Goal: Task Accomplishment & Management: Use online tool/utility

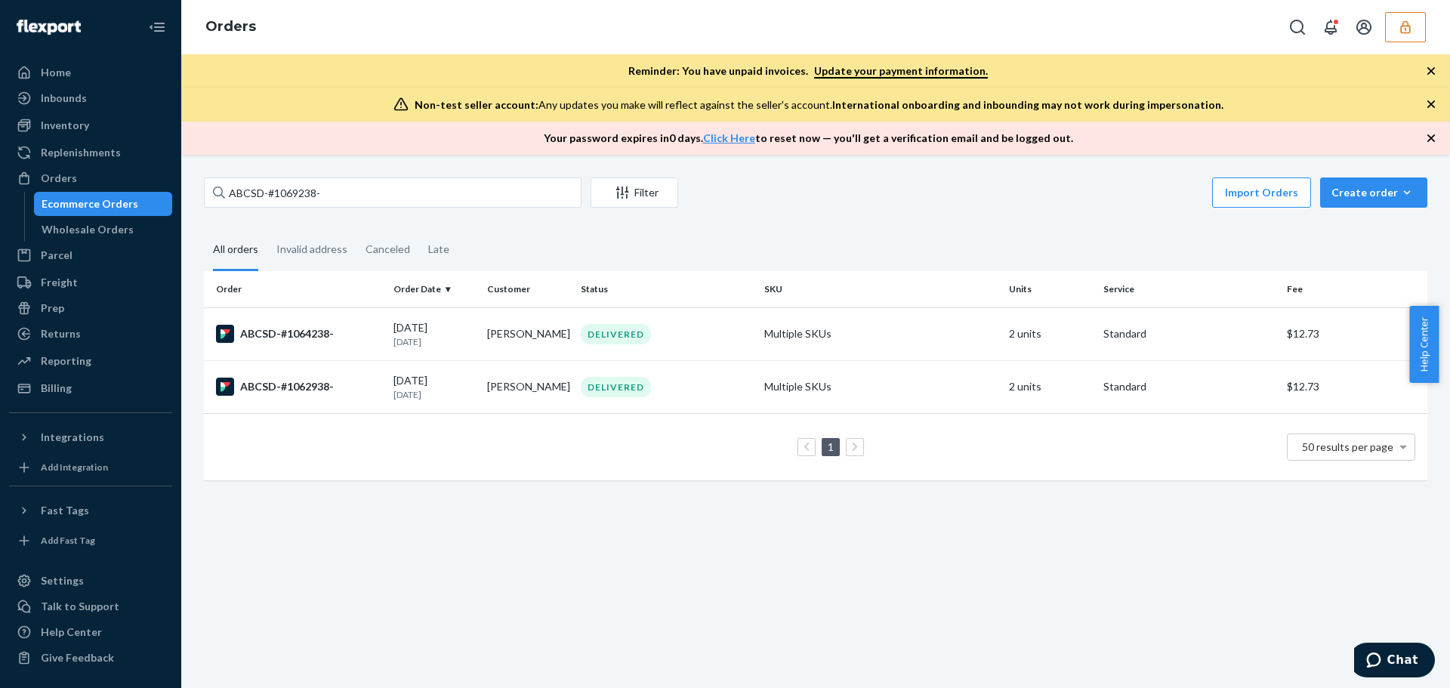
click at [1409, 22] on icon "button" at bounding box center [1404, 27] width 15 height 15
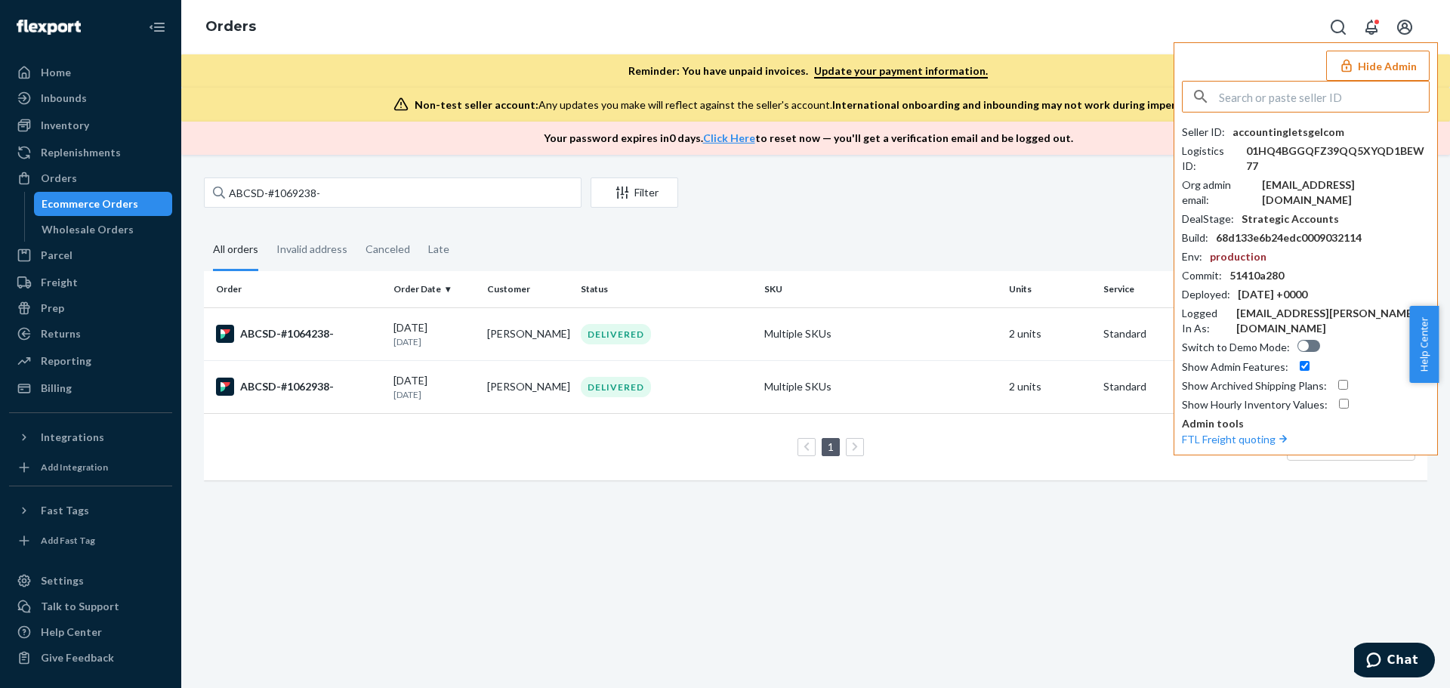
click at [1289, 93] on input "text" at bounding box center [1324, 97] width 210 height 30
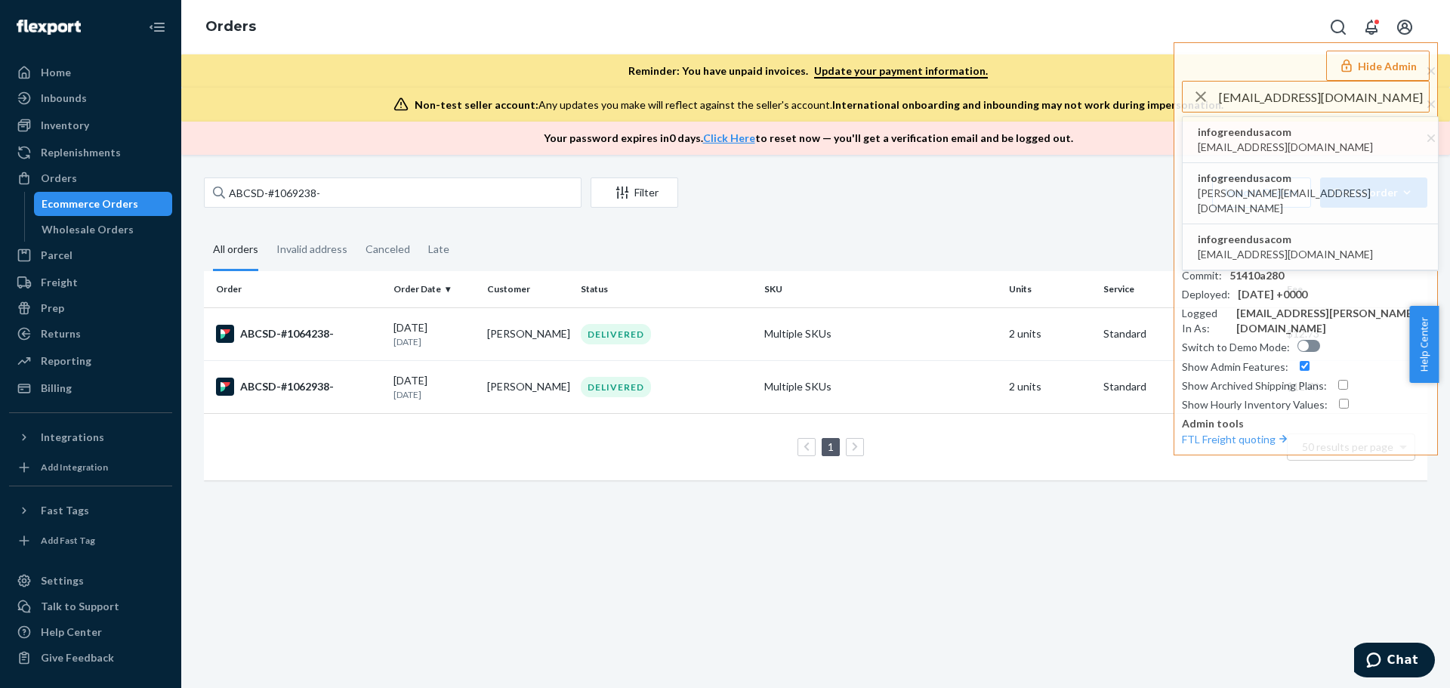
type input "info@greendusa.com"
click at [1289, 140] on span "info@greendusa.com" at bounding box center [1284, 147] width 175 height 15
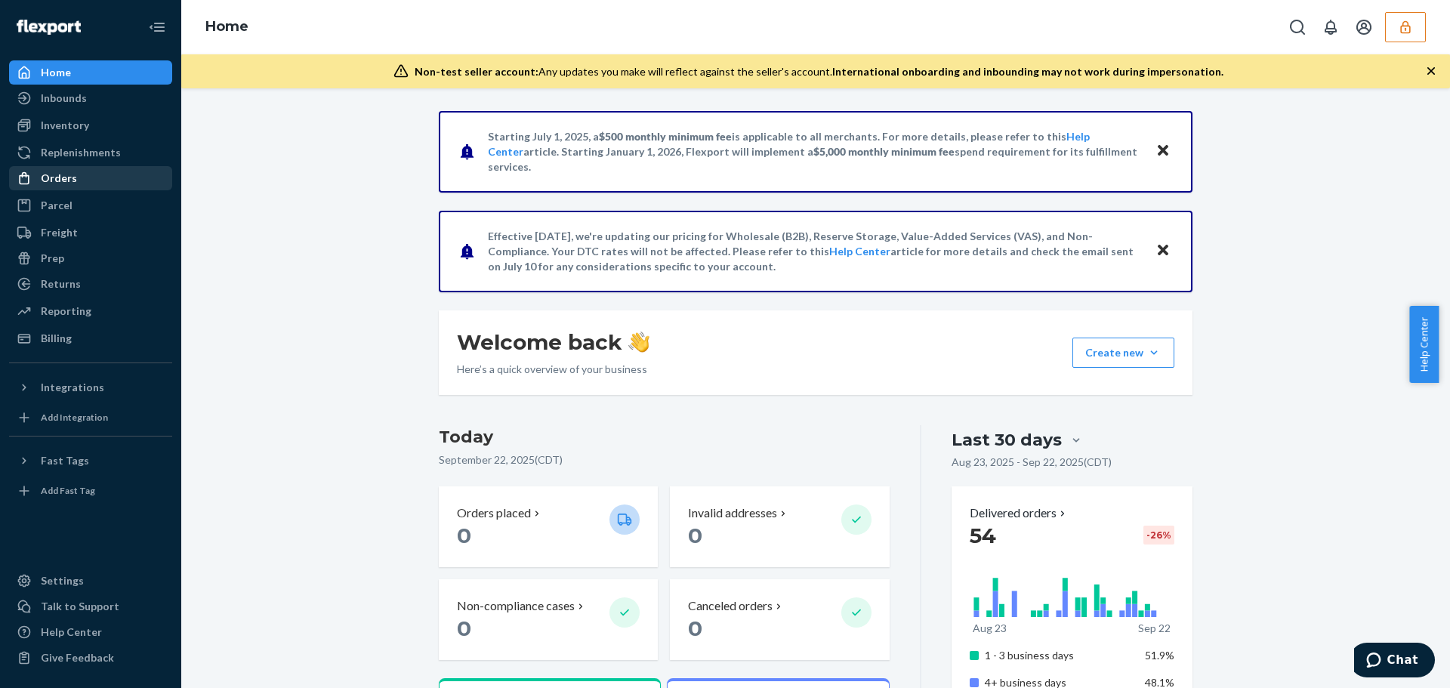
drag, startPoint x: 75, startPoint y: 178, endPoint x: 107, endPoint y: 178, distance: 31.7
click at [75, 178] on div "Orders" at bounding box center [91, 178] width 160 height 21
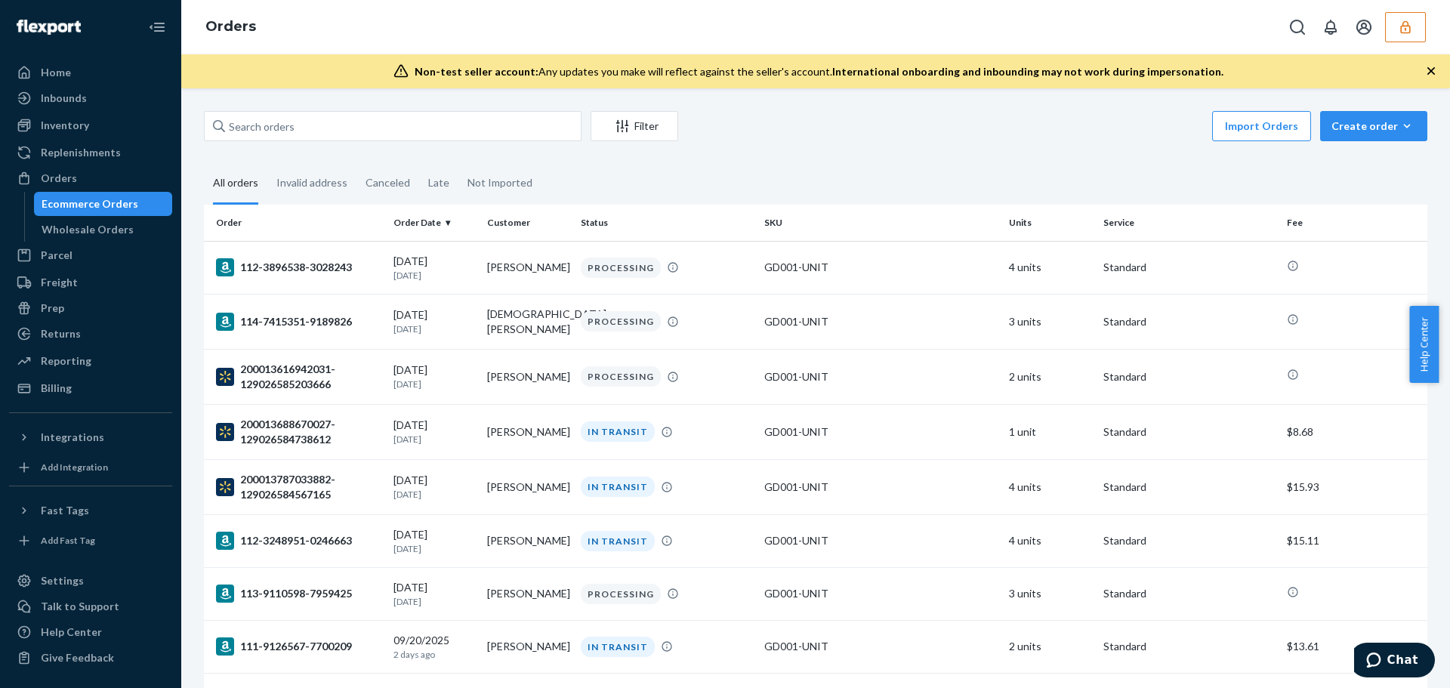
click at [1438, 309] on div "Help Center" at bounding box center [1429, 344] width 41 height 77
click at [378, 128] on input "text" at bounding box center [392, 126] width 377 height 30
paste input "129026375137149"
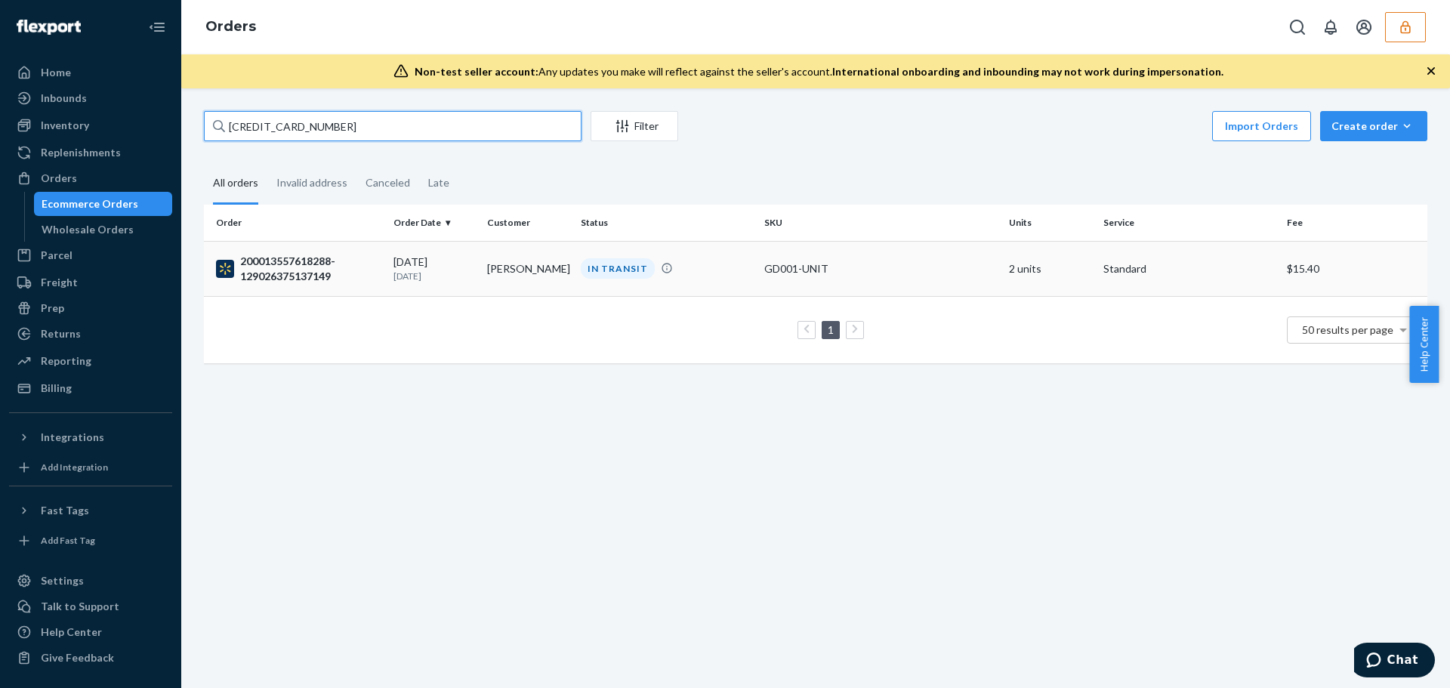
type input "129026375137149"
click at [373, 281] on div "200013557618288-129026375137149" at bounding box center [298, 269] width 165 height 30
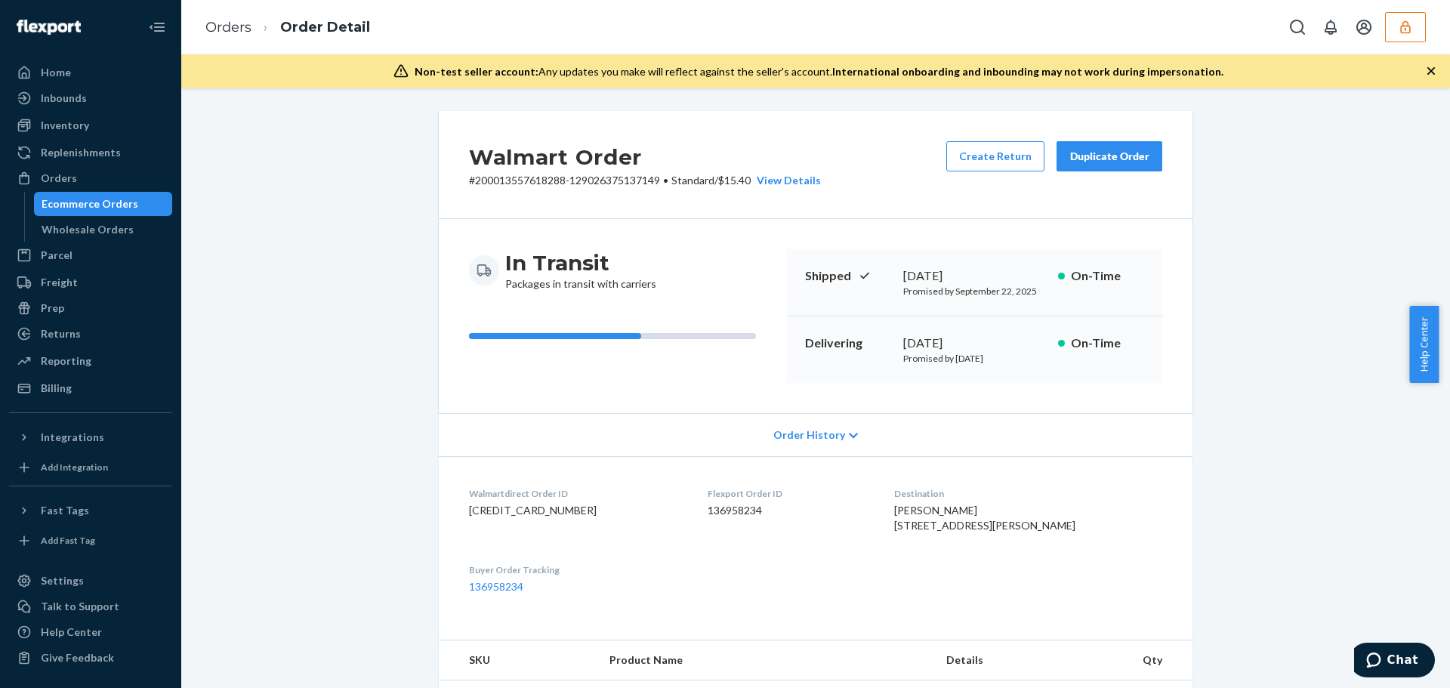
click at [794, 431] on span "Order History" at bounding box center [809, 434] width 72 height 15
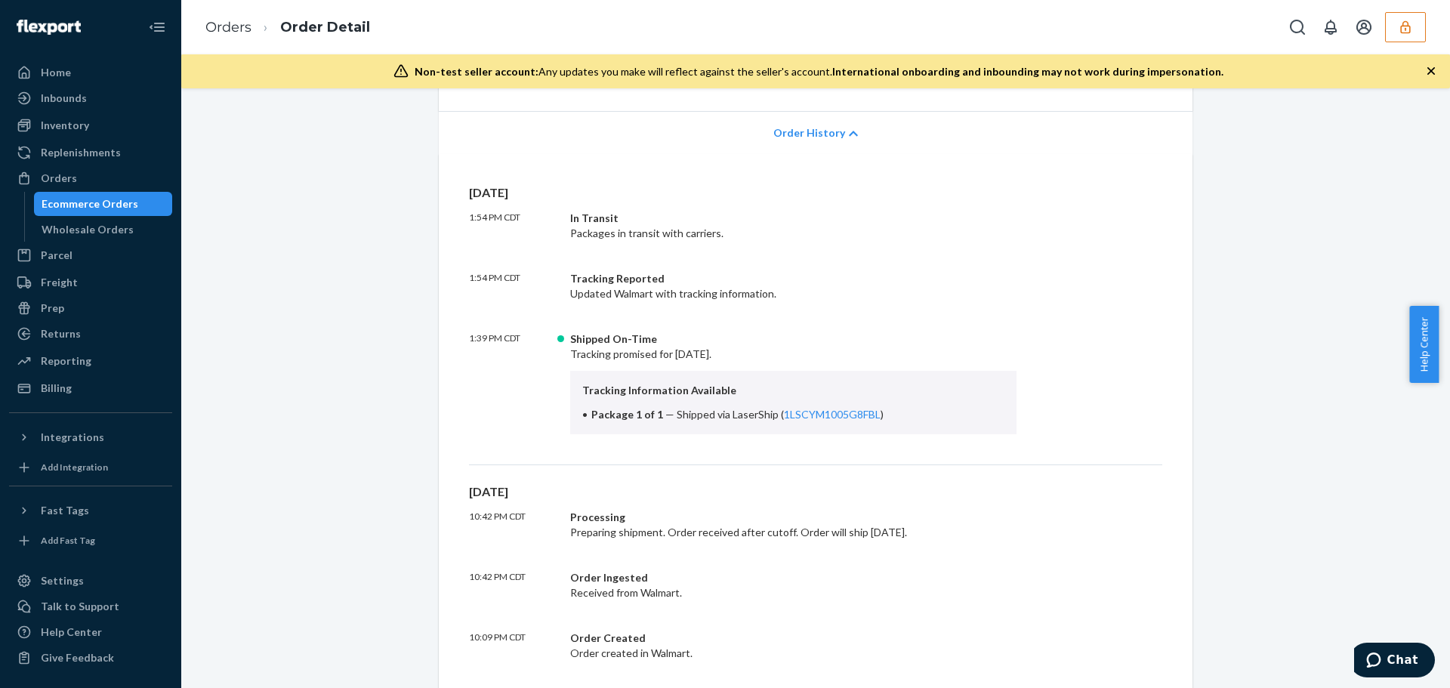
scroll to position [226, 0]
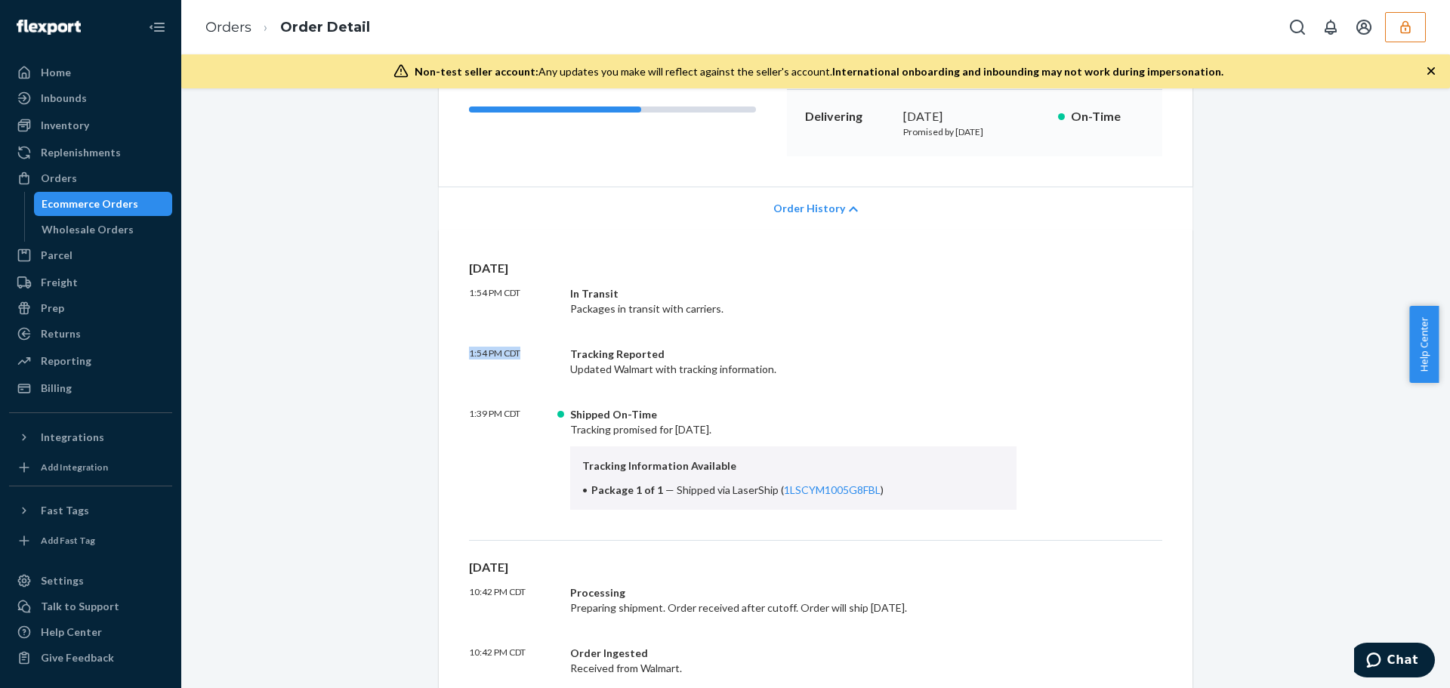
drag, startPoint x: 555, startPoint y: 317, endPoint x: 748, endPoint y: 311, distance: 193.4
click at [747, 310] on div "Fri, Sep 19 1:54 PM CDT In Transit Packages in transit with carriers. 1:54 PM C…" at bounding box center [815, 400] width 693 height 281
click at [749, 312] on div "In Transit Packages in transit with carriers." at bounding box center [793, 301] width 446 height 30
click at [1395, 451] on div "Walmart Order # 200013557618288-129026375137149 • Standard / $15.40 View Detail…" at bounding box center [816, 670] width 1246 height 1572
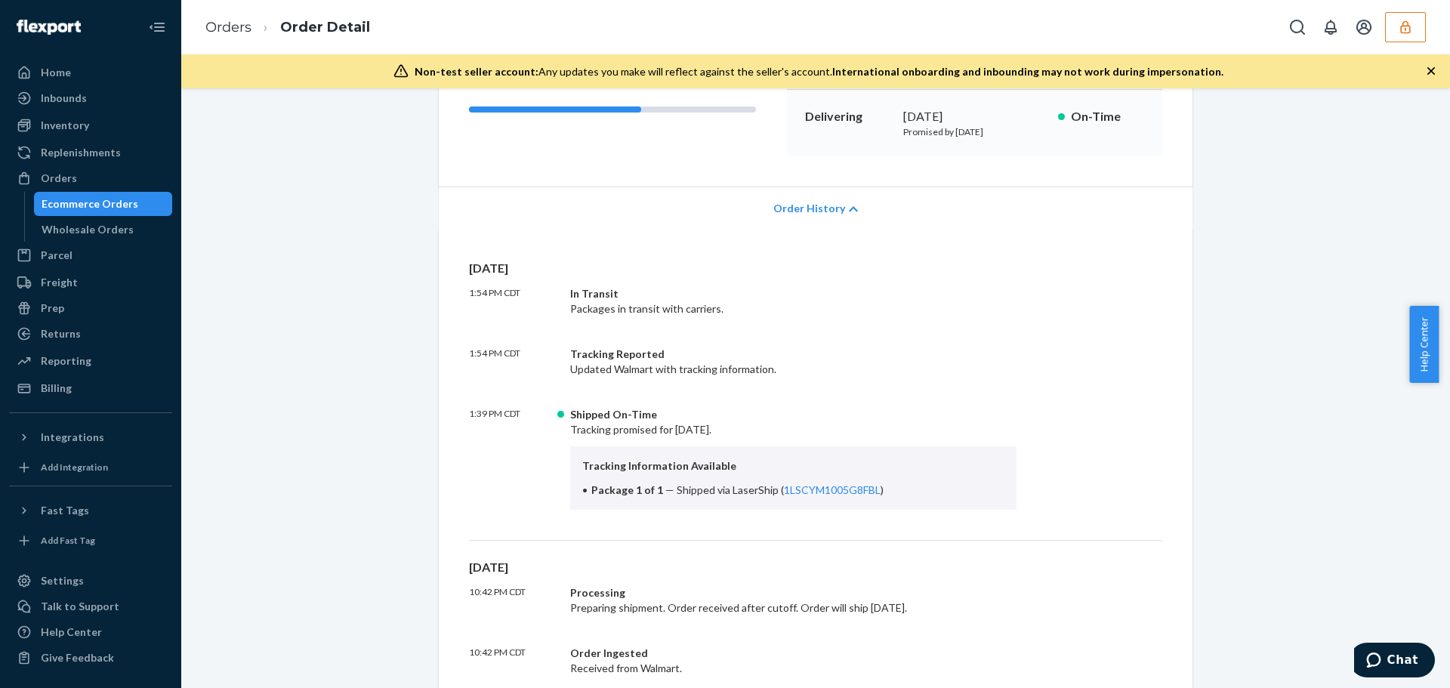
scroll to position [0, 0]
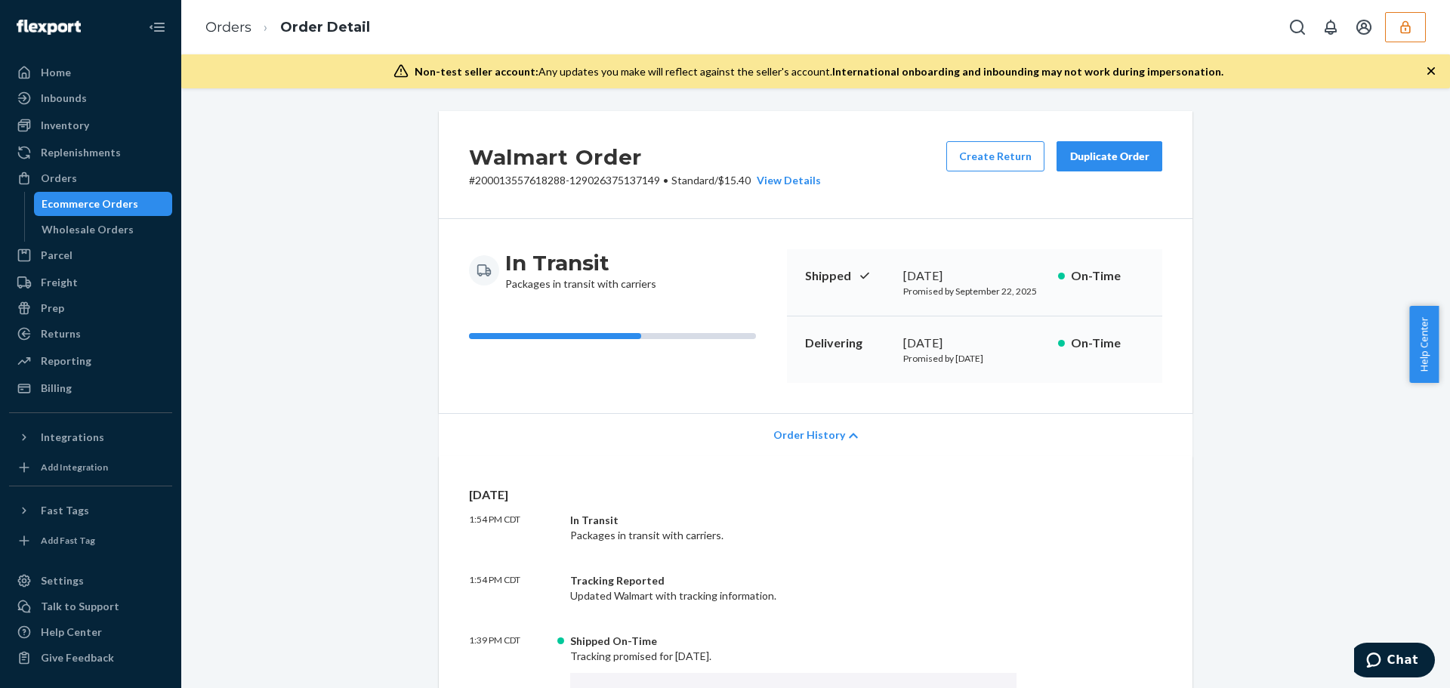
click at [1413, 33] on button "button" at bounding box center [1405, 27] width 41 height 30
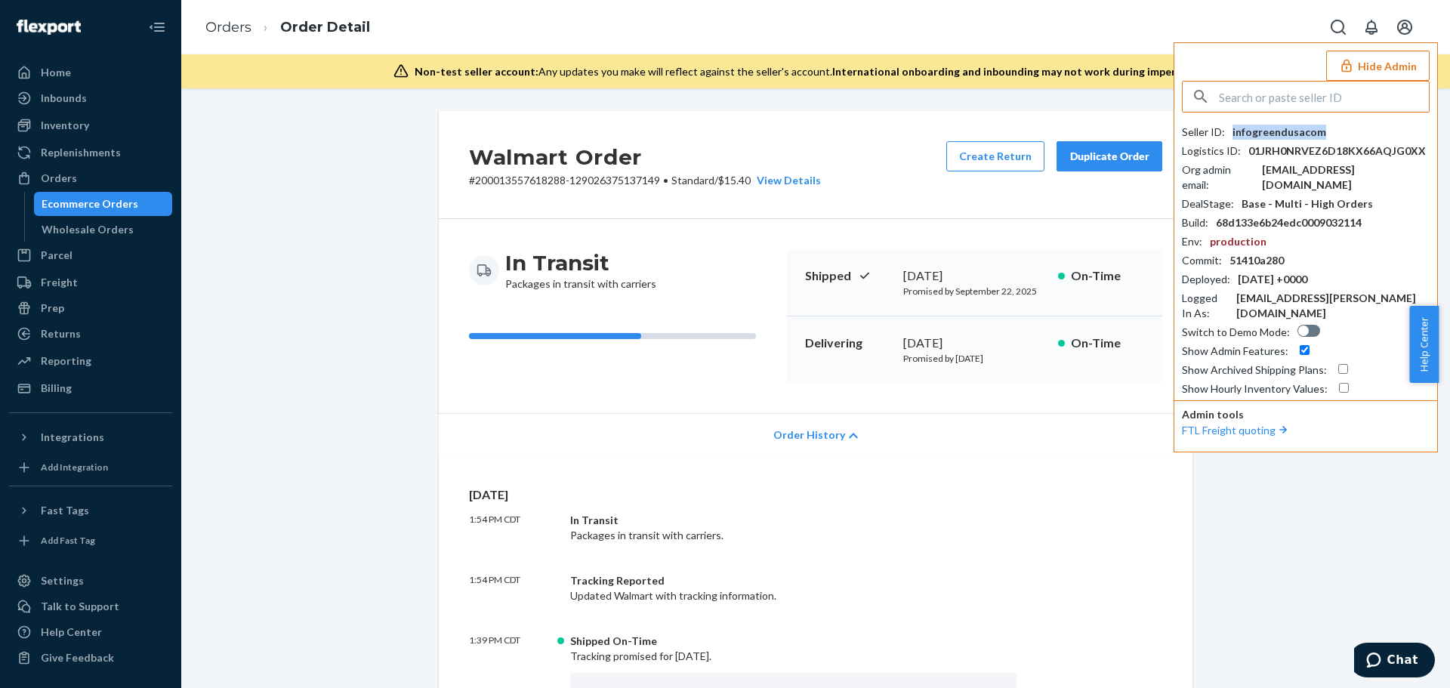
click at [1299, 132] on div "infogreendusacom" at bounding box center [1279, 132] width 94 height 15
click at [599, 180] on p "# 200013557618288-129026375137149 • Standard / $15.40 View Details" at bounding box center [645, 180] width 352 height 15
copy p "129026375137149"
click at [1277, 128] on div "infogreendusacom" at bounding box center [1279, 132] width 94 height 15
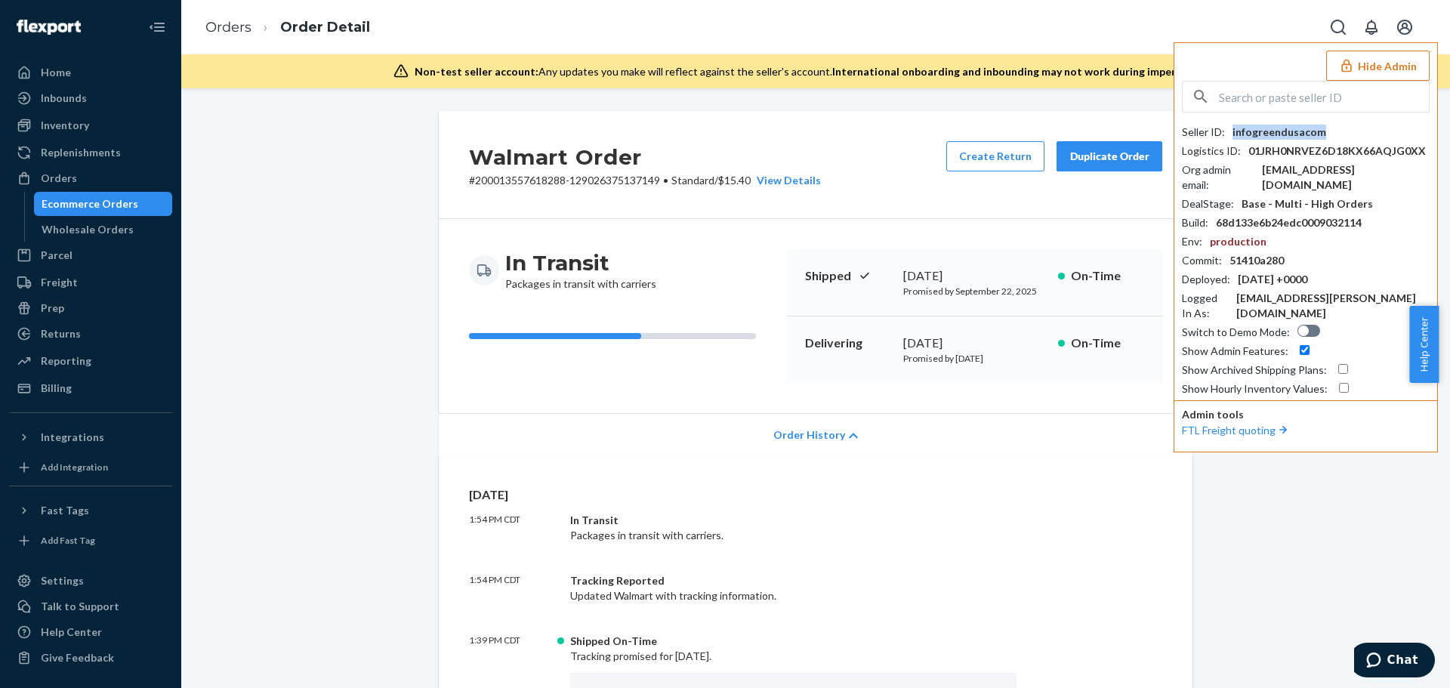
click at [1277, 128] on div "infogreendusacom" at bounding box center [1279, 132] width 94 height 15
copy div "infogreendusacom"
click at [1288, 127] on div "infogreendusacom" at bounding box center [1279, 132] width 94 height 15
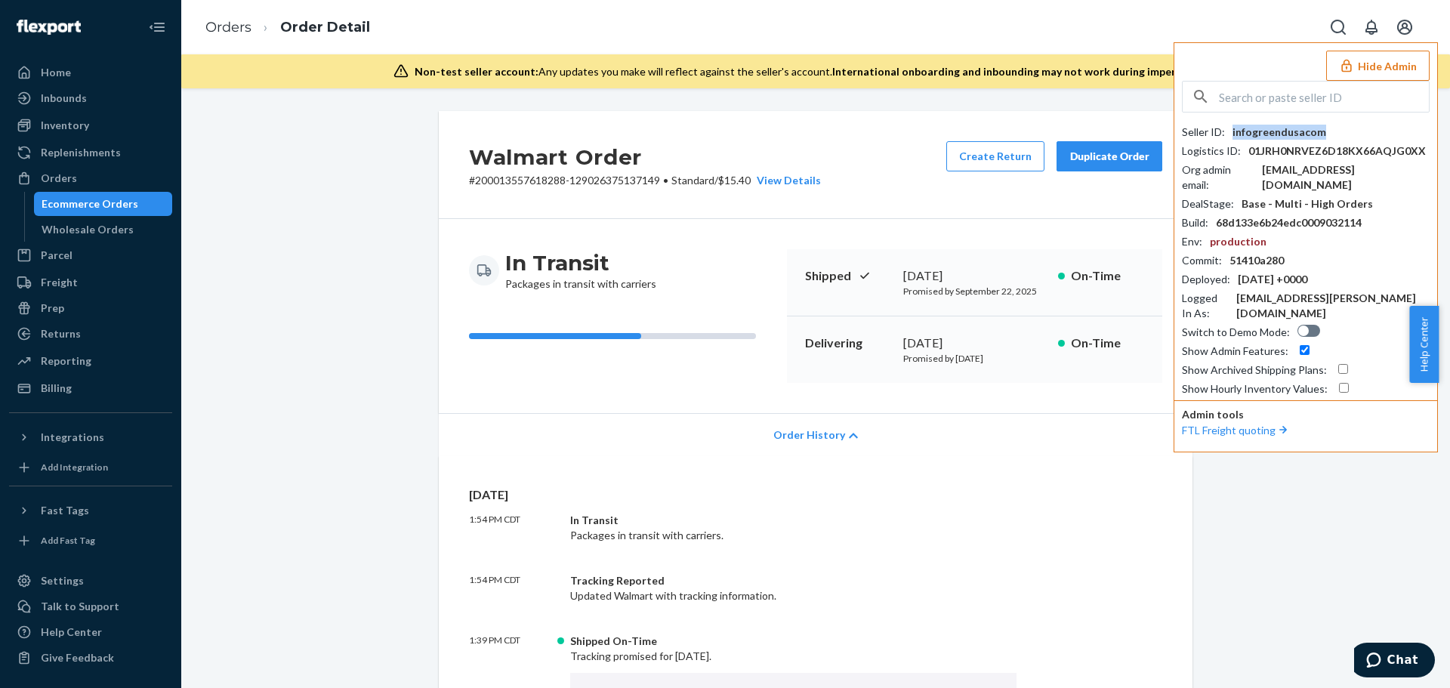
click at [1288, 127] on div "infogreendusacom" at bounding box center [1279, 132] width 94 height 15
click at [519, 181] on p "# 200013557618288-129026375137149 • Standard / $15.40 View Details" at bounding box center [645, 180] width 352 height 15
click at [581, 181] on p "# 200013557618288-129026375137149 • Standard / $15.40 View Details" at bounding box center [645, 180] width 352 height 15
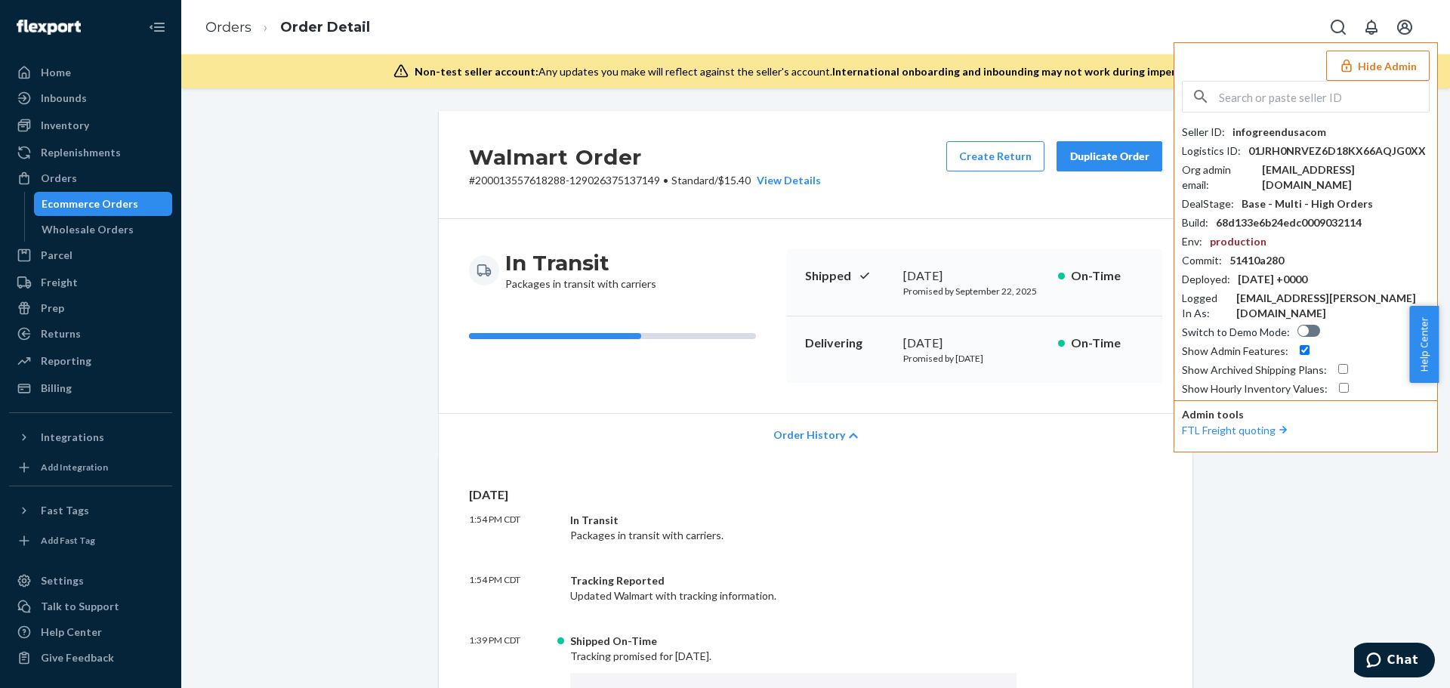
click at [1318, 95] on input "text" at bounding box center [1324, 97] width 210 height 30
paste input "accountingletsgelcom"
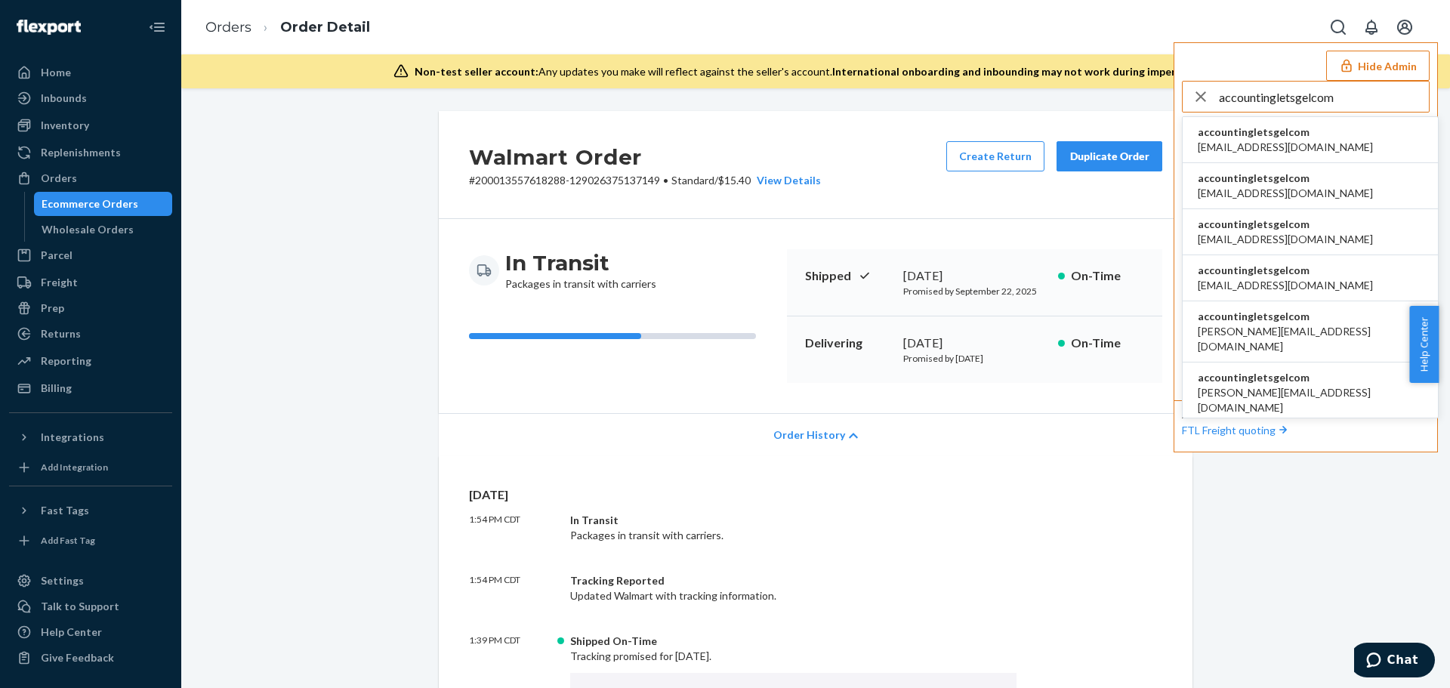
type input "accountingletsgelcom"
click at [1298, 149] on span "accounting@letsgel.com" at bounding box center [1284, 147] width 175 height 15
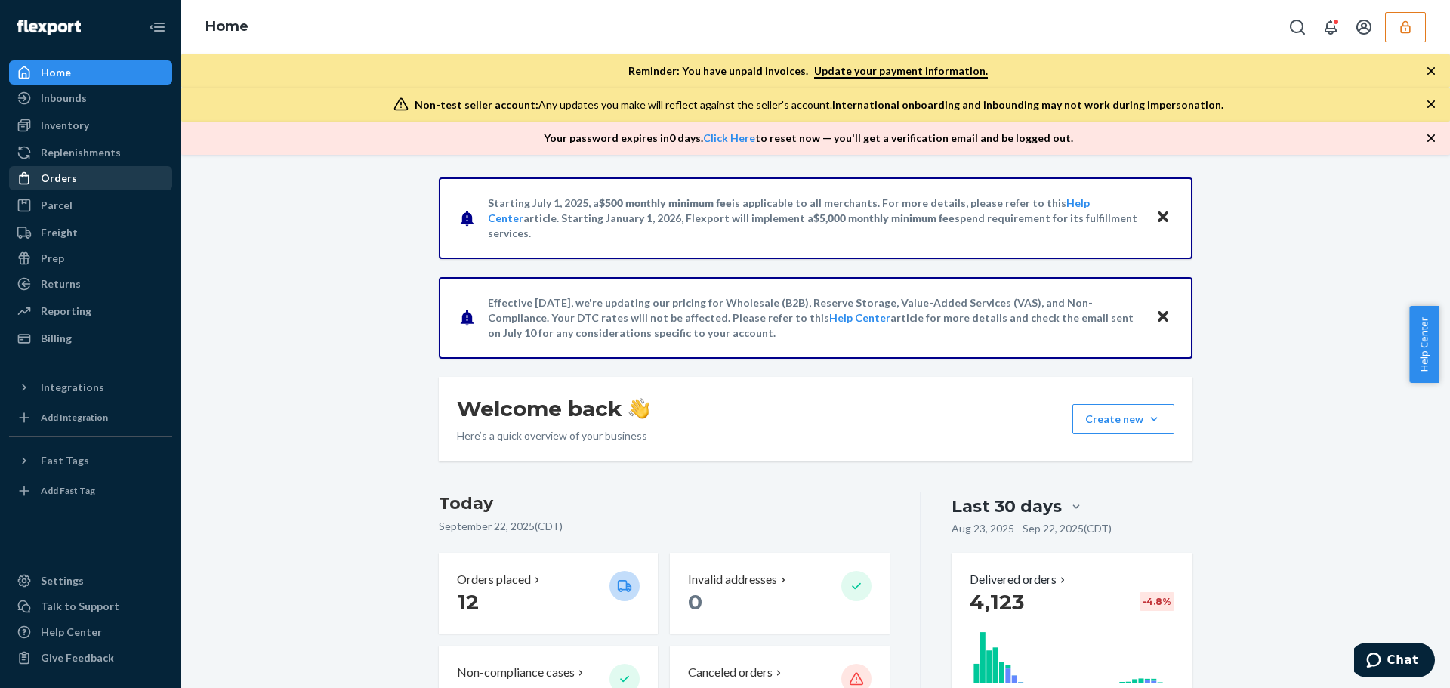
click at [102, 183] on div "Orders" at bounding box center [91, 178] width 160 height 21
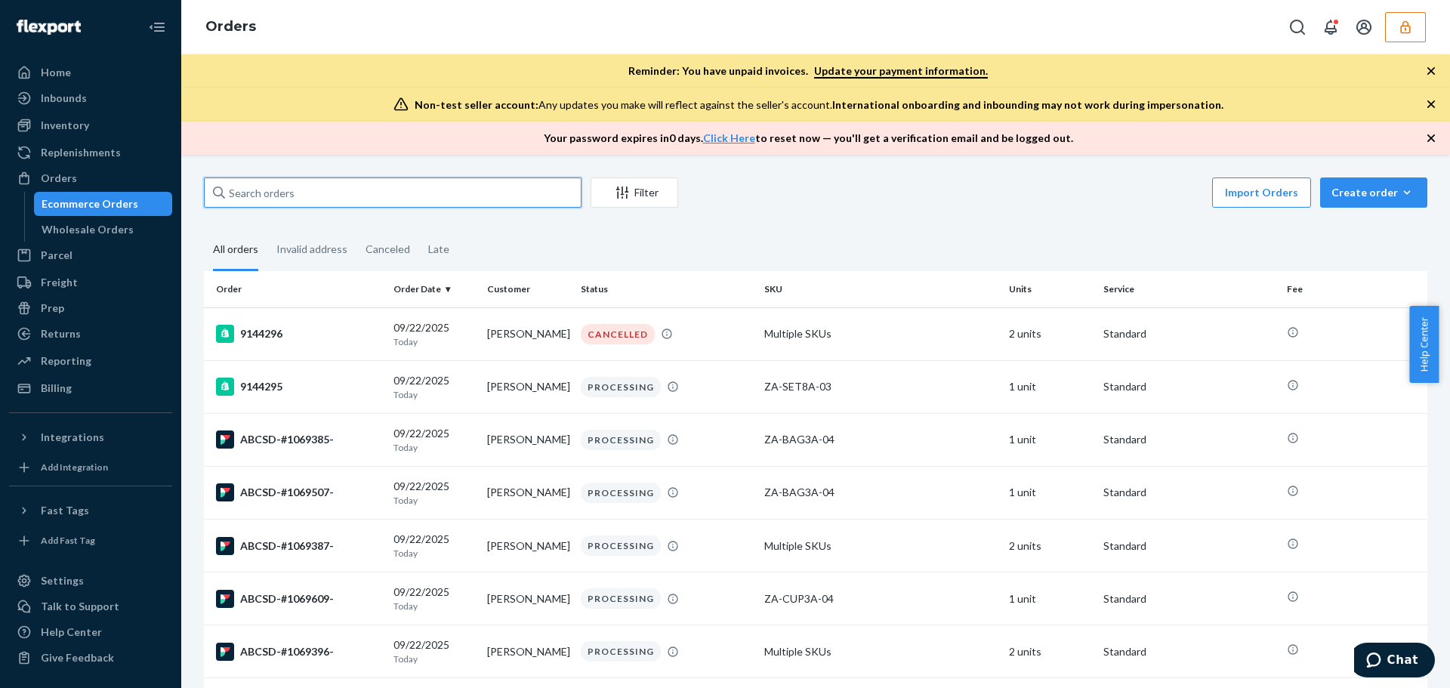
click at [286, 193] on input "text" at bounding box center [392, 192] width 377 height 30
paste input "ABCSD-#1069389-"
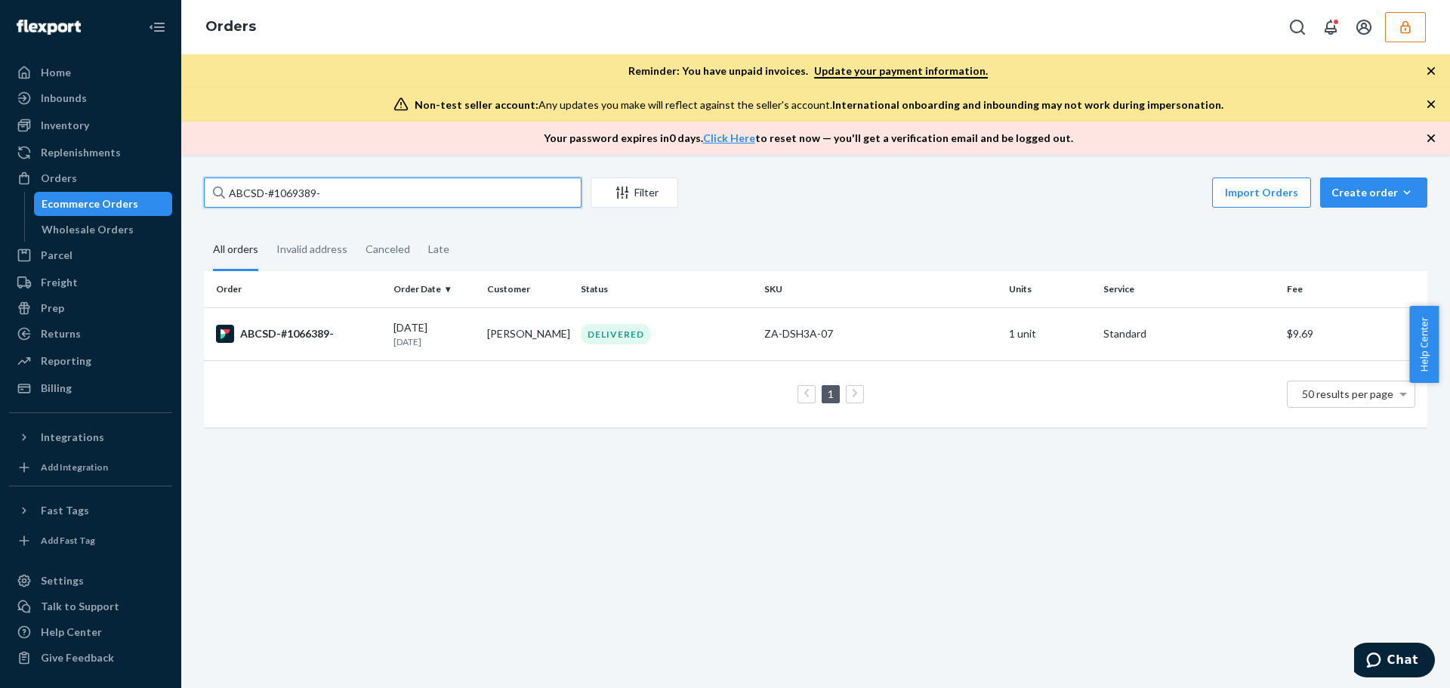
type input "ABCSD-#1069389-"
click at [349, 673] on div "ABCSD-#1069389- Filter Import Orders Create order Ecommerce order Removal order…" at bounding box center [815, 421] width 1268 height 533
click at [1250, 199] on button "Import Orders" at bounding box center [1261, 192] width 99 height 30
click at [1438, 265] on div "Home Inbounds Shipping Plans Problems Inventory Products Replenishments Orders …" at bounding box center [725, 344] width 1450 height 688
drag, startPoint x: 363, startPoint y: 193, endPoint x: 149, endPoint y: 187, distance: 213.7
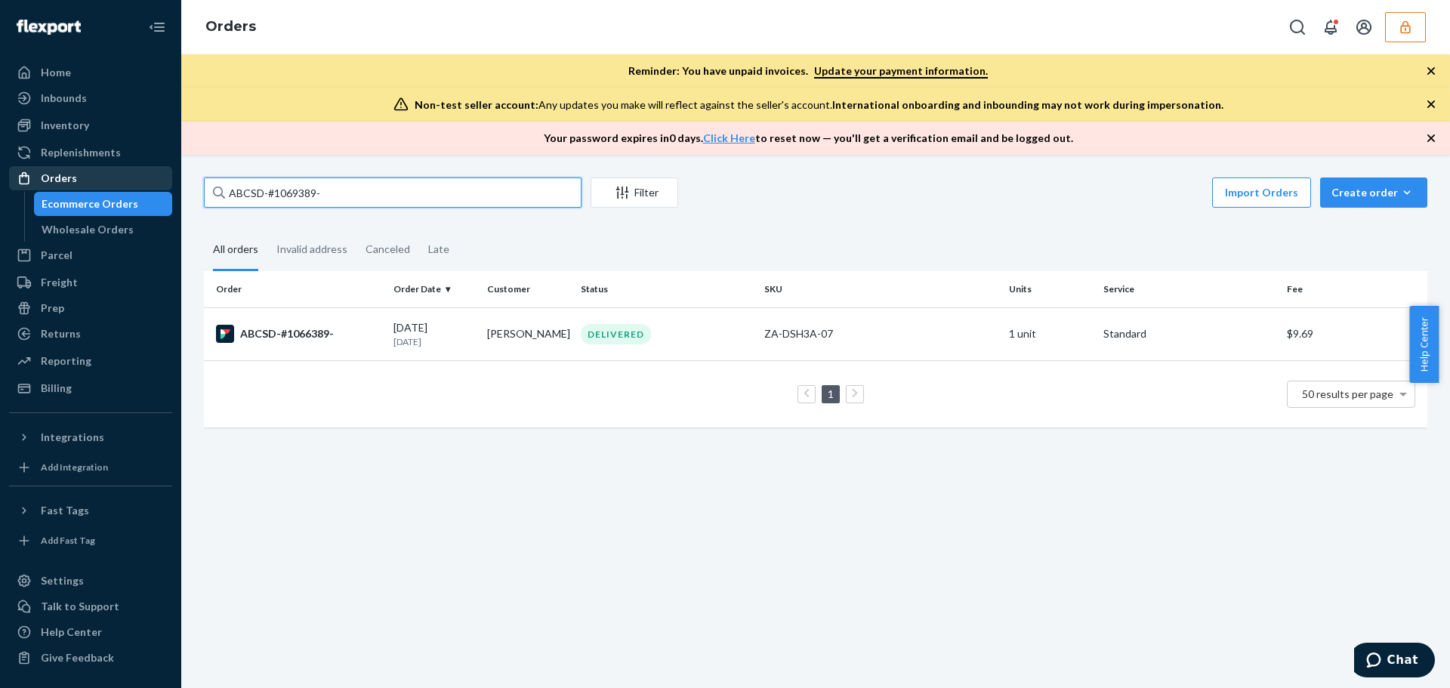
click at [174, 189] on div "Home Inbounds Shipping Plans Problems Inventory Products Replenishments Orders …" at bounding box center [725, 344] width 1450 height 688
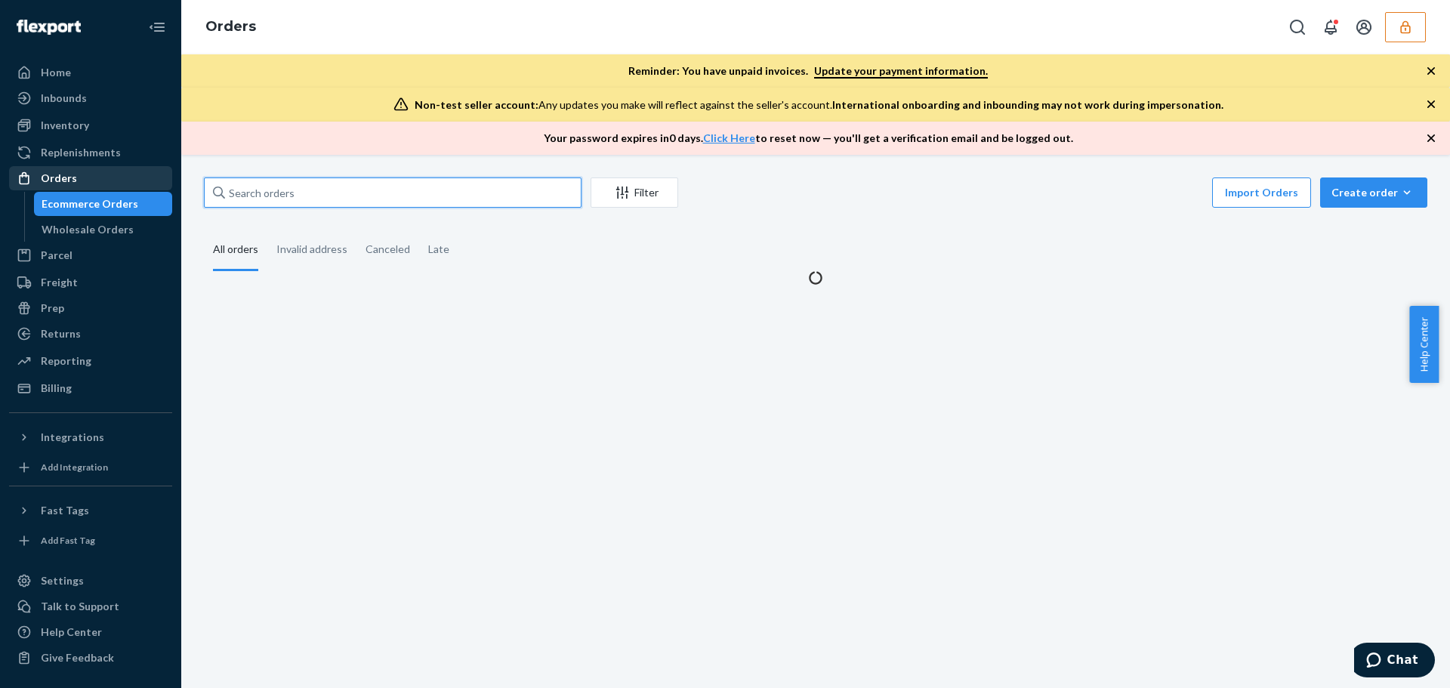
paste input "text"
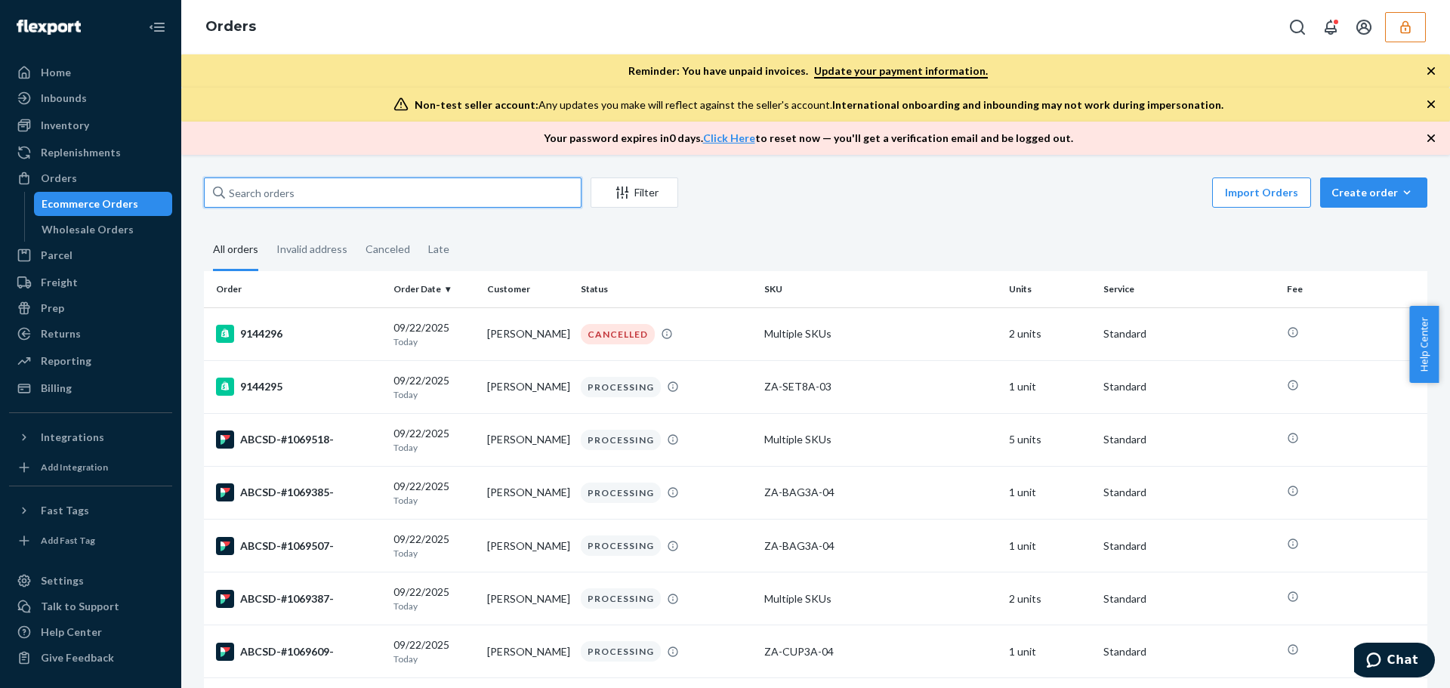
click at [281, 186] on input "text" at bounding box center [392, 192] width 377 height 30
paste input "ABCSD-#1069389-"
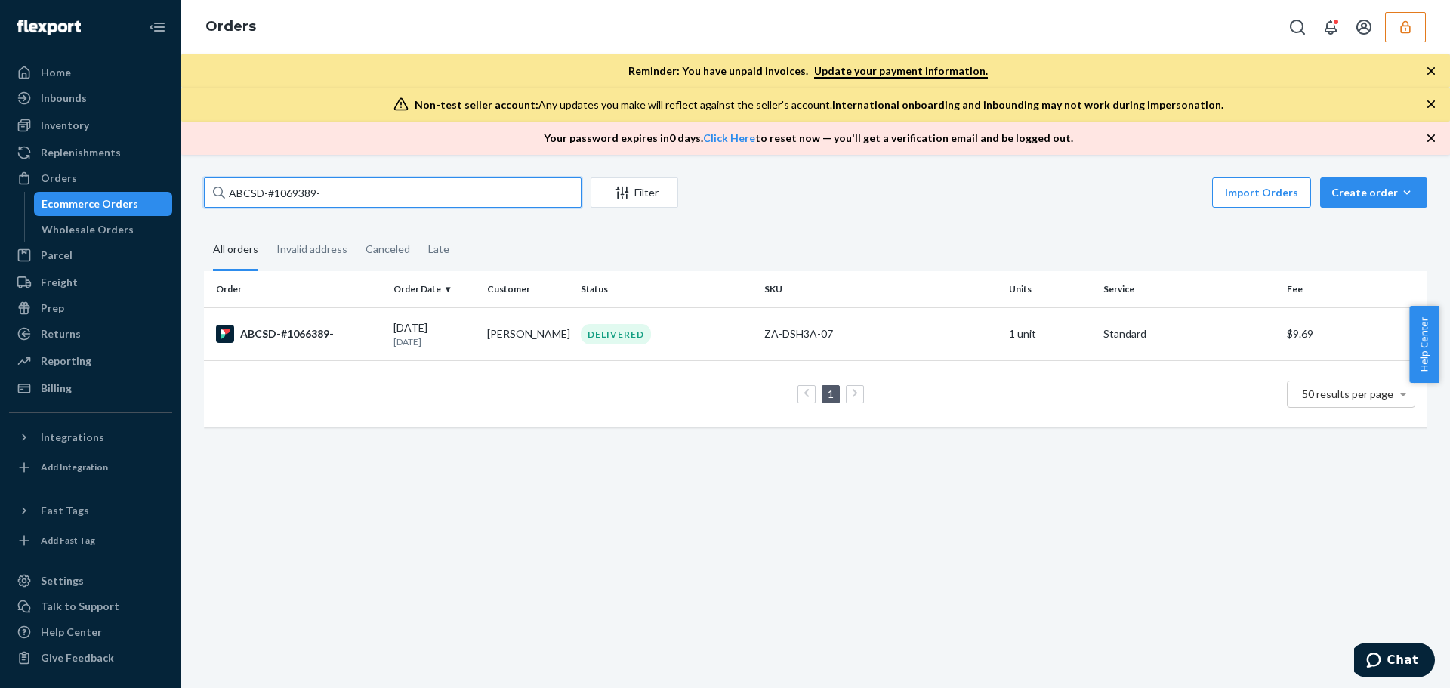
type input "ABCSD-#1069389-"
click at [1239, 196] on button "Import Orders" at bounding box center [1261, 192] width 99 height 30
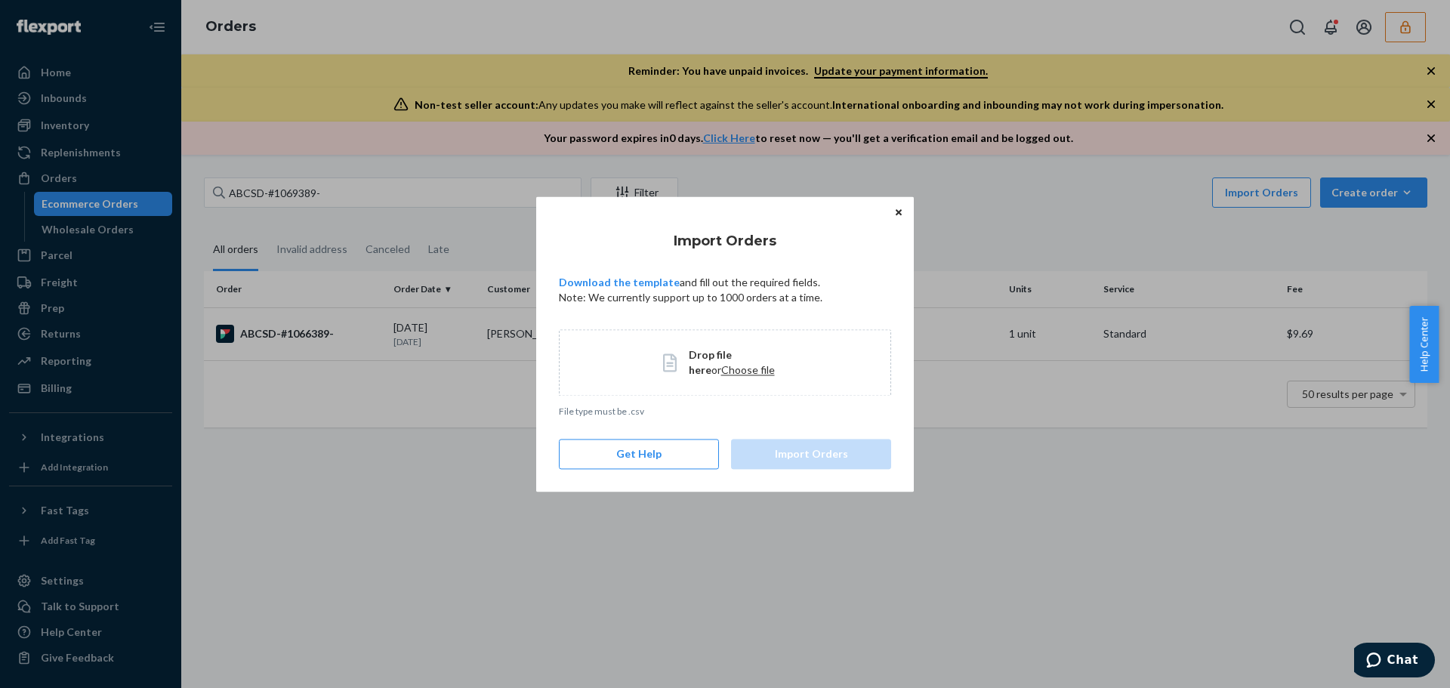
click at [721, 366] on span "Choose file" at bounding box center [748, 369] width 54 height 13
click at [829, 454] on button "Import Orders" at bounding box center [811, 454] width 160 height 30
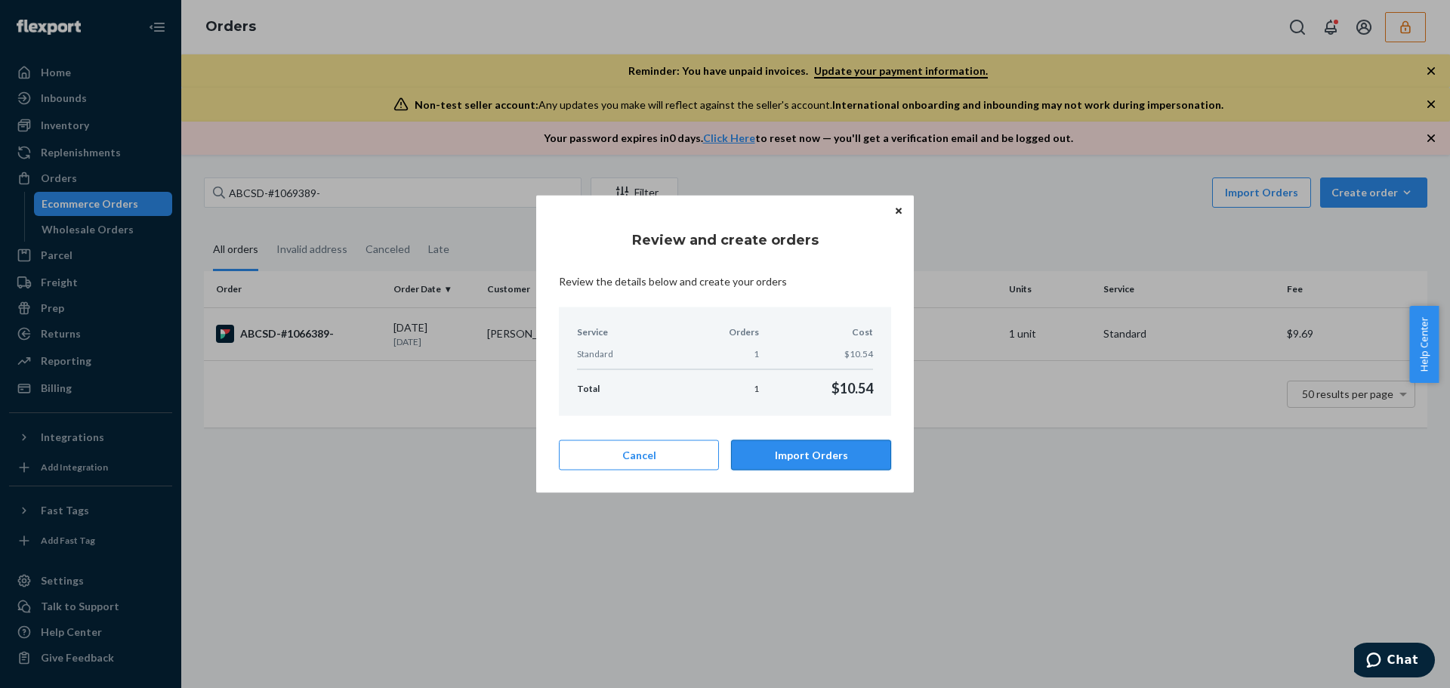
click at [831, 450] on button "Import Orders" at bounding box center [811, 455] width 160 height 30
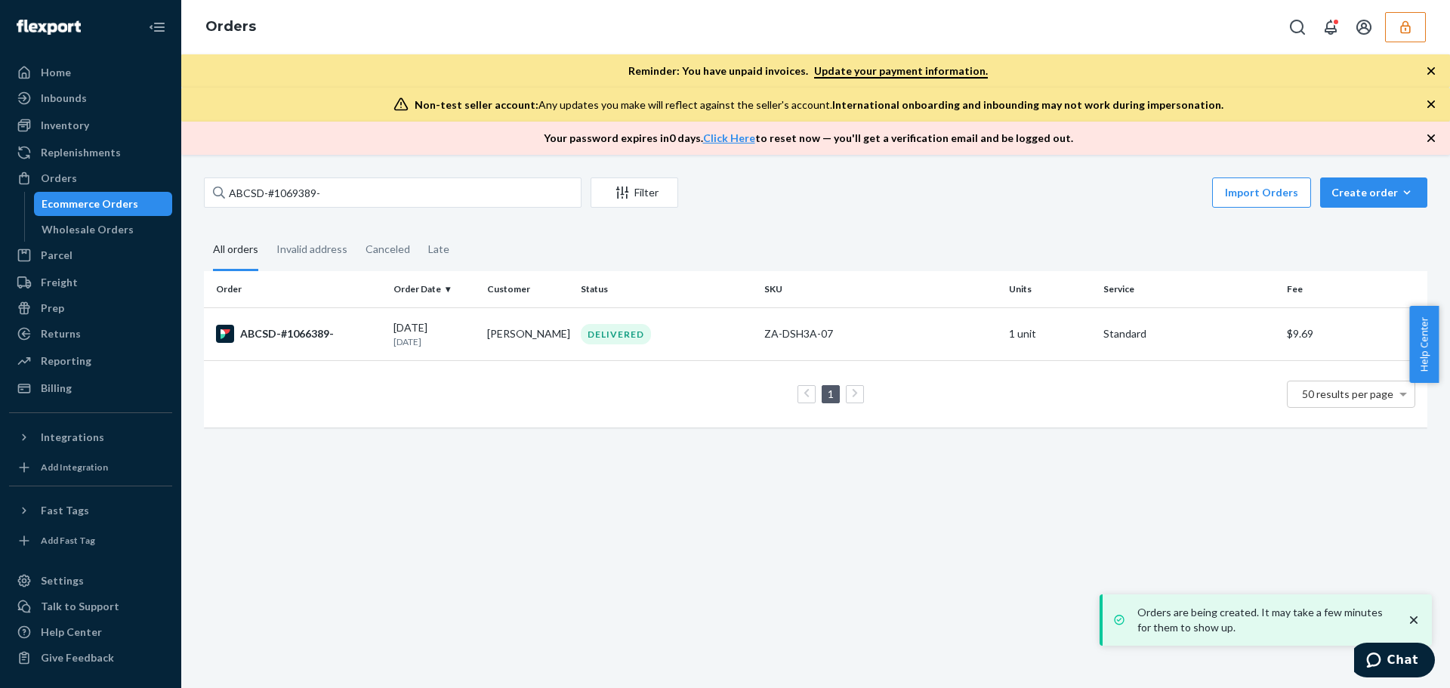
drag, startPoint x: 1101, startPoint y: 540, endPoint x: 1102, endPoint y: 661, distance: 120.8
click at [1102, 661] on div "ABCSD-#1069389- Filter Import Orders Create order Ecommerce order Removal order…" at bounding box center [815, 421] width 1268 height 533
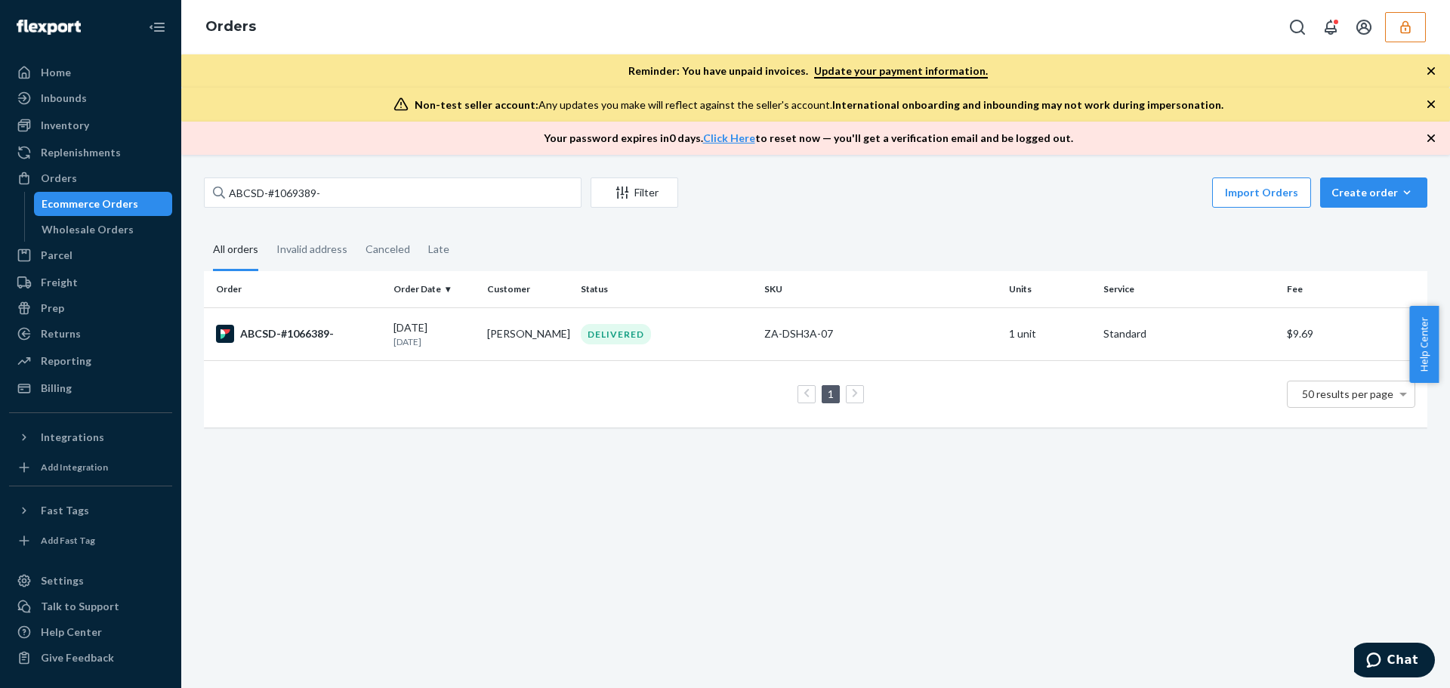
drag, startPoint x: 331, startPoint y: 609, endPoint x: 363, endPoint y: 616, distance: 32.6
click at [331, 609] on div "ABCSD-#1069389- Filter Import Orders Create order Ecommerce order Removal order…" at bounding box center [815, 421] width 1268 height 533
click at [62, 174] on div "Orders" at bounding box center [59, 178] width 36 height 15
click at [368, 194] on input "ABCSD-#1069389-" at bounding box center [392, 192] width 377 height 30
drag, startPoint x: 368, startPoint y: 194, endPoint x: 219, endPoint y: 187, distance: 148.9
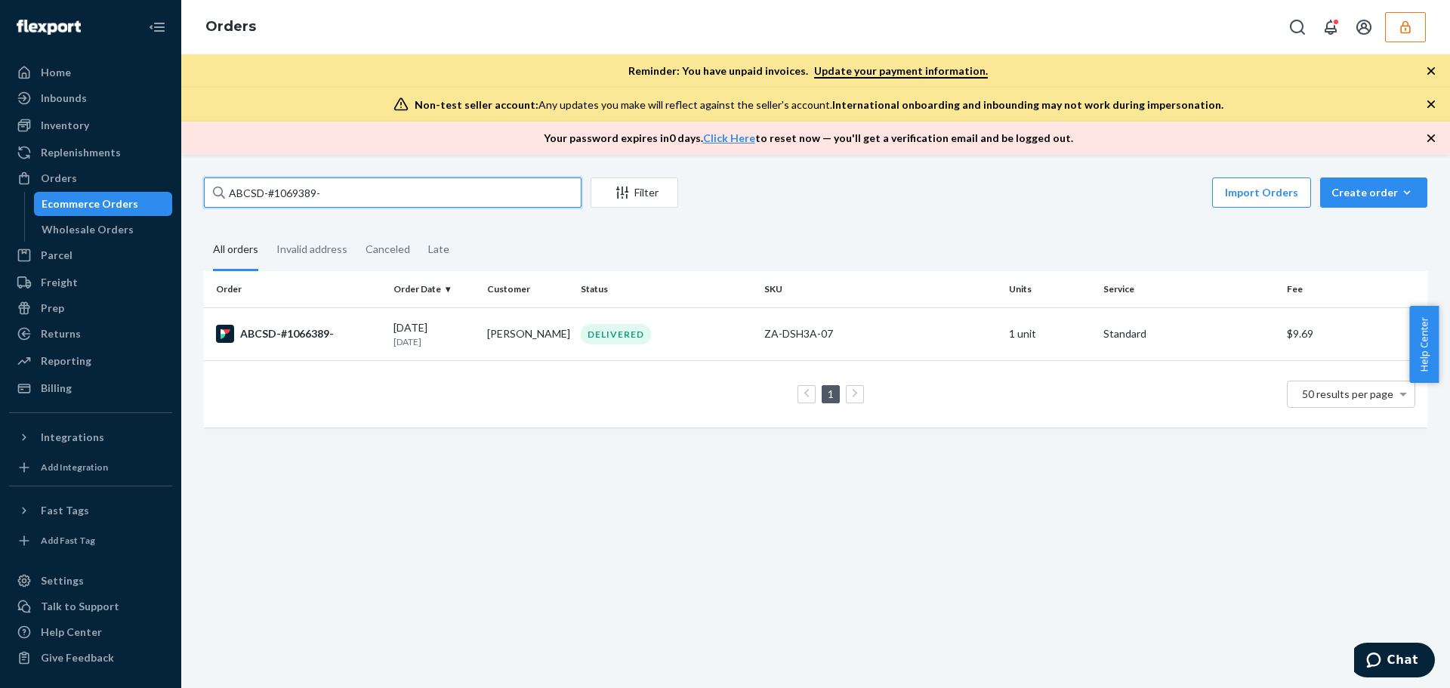
click at [219, 187] on div "ABCSD-#1069389-" at bounding box center [392, 192] width 377 height 30
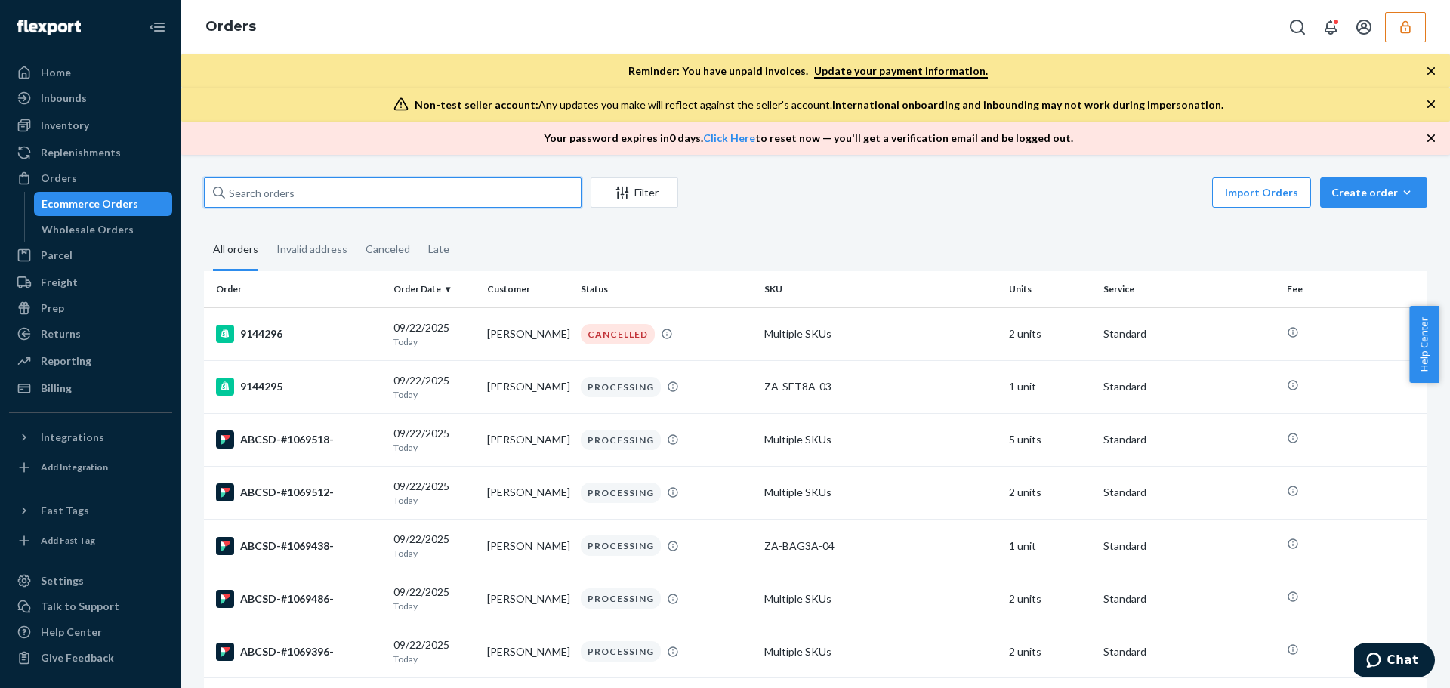
click at [300, 183] on input "text" at bounding box center [392, 192] width 377 height 30
paste input "ABCSD-#1069389-"
type input "ABCSD-#1069389-"
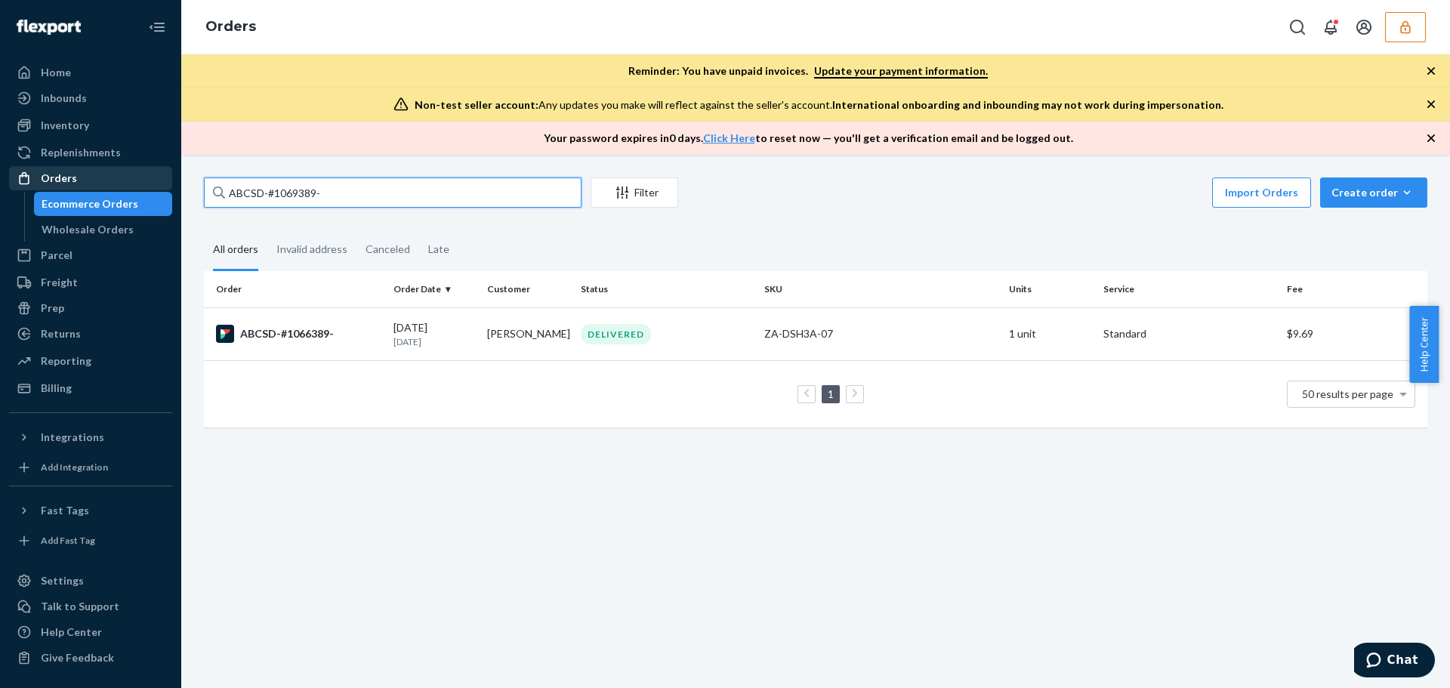
drag, startPoint x: 321, startPoint y: 190, endPoint x: 133, endPoint y: 188, distance: 188.0
click at [133, 188] on div "Home Inbounds Shipping Plans Problems Inventory Products Replenishments Orders …" at bounding box center [725, 344] width 1450 height 688
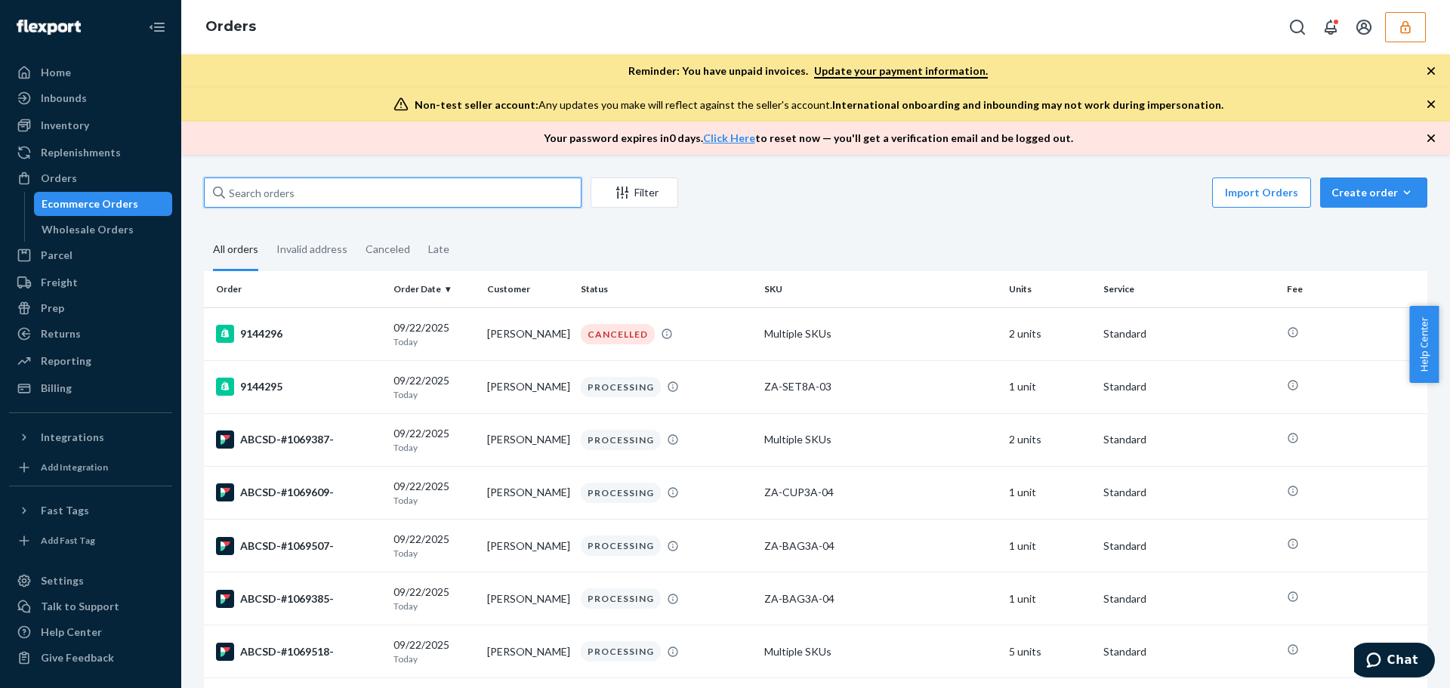
click at [372, 191] on input "text" at bounding box center [392, 192] width 377 height 30
paste input "ABCSD-#1069389-"
type input "ABCSD-#1069389-"
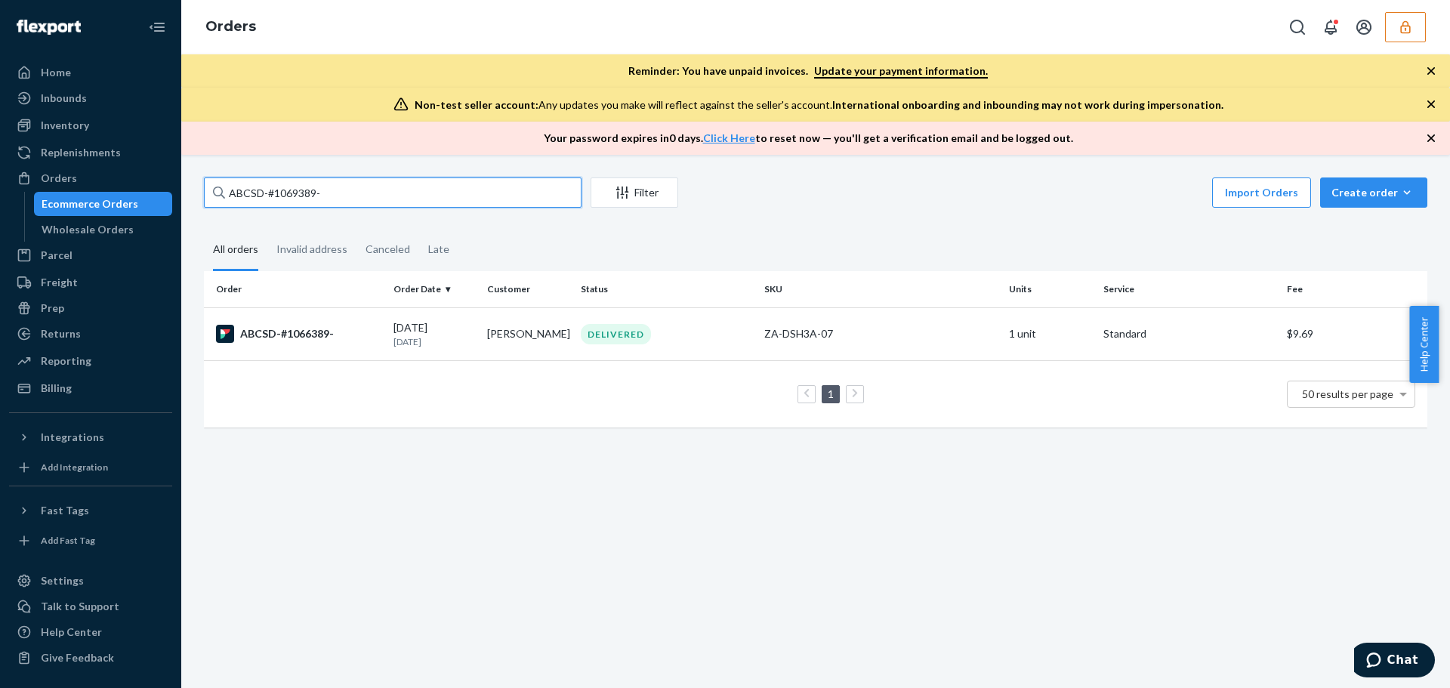
drag, startPoint x: 372, startPoint y: 191, endPoint x: 199, endPoint y: 182, distance: 173.9
click at [199, 182] on div "ABCSD-#1069389- Filter Import Orders Create order Ecommerce order Removal order…" at bounding box center [816, 309] width 1246 height 265
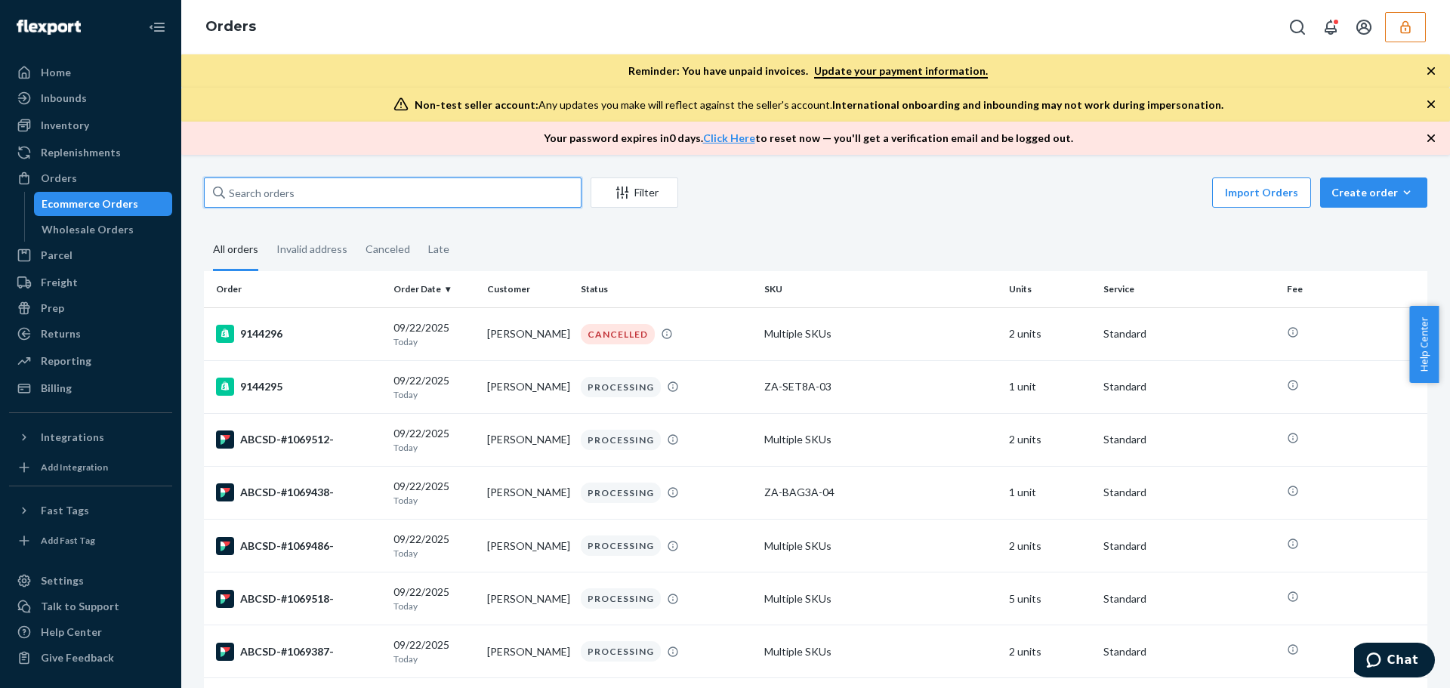
click at [310, 188] on input "text" at bounding box center [392, 192] width 377 height 30
paste input "ABCSD-#1069389-"
type input "ABCSD-#1069389-"
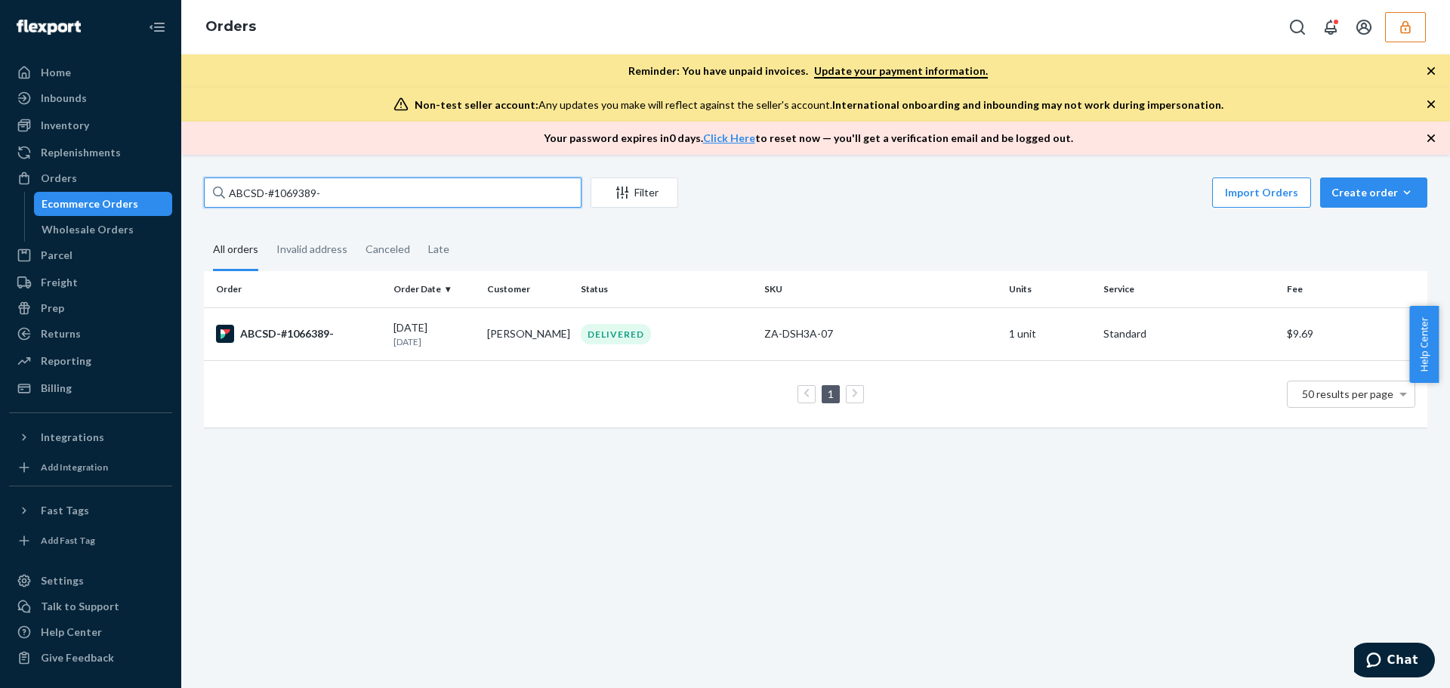
drag, startPoint x: 360, startPoint y: 189, endPoint x: 74, endPoint y: 196, distance: 286.2
click at [74, 196] on div "Home Inbounds Shipping Plans Problems Inventory Products Replenishments Orders …" at bounding box center [725, 344] width 1450 height 688
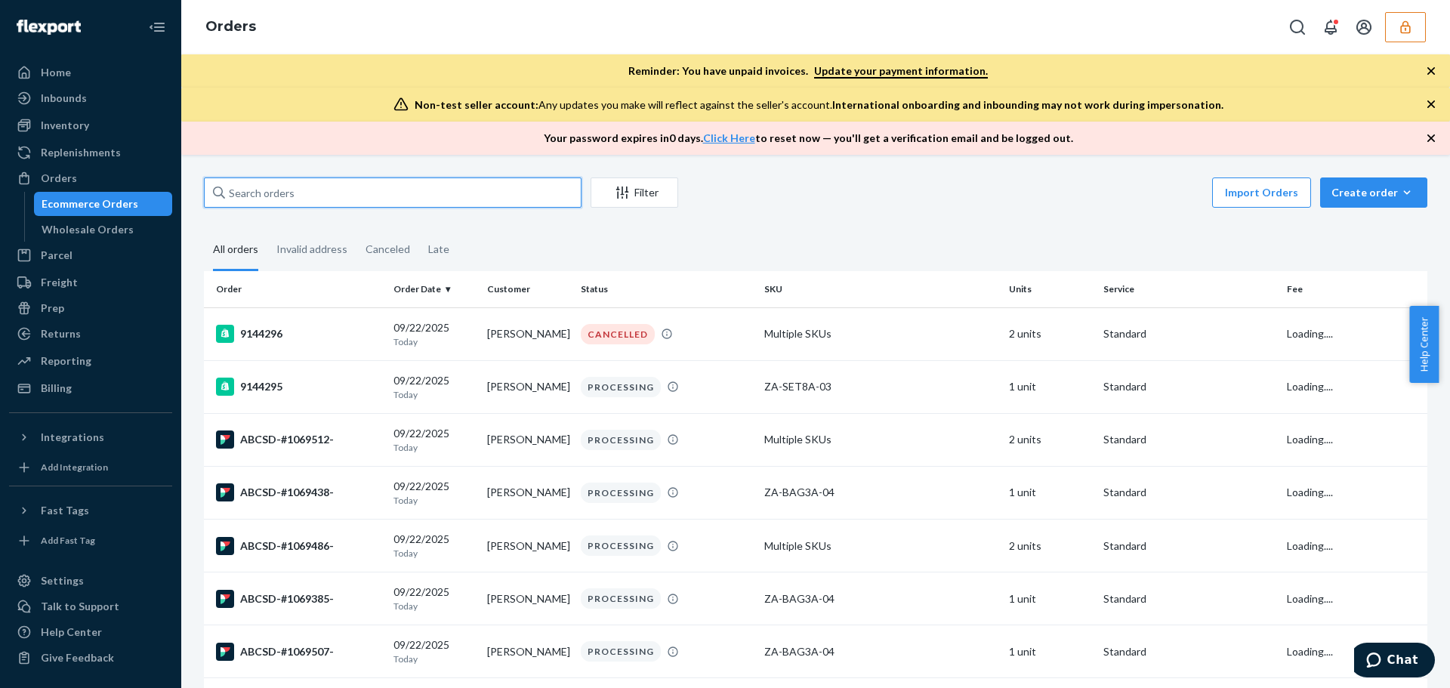
click at [327, 194] on input "text" at bounding box center [392, 192] width 377 height 30
paste input "ABCSD-#1069389-"
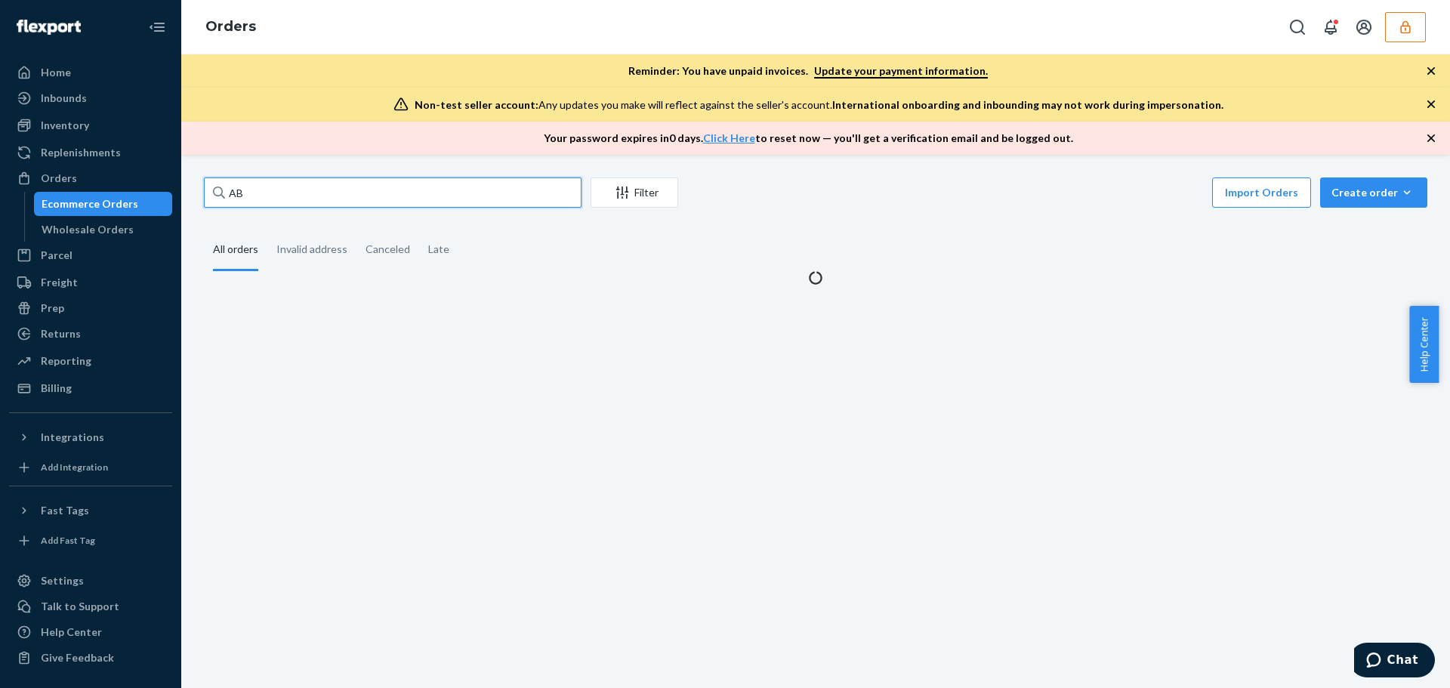
type input "A"
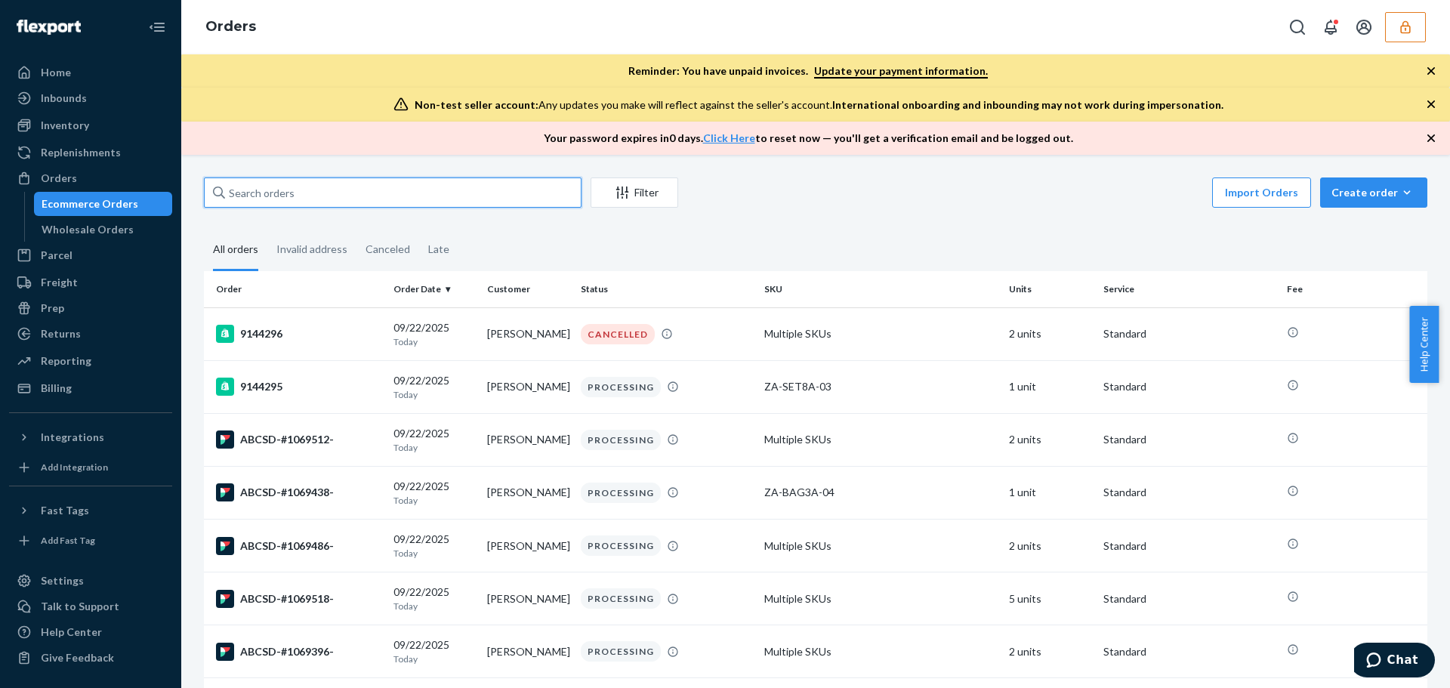
click at [356, 182] on input "text" at bounding box center [392, 192] width 377 height 30
paste input "ABCSD-#1069389-"
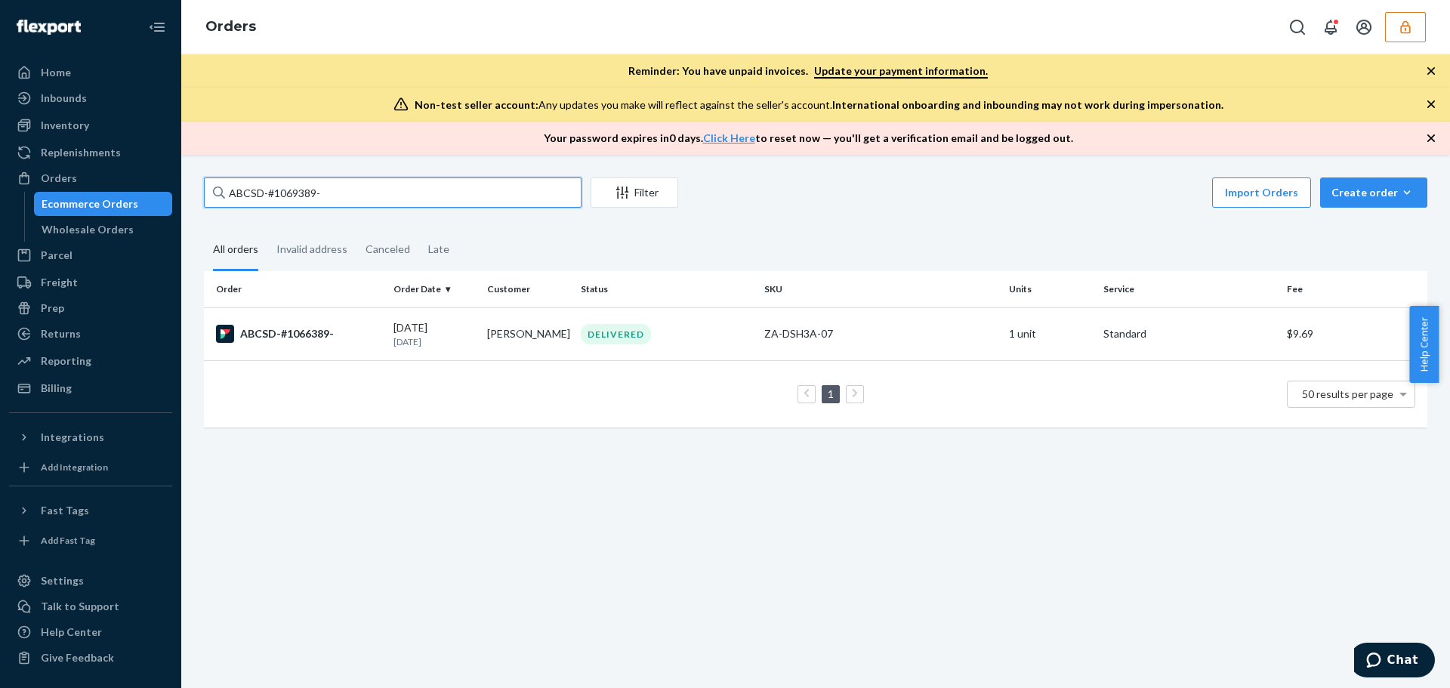
type input "ABCSD-#1069389-"
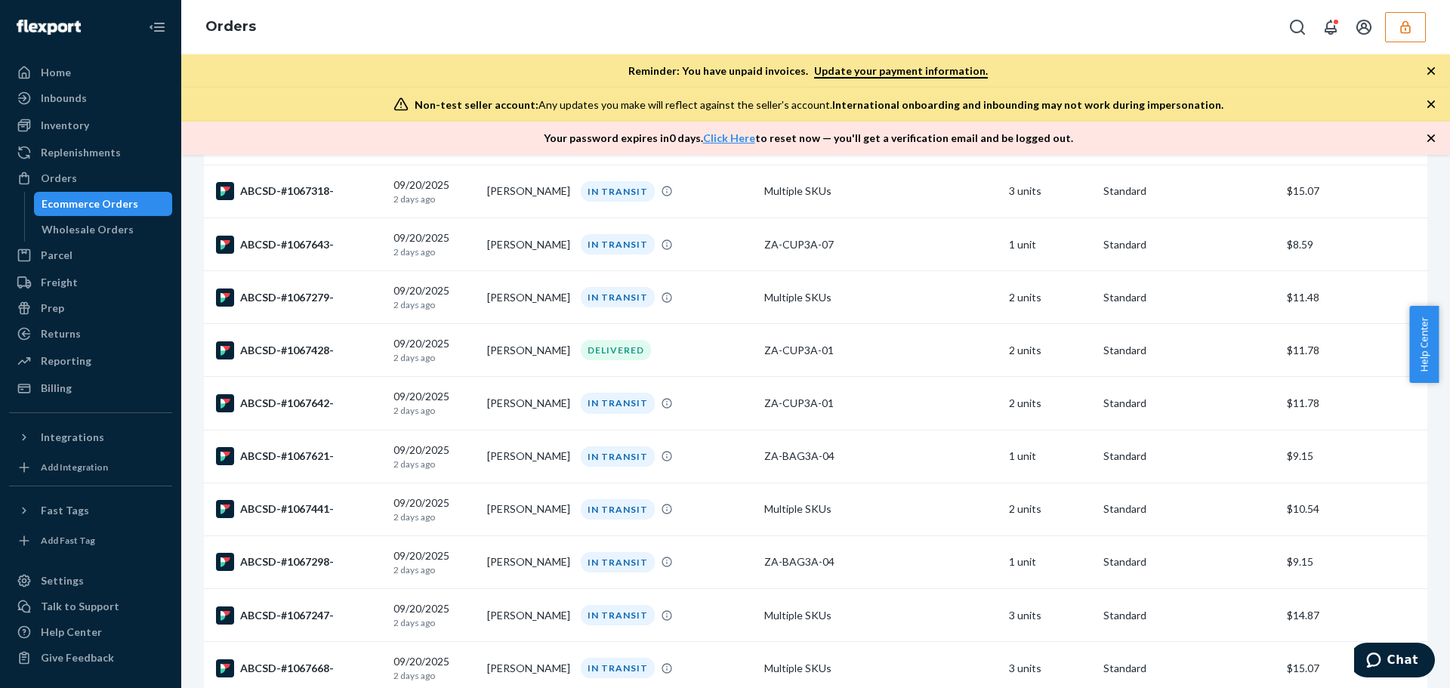
scroll to position [1812, 0]
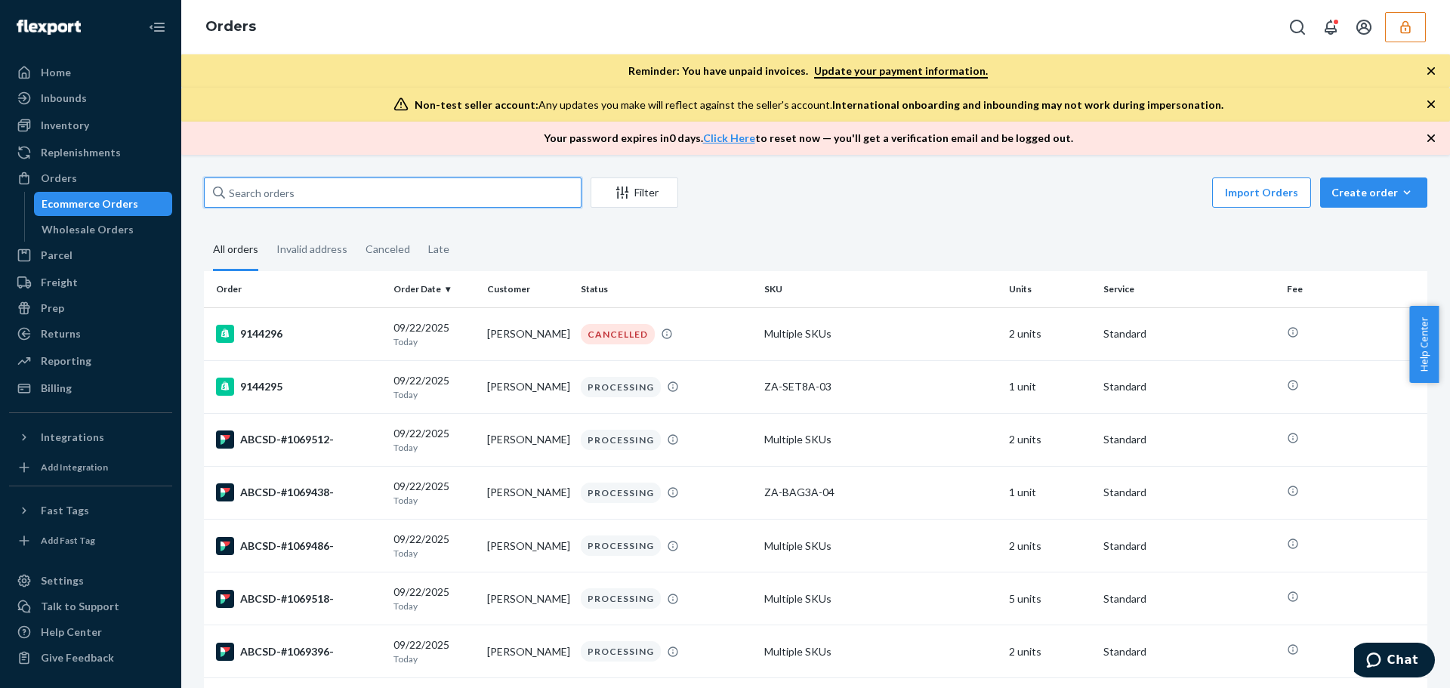
click at [316, 196] on input "text" at bounding box center [392, 192] width 377 height 30
paste input "ABCSD-#1069389-"
type input "ABCSD-#1069389-"
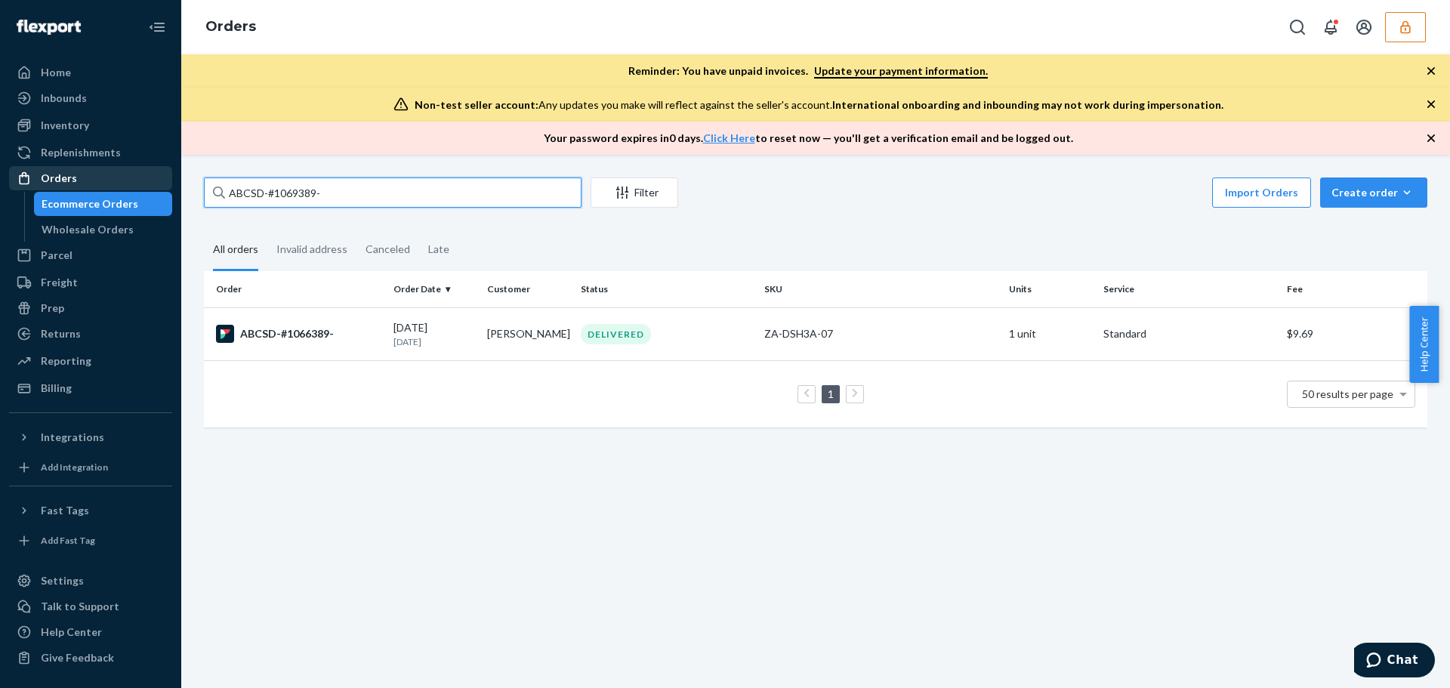
drag, startPoint x: 358, startPoint y: 195, endPoint x: 171, endPoint y: 190, distance: 187.3
click at [171, 190] on div "Home Inbounds Shipping Plans Problems Inventory Products Replenishments Orders …" at bounding box center [725, 344] width 1450 height 688
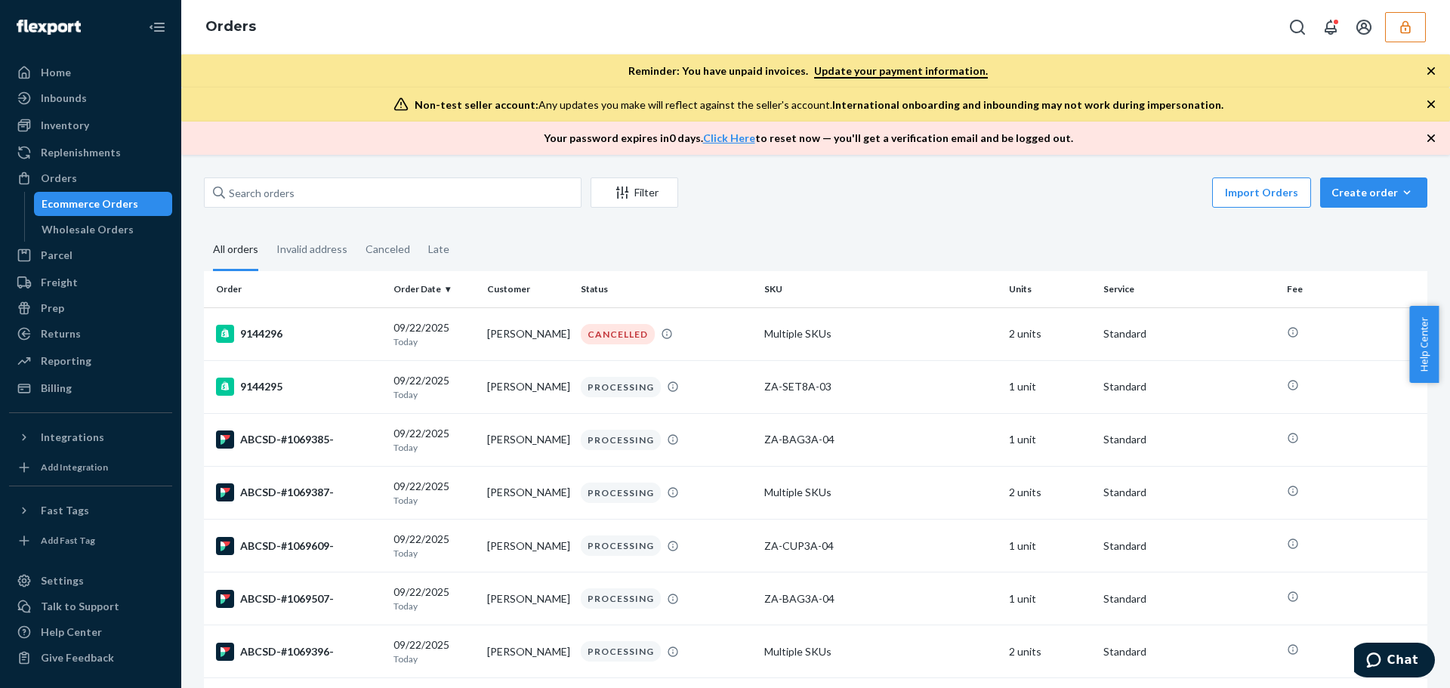
click at [864, 207] on div "Import Orders Create order Ecommerce order Removal order" at bounding box center [1057, 194] width 740 height 34
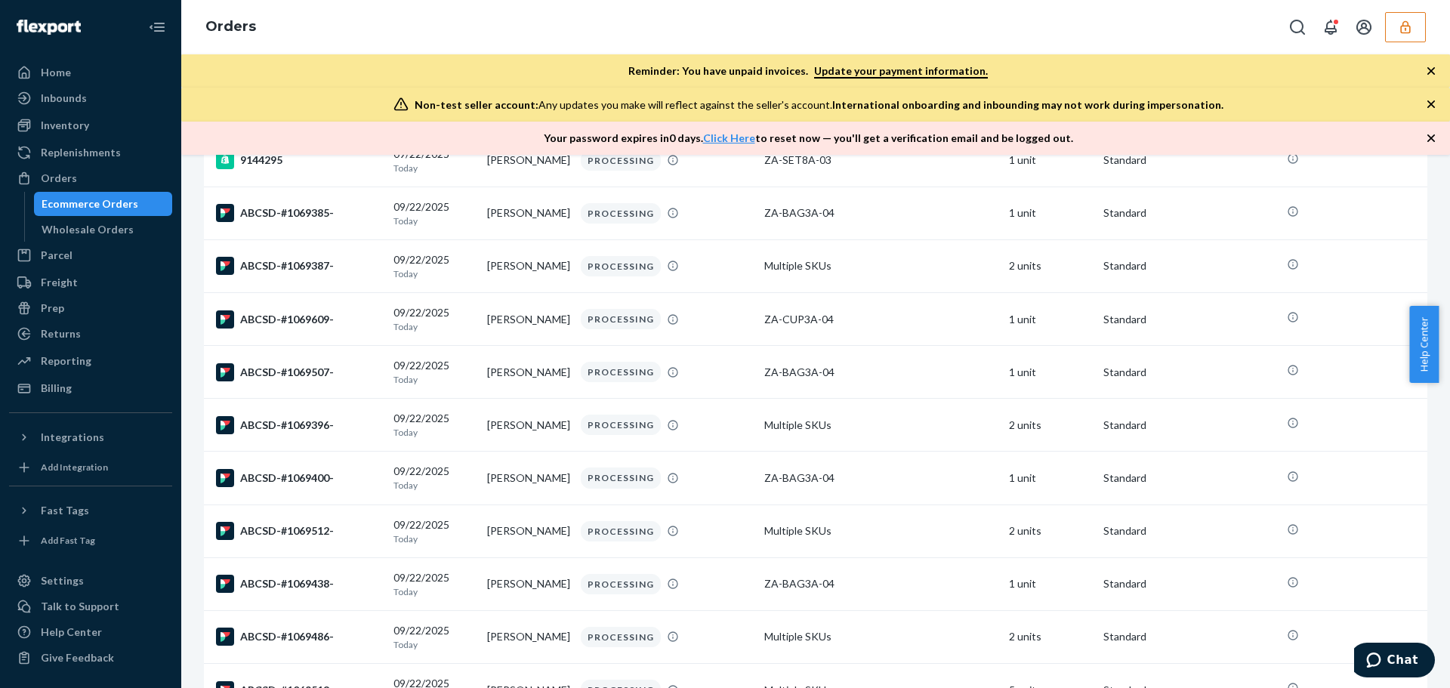
scroll to position [75, 0]
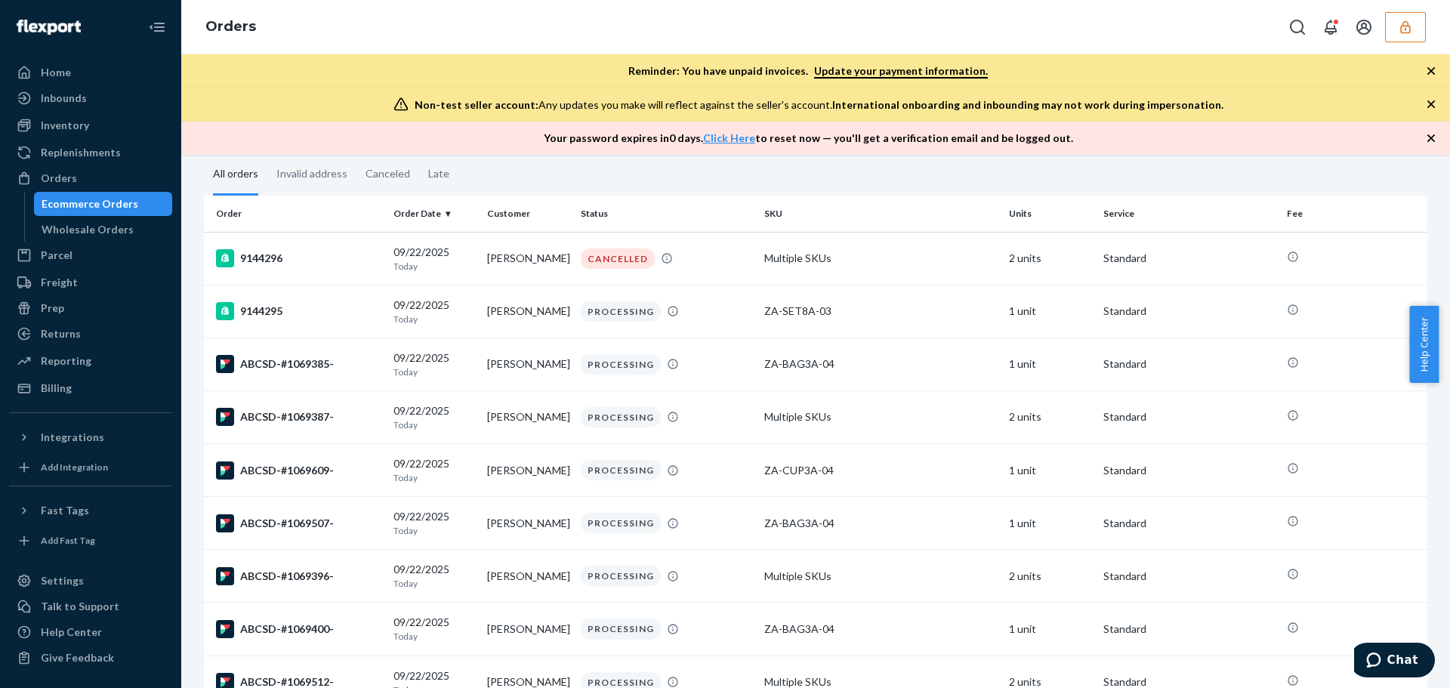
click at [1383, 172] on fieldset "All orders Invalid address Canceled Late" at bounding box center [815, 175] width 1223 height 42
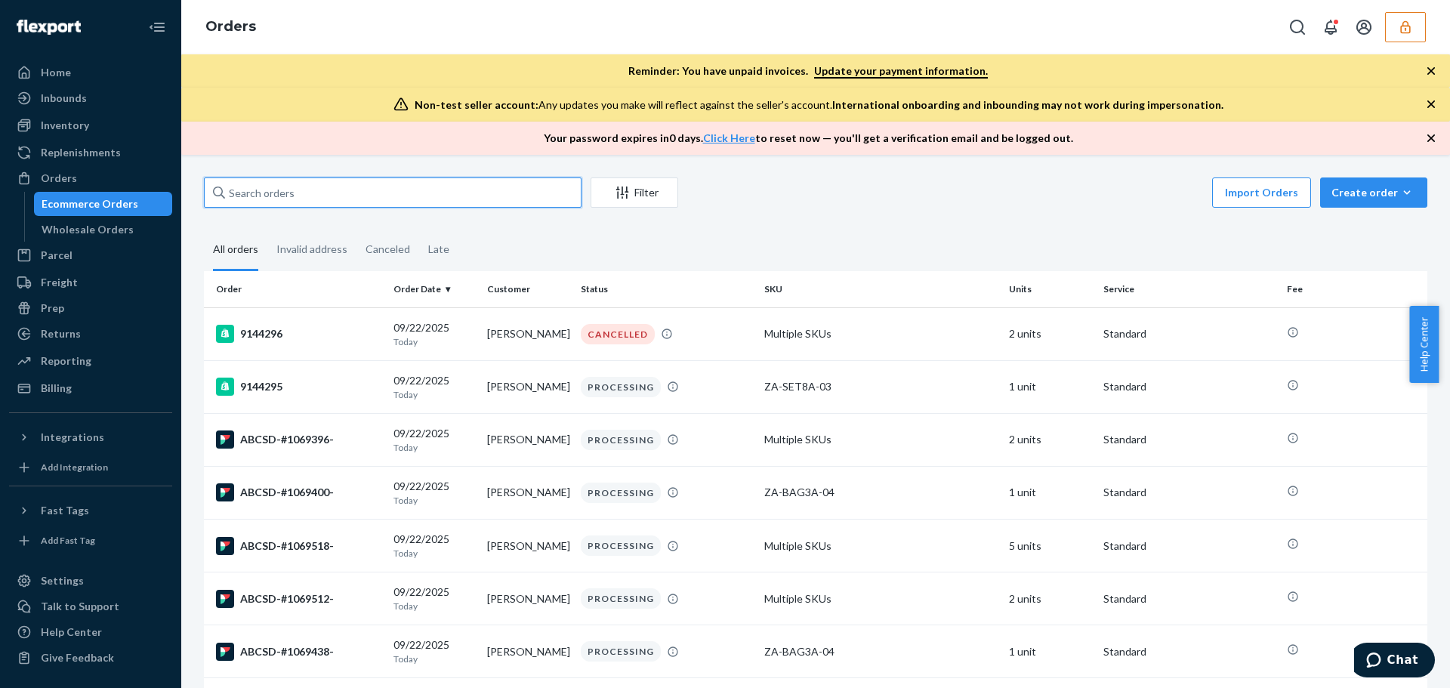
click at [281, 193] on input "text" at bounding box center [392, 192] width 377 height 30
paste input "ABCSD-#1069389-"
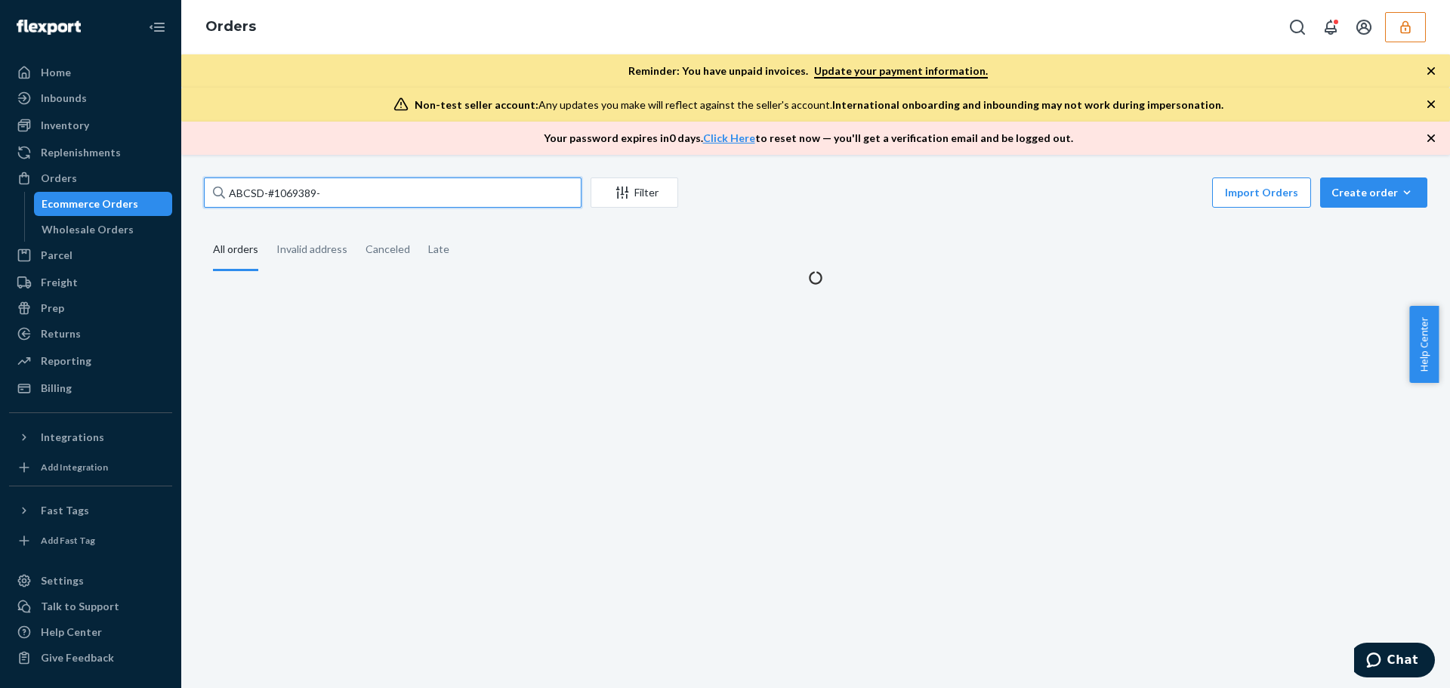
type input "ABCSD-#1069389-"
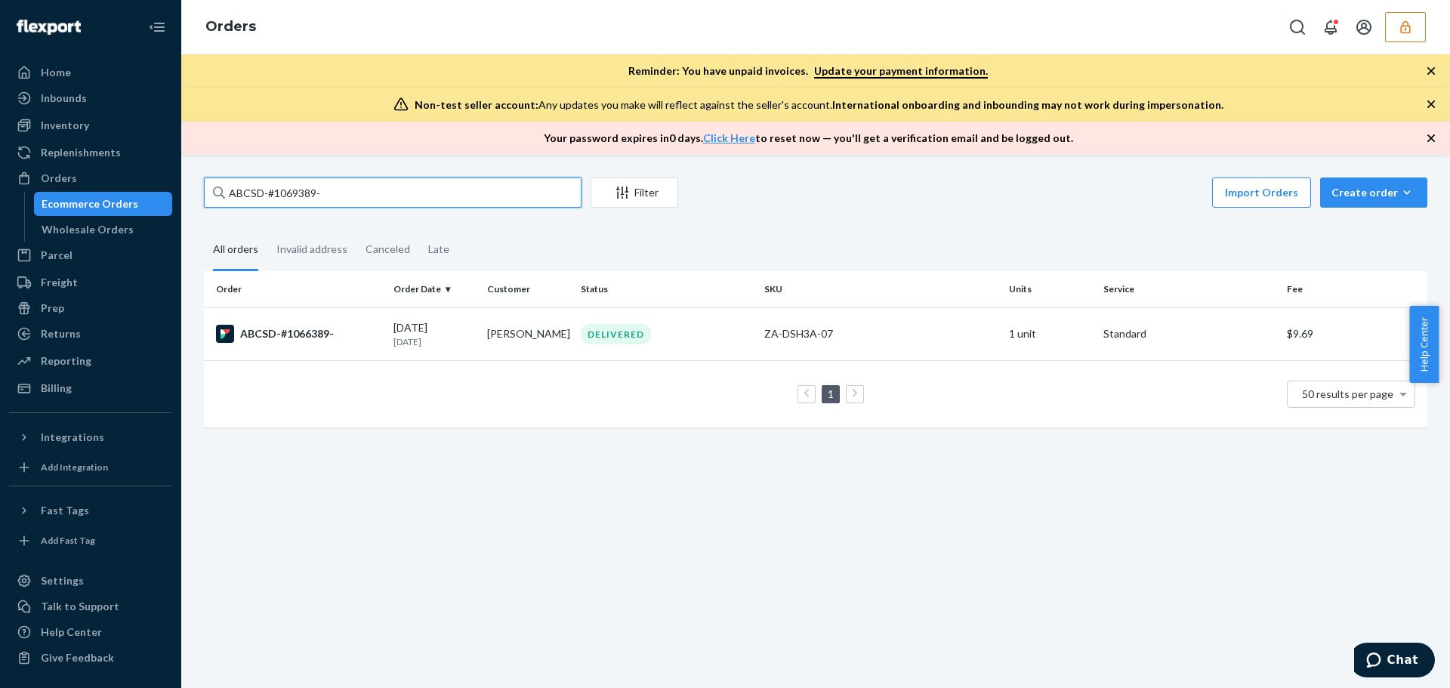
click at [393, 206] on input "ABCSD-#1069389-" at bounding box center [392, 192] width 377 height 30
click at [1434, 26] on div "Orders" at bounding box center [815, 27] width 1268 height 54
click at [1415, 33] on button "button" at bounding box center [1405, 27] width 41 height 30
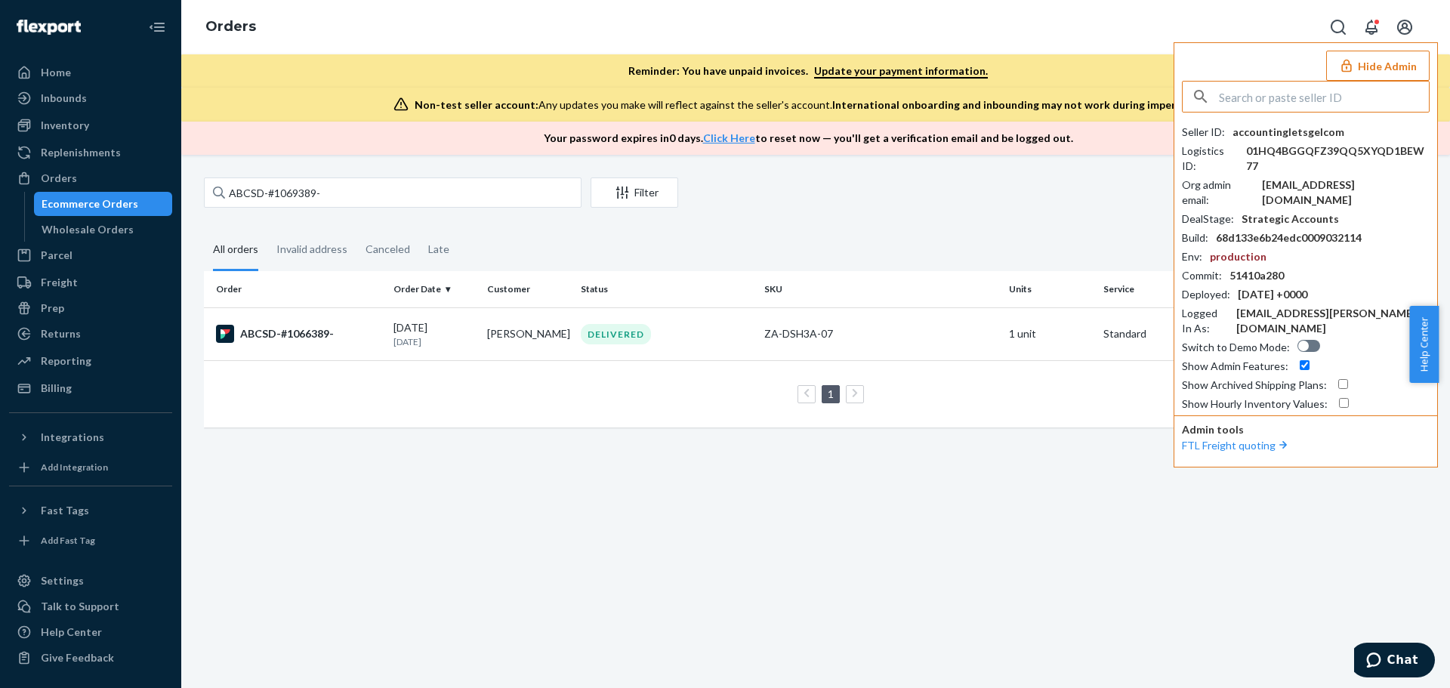
click at [1305, 97] on input "text" at bounding box center [1324, 97] width 210 height 30
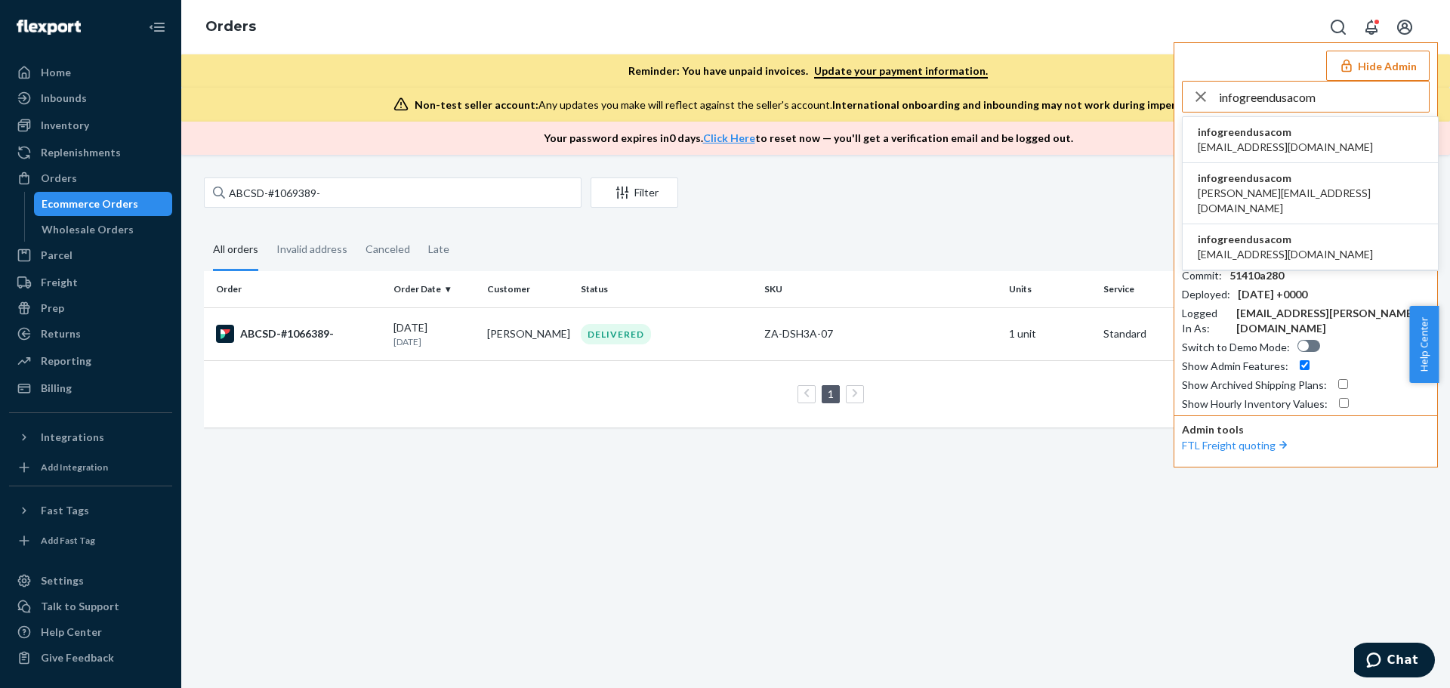
type input "infogreendusacom"
click at [1282, 130] on span "infogreendusacom" at bounding box center [1284, 132] width 175 height 15
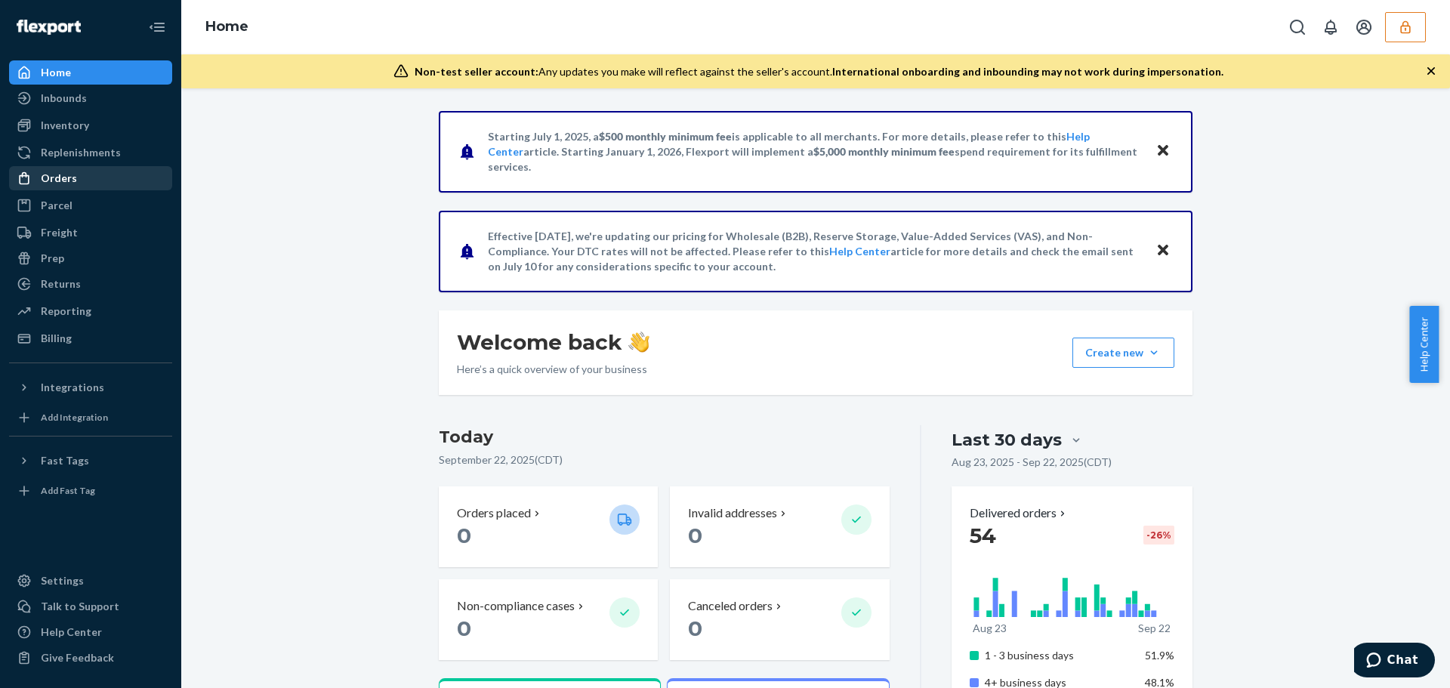
click at [65, 174] on div "Orders" at bounding box center [59, 178] width 36 height 15
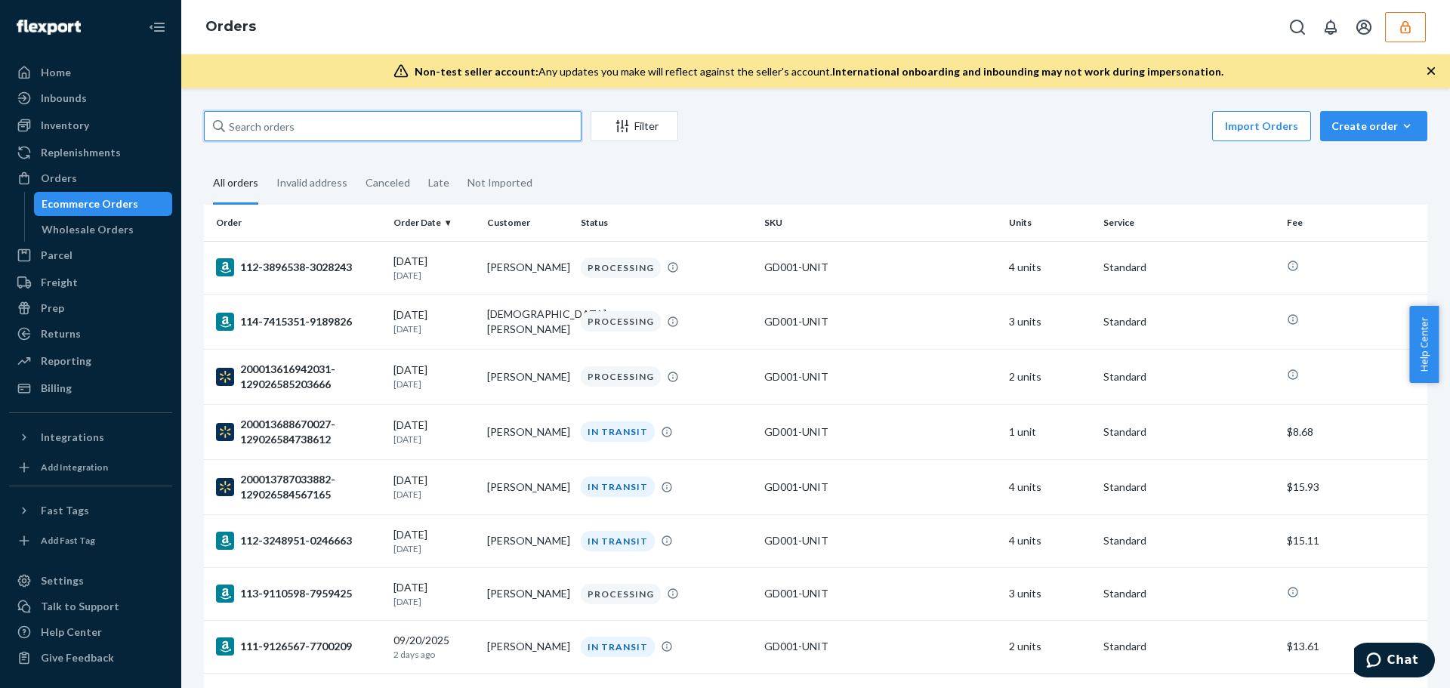
click at [332, 125] on input "text" at bounding box center [392, 126] width 377 height 30
paste input "129026375137149"
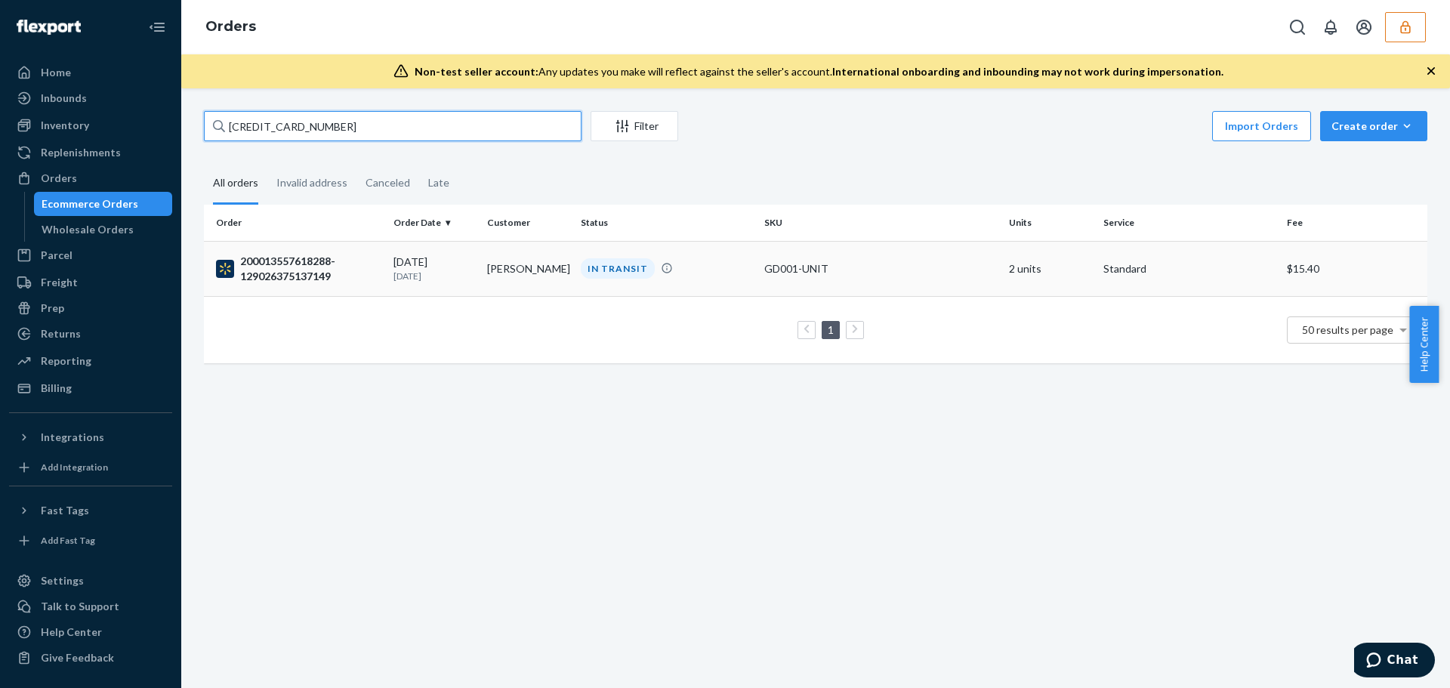
type input "129026375137149"
click at [441, 288] on td "09/18/2025 4 days ago" at bounding box center [434, 268] width 94 height 55
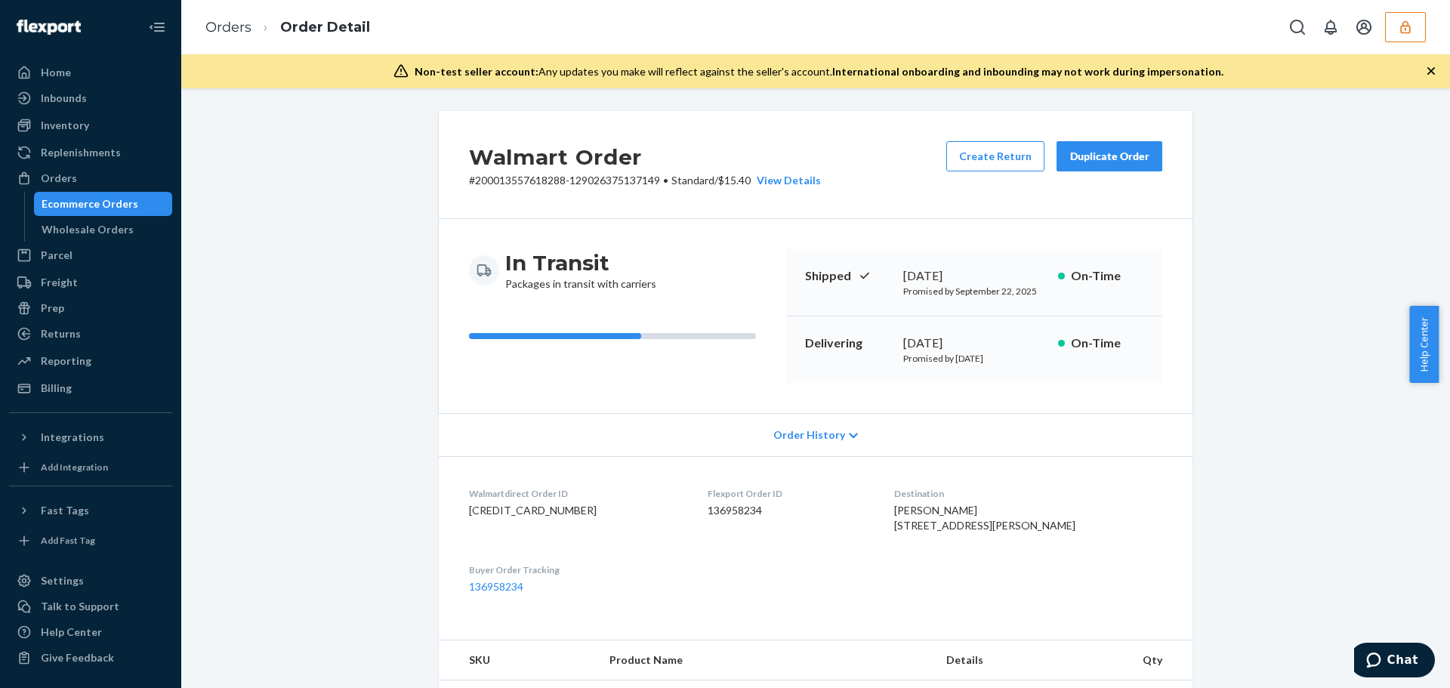
click at [806, 434] on span "Order History" at bounding box center [809, 434] width 72 height 15
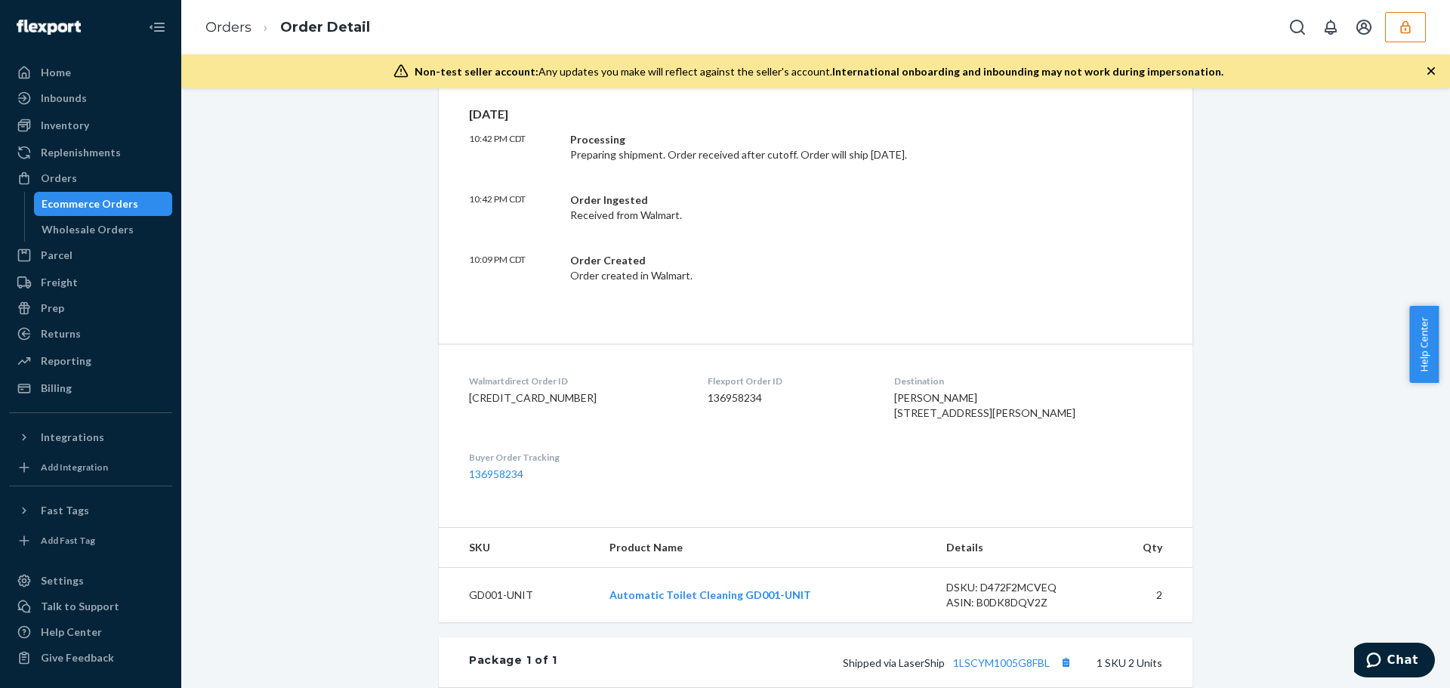
scroll to position [377, 0]
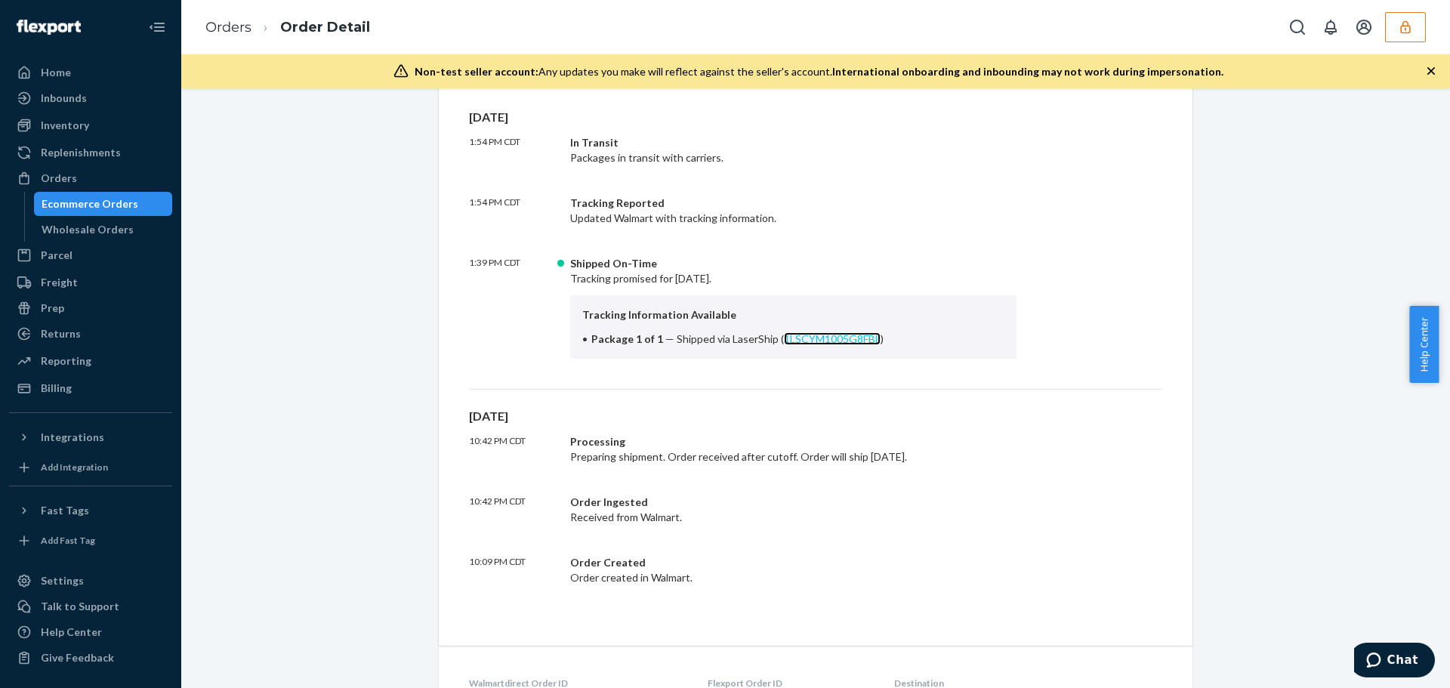
click at [803, 341] on link "1LSCYM1005G8FBL" at bounding box center [832, 338] width 97 height 13
click at [1411, 32] on icon "button" at bounding box center [1404, 27] width 15 height 15
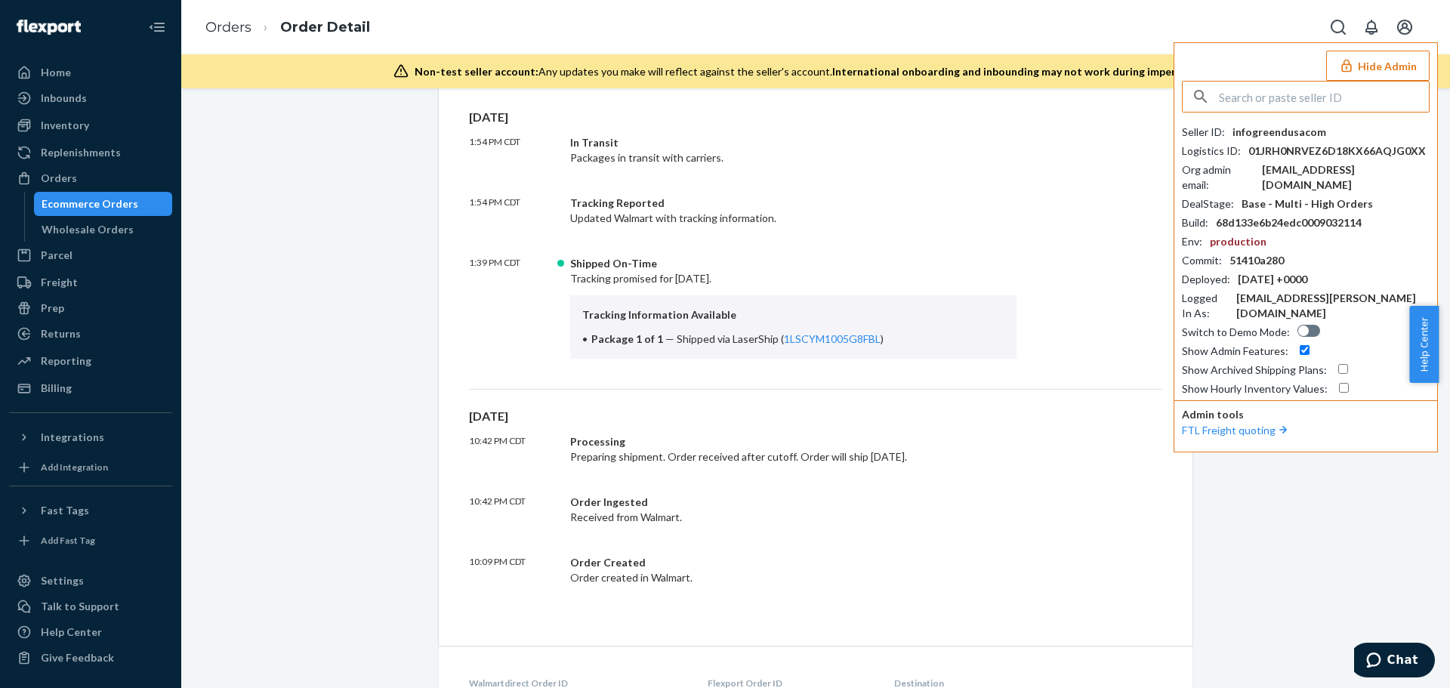
click at [1286, 88] on input "text" at bounding box center [1324, 97] width 210 height 30
type input "[EMAIL_ADDRESS][DOMAIN_NAME]"
click at [1282, 140] on span "[EMAIL_ADDRESS][DOMAIN_NAME]" at bounding box center [1284, 147] width 175 height 15
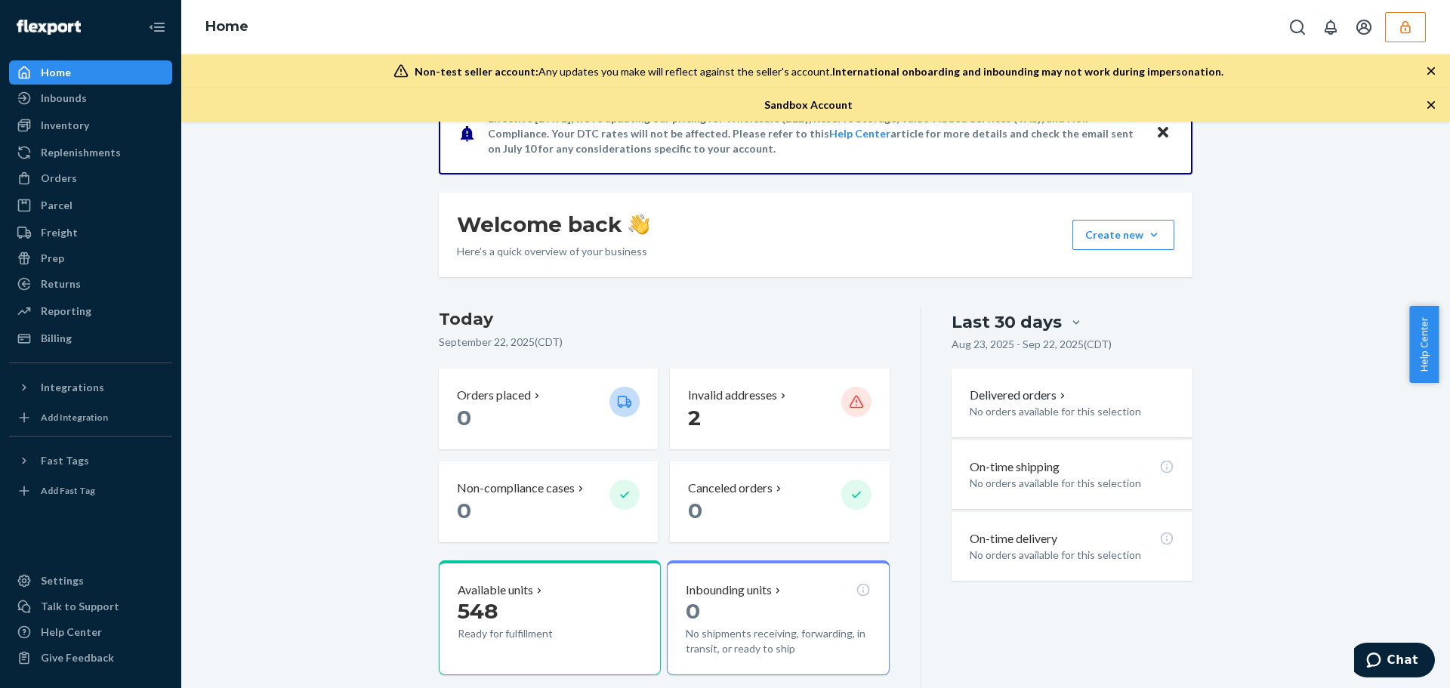
scroll to position [294, 0]
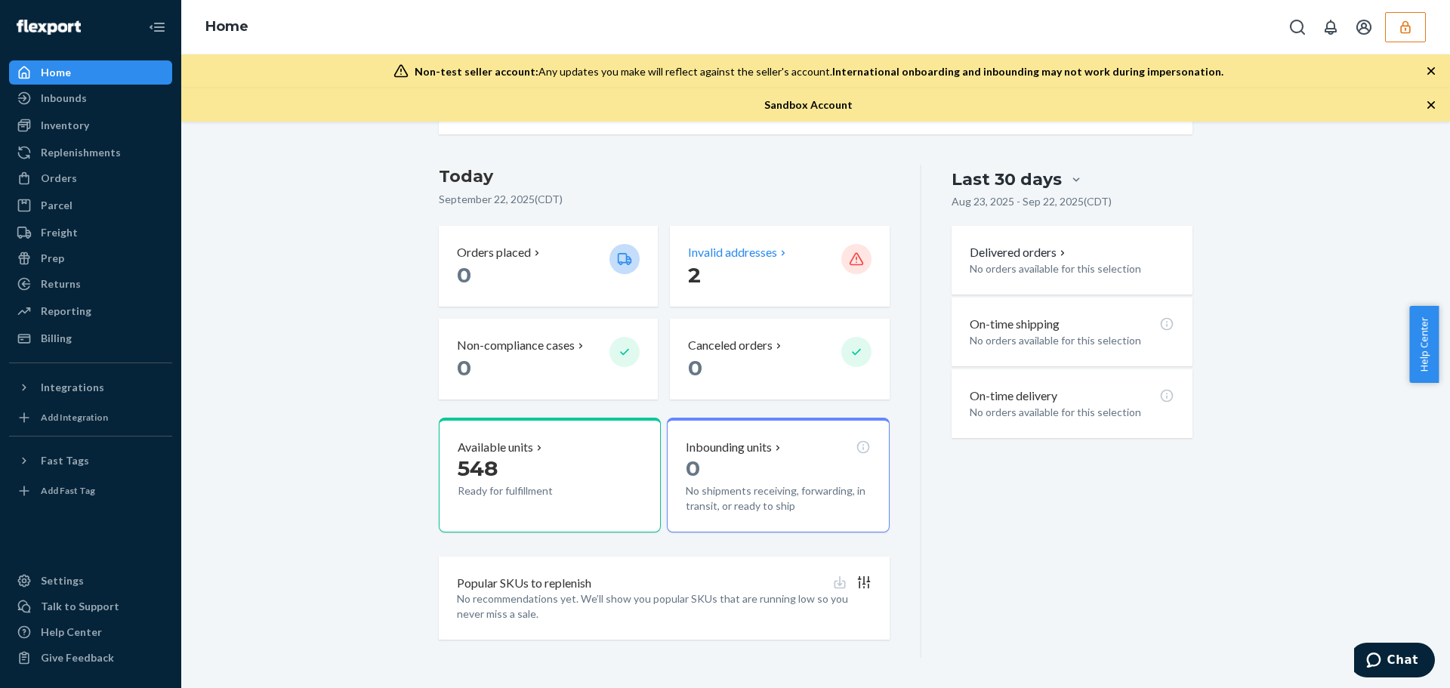
click at [755, 279] on p "2" at bounding box center [758, 274] width 140 height 27
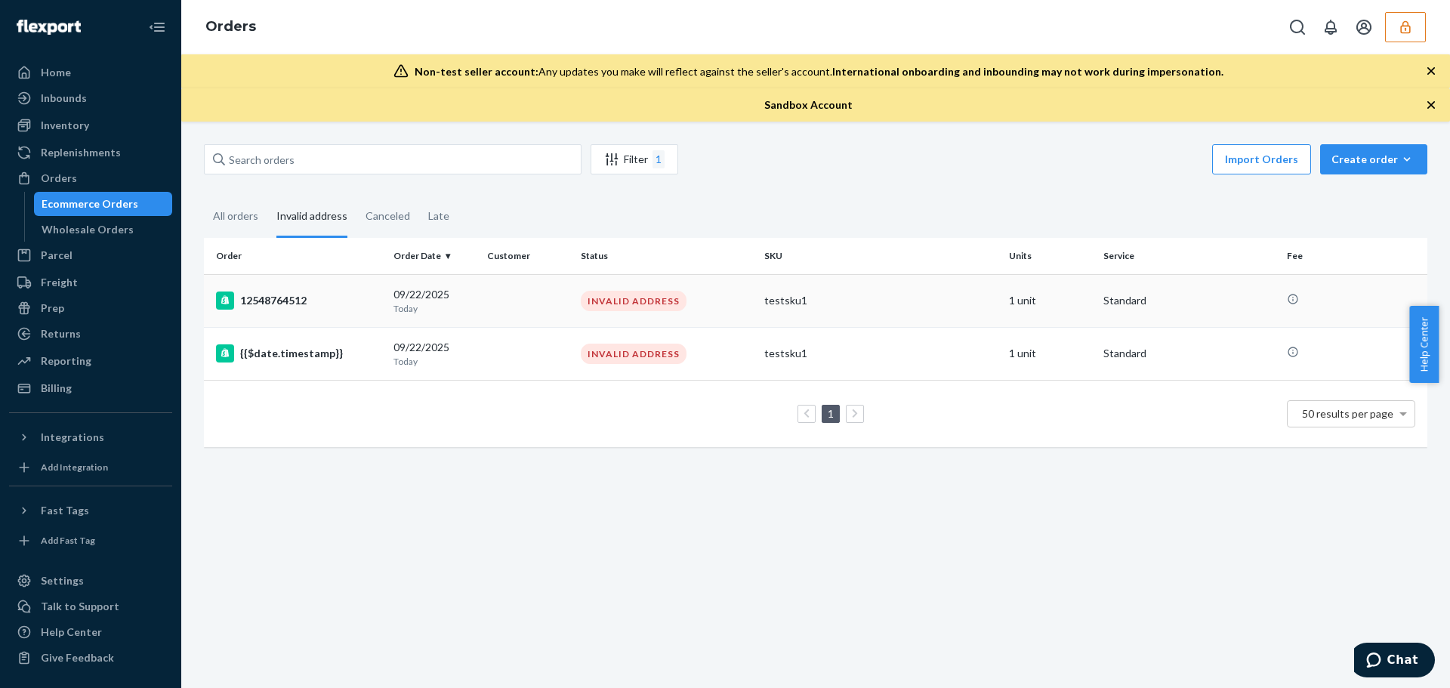
click at [665, 307] on div "INVALID ADDRESS" at bounding box center [634, 301] width 106 height 20
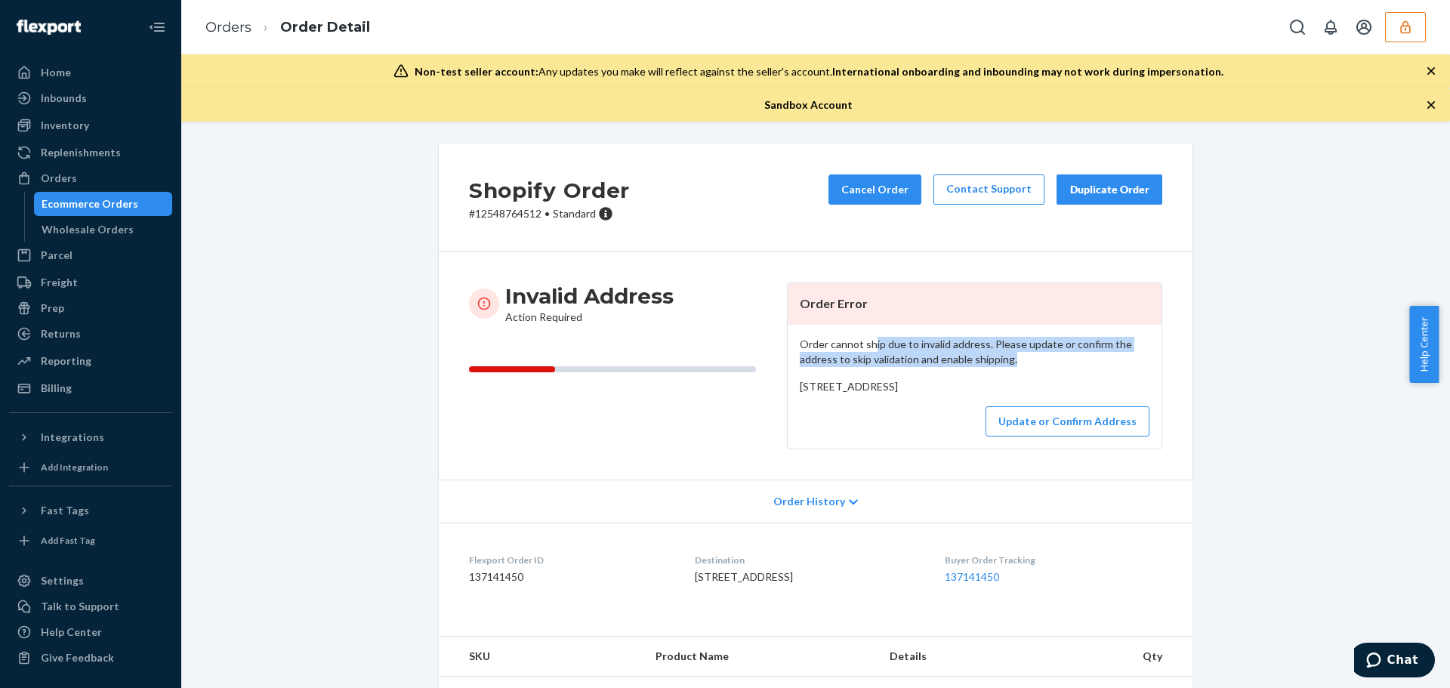
drag, startPoint x: 867, startPoint y: 343, endPoint x: 1105, endPoint y: 360, distance: 238.5
click at [1105, 360] on p "Order cannot ship due to invalid address. Please update or confirm the address …" at bounding box center [975, 352] width 350 height 30
click at [1062, 367] on div "Order cannot ship due to invalid address. Please update or confirm the address …" at bounding box center [974, 387] width 374 height 124
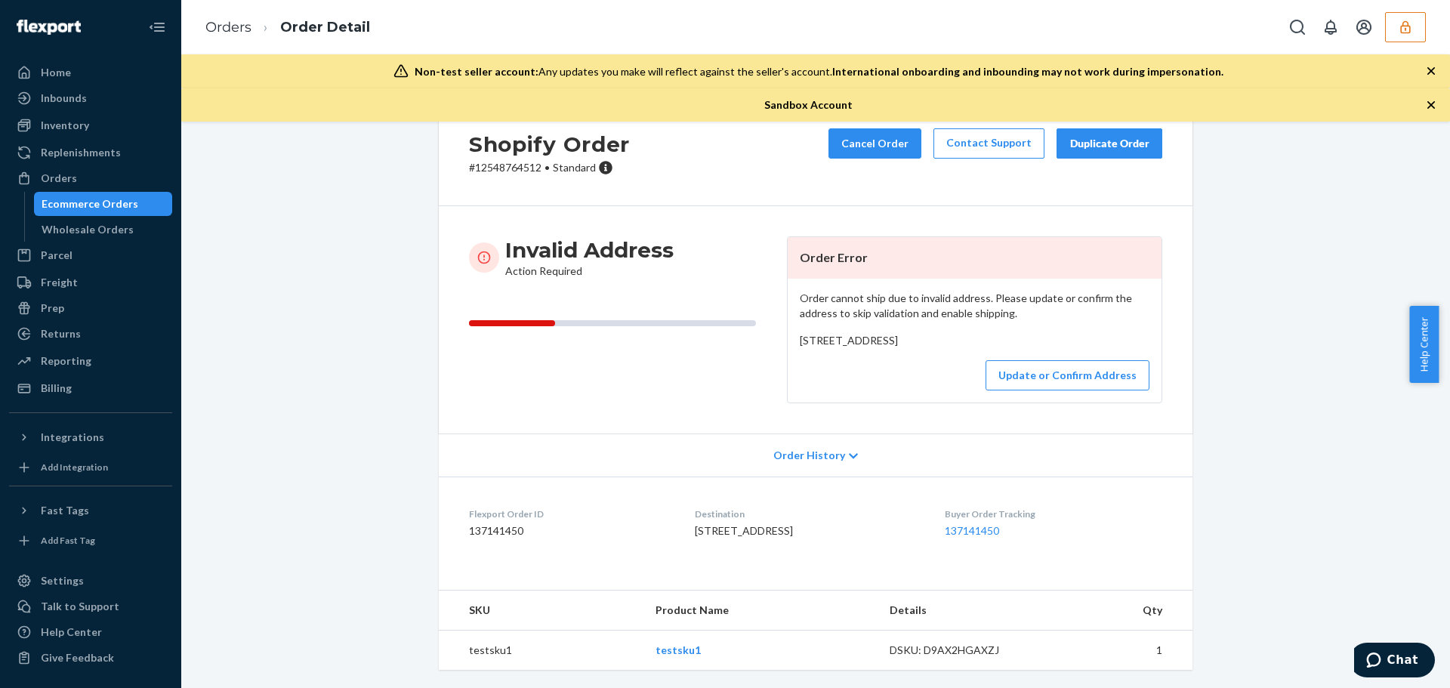
click at [914, 367] on div "Update or Confirm Address" at bounding box center [975, 375] width 350 height 30
click at [1055, 378] on button "Update or Confirm Address" at bounding box center [1067, 375] width 164 height 30
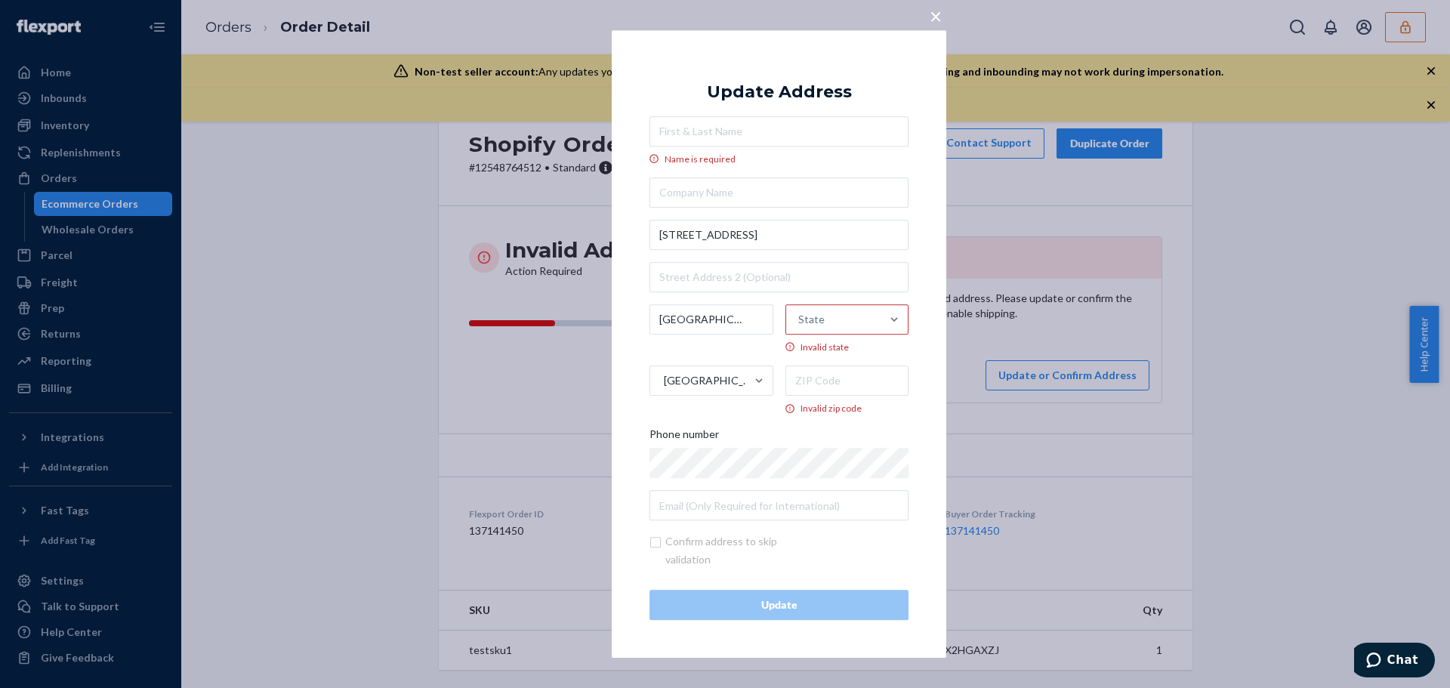
click at [934, 16] on span "×" at bounding box center [935, 16] width 12 height 26
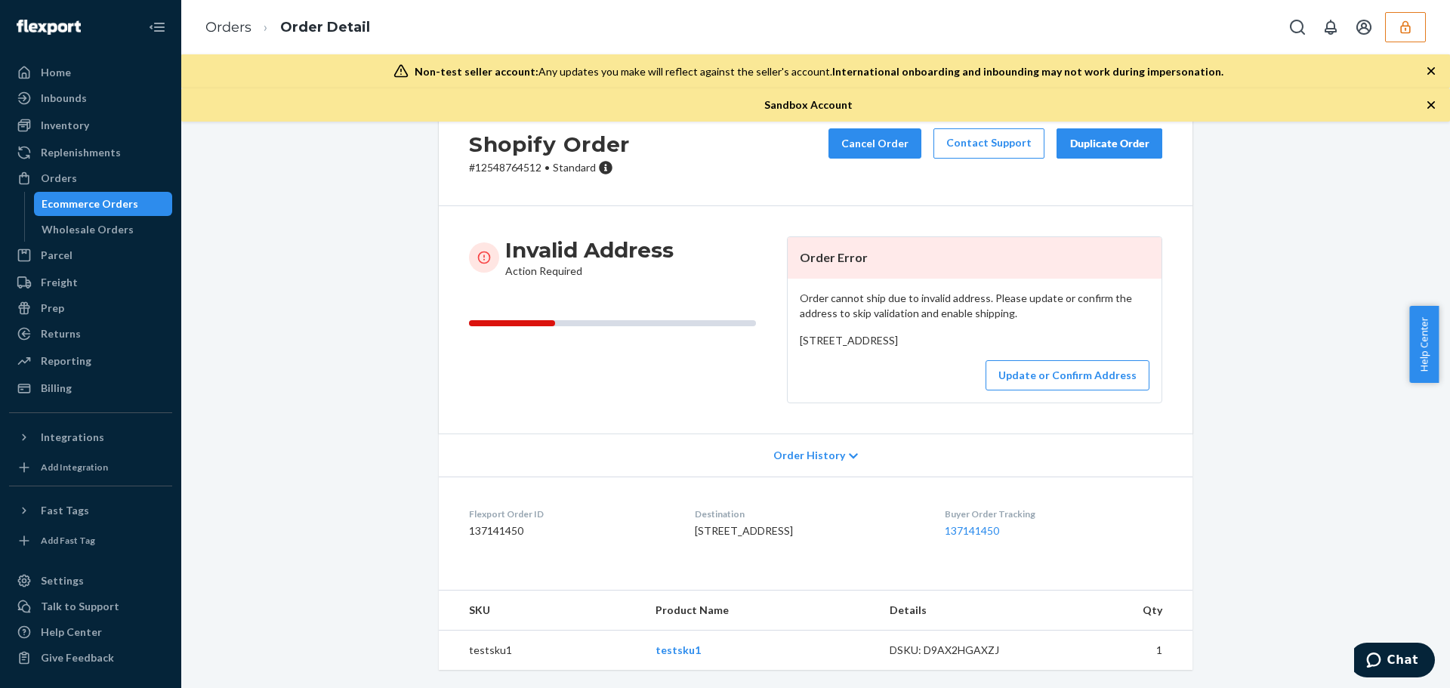
scroll to position [0, 0]
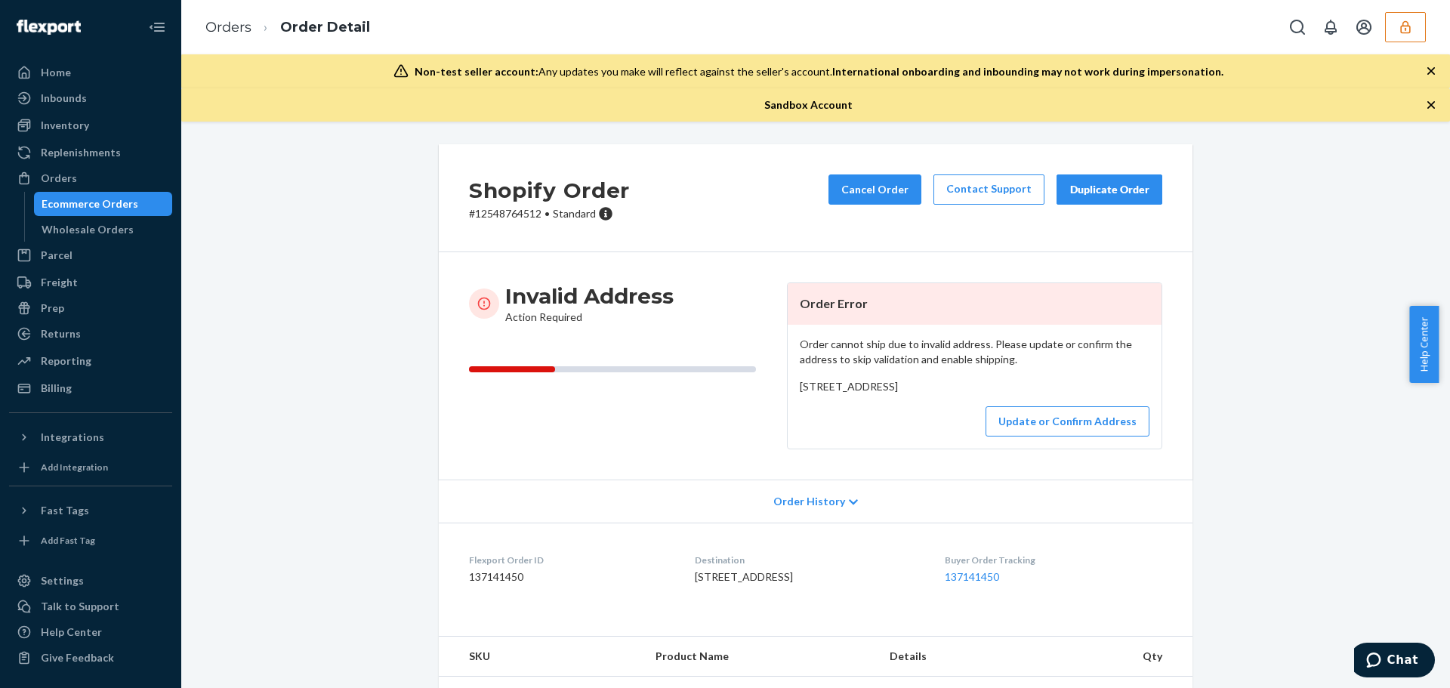
drag, startPoint x: 1449, startPoint y: 571, endPoint x: 342, endPoint y: 355, distance: 1127.7
click at [342, 355] on div "Shopify Order # 12548764512 • Standard Cancel Order Contact Support Duplicate O…" at bounding box center [816, 439] width 1246 height 590
click at [1074, 436] on button "Update or Confirm Address" at bounding box center [1067, 421] width 164 height 30
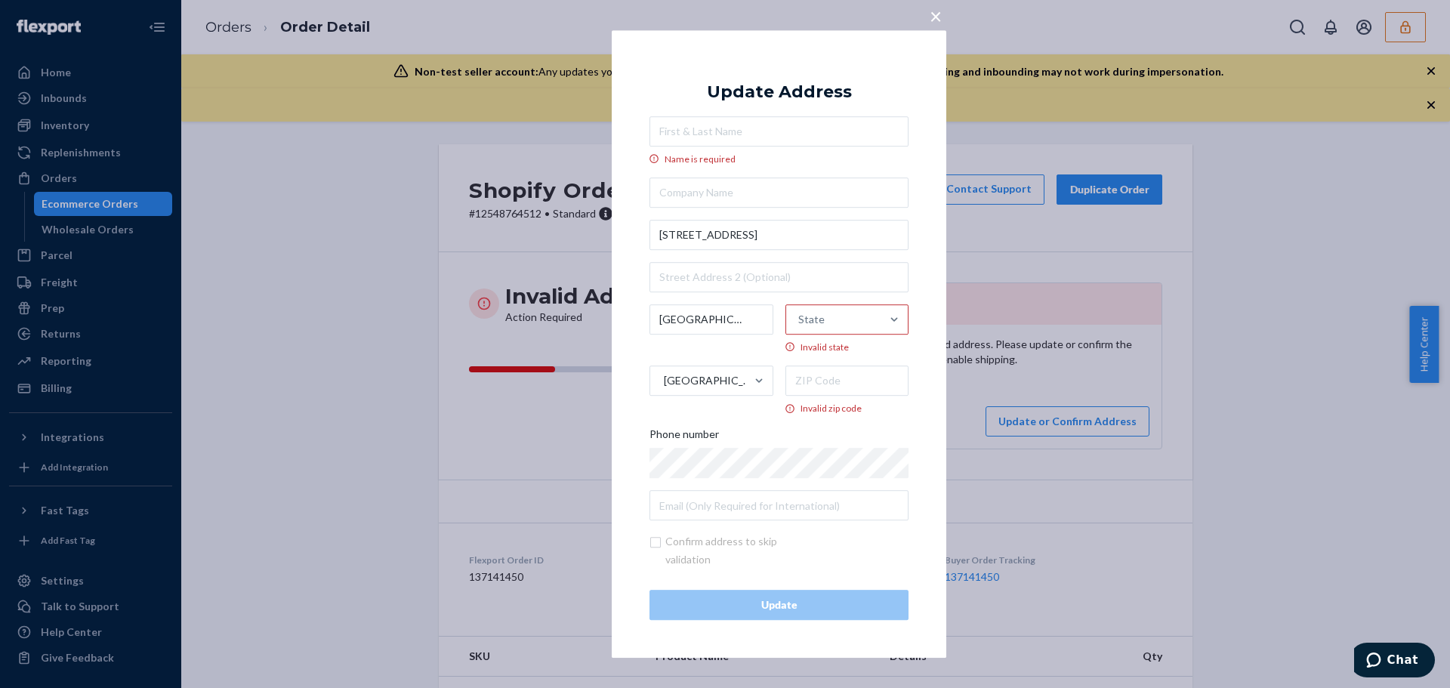
click at [939, 14] on span "×" at bounding box center [935, 16] width 12 height 26
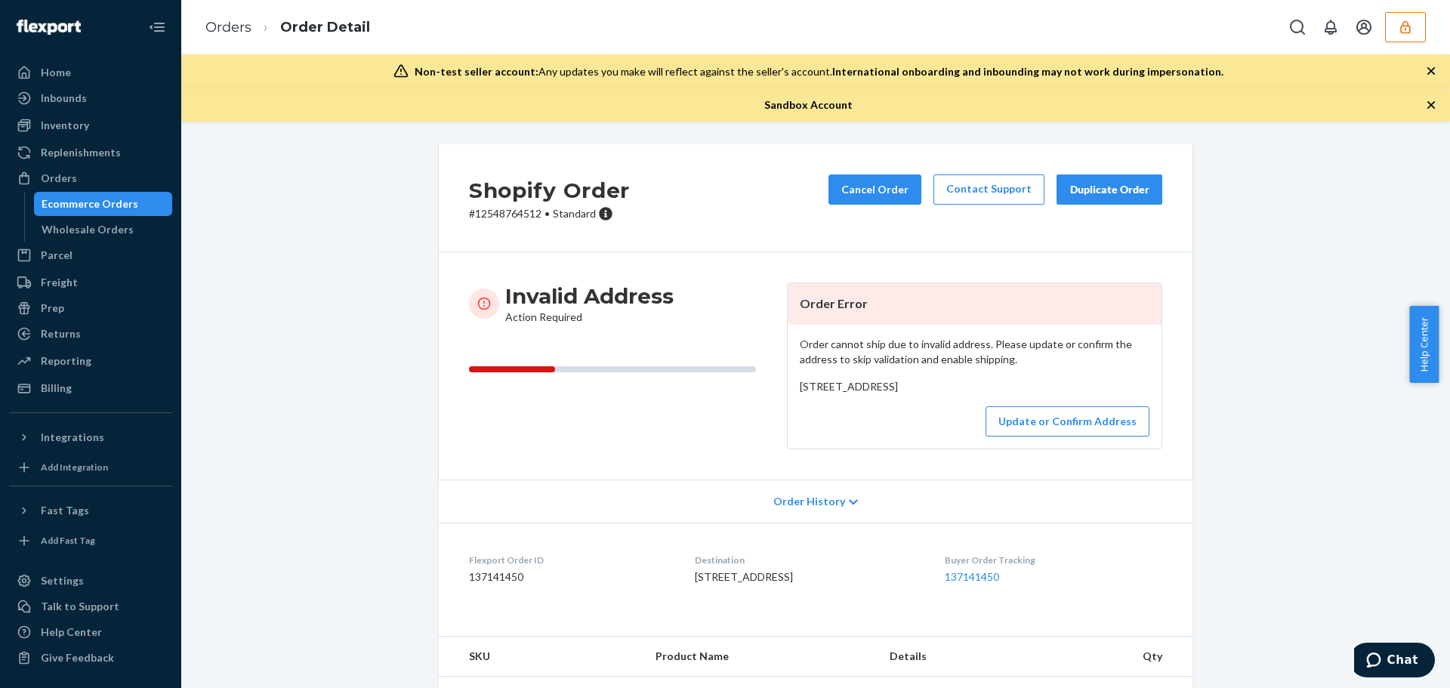
click at [306, 223] on div "Shopify Order # 12548764512 • Standard Cancel Order Contact Support Duplicate O…" at bounding box center [816, 439] width 1246 height 590
click at [1255, 276] on div "Shopify Order # 12548764512 • Standard Cancel Order Contact Support Duplicate O…" at bounding box center [816, 439] width 1246 height 590
click at [358, 462] on div "Shopify Order # 12548764512 • Standard Cancel Order Contact Support Duplicate O…" at bounding box center [816, 439] width 1246 height 590
click at [1416, 31] on button "button" at bounding box center [1405, 27] width 41 height 30
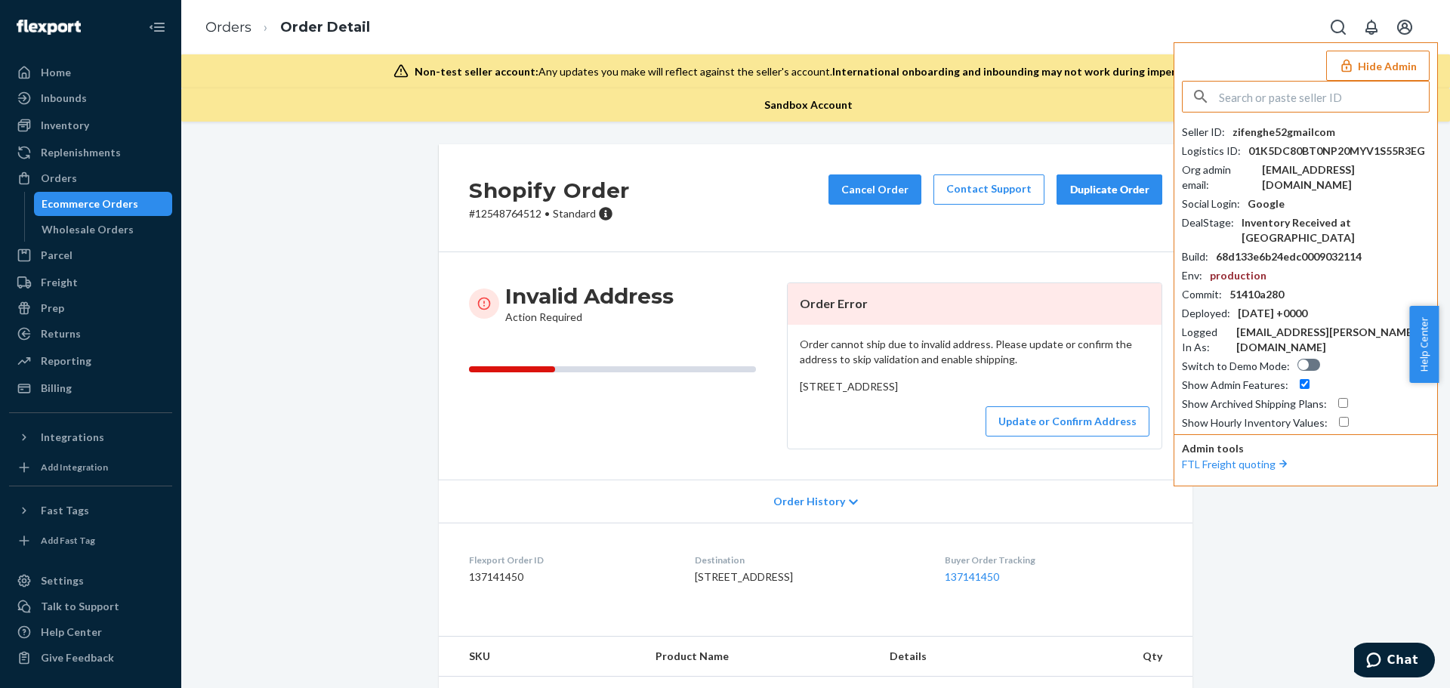
click at [1304, 100] on input "text" at bounding box center [1324, 97] width 210 height 30
type input "[PERSON_NAME][EMAIL_ADDRESS][DOMAIN_NAME]"
click at [1273, 132] on span "hellofindpetcom" at bounding box center [1309, 132] width 225 height 15
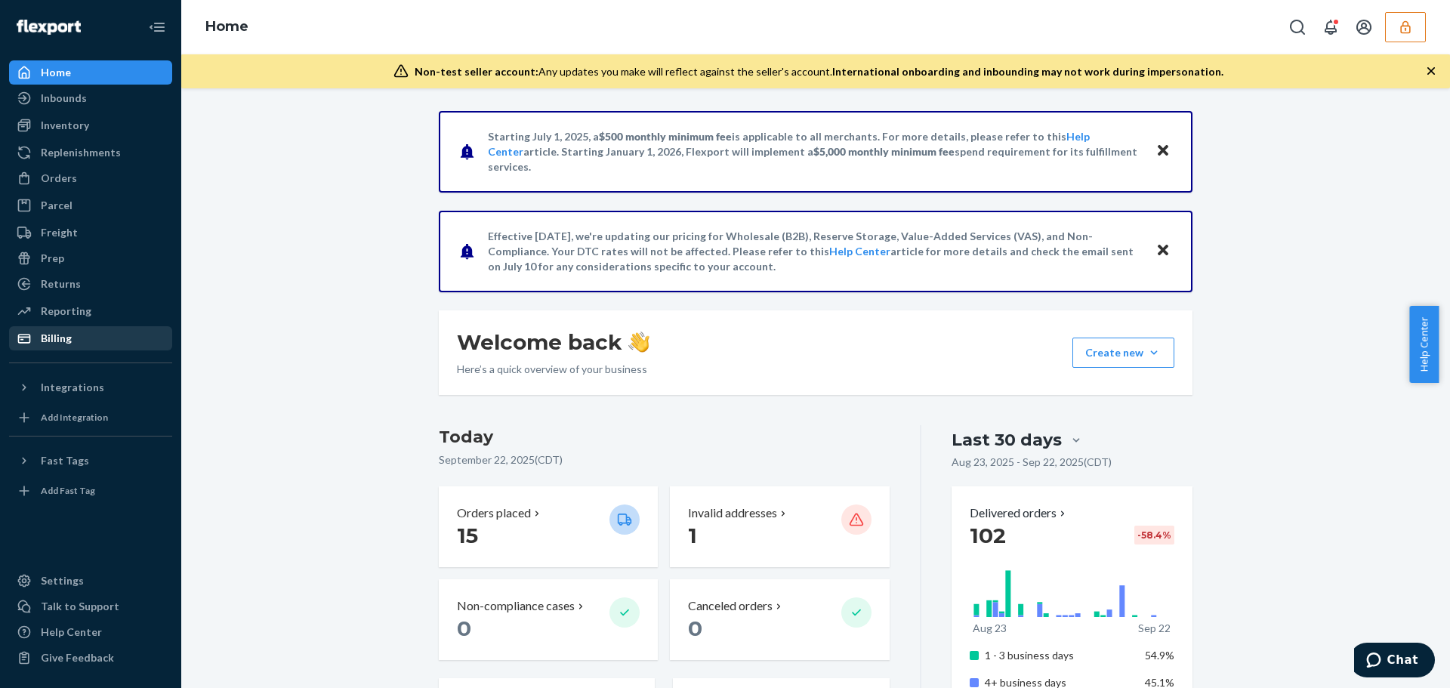
click at [86, 341] on div "Billing" at bounding box center [91, 338] width 160 height 21
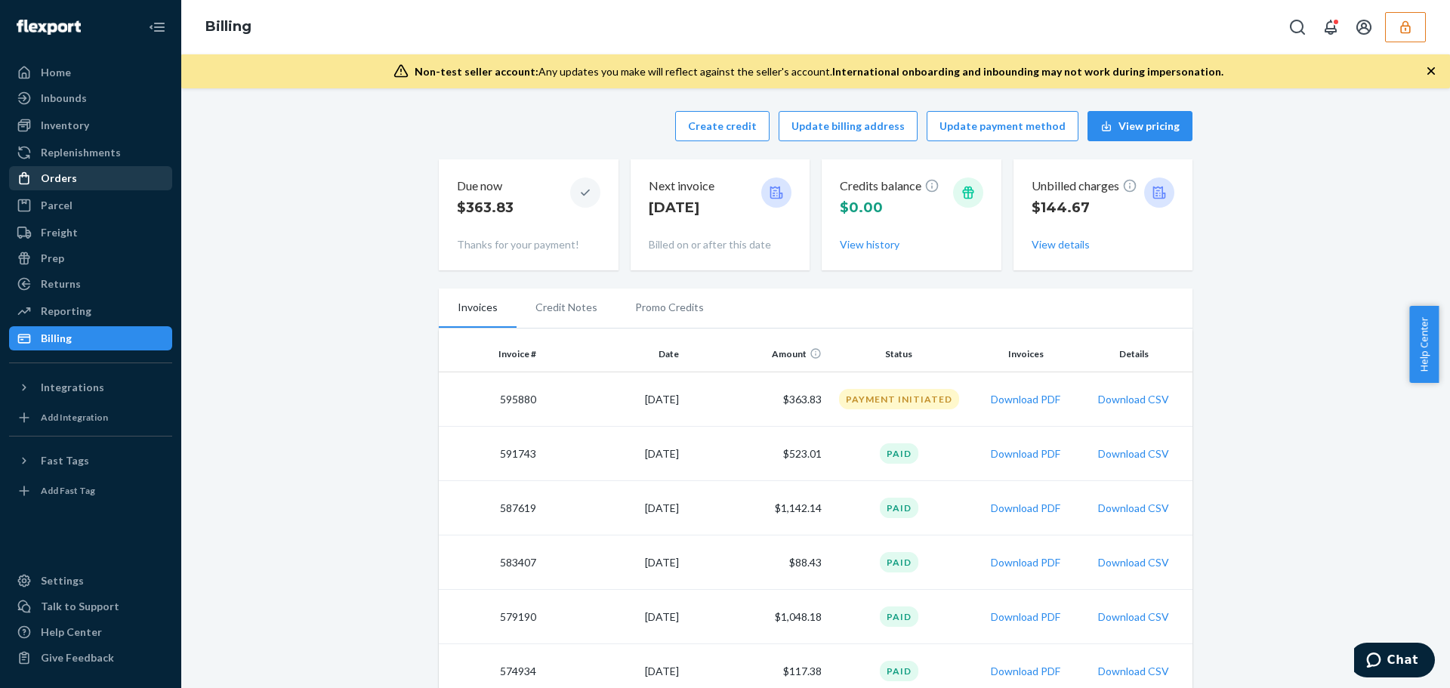
click at [102, 174] on div "Orders" at bounding box center [91, 178] width 160 height 21
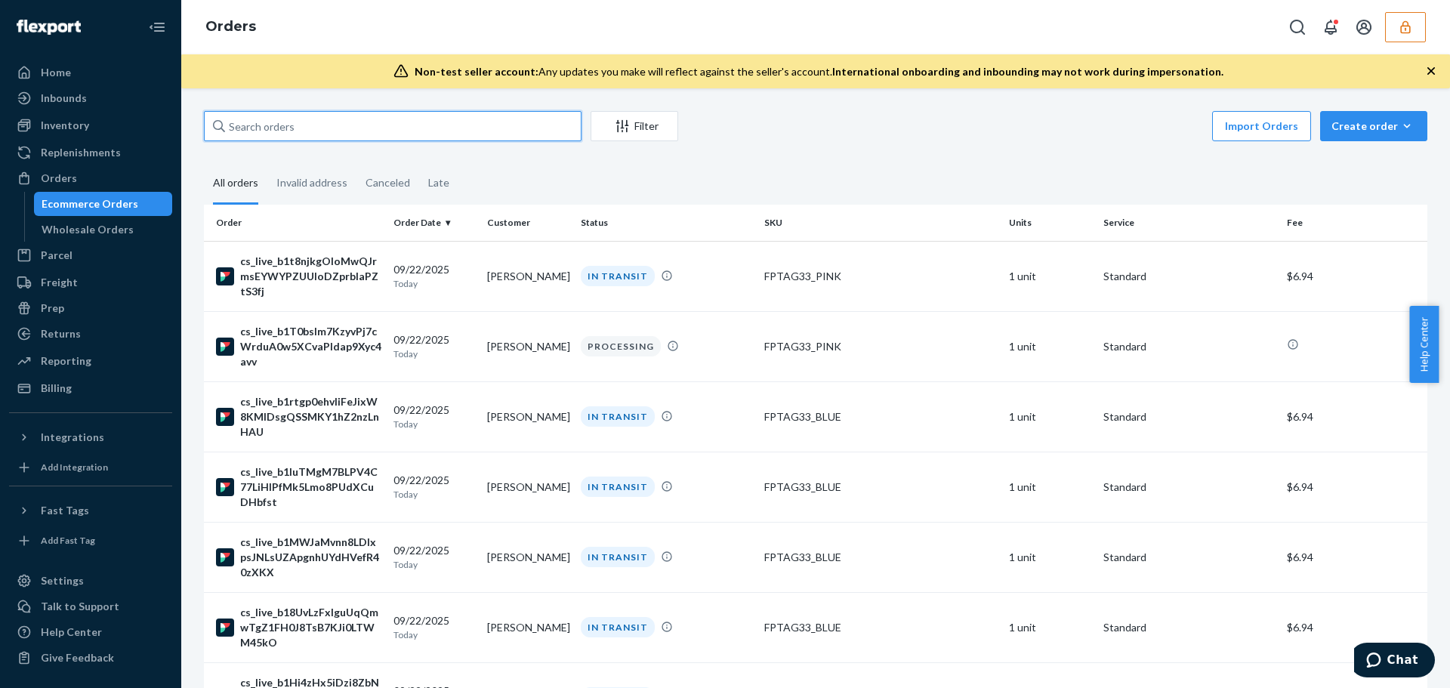
click at [414, 124] on input "text" at bounding box center [392, 126] width 377 height 30
paste input "[PERSON_NAME]"
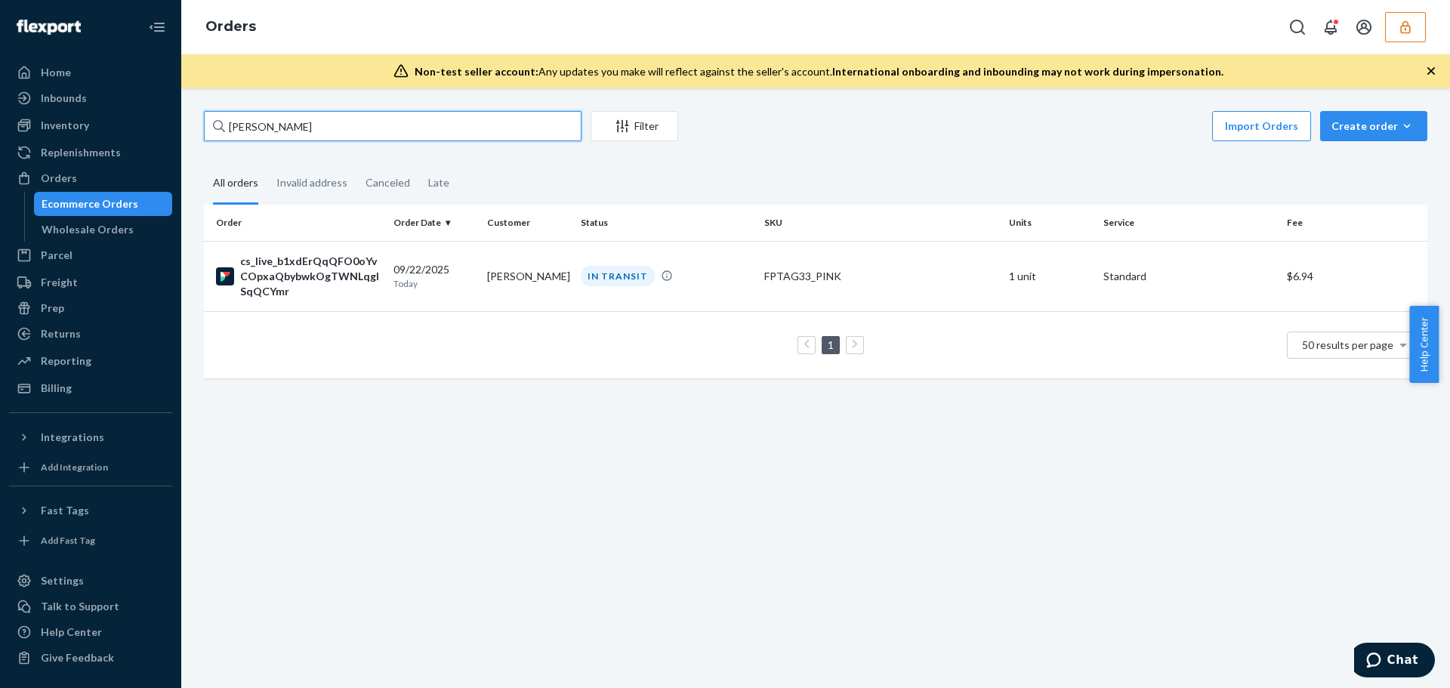
click at [383, 134] on input "[PERSON_NAME]" at bounding box center [392, 126] width 377 height 30
drag, startPoint x: 384, startPoint y: 133, endPoint x: 190, endPoint y: 126, distance: 194.2
click at [190, 126] on div "[PERSON_NAME] Filter Import Orders Create order Ecommerce order Removal order A…" at bounding box center [815, 387] width 1268 height 599
paste input "cs_live_b1xdErQqQFO0oYvCOpxaQbybwkOgTWNLqgISqQCYmrWFrcdNIs297loro4"
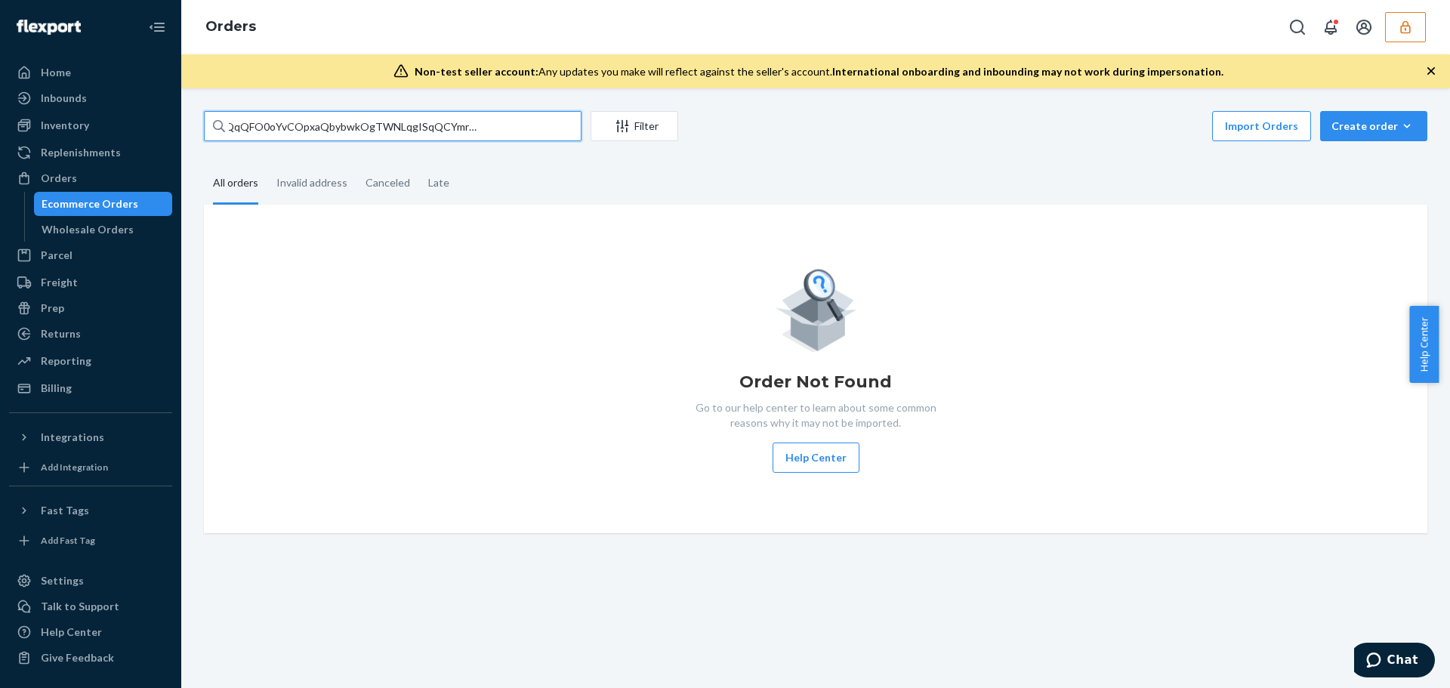
type input "cs_live_b1xdErQqQFO0oYvCOpxaQbybwkOgTWNLqgISqQCYmrWFrcdNIs297loro4"
click at [240, 181] on div "All orders" at bounding box center [235, 184] width 45 height 42
click at [204, 163] on input "All orders" at bounding box center [204, 163] width 0 height 0
click at [423, 122] on input "cs_live_b1xdErQqQFO0oYvCOpxaQbybwkOgTWNLqgISqQCYmrWFrcdNIs297loro4" at bounding box center [392, 126] width 377 height 30
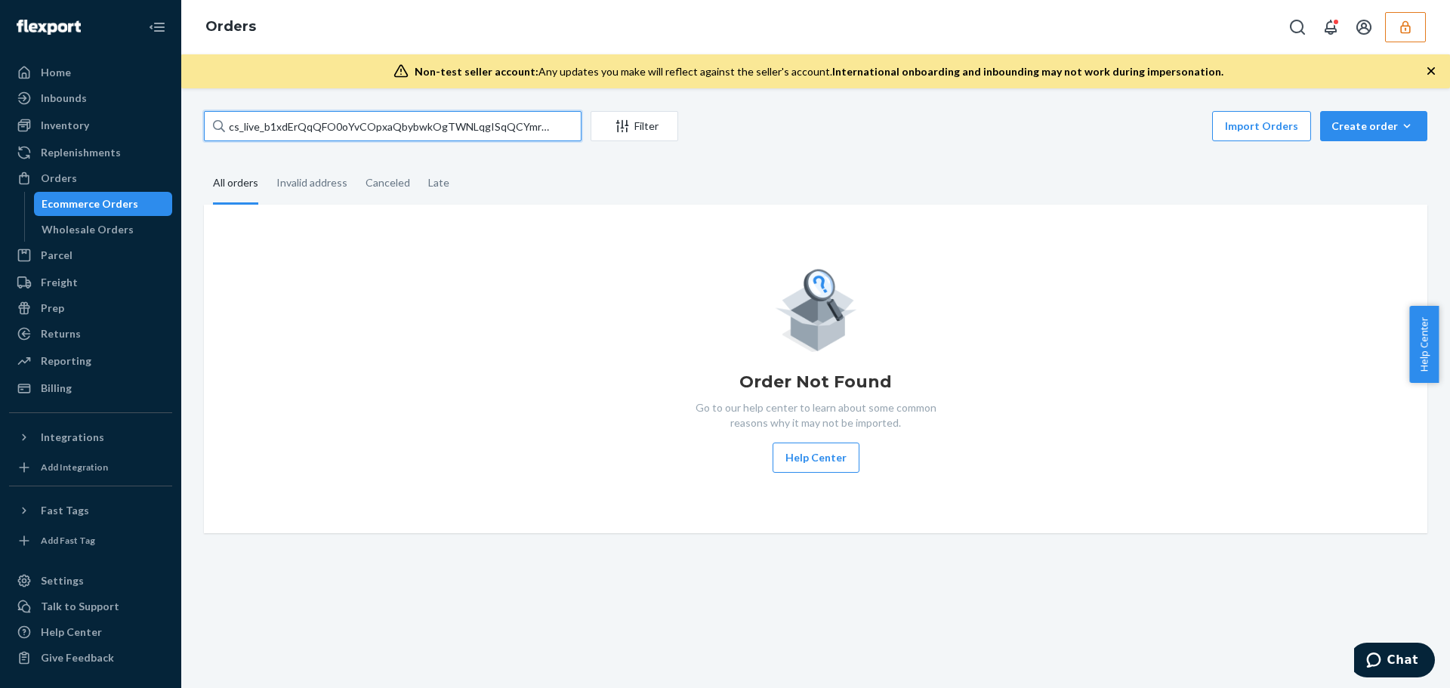
click at [423, 122] on input "cs_live_b1xdErQqQFO0oYvCOpxaQbybwkOgTWNLqgISqQCYmrWFrcdNIs297loro4" at bounding box center [392, 126] width 377 height 30
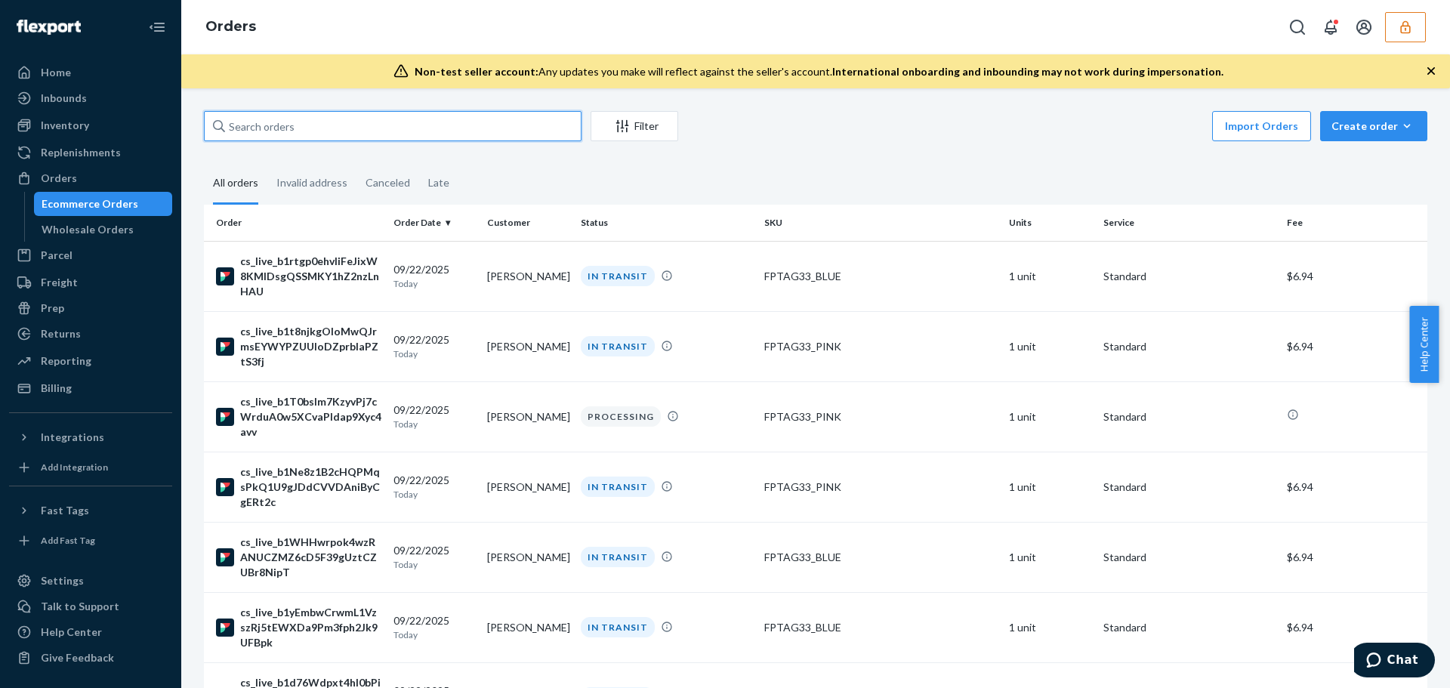
click at [322, 126] on input "text" at bounding box center [392, 126] width 377 height 30
paste input "cs_live_b1xdErQqQFO0oYvCOpxaQbybwkOgTWNLqgISqQCYmrWFrcdNIs297loro4"
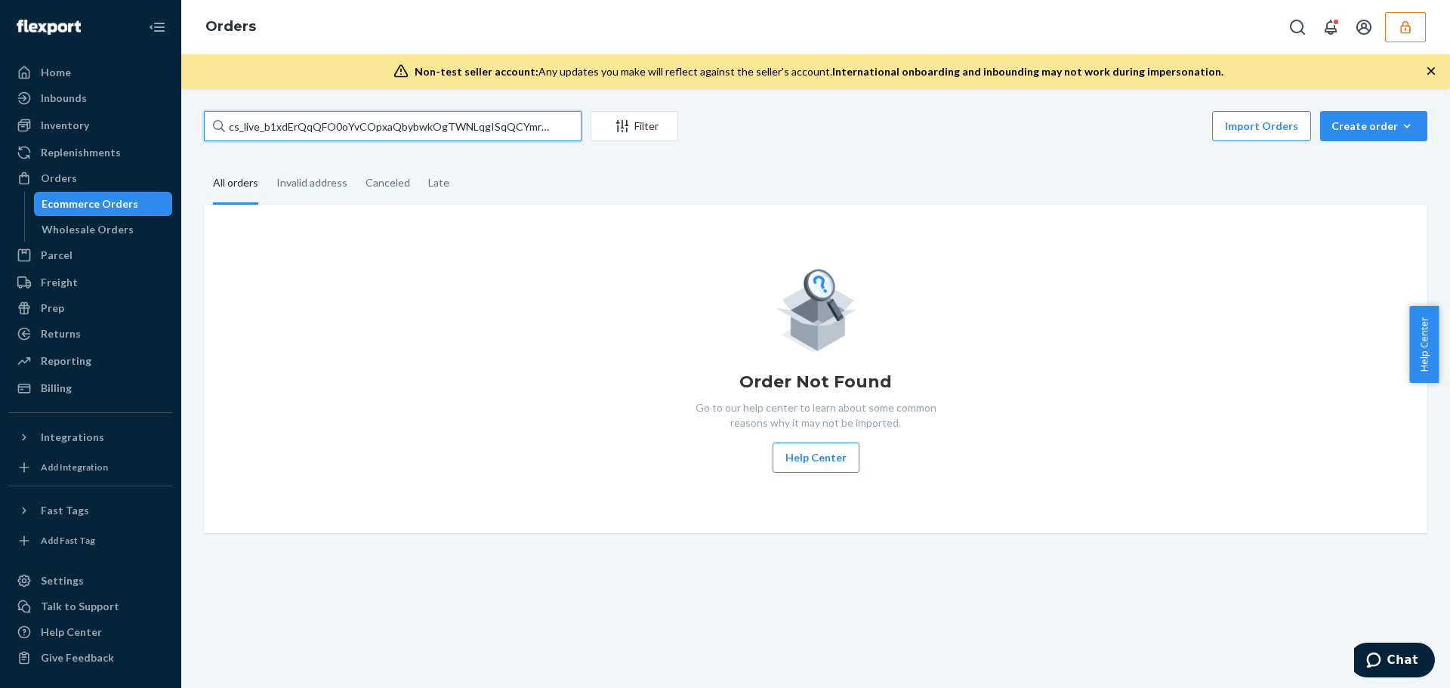
click at [384, 120] on input "cs_live_b1xdErQqQFO0oYvCOpxaQbybwkOgTWNLqgISqQCYmrWFrcdNIs297loro4" at bounding box center [392, 126] width 377 height 30
paste input "MWJaMvnn8LDIxpsJNLsUZApgnhUYdHVefR40zXKXzFyjYHqAN58zmAyb"
click at [426, 127] on input "cs_live_b1MWJaMvnn8LDIxpsJNLsUZApgnhUYdHVefR40zXKXzFyjYHqAN58zmAyb" at bounding box center [392, 126] width 377 height 30
paste input "Jill Stewart"
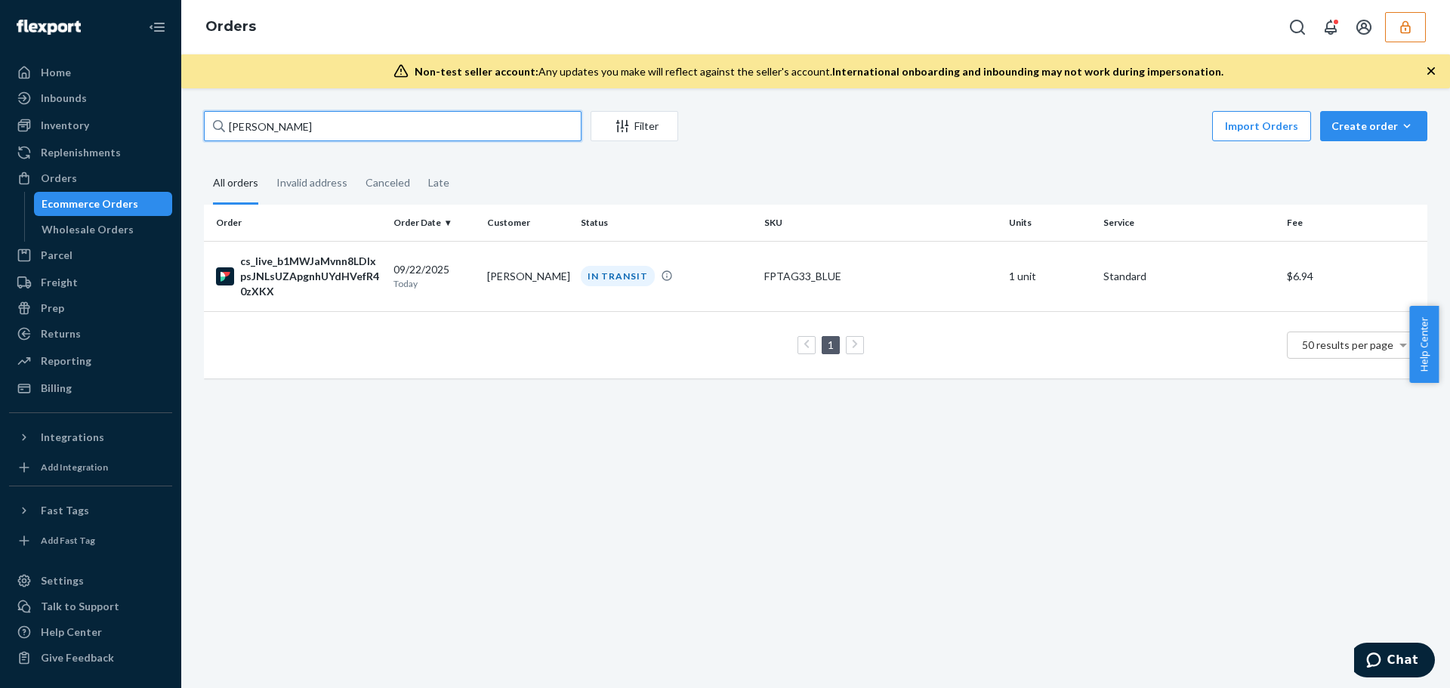
click at [356, 121] on input "Jill Stewart" at bounding box center [392, 126] width 377 height 30
drag, startPoint x: 356, startPoint y: 121, endPoint x: 194, endPoint y: 123, distance: 161.6
click at [194, 123] on div "Jill Stewart Filter Import Orders Create order Ecommerce order Removal order Al…" at bounding box center [816, 252] width 1246 height 282
click at [379, 134] on input "Jill Stewart" at bounding box center [392, 126] width 377 height 30
drag, startPoint x: 379, startPoint y: 134, endPoint x: 150, endPoint y: 128, distance: 228.8
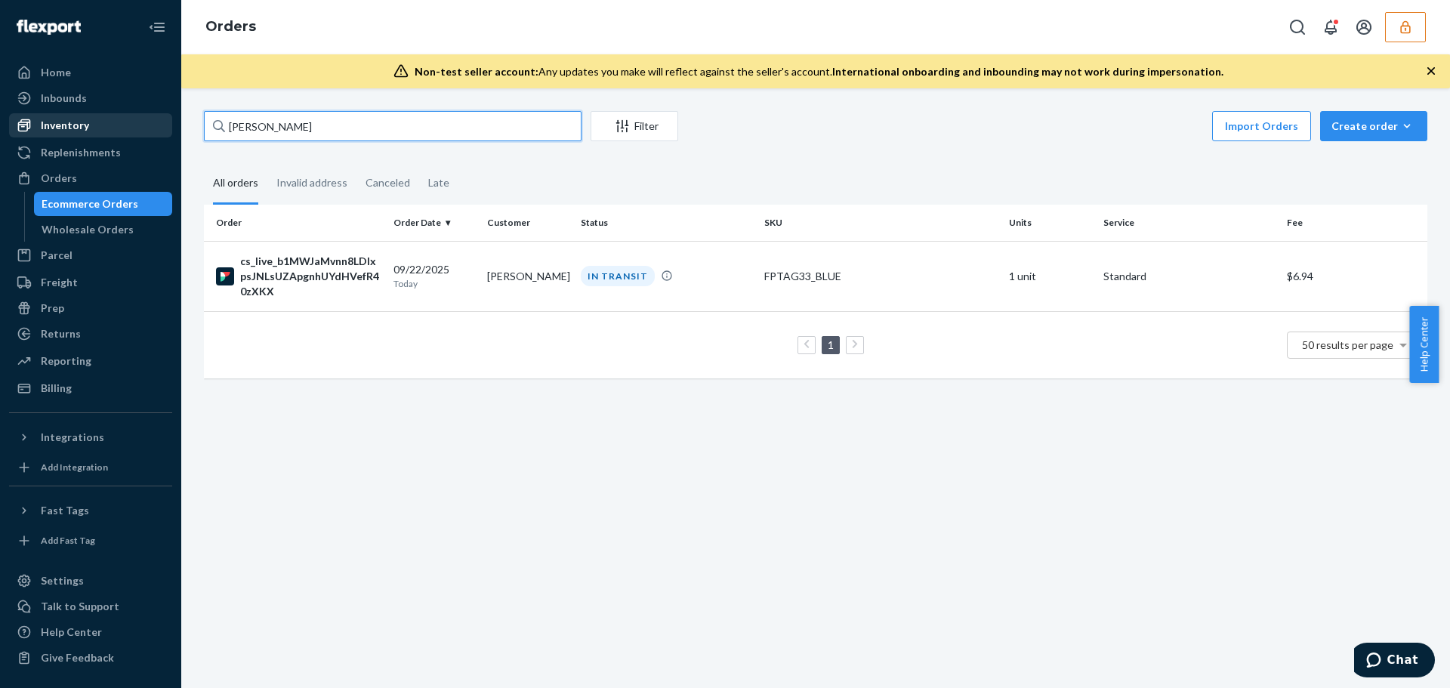
click at [150, 128] on div "Home Inbounds Shipping Plans Problems Inventory Products Replenishments Orders …" at bounding box center [725, 344] width 1450 height 688
paste input "Martha Cribbs"
click at [310, 123] on input "Martha Cribbs" at bounding box center [392, 126] width 377 height 30
click at [311, 125] on input "Martha Cribbs" at bounding box center [392, 126] width 377 height 30
click at [312, 126] on input "Martha Cribbs" at bounding box center [392, 126] width 377 height 30
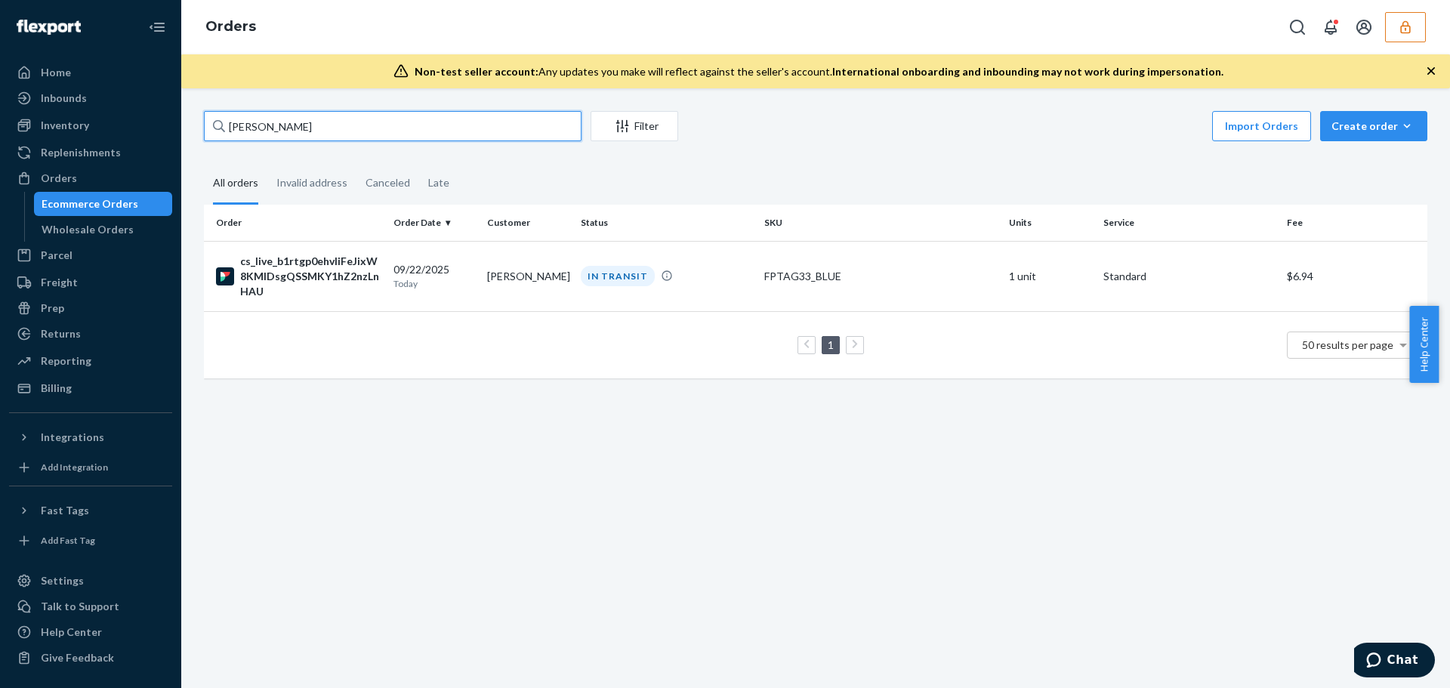
click at [312, 126] on input "Martha Cribbs" at bounding box center [392, 126] width 377 height 30
drag, startPoint x: 312, startPoint y: 126, endPoint x: 226, endPoint y: 128, distance: 86.1
click at [226, 128] on input "Martha Cribbs" at bounding box center [392, 126] width 377 height 30
paste input "Sarah Finkelshteyn"
click at [369, 129] on input "Sarah Finkelshteyn" at bounding box center [392, 126] width 377 height 30
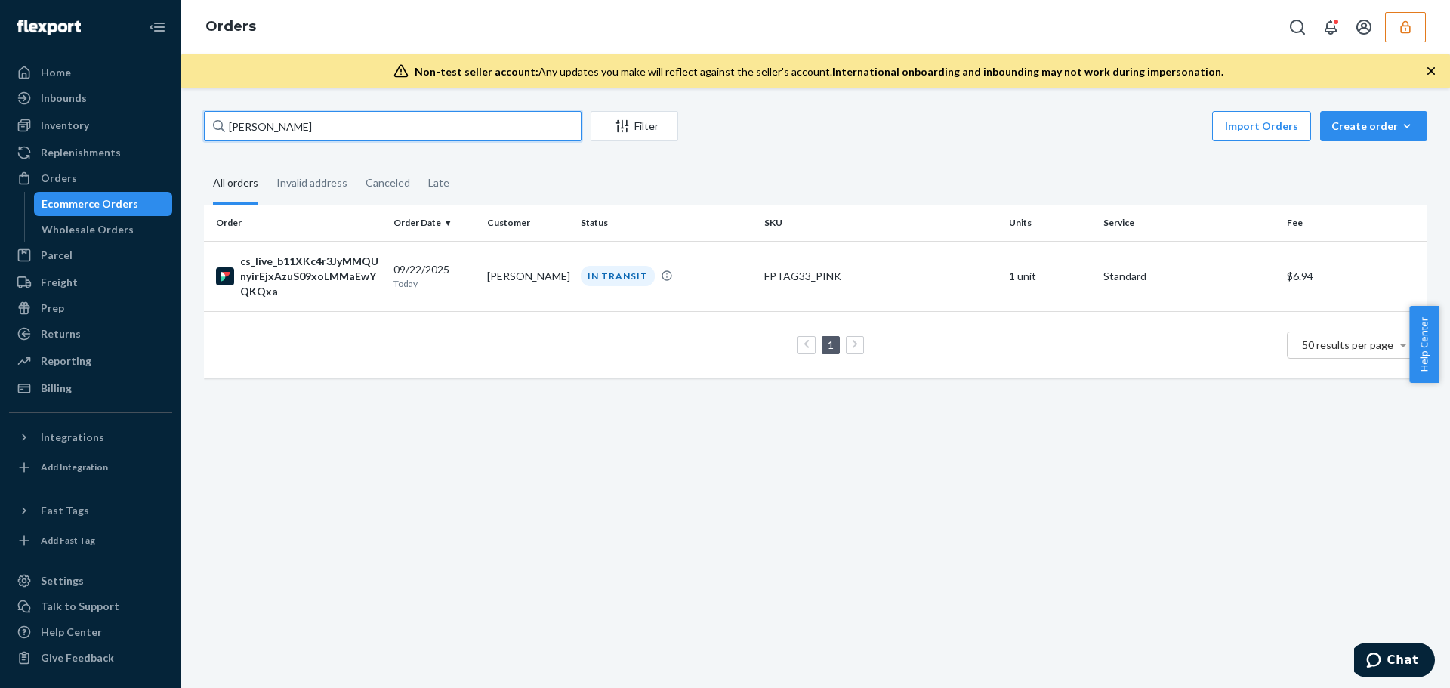
click at [369, 129] on input "Sarah Finkelshteyn" at bounding box center [392, 126] width 377 height 30
click at [223, 128] on icon at bounding box center [219, 126] width 12 height 12
click at [223, 128] on input "Sarah Finkelshteyn" at bounding box center [392, 126] width 377 height 30
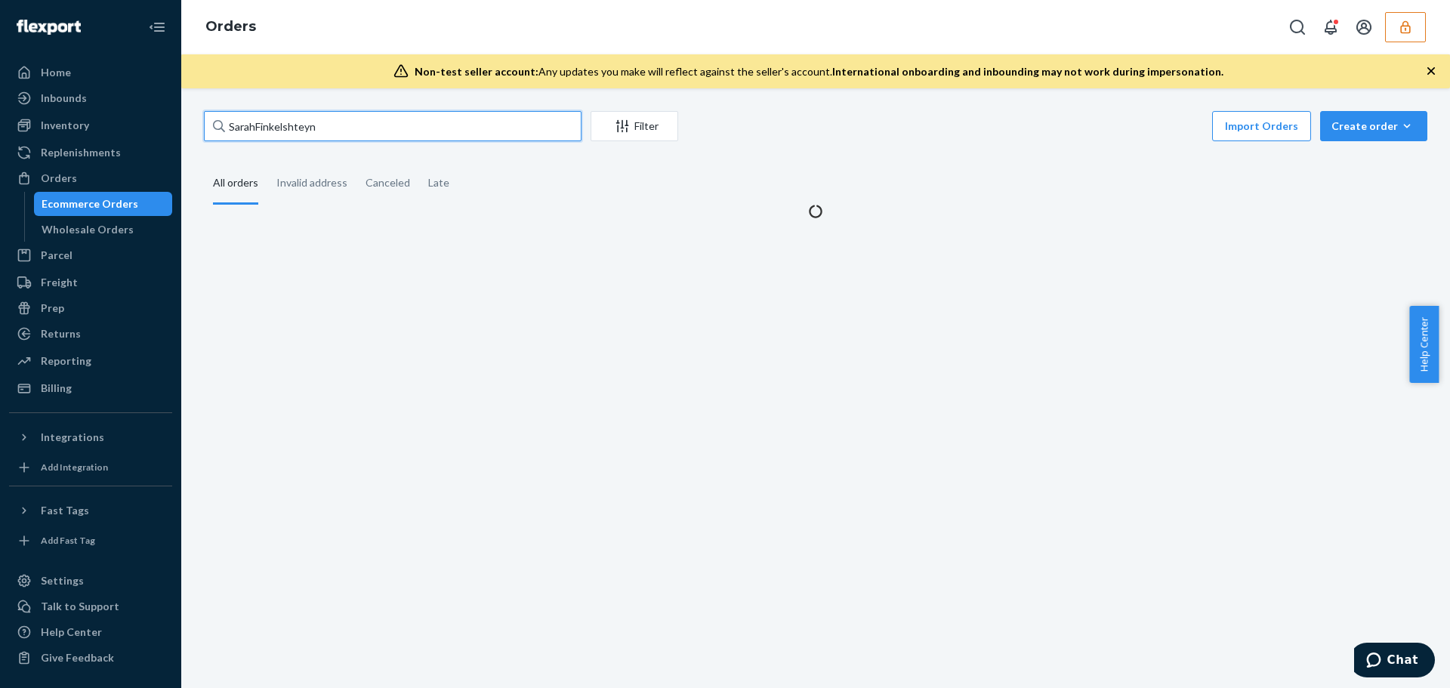
paste input "Robert Rodriguez"
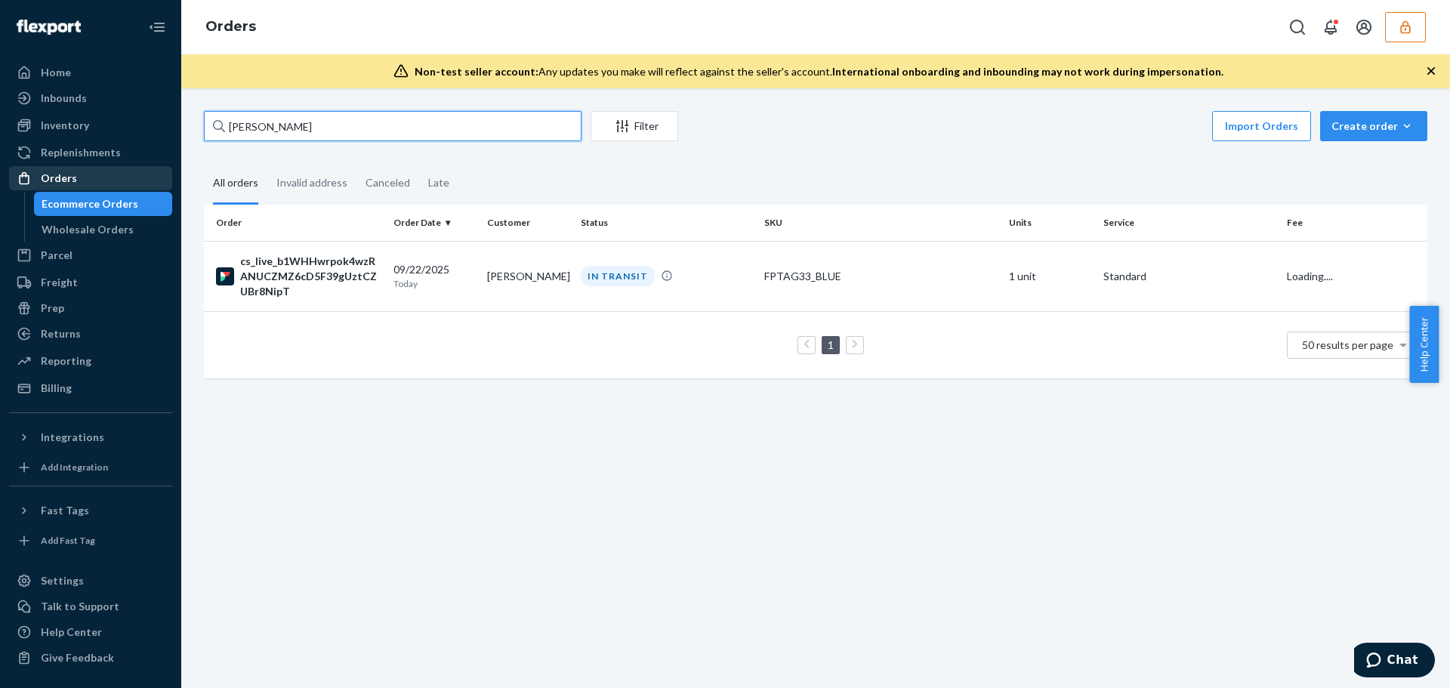
type input "Robert Rodriguez"
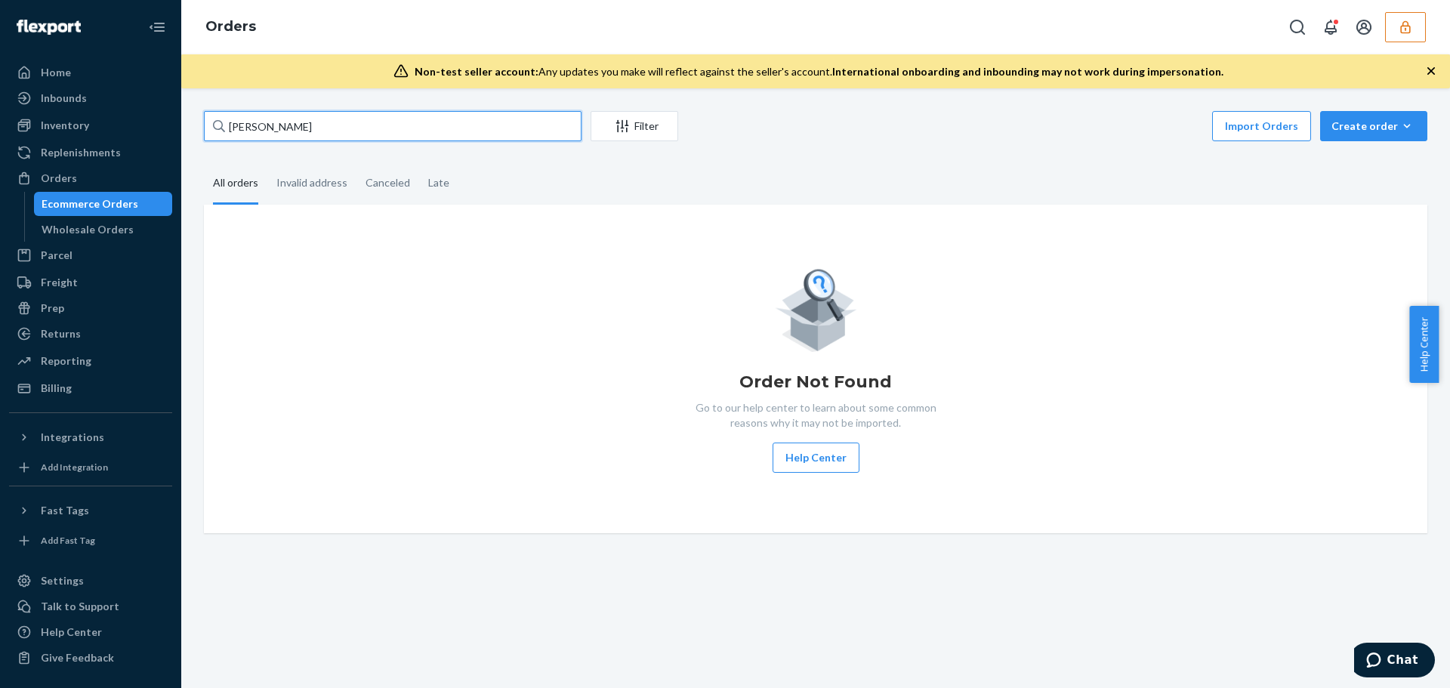
click at [379, 134] on input "Robert Rodriguez" at bounding box center [392, 126] width 377 height 30
drag, startPoint x: 379, startPoint y: 134, endPoint x: 187, endPoint y: 130, distance: 191.8
click at [187, 130] on div "Robert Rodriguez Filter Import Orders Create order Ecommerce order Removal orde…" at bounding box center [815, 387] width 1268 height 599
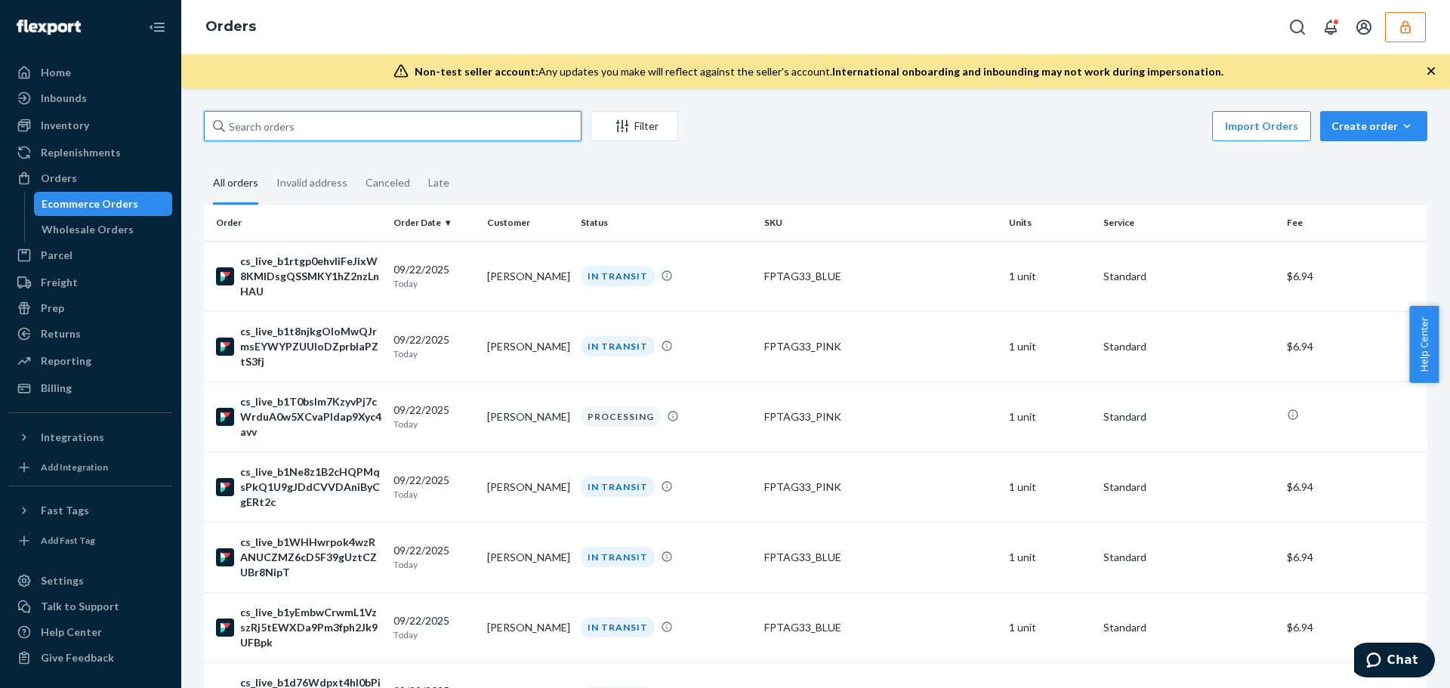
click at [330, 117] on input "text" at bounding box center [392, 126] width 377 height 30
paste input "Robert Rodriguez"
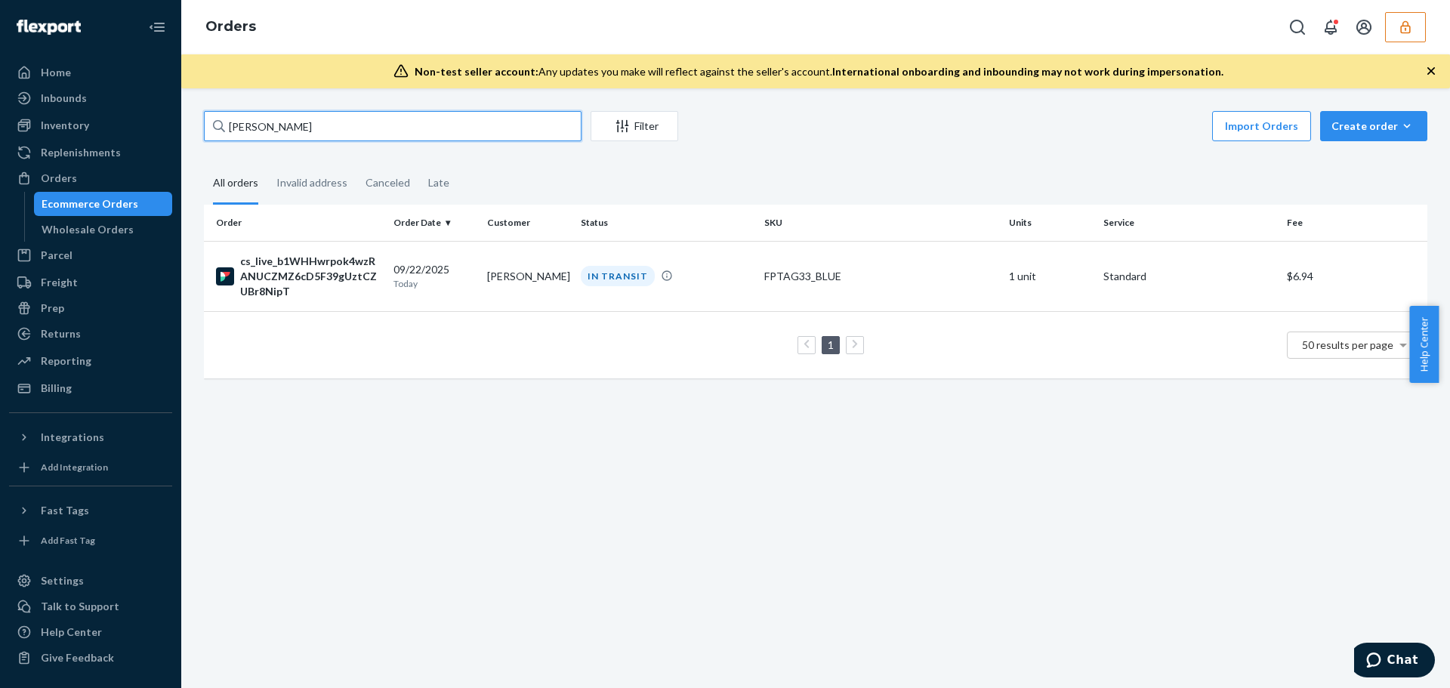
click at [332, 123] on input "Robert Rodriguez" at bounding box center [392, 126] width 377 height 30
paste input "Bruce Ball"
click at [284, 131] on input "Bruce Ball" at bounding box center [392, 126] width 377 height 30
drag, startPoint x: 284, startPoint y: 131, endPoint x: 180, endPoint y: 125, distance: 104.3
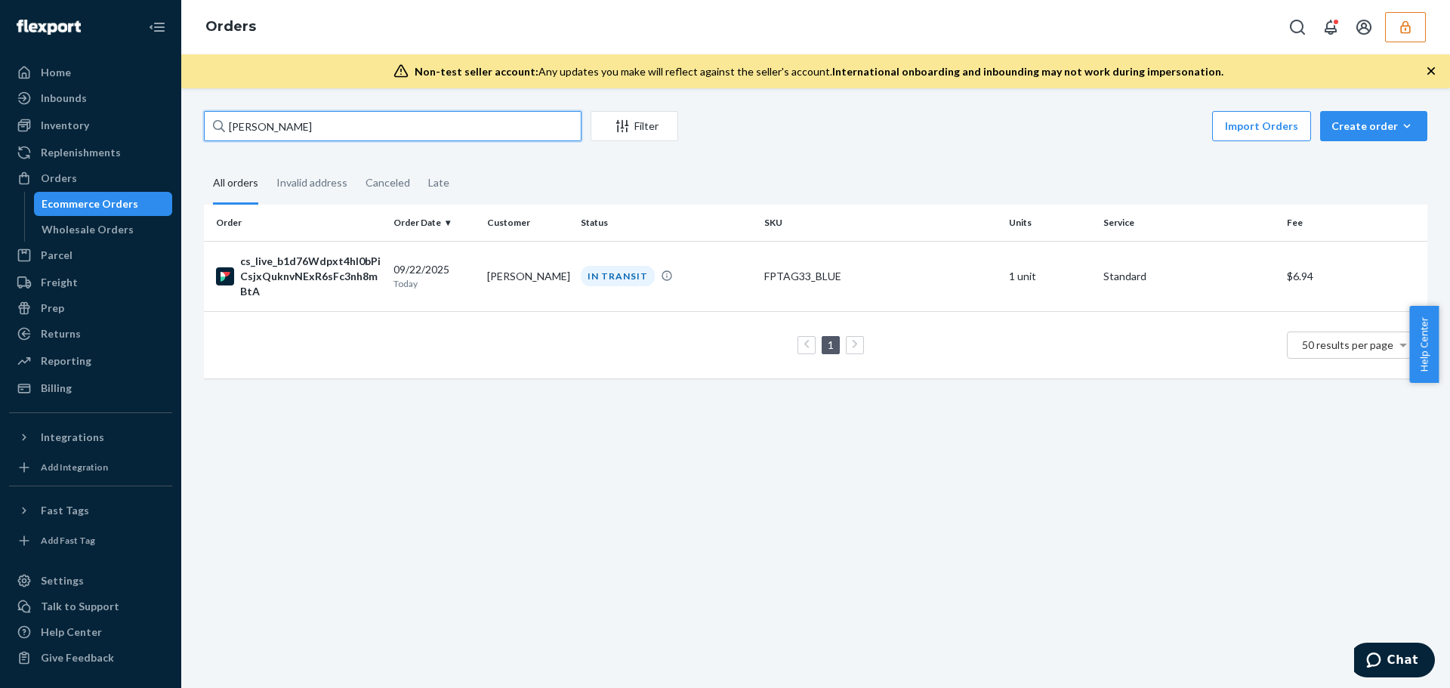
click at [180, 125] on div "Home Inbounds Shipping Plans Problems Inventory Products Replenishments Orders …" at bounding box center [725, 344] width 1450 height 688
paste input "Ruth Paz"
click at [282, 122] on input "Ruth Paz" at bounding box center [392, 126] width 377 height 30
drag, startPoint x: 284, startPoint y: 123, endPoint x: 264, endPoint y: 123, distance: 19.6
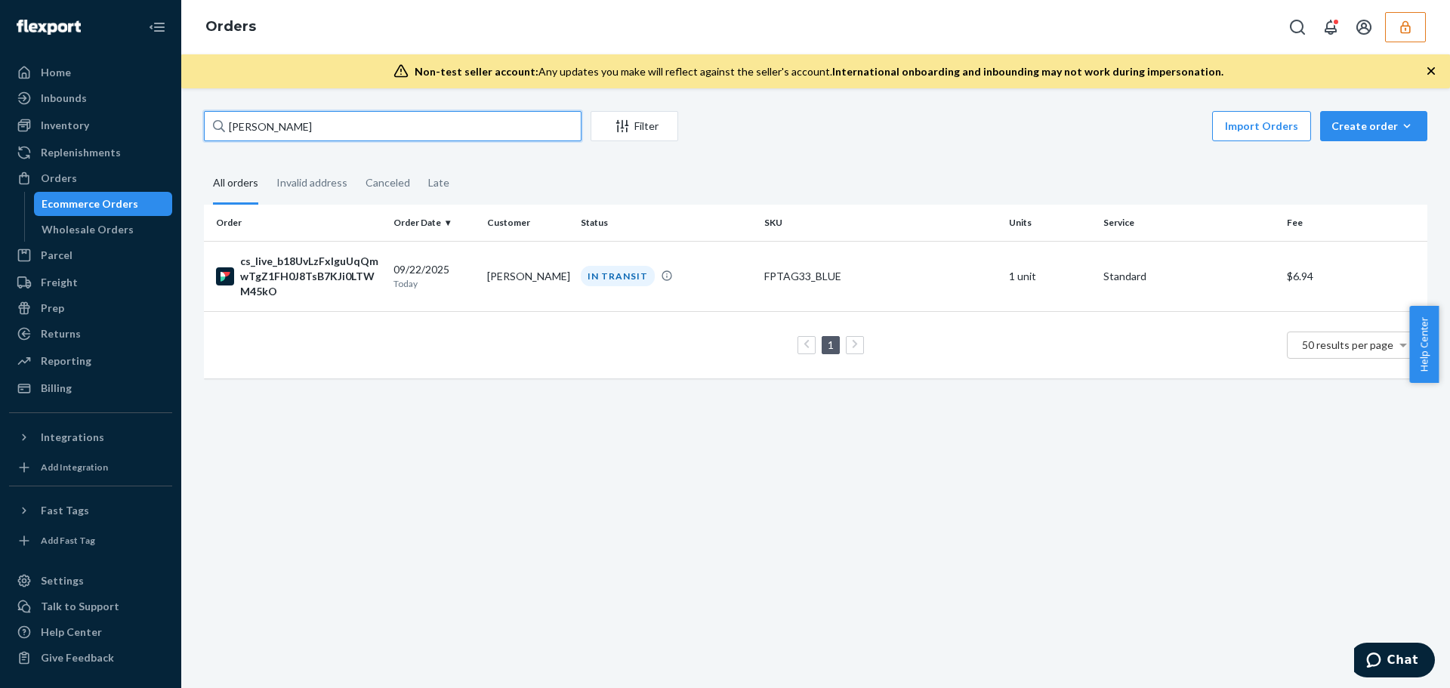
click at [264, 123] on input "Ruth Paz" at bounding box center [392, 126] width 377 height 30
paste input "ichard Lee Tebbens jr"
click at [379, 128] on input "Richard Lee Tebbens jr" at bounding box center [392, 126] width 377 height 30
drag, startPoint x: 379, startPoint y: 128, endPoint x: 208, endPoint y: 126, distance: 171.4
click at [208, 126] on input "Richard Lee Tebbens jr" at bounding box center [392, 126] width 377 height 30
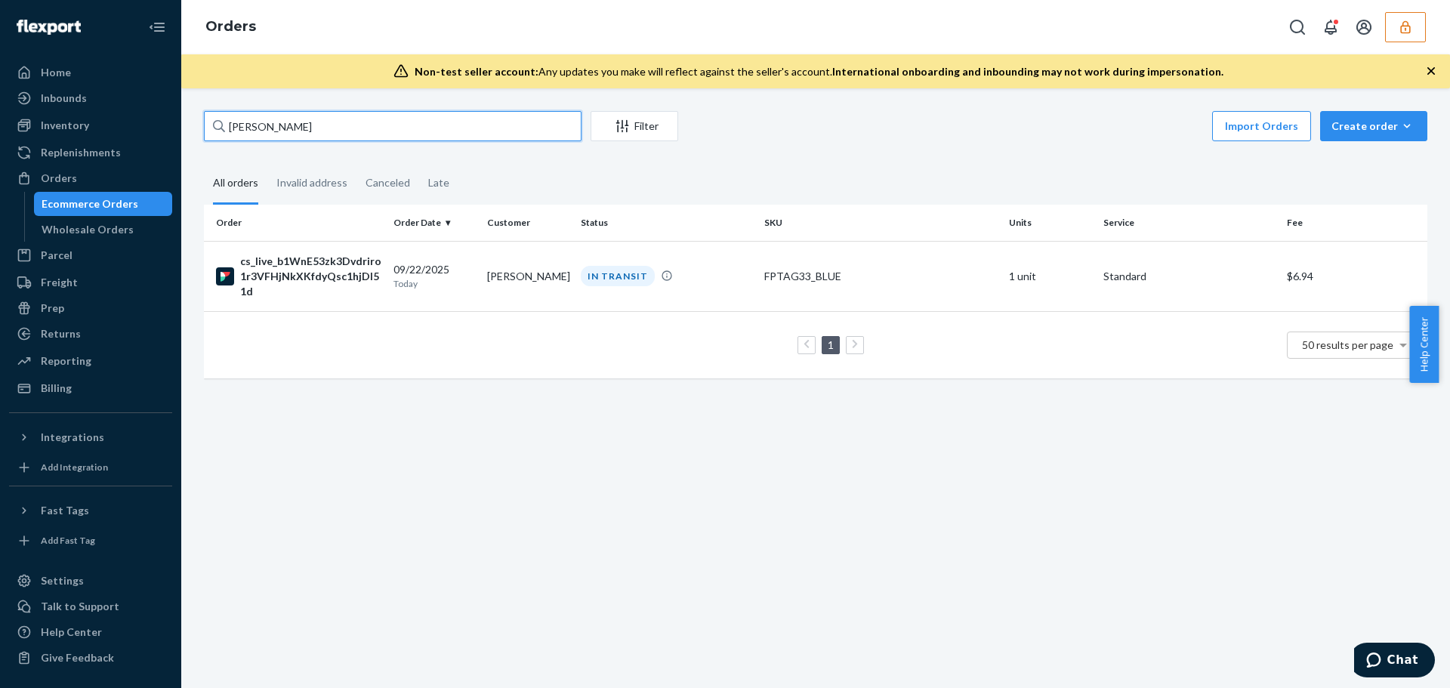
paste input "Kelly Kooba"
click at [347, 134] on input "Kelly Kooba" at bounding box center [392, 126] width 377 height 30
drag, startPoint x: 347, startPoint y: 131, endPoint x: 229, endPoint y: 123, distance: 118.1
click at [229, 123] on input "Kelly Kooba" at bounding box center [392, 126] width 377 height 30
paste input "Ryan figuero"
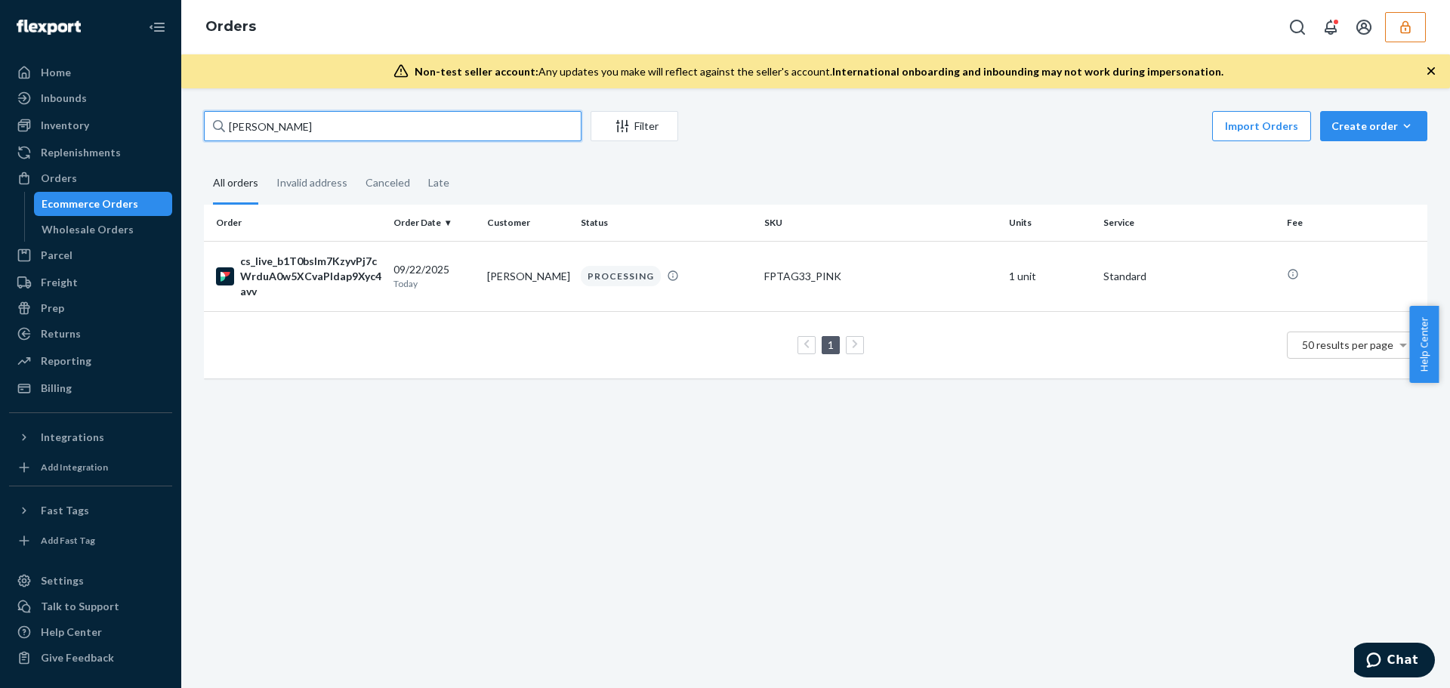
click at [330, 119] on input "Ryan figueroa" at bounding box center [392, 126] width 377 height 30
paste input "Jodi Walker"
click at [323, 116] on input "Jodi Walker" at bounding box center [392, 126] width 377 height 30
drag, startPoint x: 306, startPoint y: 123, endPoint x: 198, endPoint y: 123, distance: 108.0
click at [198, 123] on div "Jodi Walker Filter Import Orders Create order Ecommerce order Removal order All…" at bounding box center [816, 252] width 1246 height 282
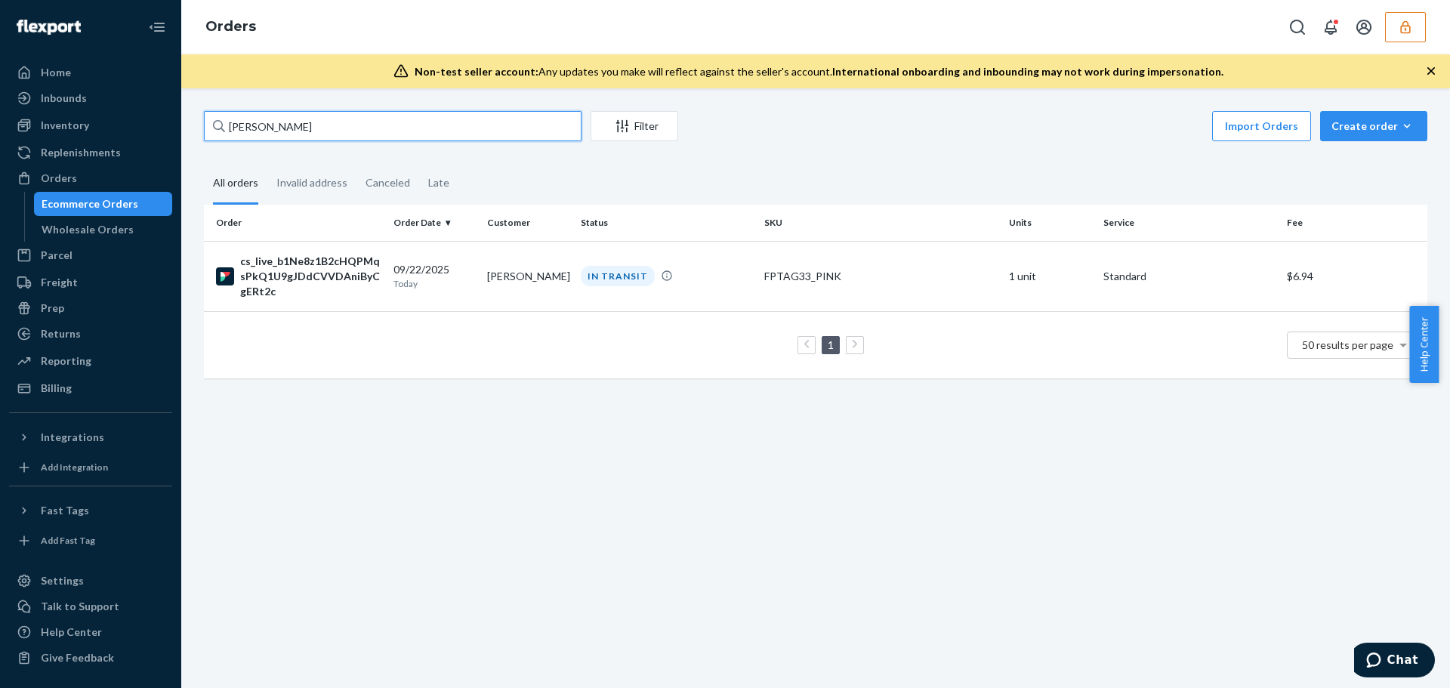
paste input "jodee winkle ratcliff"
click at [427, 133] on input "jodee winkle ratcliff" at bounding box center [392, 126] width 377 height 30
paste input "KELLY SCHARIO"
click at [415, 126] on input "KELLY SCHARIO" at bounding box center [392, 126] width 377 height 30
paste input "Stefanie curtiss"
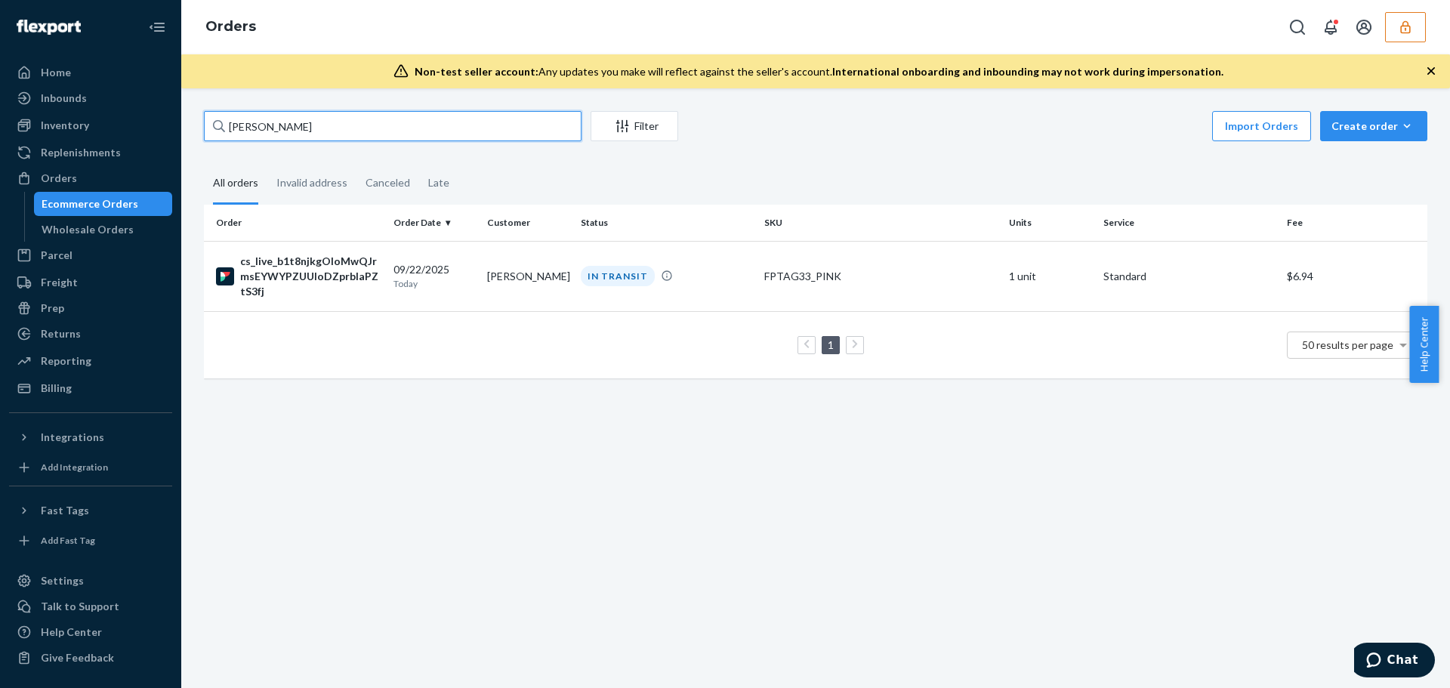
click at [373, 134] on input "Stefanie curtiss" at bounding box center [392, 126] width 377 height 30
paste input "a"
drag, startPoint x: 373, startPoint y: 134, endPoint x: 204, endPoint y: 132, distance: 169.1
click at [204, 132] on input "Stefanie curtiss" at bounding box center [392, 126] width 377 height 30
type input "alejandro or"
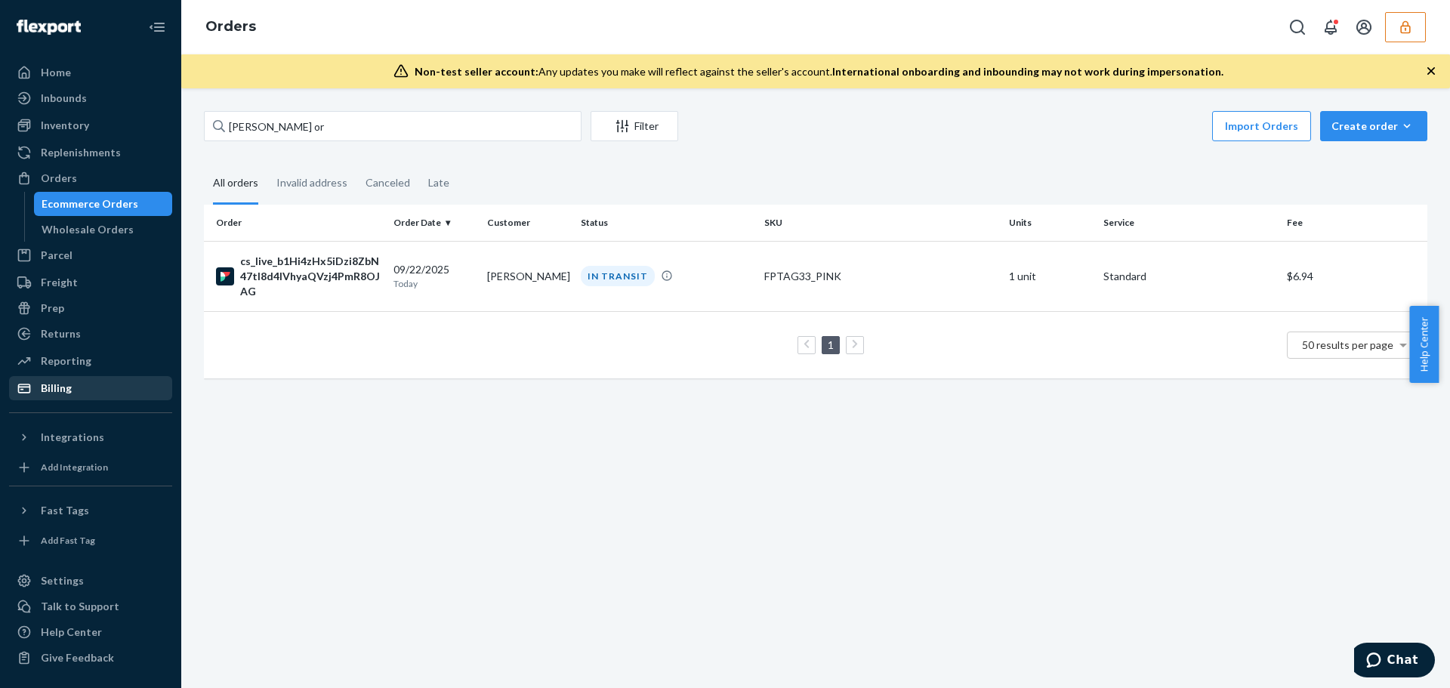
click at [104, 396] on div "Billing" at bounding box center [91, 387] width 160 height 21
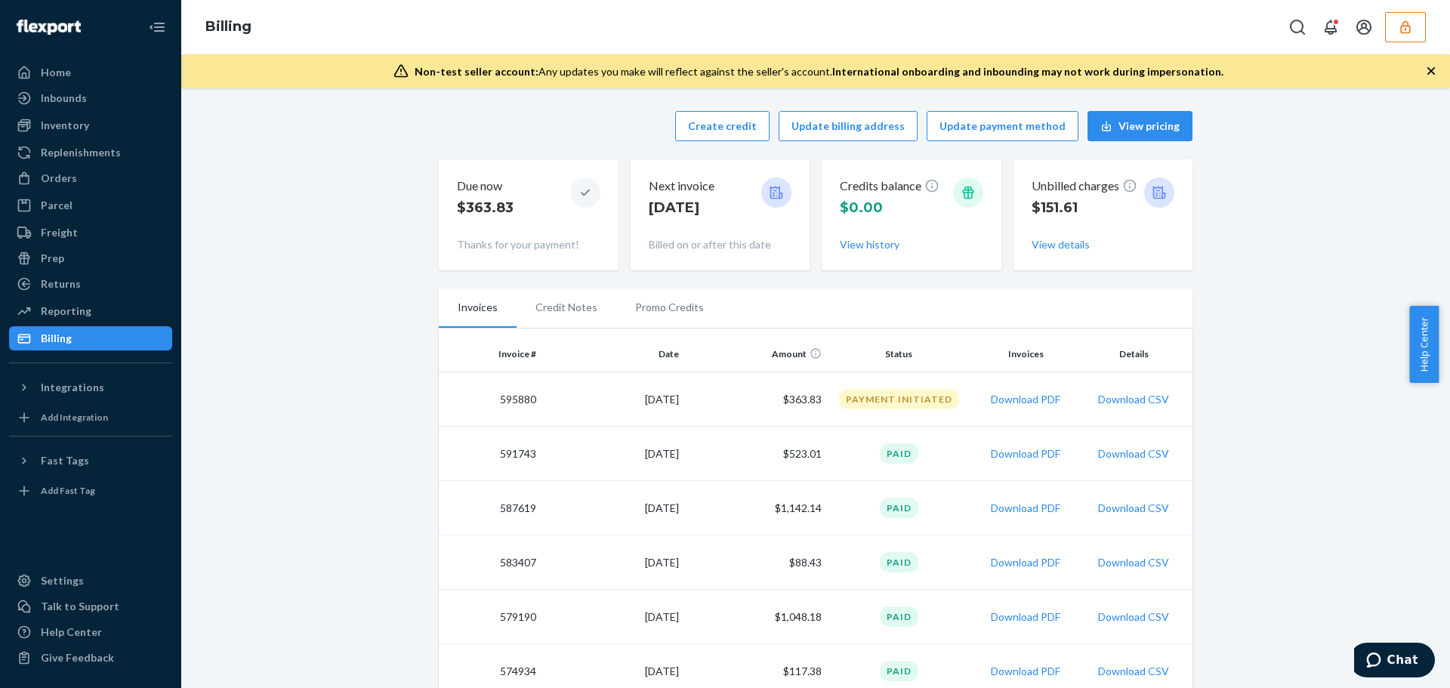
click at [1398, 32] on icon "button" at bounding box center [1404, 27] width 15 height 15
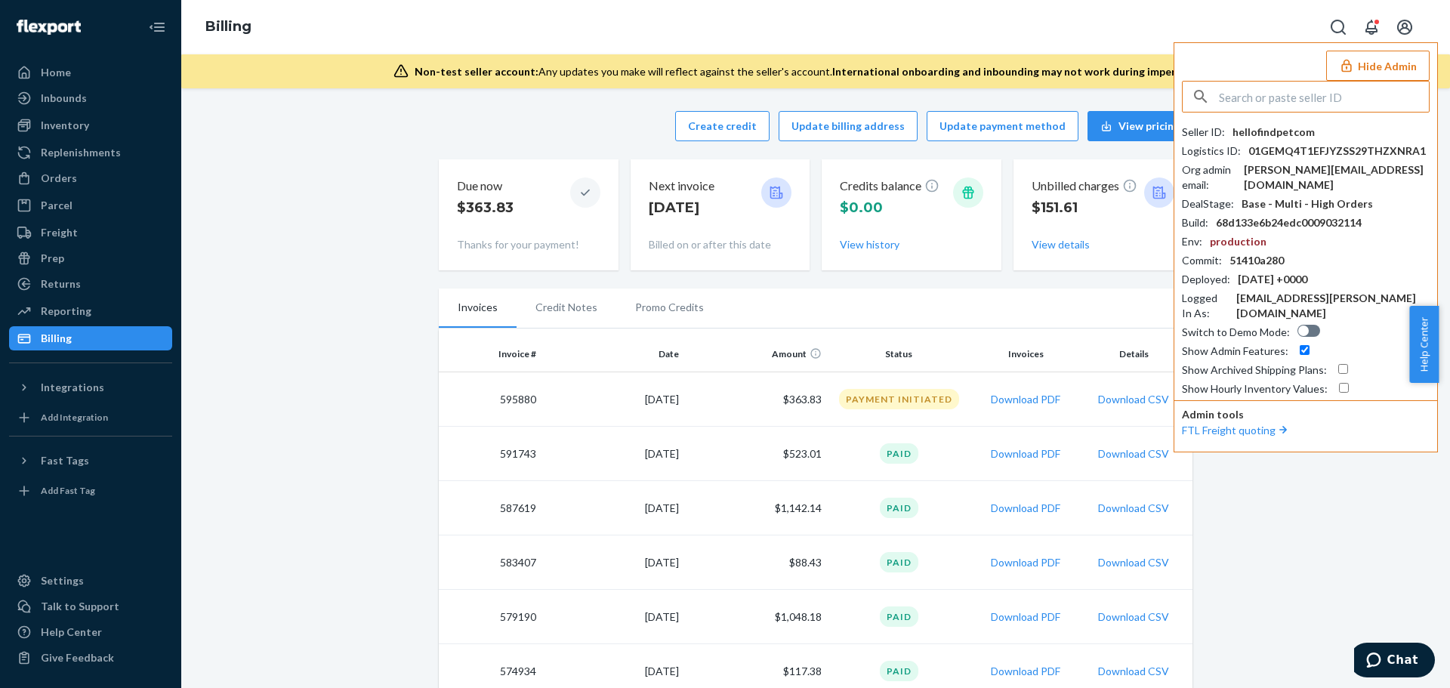
click at [1284, 94] on input "text" at bounding box center [1324, 97] width 210 height 30
type input "infoairbagdoccom"
click at [1298, 134] on li "infoairbagdoccom info@airbagdoc.com" at bounding box center [1309, 140] width 255 height 46
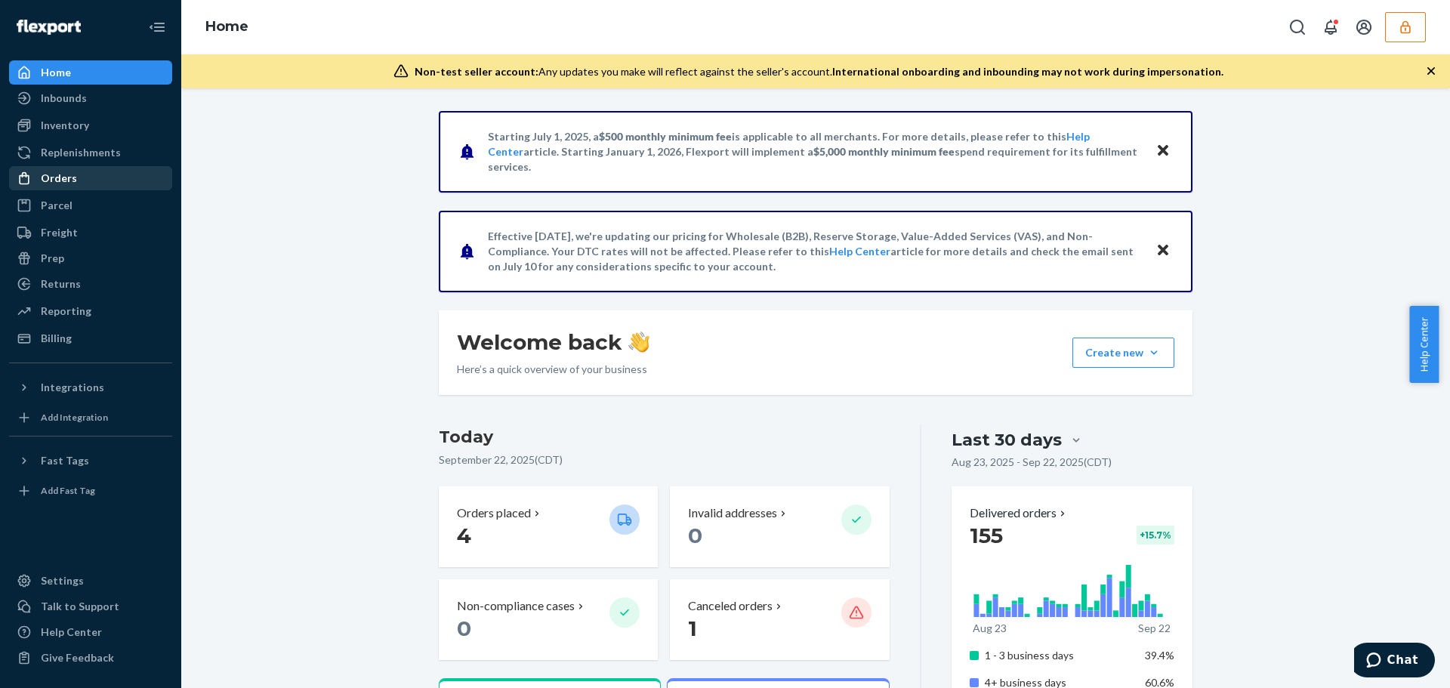
click at [97, 183] on div "Orders" at bounding box center [91, 178] width 160 height 21
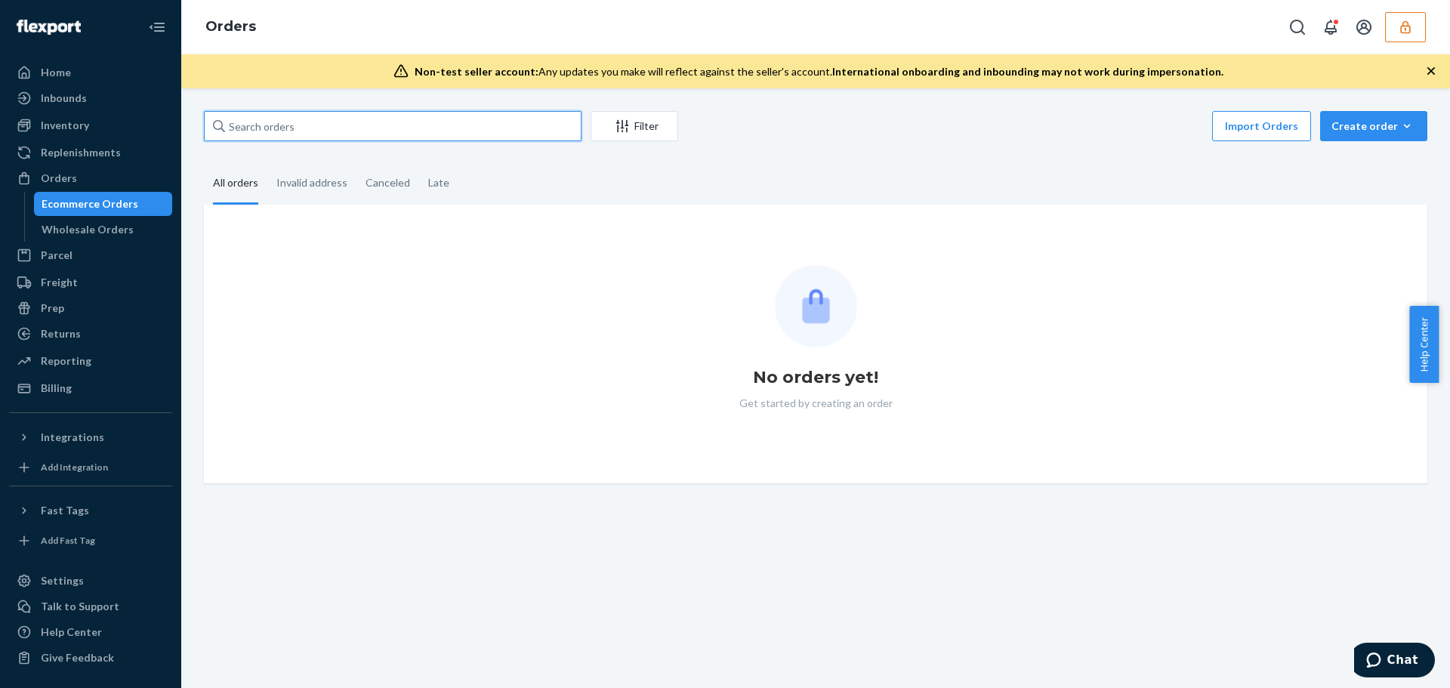
click at [273, 121] on input "text" at bounding box center [392, 126] width 377 height 30
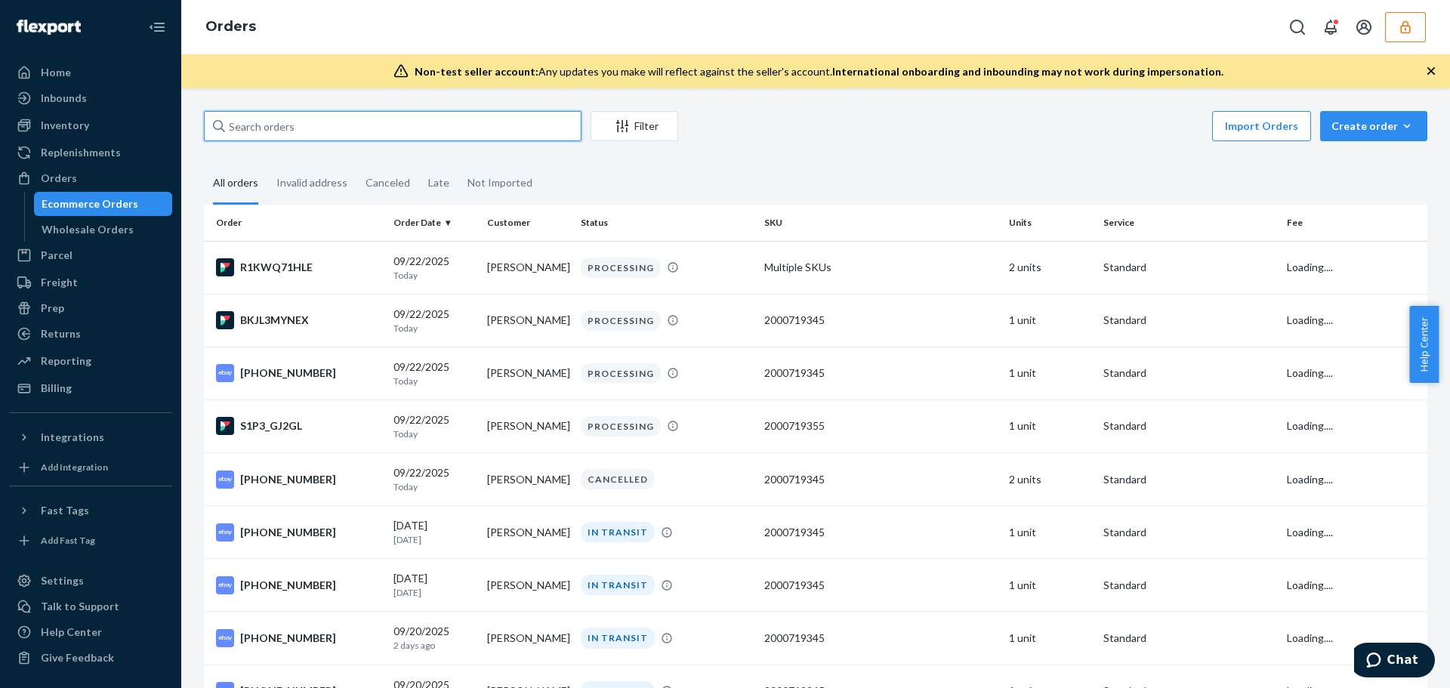
paste input "136905291"
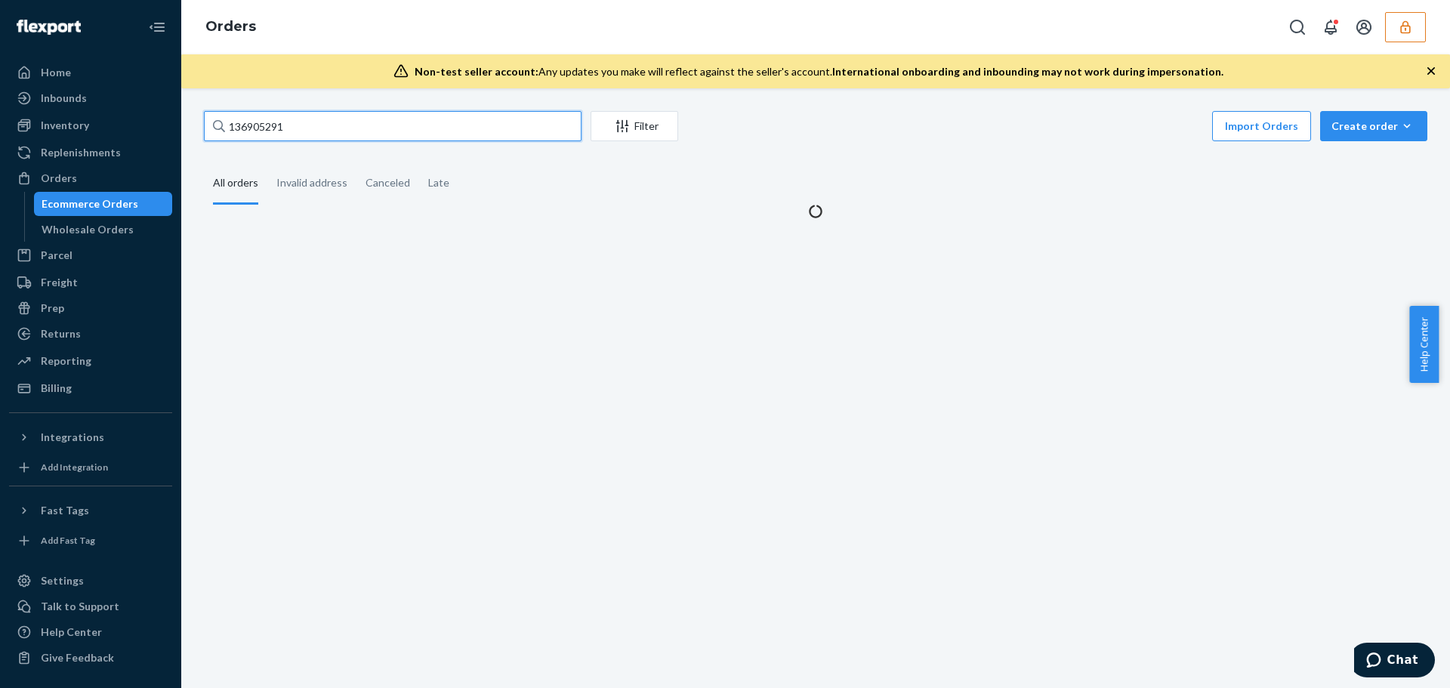
type input "136905291"
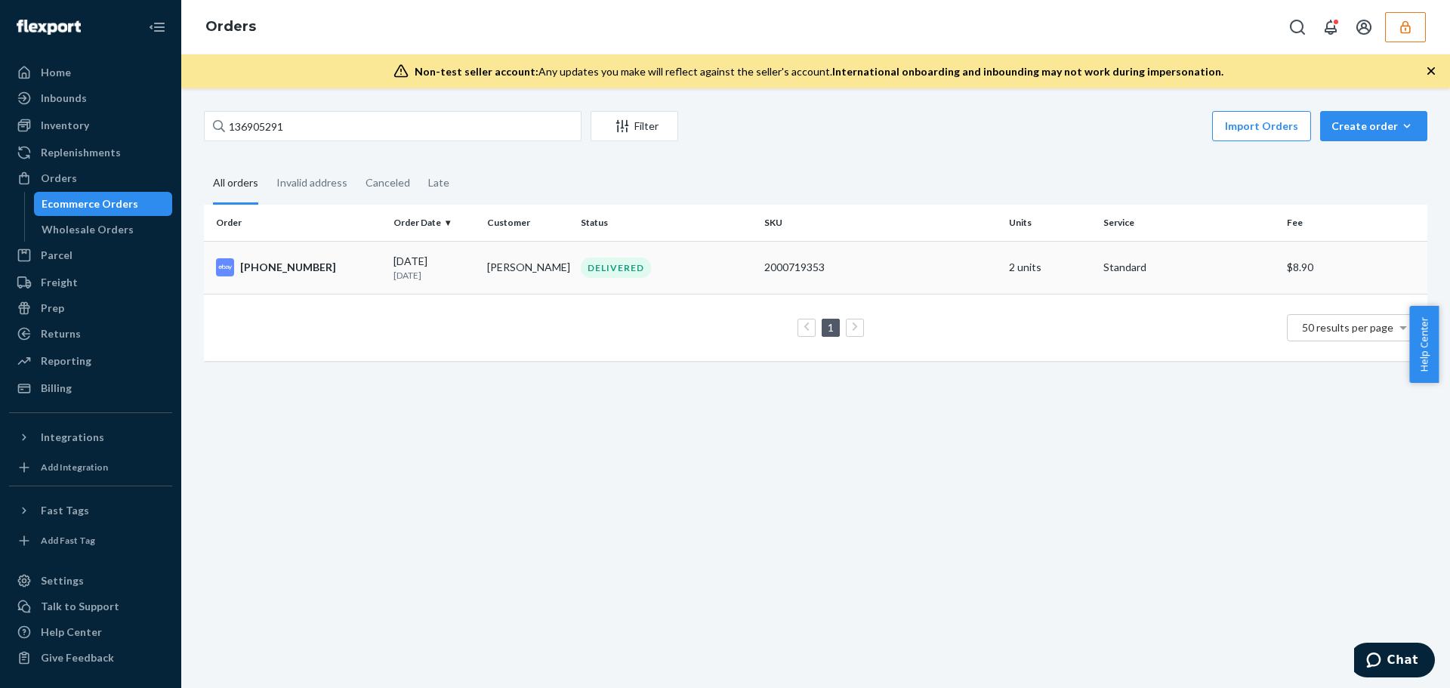
click at [354, 284] on td "[PHONE_NUMBER]" at bounding box center [295, 267] width 183 height 53
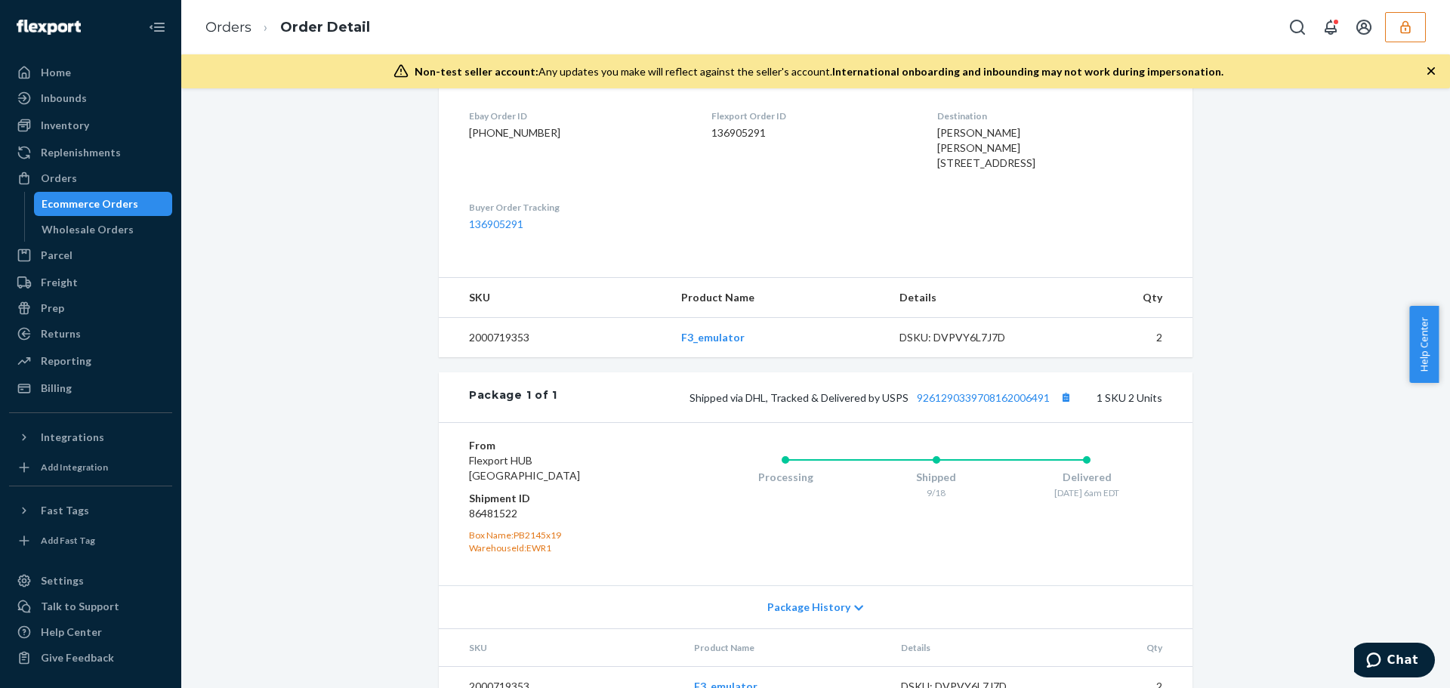
scroll to position [444, 0]
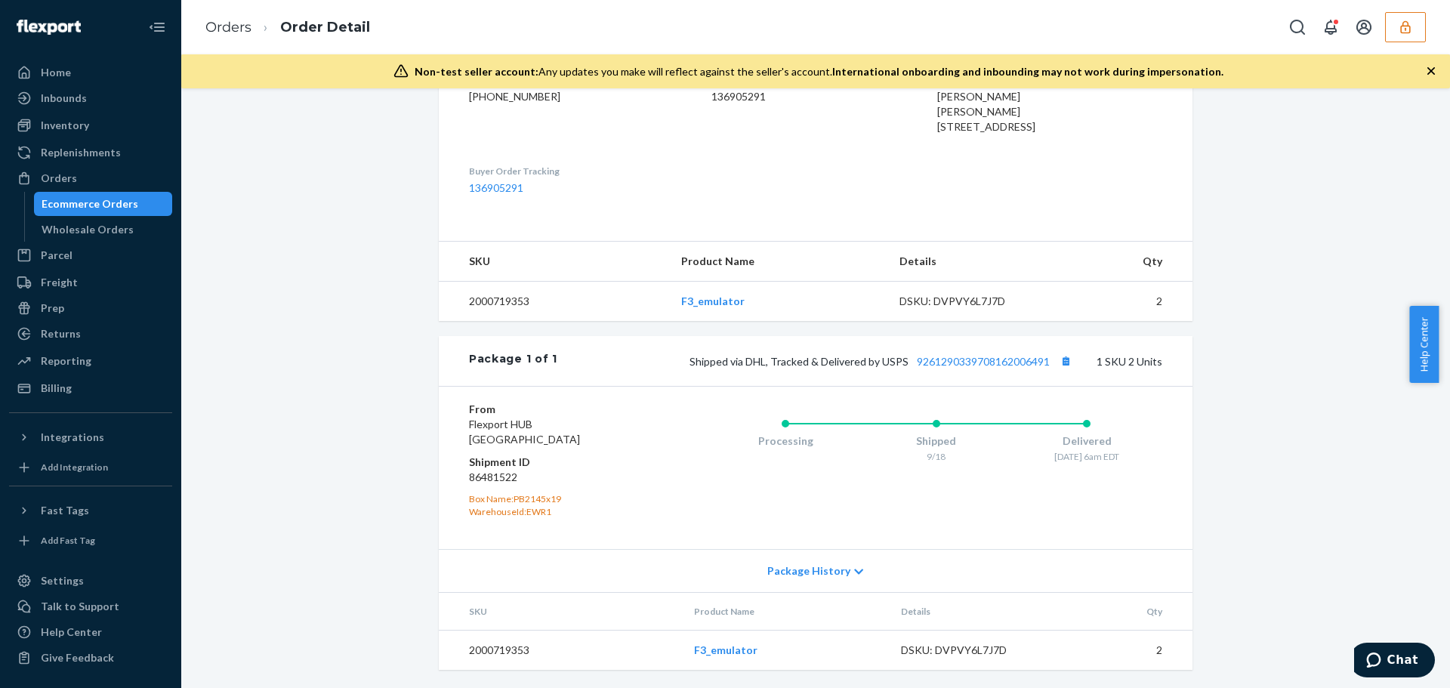
click at [956, 305] on div "DSKU: DVPVY6L7J7D" at bounding box center [970, 301] width 142 height 15
copy div "DVPVY6L7J7D"
click at [69, 125] on div "Inventory" at bounding box center [65, 125] width 48 height 15
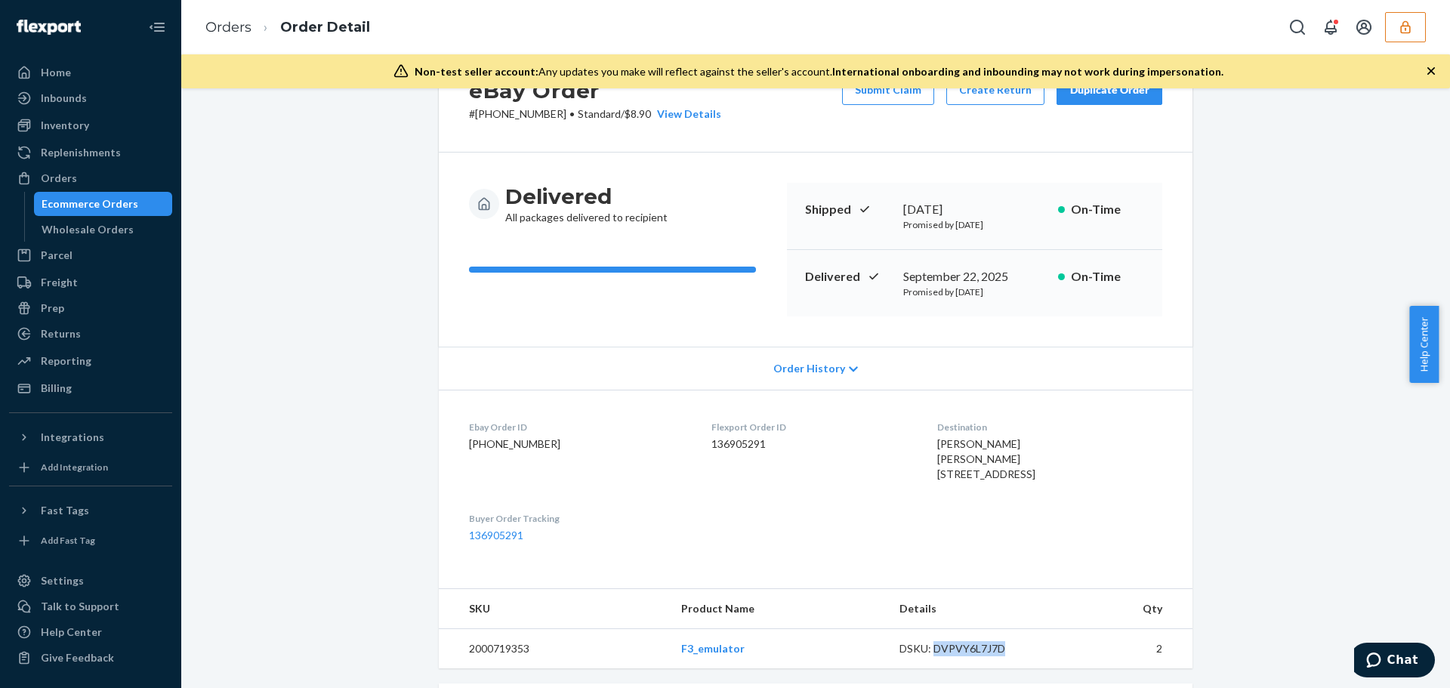
scroll to position [0, 0]
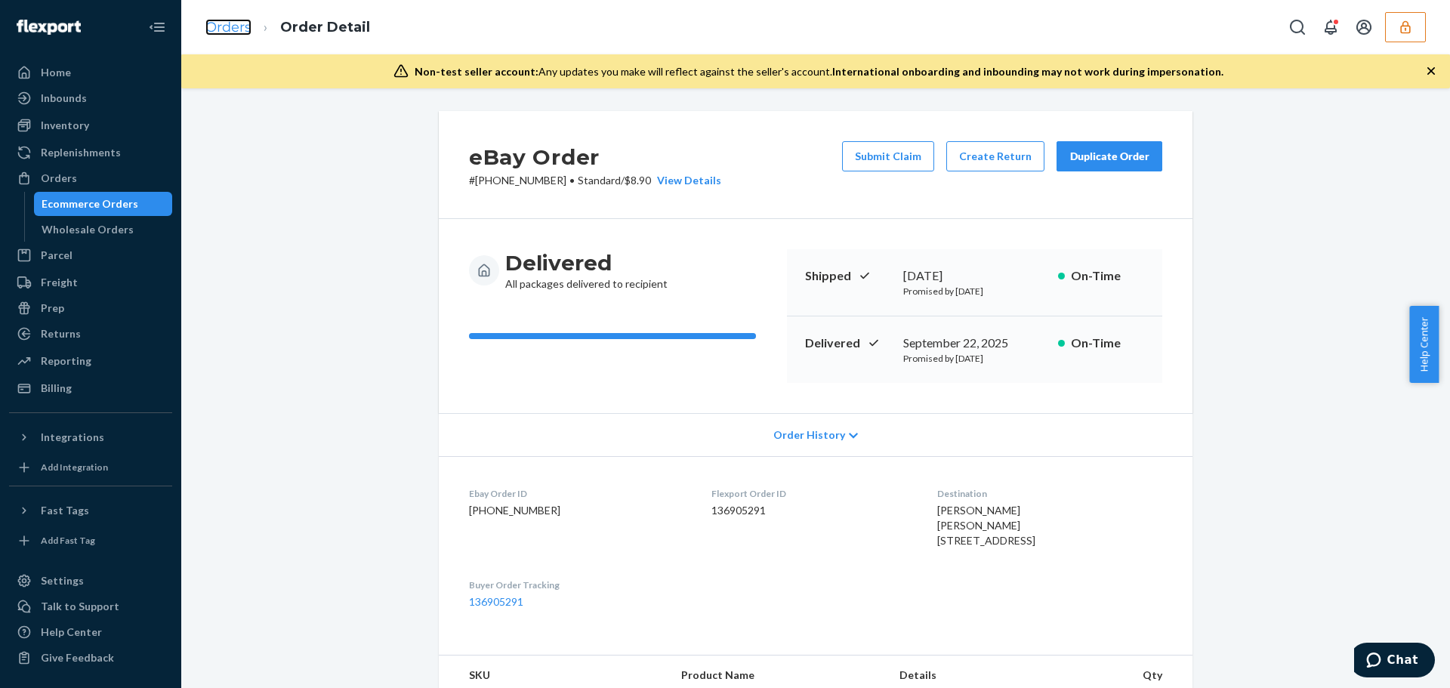
click at [236, 26] on link "Orders" at bounding box center [228, 27] width 46 height 17
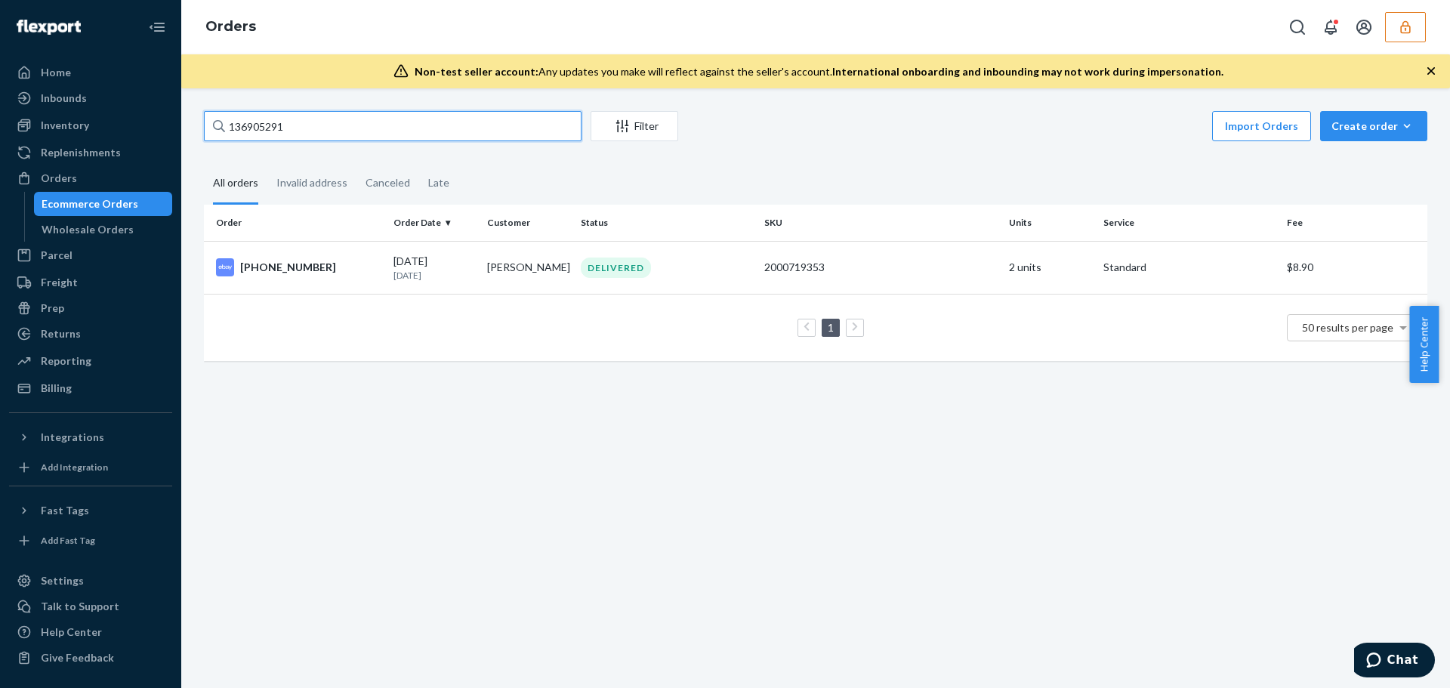
click at [250, 127] on input "136905291" at bounding box center [392, 126] width 377 height 30
paste input "6080"
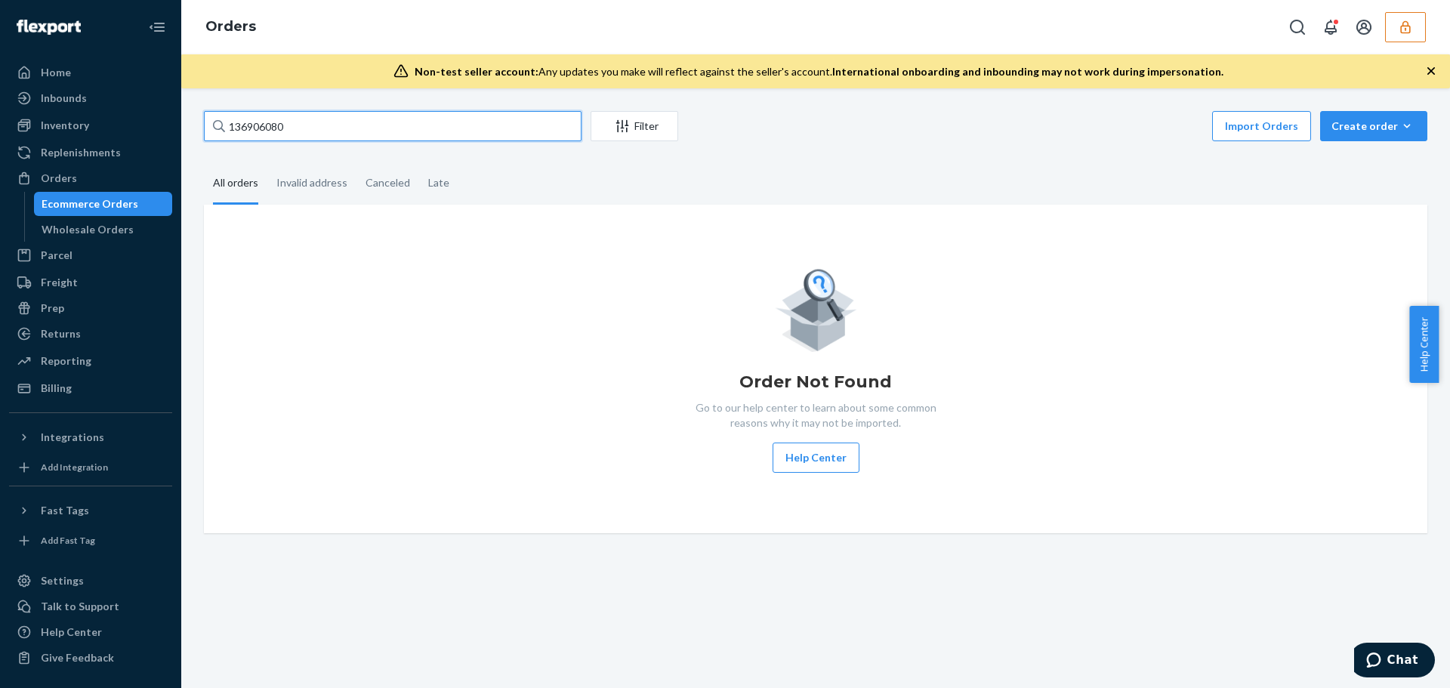
click at [315, 134] on input "136906080" at bounding box center [392, 126] width 377 height 30
type input "136906080"
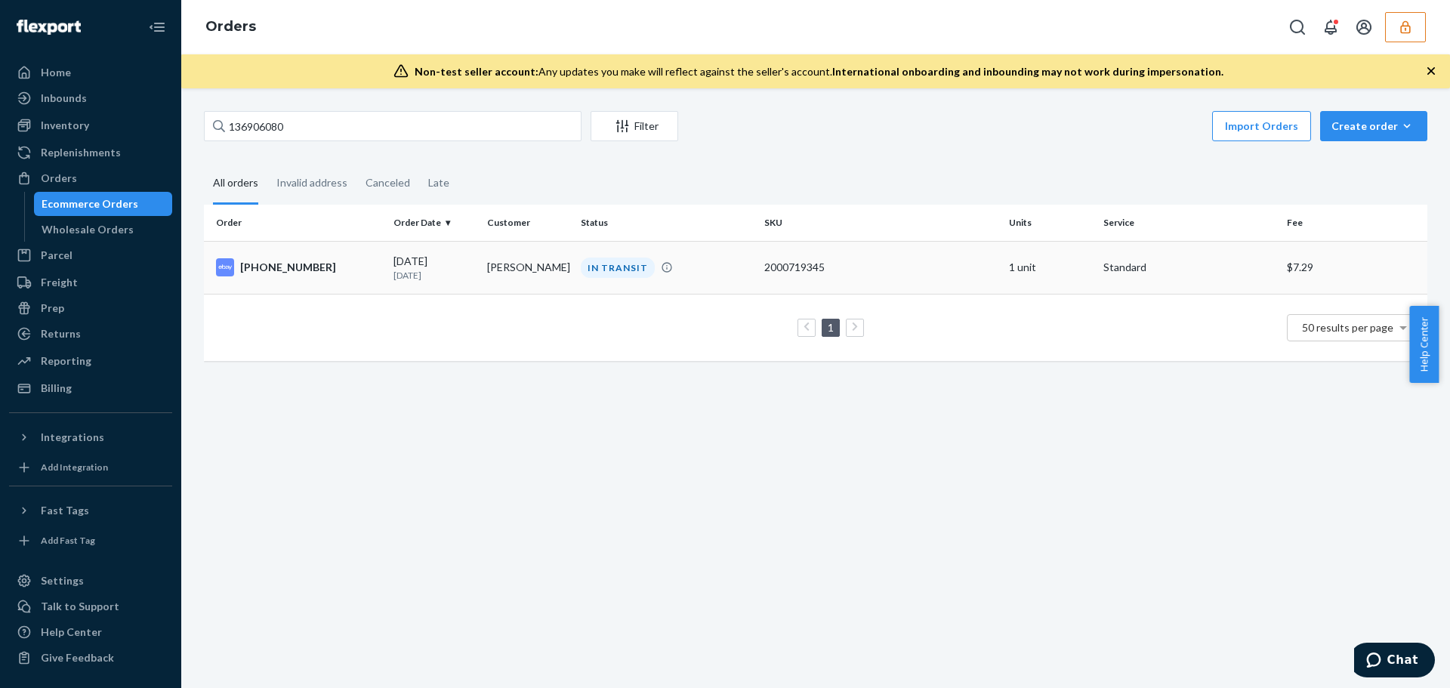
drag, startPoint x: 479, startPoint y: 262, endPoint x: 548, endPoint y: 279, distance: 70.7
click at [548, 279] on td "Heather Speckhart" at bounding box center [528, 267] width 94 height 53
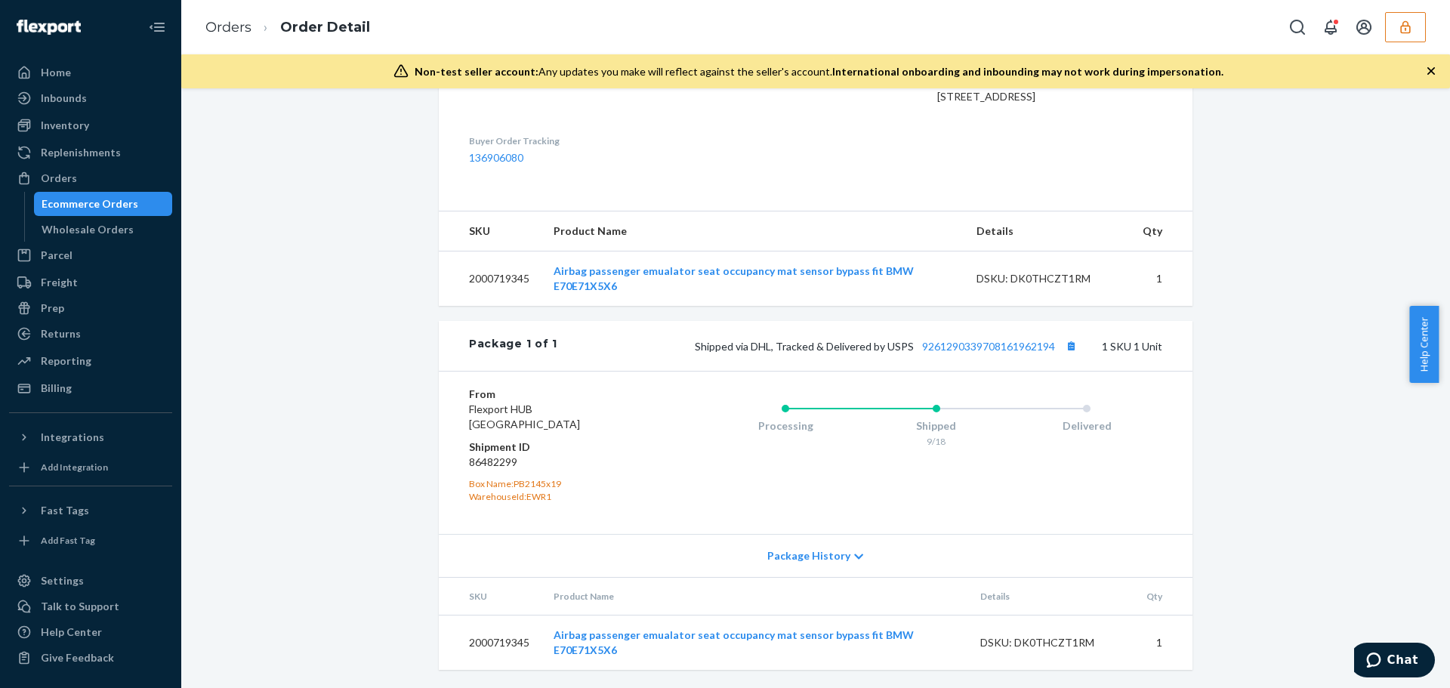
scroll to position [226, 0]
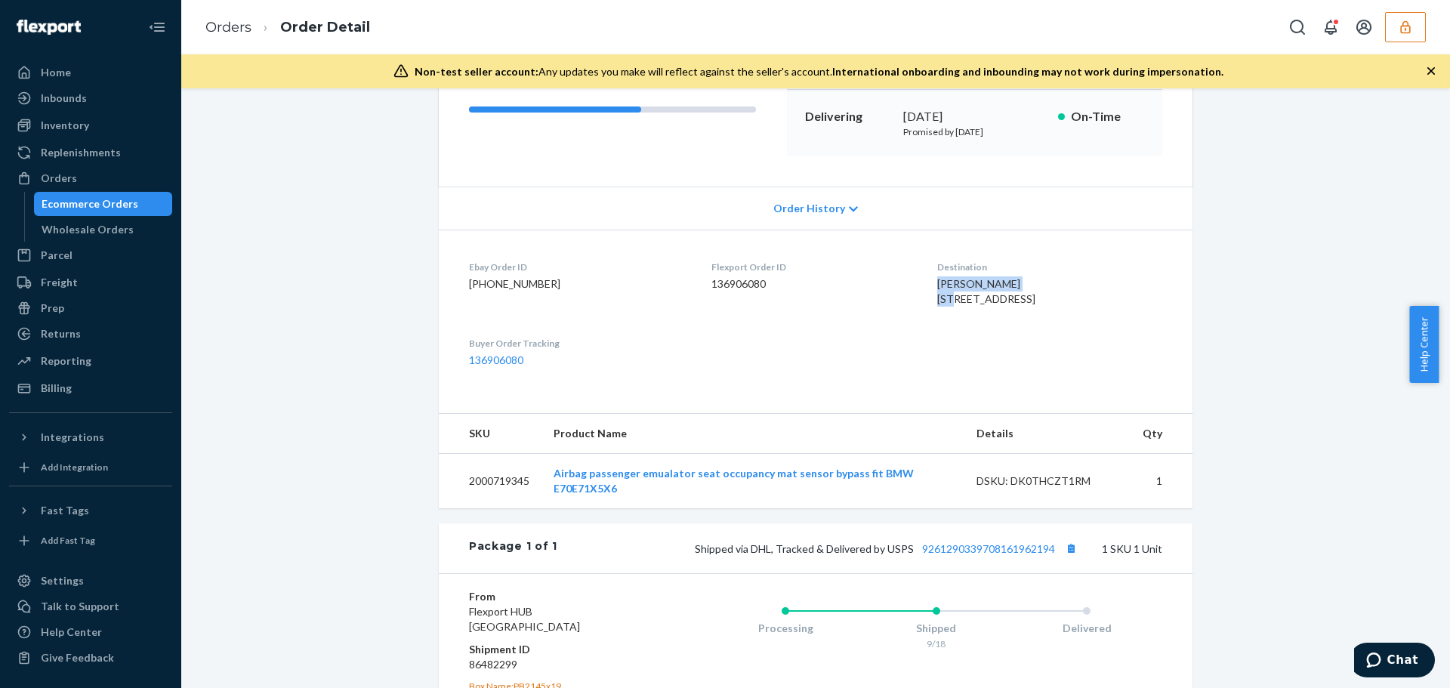
drag, startPoint x: 916, startPoint y: 284, endPoint x: 1029, endPoint y: 285, distance: 113.3
click at [1029, 285] on div "Heather Speckhart 1366 Paramount Ave SE Palm Bay, FL 32909-5442 US" at bounding box center [1049, 291] width 225 height 30
copy span "Heather Speckhart"
click at [239, 29] on link "Orders" at bounding box center [228, 27] width 46 height 17
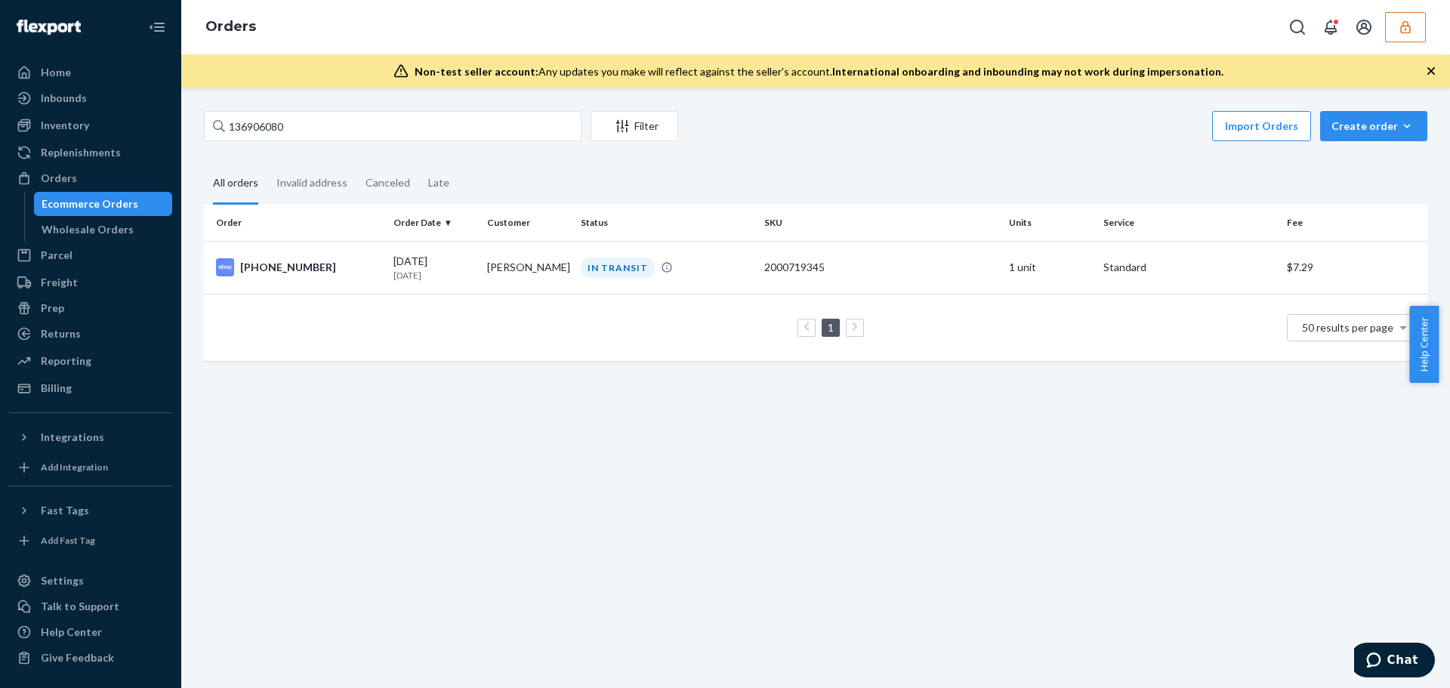
click at [364, 109] on div "136906080 Filter Import Orders Create order Ecommerce order Removal order All o…" at bounding box center [815, 387] width 1268 height 599
click at [363, 131] on input "136906080" at bounding box center [392, 126] width 377 height 30
drag, startPoint x: 363, startPoint y: 131, endPoint x: 181, endPoint y: 121, distance: 182.3
click at [181, 121] on div "136906080 Filter Import Orders Create order Ecommerce order Removal order All o…" at bounding box center [815, 387] width 1268 height 599
paste input "Heather Speckhart"
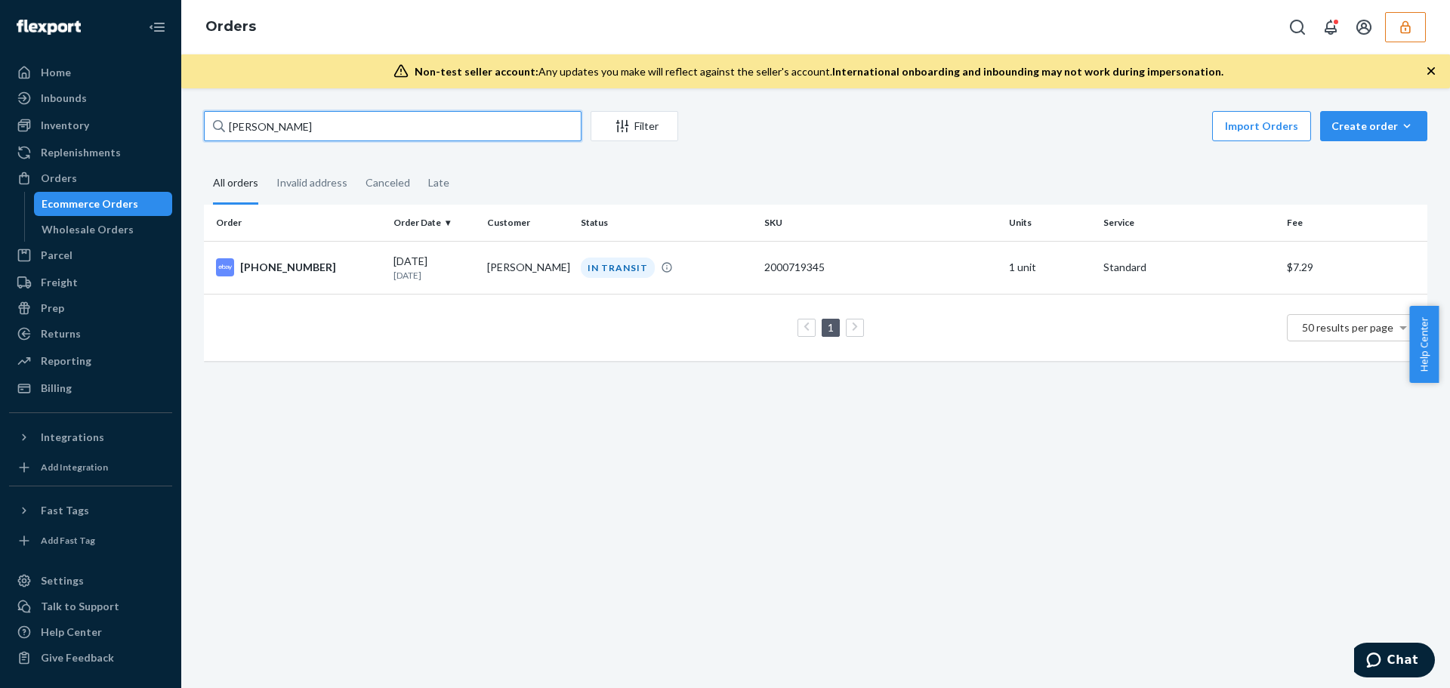
type input "Heather Speckhart"
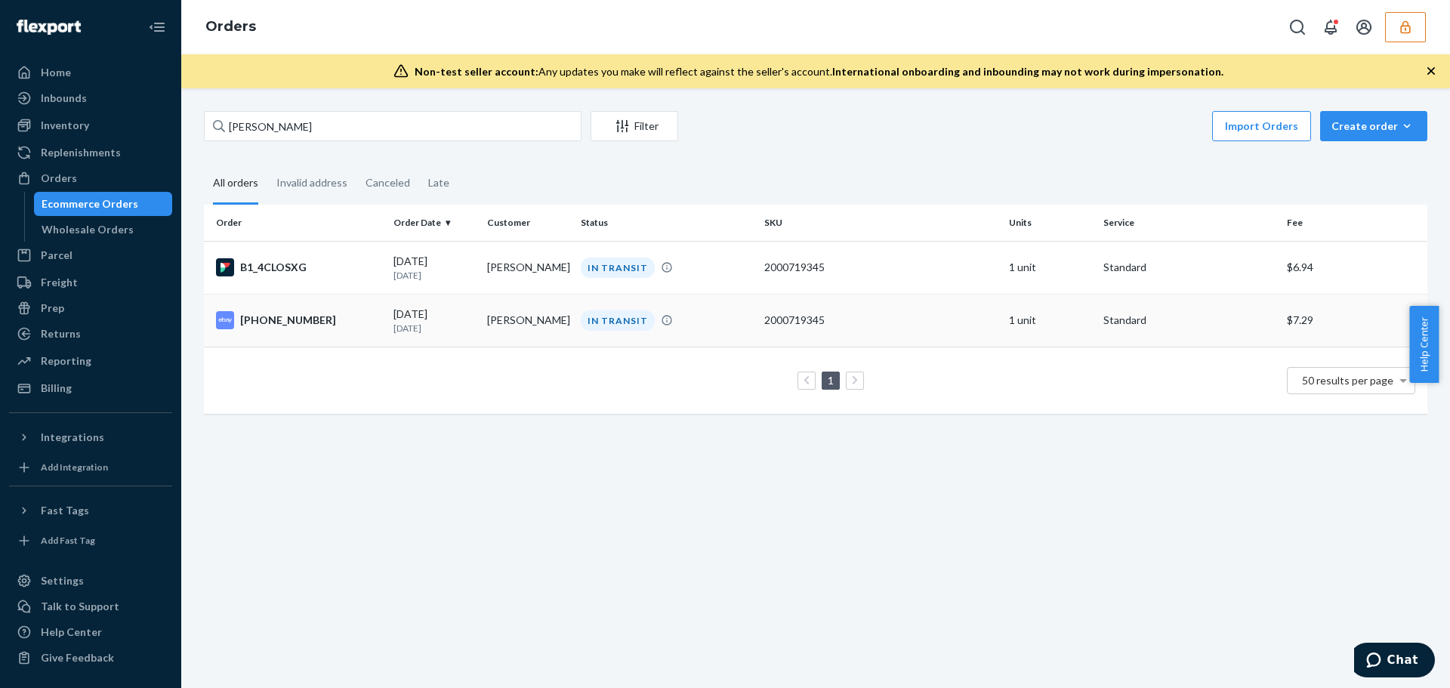
click at [380, 319] on td "01-13602-90622" at bounding box center [295, 320] width 183 height 53
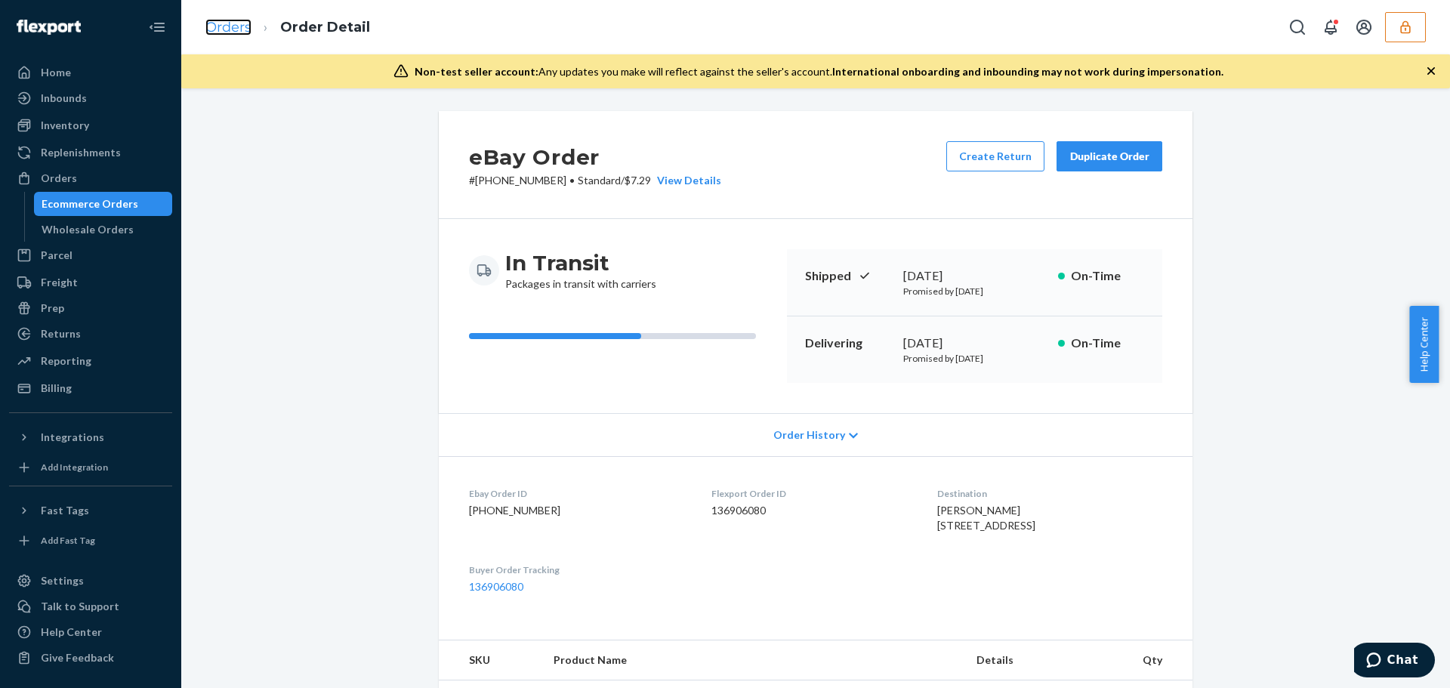
click at [230, 25] on link "Orders" at bounding box center [228, 27] width 46 height 17
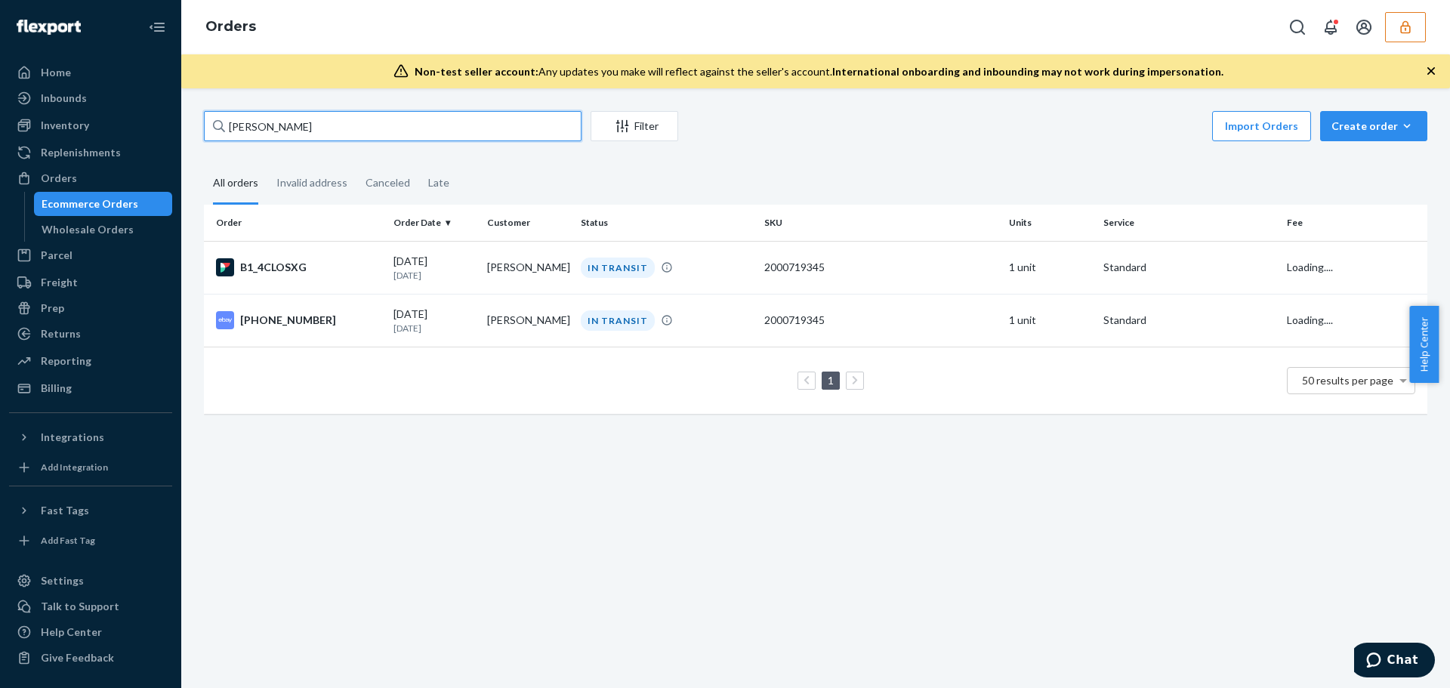
click at [337, 125] on input "Heather Speckhart" at bounding box center [392, 126] width 377 height 30
drag, startPoint x: 242, startPoint y: 124, endPoint x: 200, endPoint y: 120, distance: 41.7
click at [200, 120] on div "Heather Speckhart Filter Import Orders Create order Ecommerce order Removal ord…" at bounding box center [816, 270] width 1246 height 318
paste input "136903628"
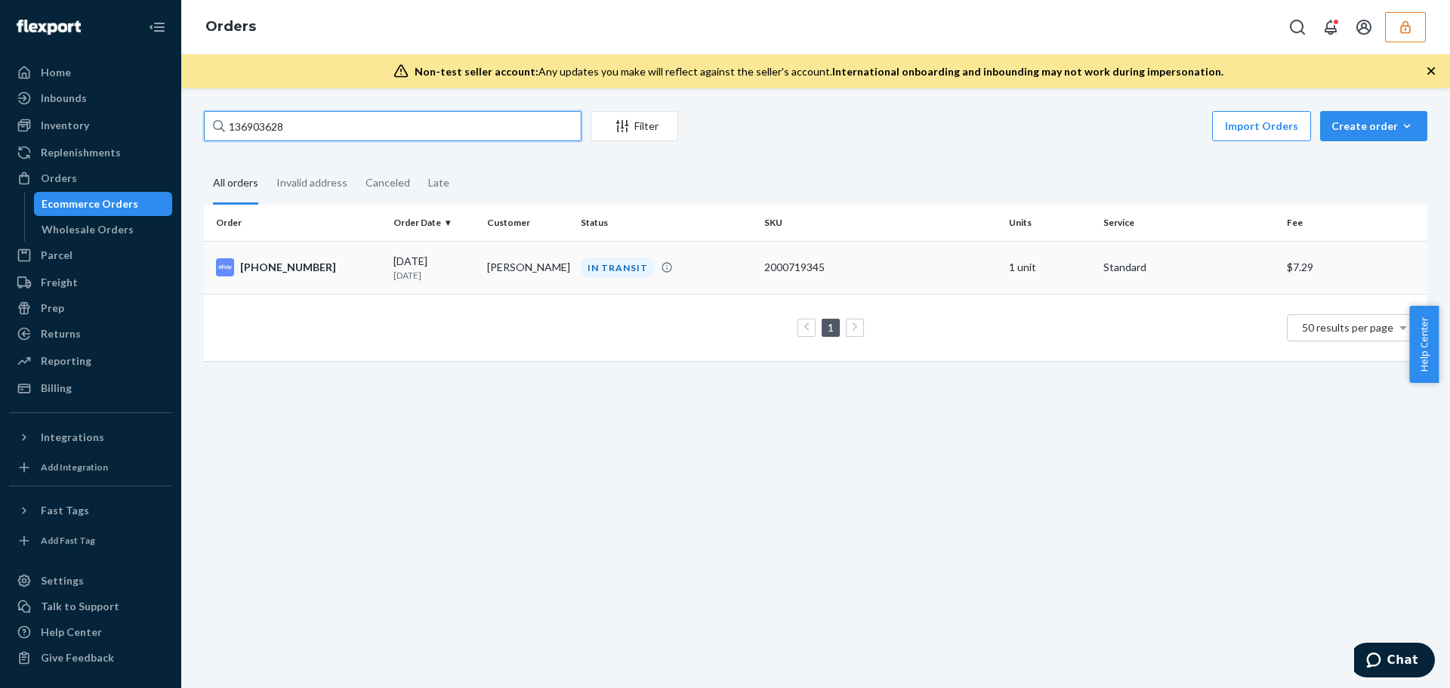
type input "136903628"
click at [337, 267] on div "07-13594-14094" at bounding box center [298, 267] width 165 height 18
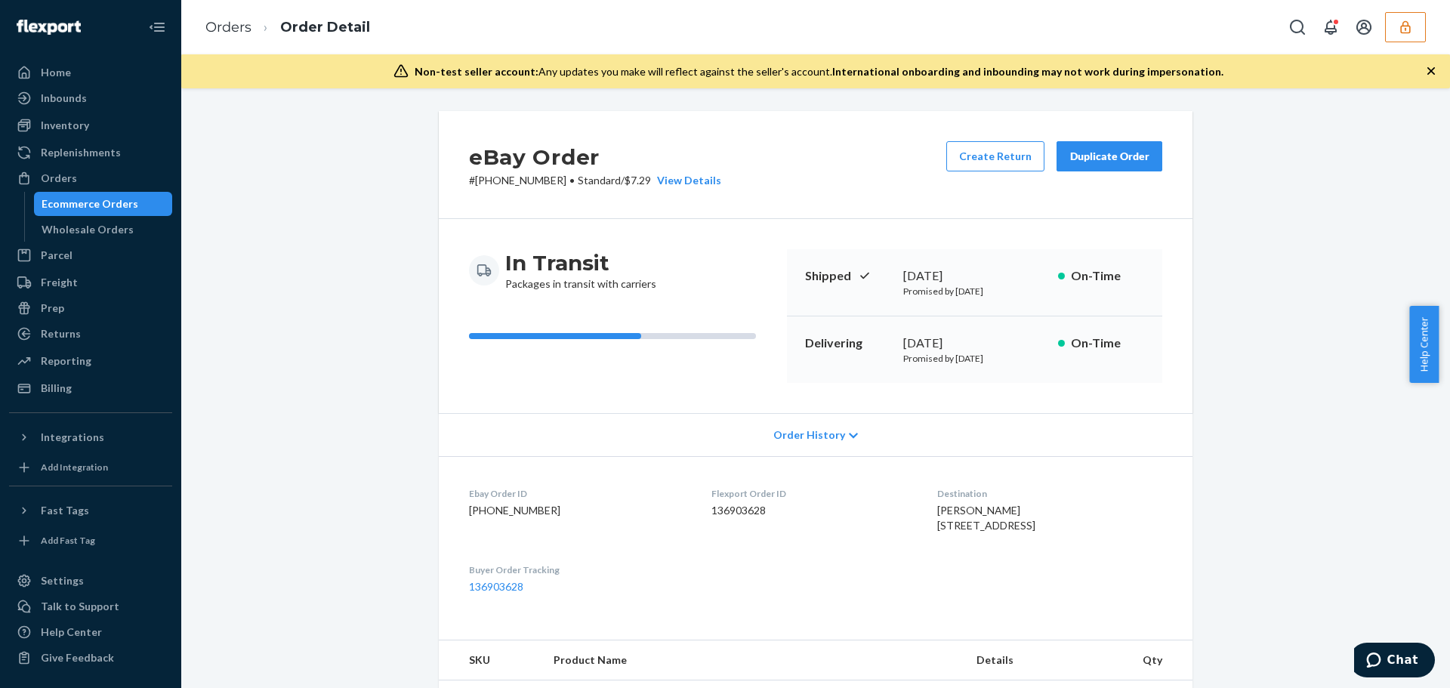
click at [1409, 29] on icon "button" at bounding box center [1405, 26] width 10 height 13
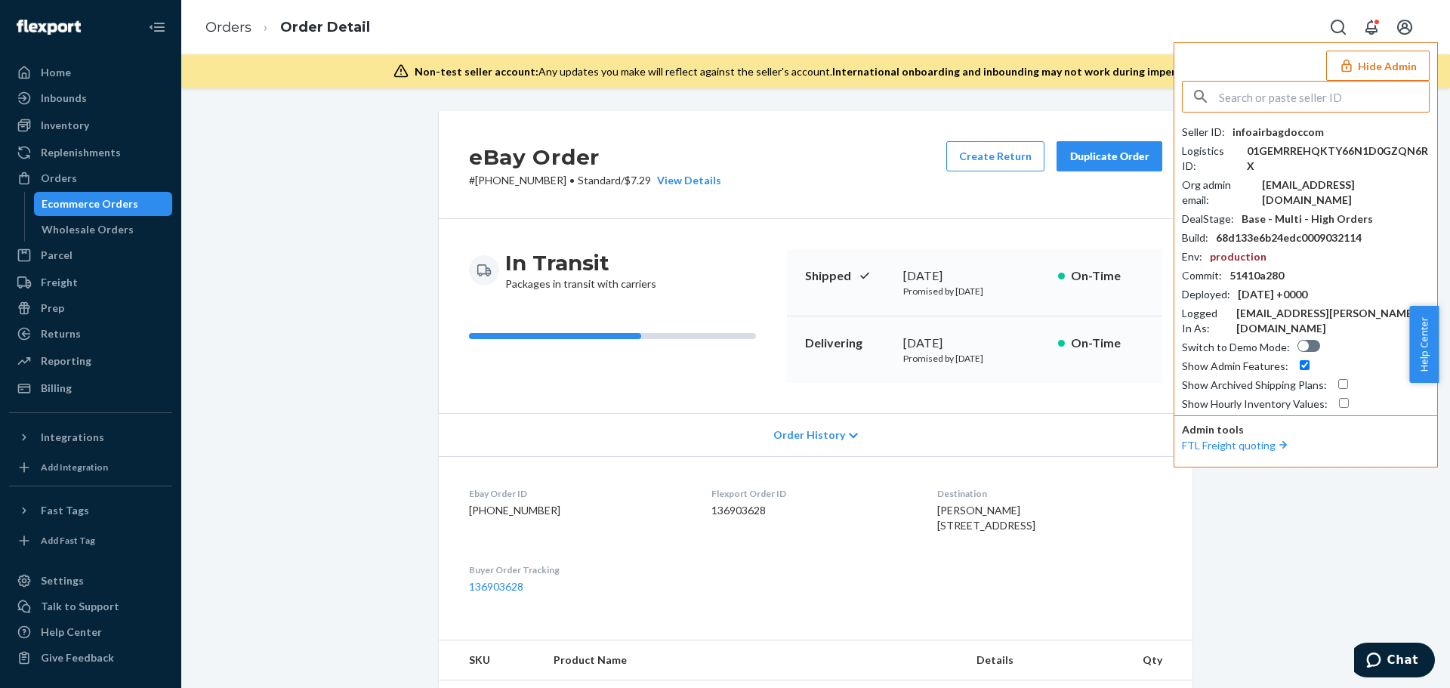
click at [1271, 136] on div "infoairbagdoccom" at bounding box center [1277, 132] width 91 height 15
copy div "infoairbagdoccom"
click at [1364, 103] on input "text" at bounding box center [1324, 97] width 210 height 30
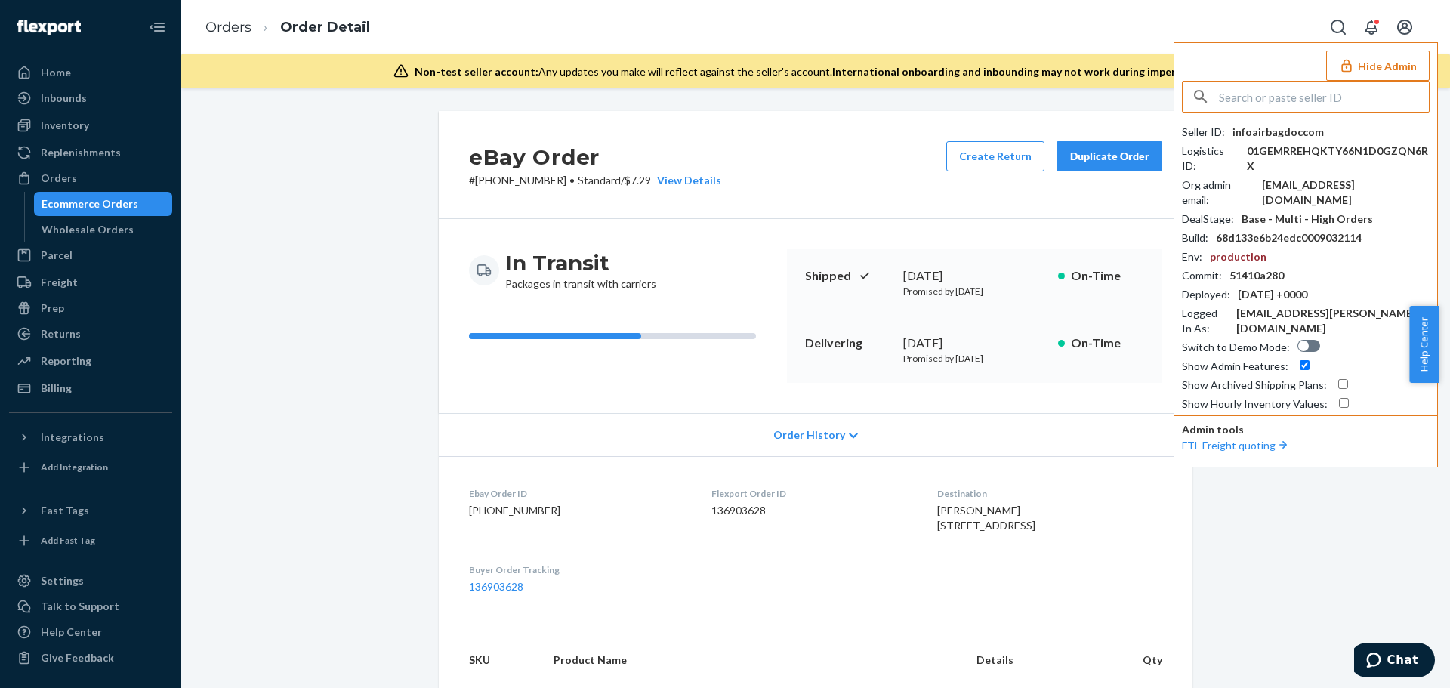
paste input "sfnonboardingrunnerssunglassesflexportcom"
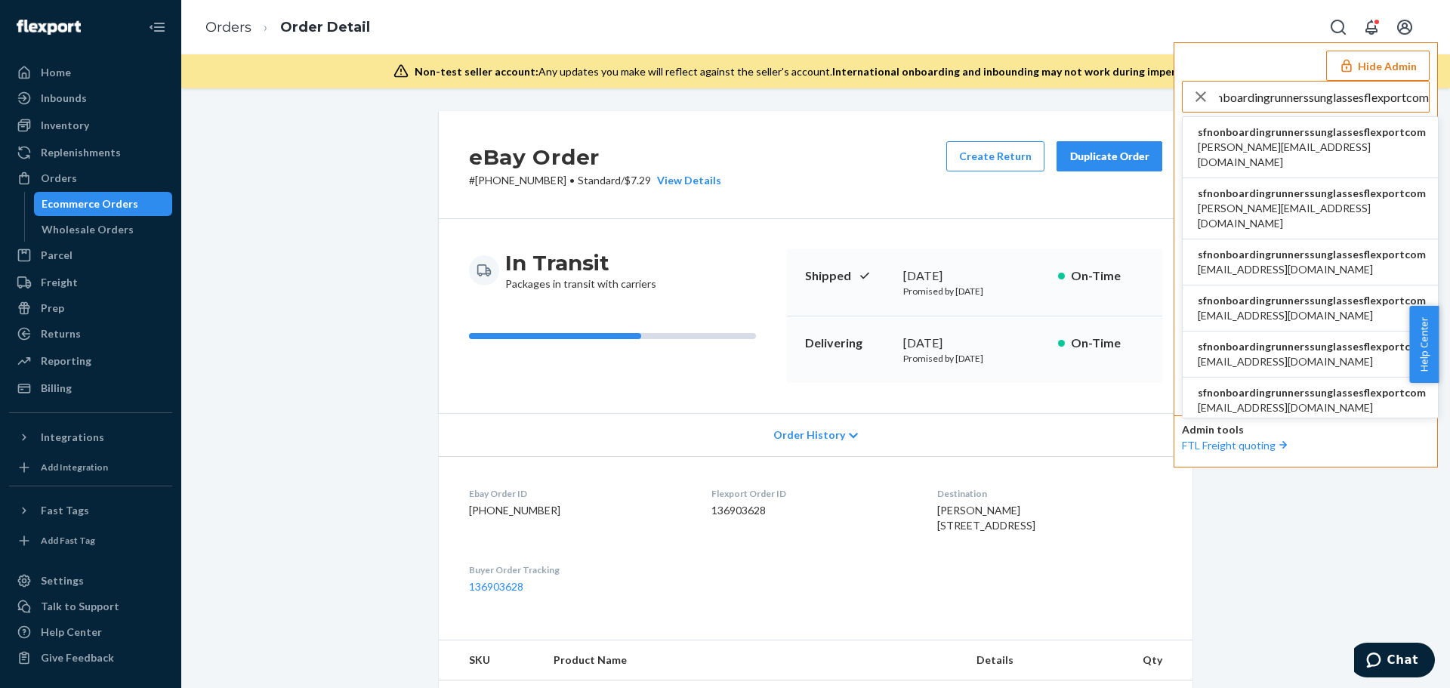
type input "sfnonboardingrunnerssunglassesflexportcom"
click at [1282, 134] on span "sfnonboardingrunnerssunglassesflexportcom" at bounding box center [1311, 132] width 228 height 15
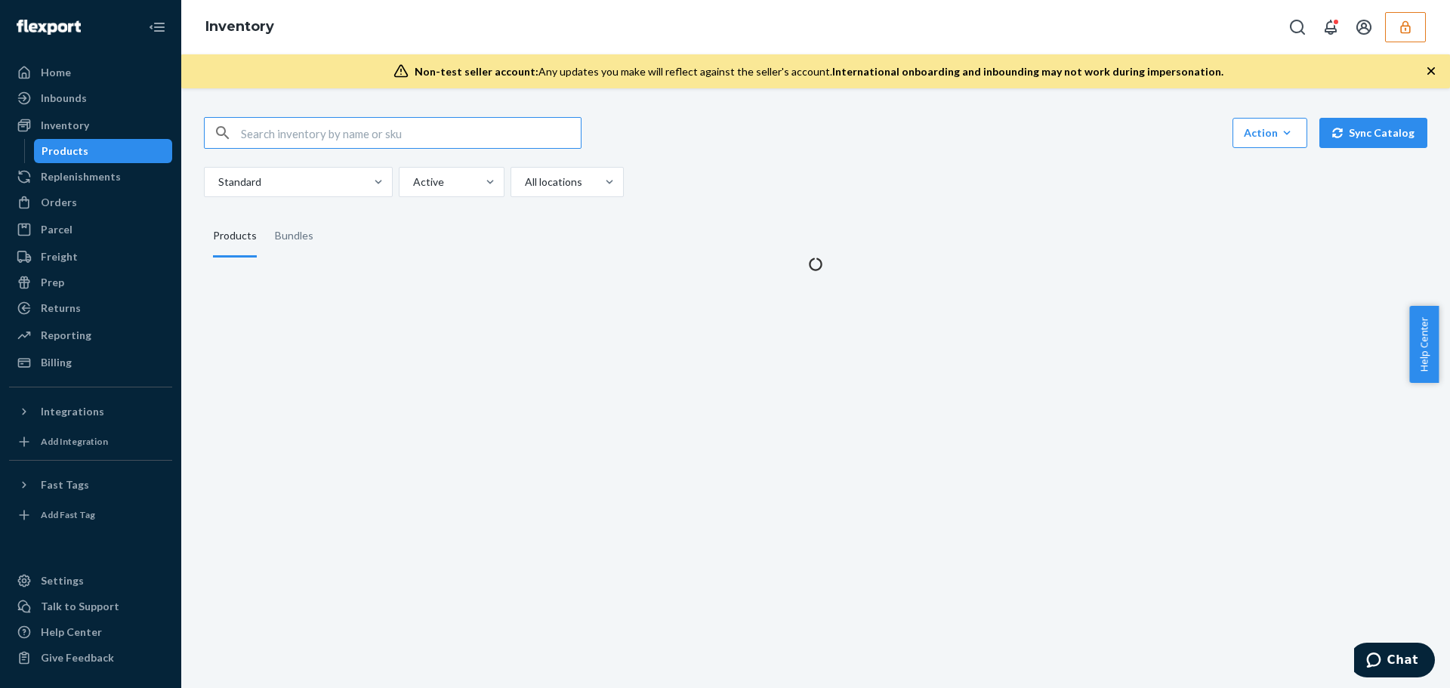
click at [439, 128] on input "text" at bounding box center [411, 133] width 340 height 30
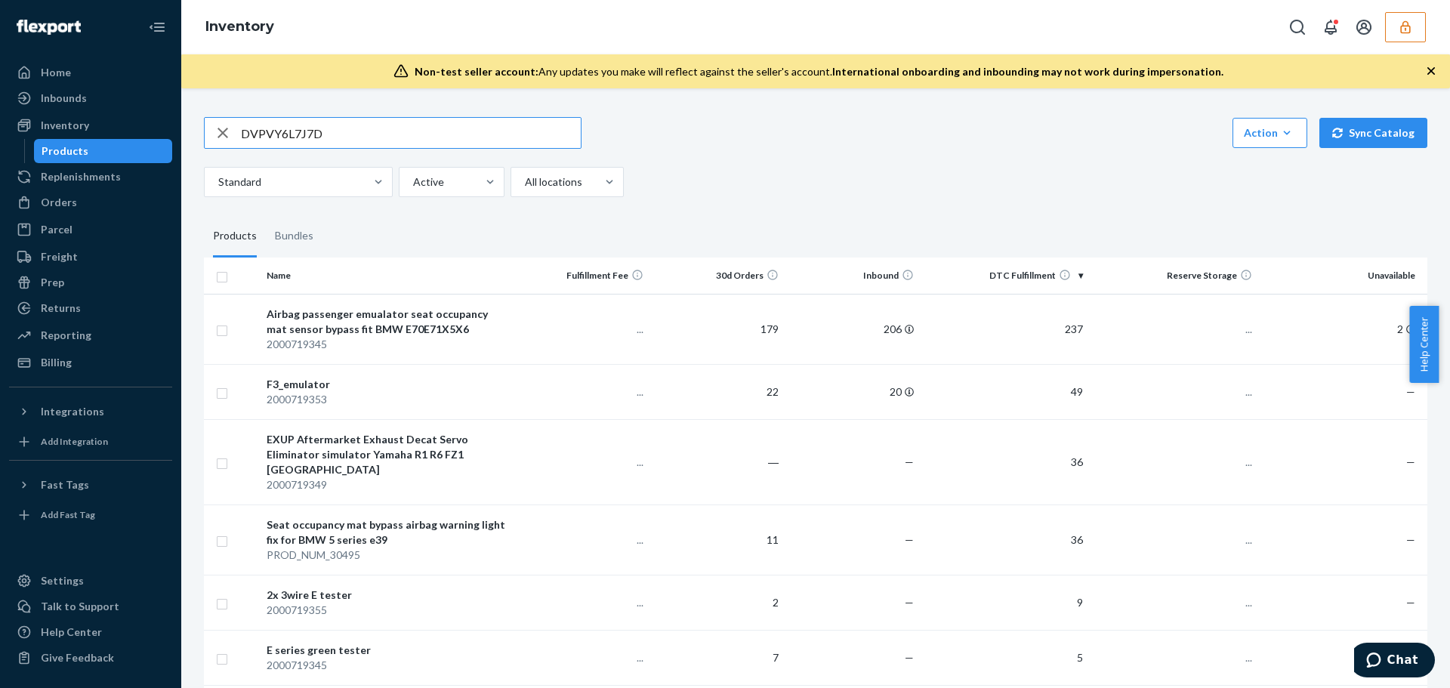
type input "DVPVY6L7J7D"
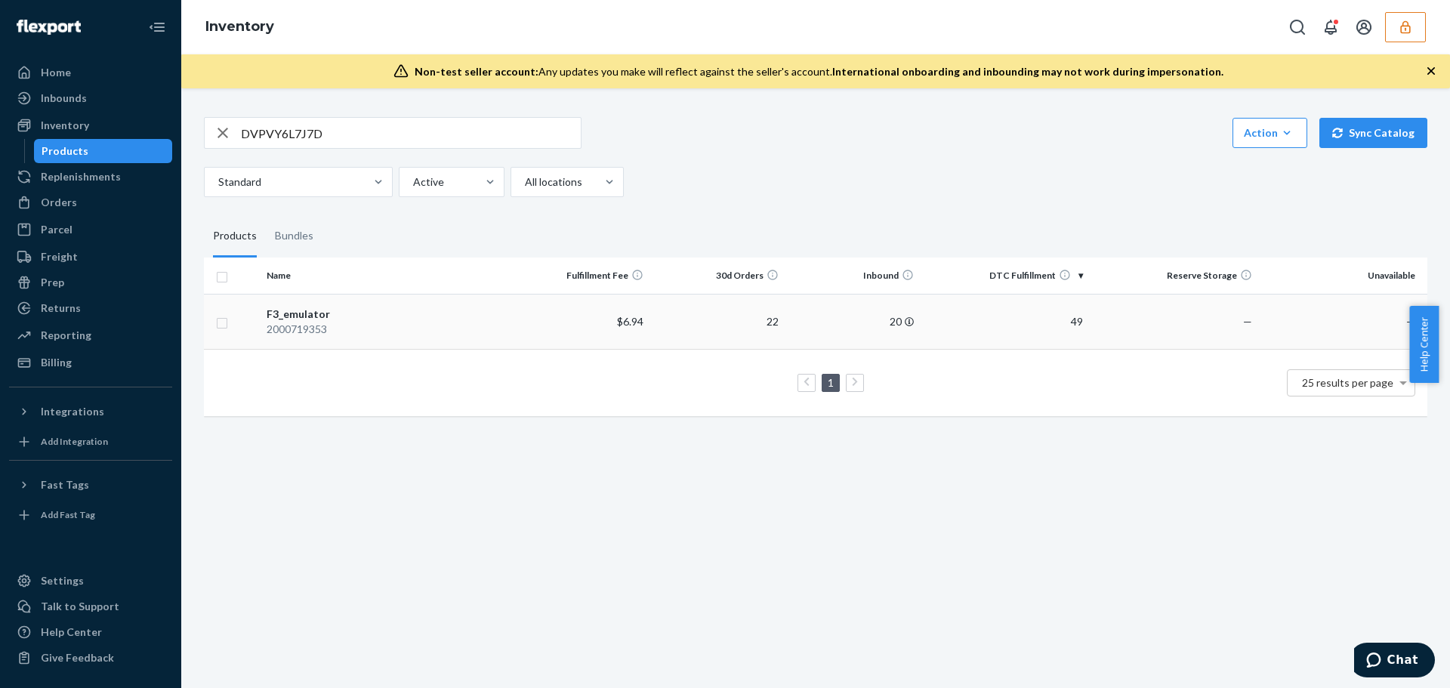
click at [408, 324] on div "2000719353" at bounding box center [388, 329] width 242 height 15
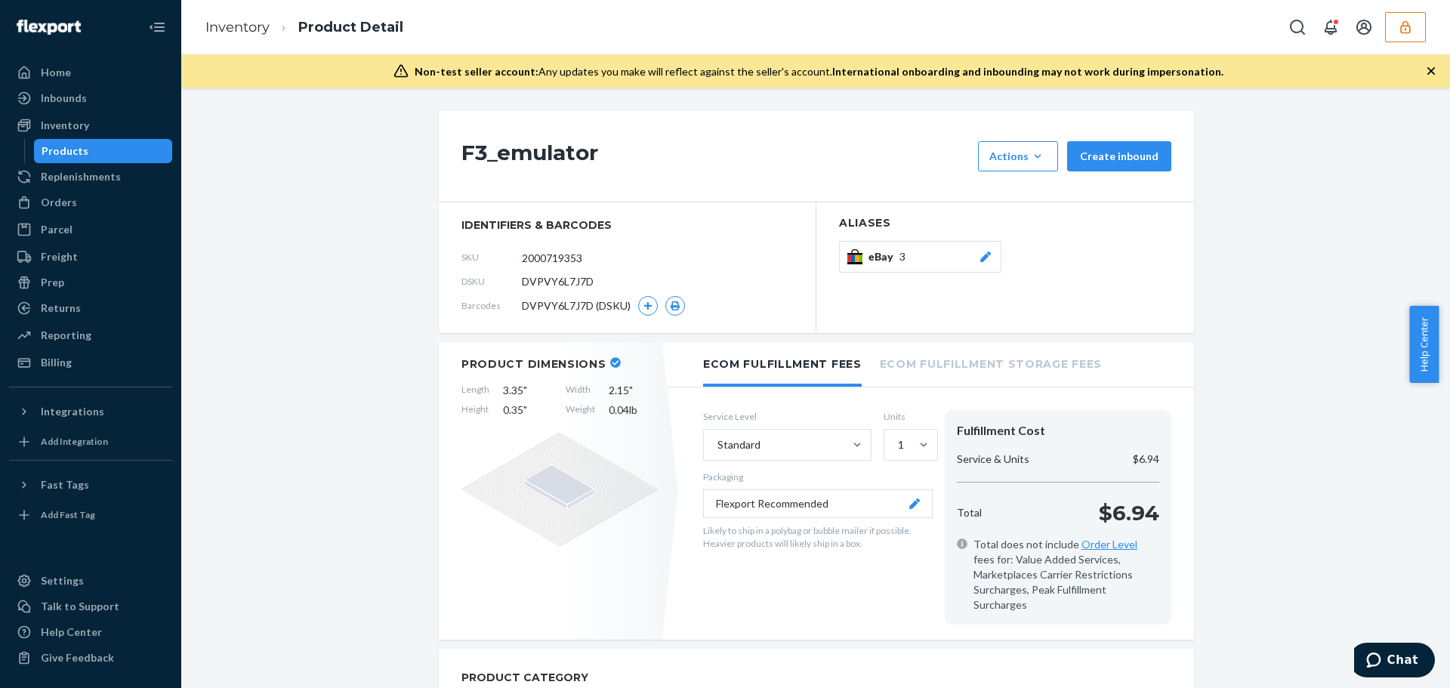
click at [83, 201] on div "Orders" at bounding box center [91, 202] width 160 height 21
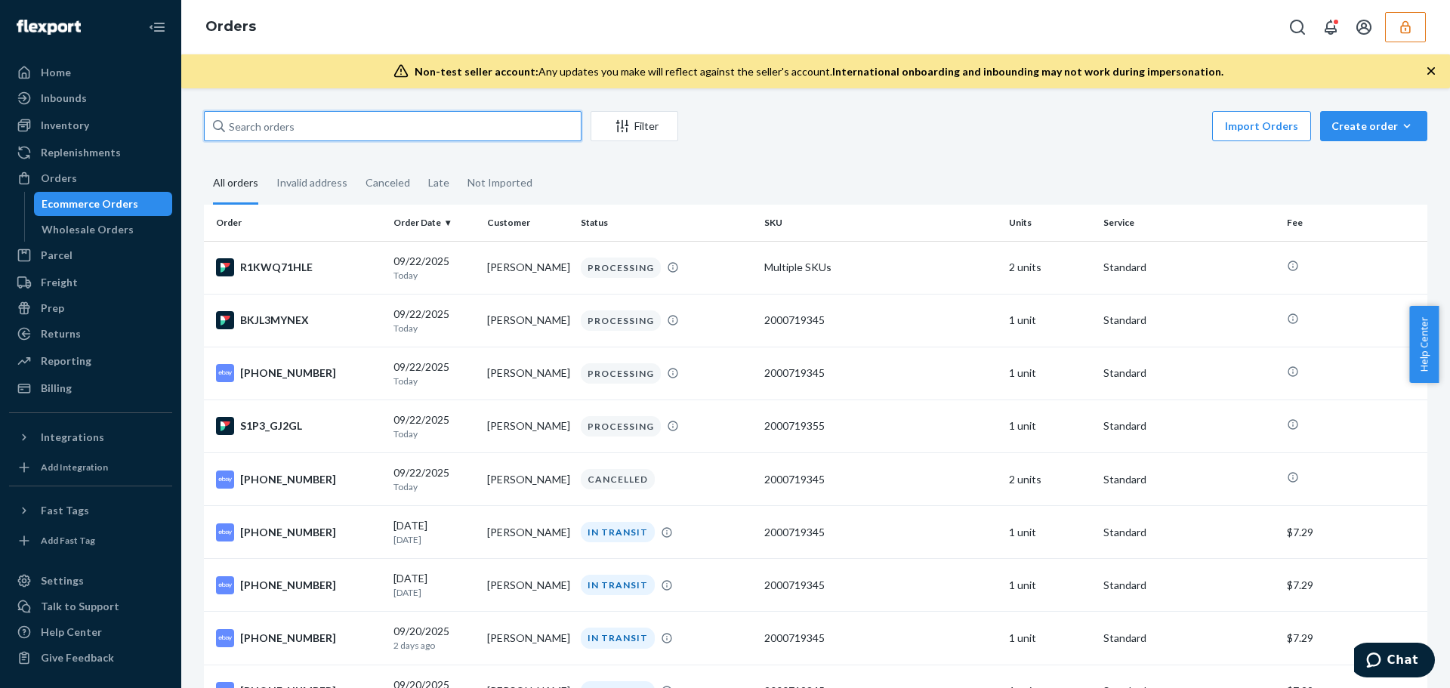
click at [277, 126] on input "text" at bounding box center [392, 126] width 377 height 30
paste input "136905291"
type input "136905291"
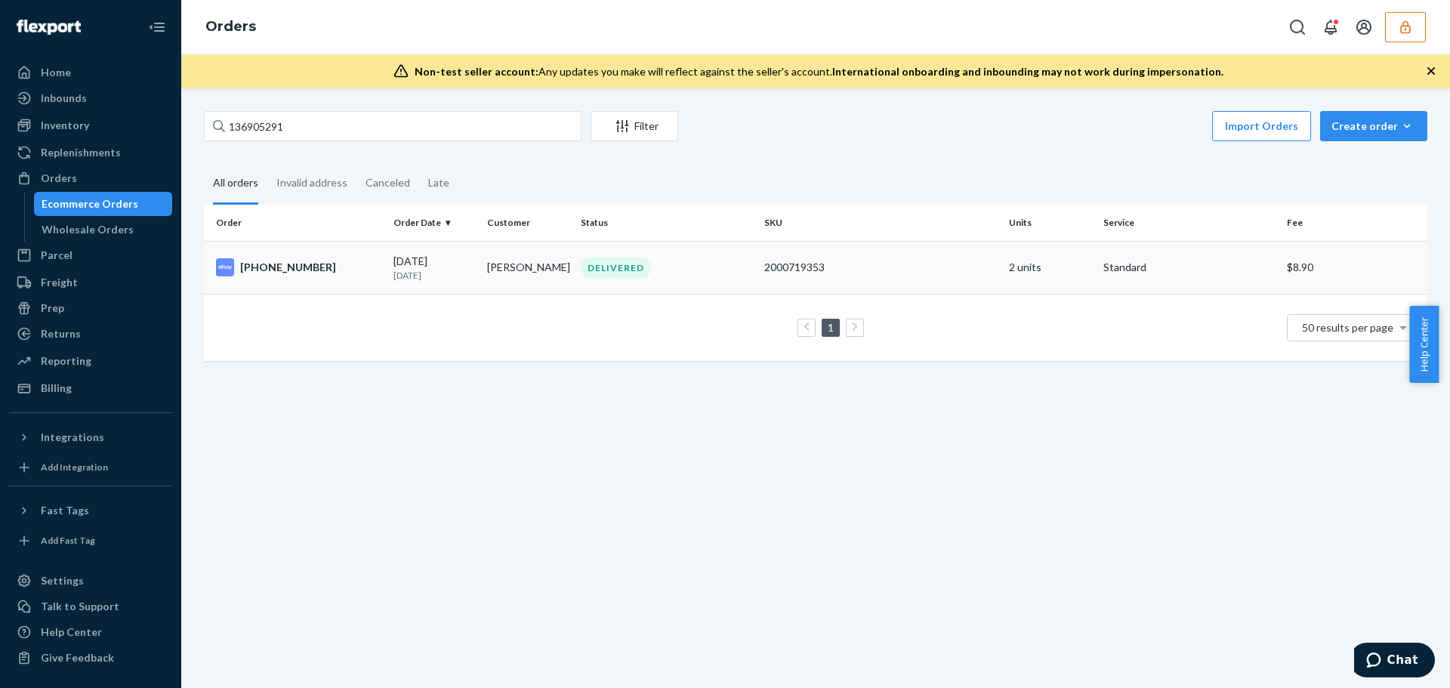
click at [705, 272] on div "DELIVERED" at bounding box center [666, 267] width 177 height 20
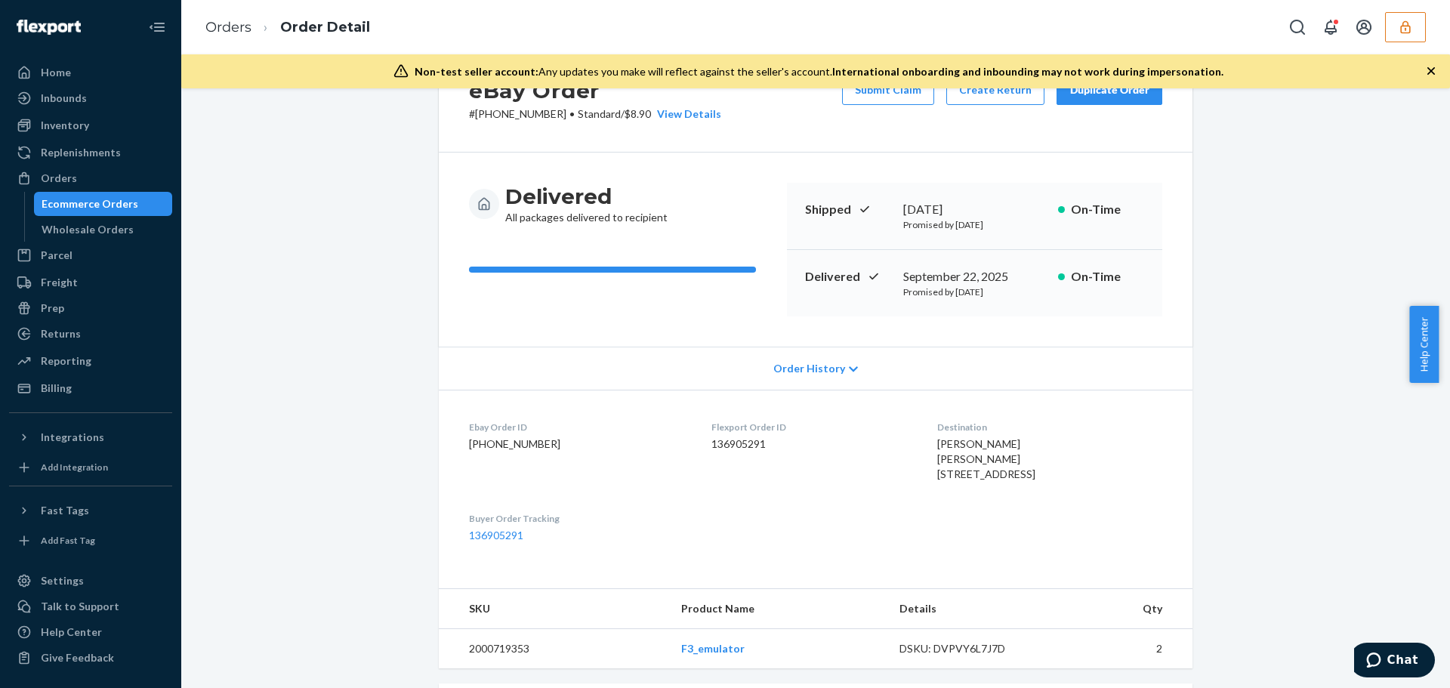
scroll to position [444, 0]
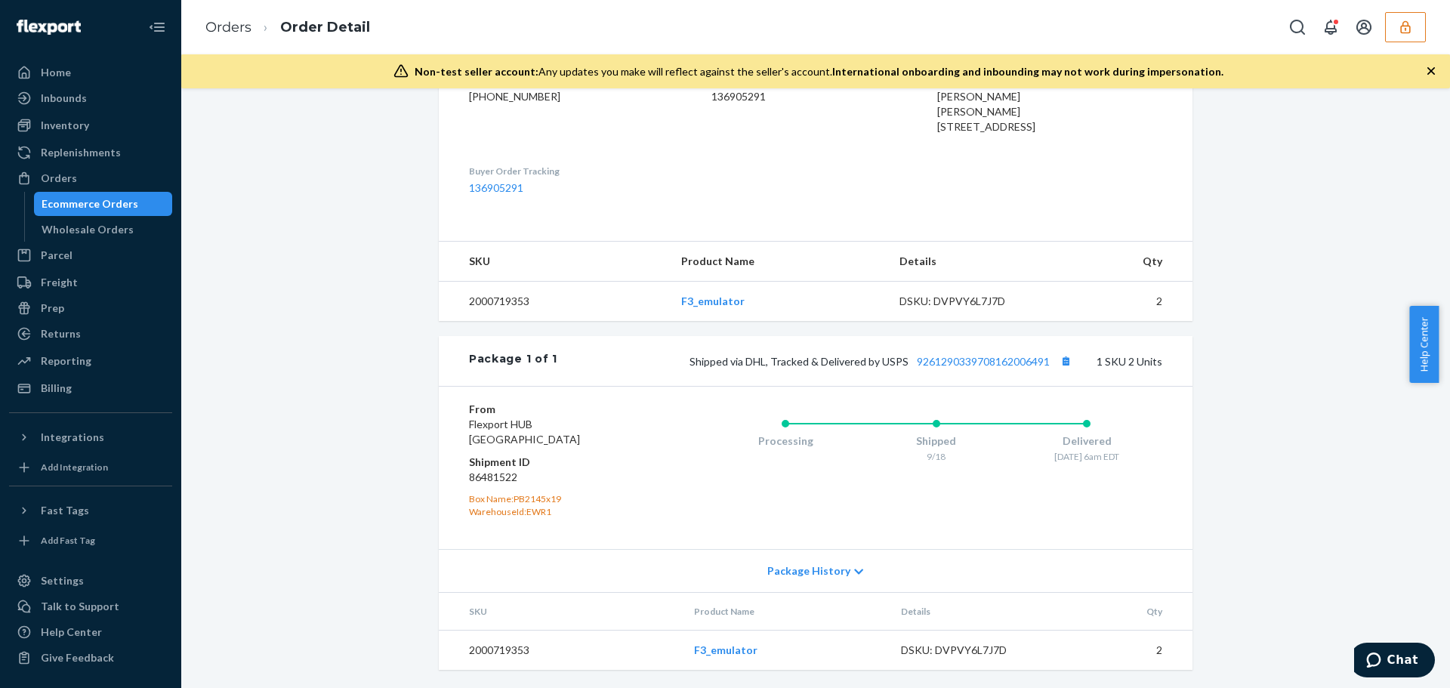
click at [941, 649] on div "DSKU: DVPVY6L7J7D" at bounding box center [972, 650] width 142 height 15
copy div "DVPVY6L7J7D"
click at [81, 128] on div "Inventory" at bounding box center [65, 125] width 48 height 15
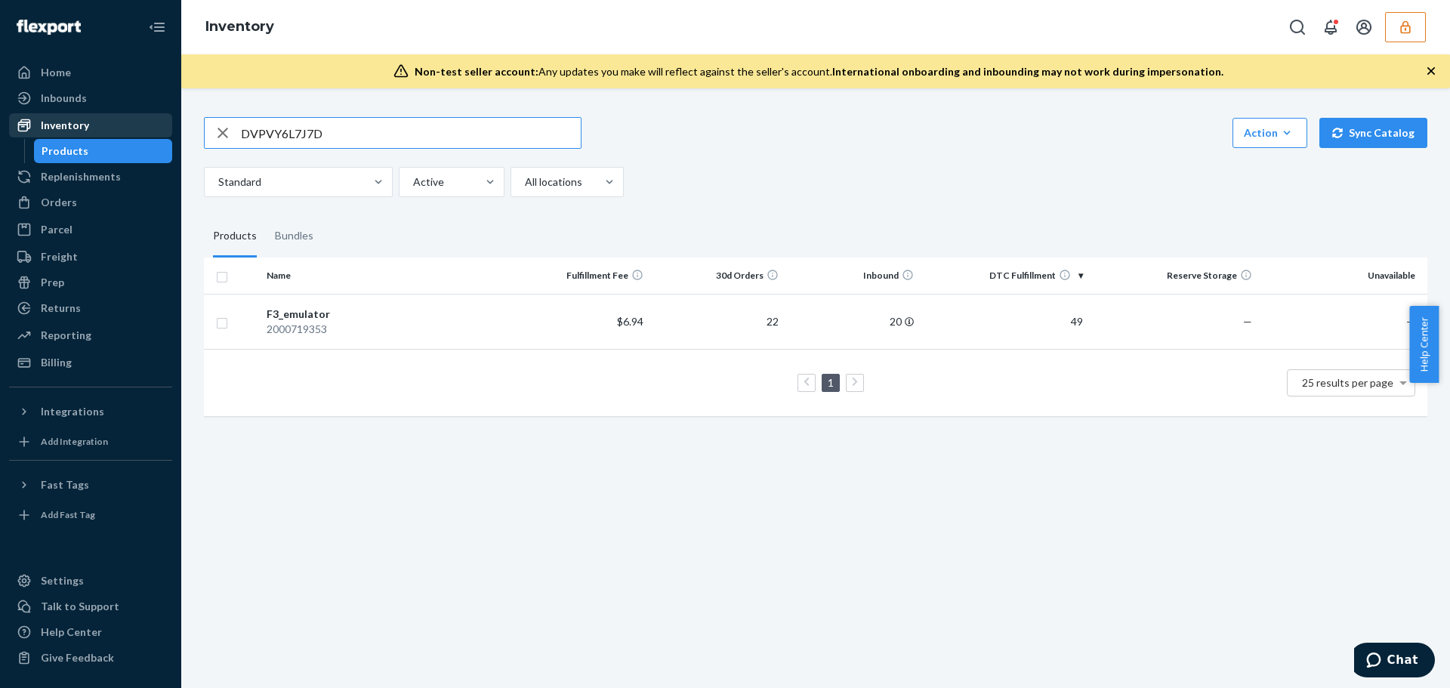
drag, startPoint x: 347, startPoint y: 127, endPoint x: 91, endPoint y: 124, distance: 256.7
click at [93, 125] on div "Home Inbounds Shipping Plans Problems Inventory Products Replenishments Orders …" at bounding box center [725, 344] width 1450 height 688
click at [411, 316] on div "F3_emulator" at bounding box center [388, 314] width 242 height 15
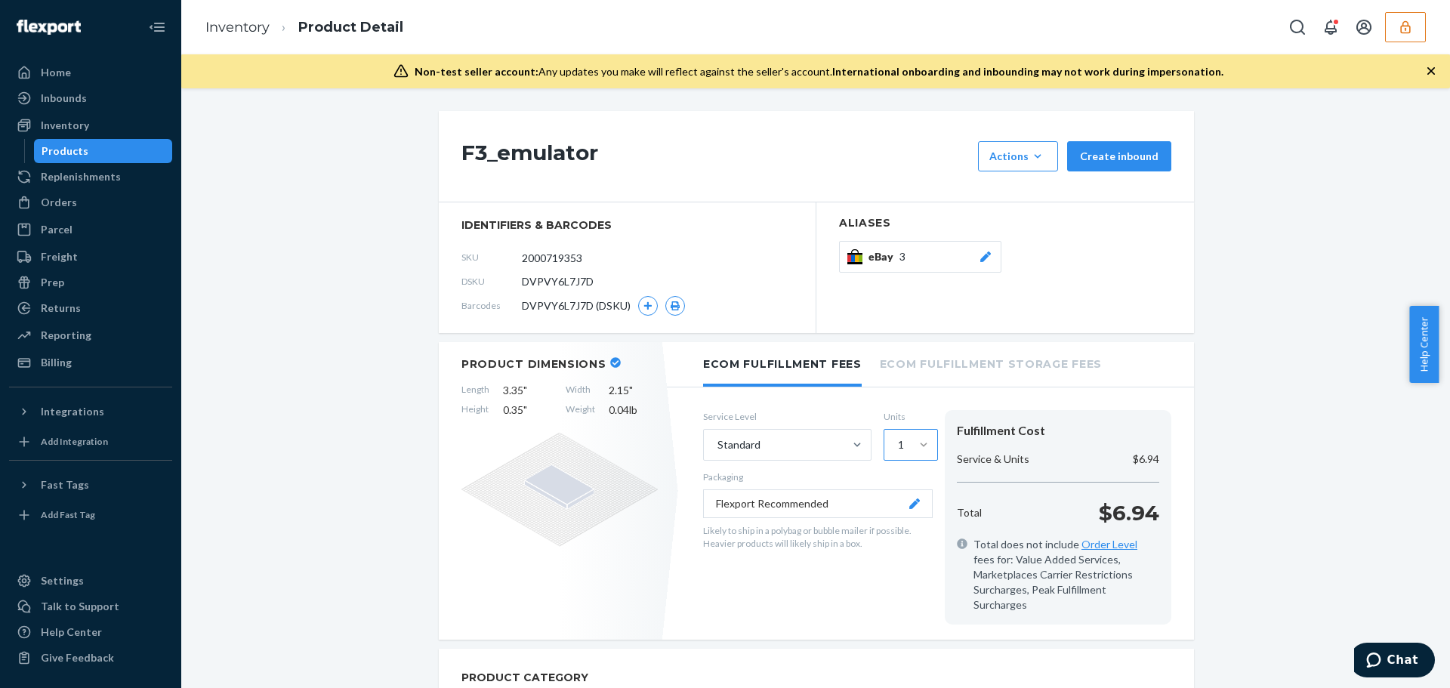
click at [910, 446] on div at bounding box center [923, 444] width 27 height 15
click at [898, 446] on input "1" at bounding box center [897, 444] width 2 height 15
click at [898, 507] on div "2" at bounding box center [910, 512] width 48 height 30
click at [898, 452] on input "option 2 focused, 2 of 5. 5 results available. Use Up and Down to choose option…" at bounding box center [897, 444] width 2 height 15
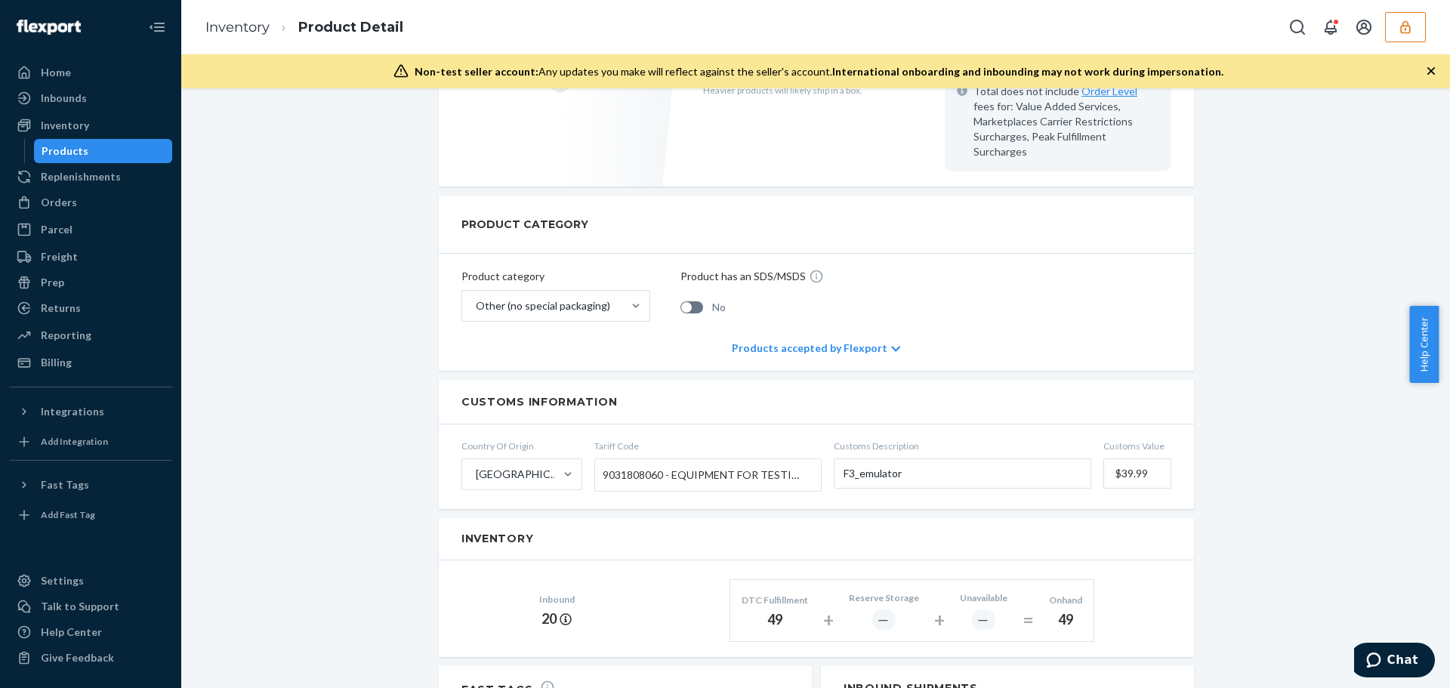
click at [1391, 41] on button "button" at bounding box center [1405, 27] width 41 height 30
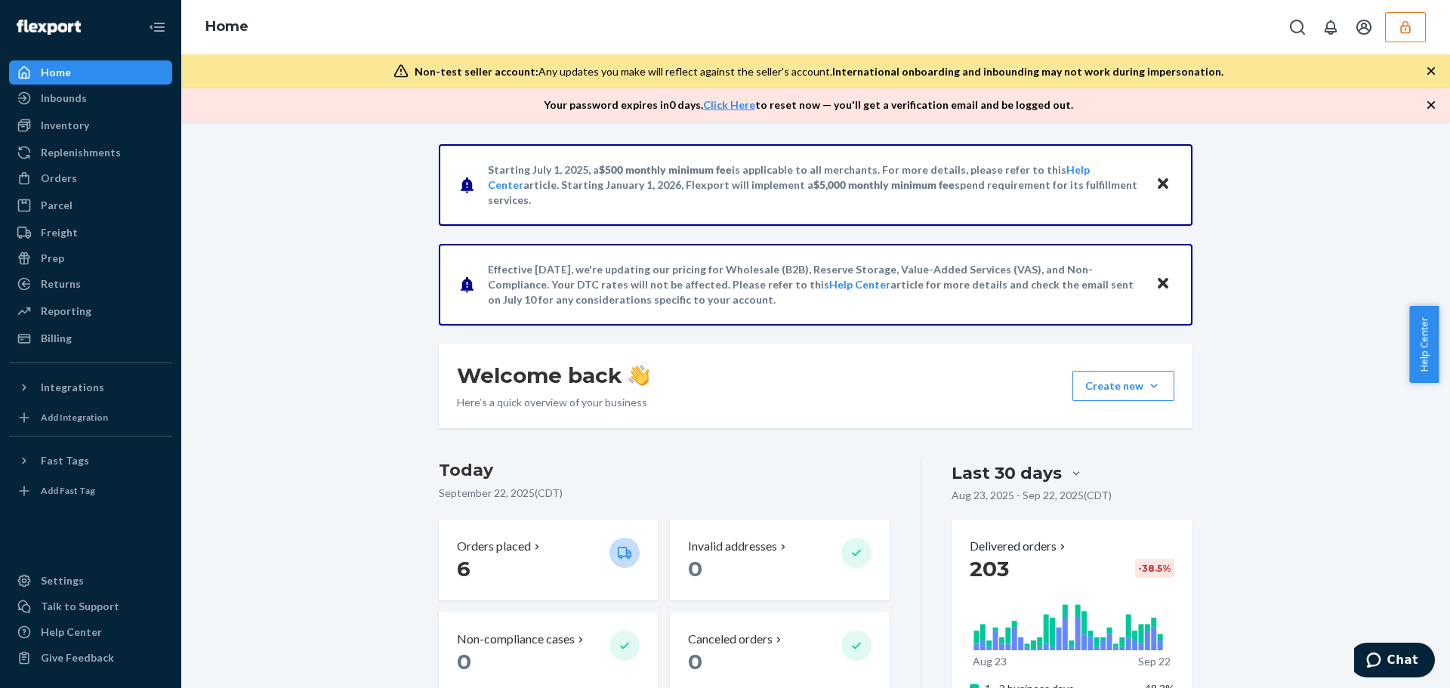
click at [1398, 23] on icon "button" at bounding box center [1404, 27] width 15 height 15
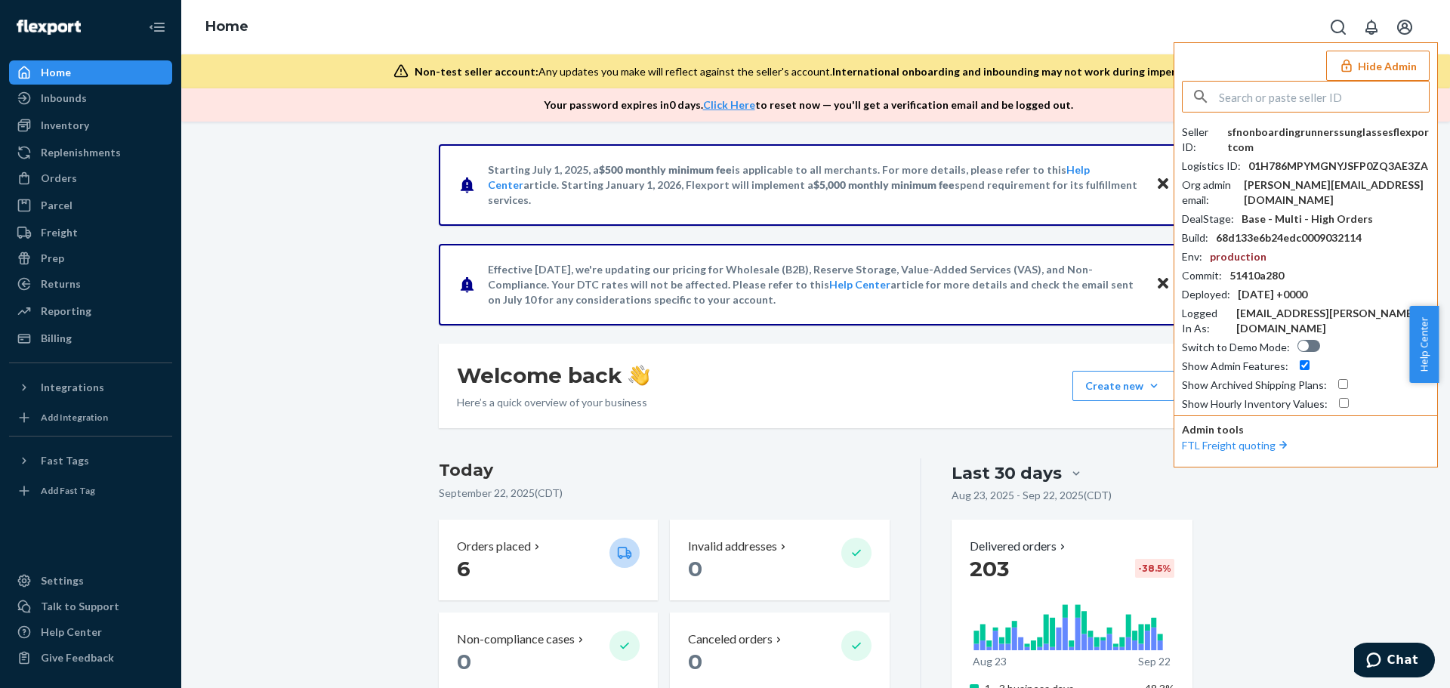
click at [87, 128] on div "Inventory" at bounding box center [65, 125] width 48 height 15
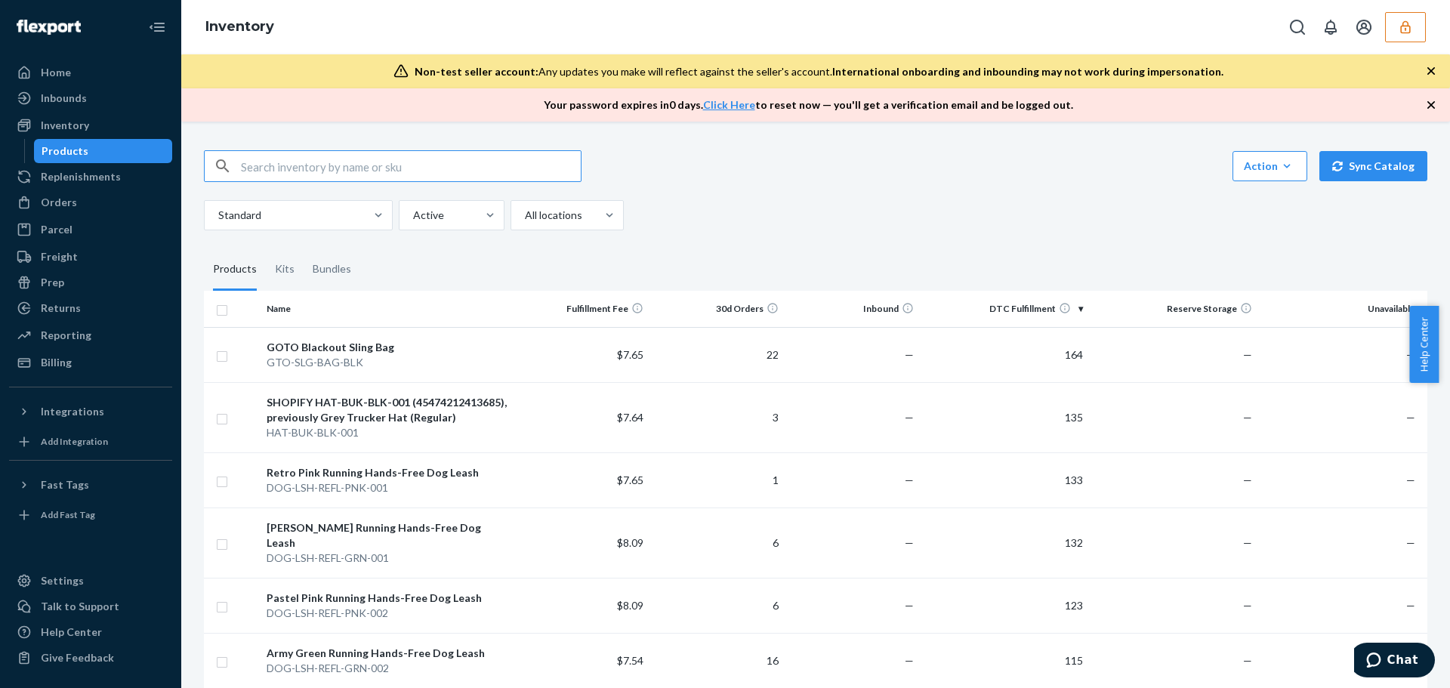
click at [285, 160] on input "text" at bounding box center [411, 166] width 340 height 30
click at [376, 171] on input "text" at bounding box center [411, 166] width 340 height 30
paste input "D3W5PPKZ842"
type input "D3W5PPKZ842"
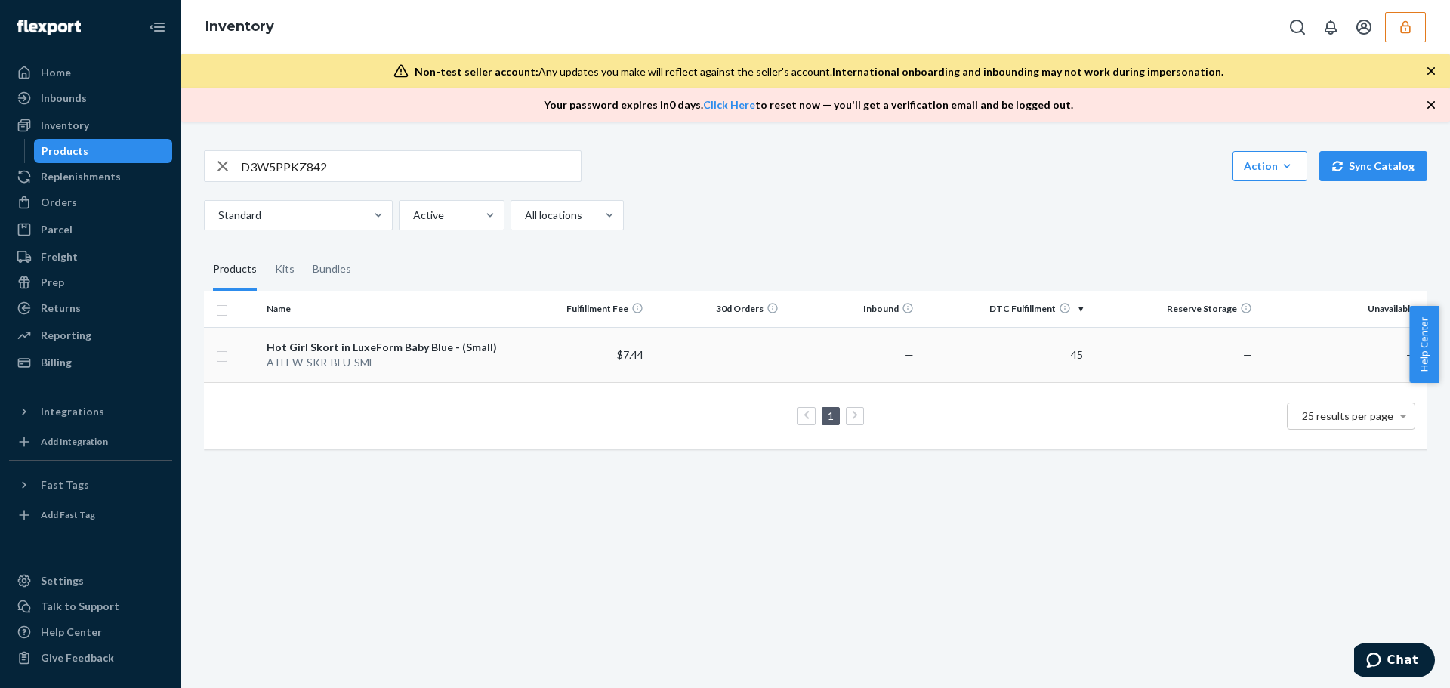
click at [444, 356] on div "ATH-W-SKR-BLU-SML" at bounding box center [388, 362] width 242 height 15
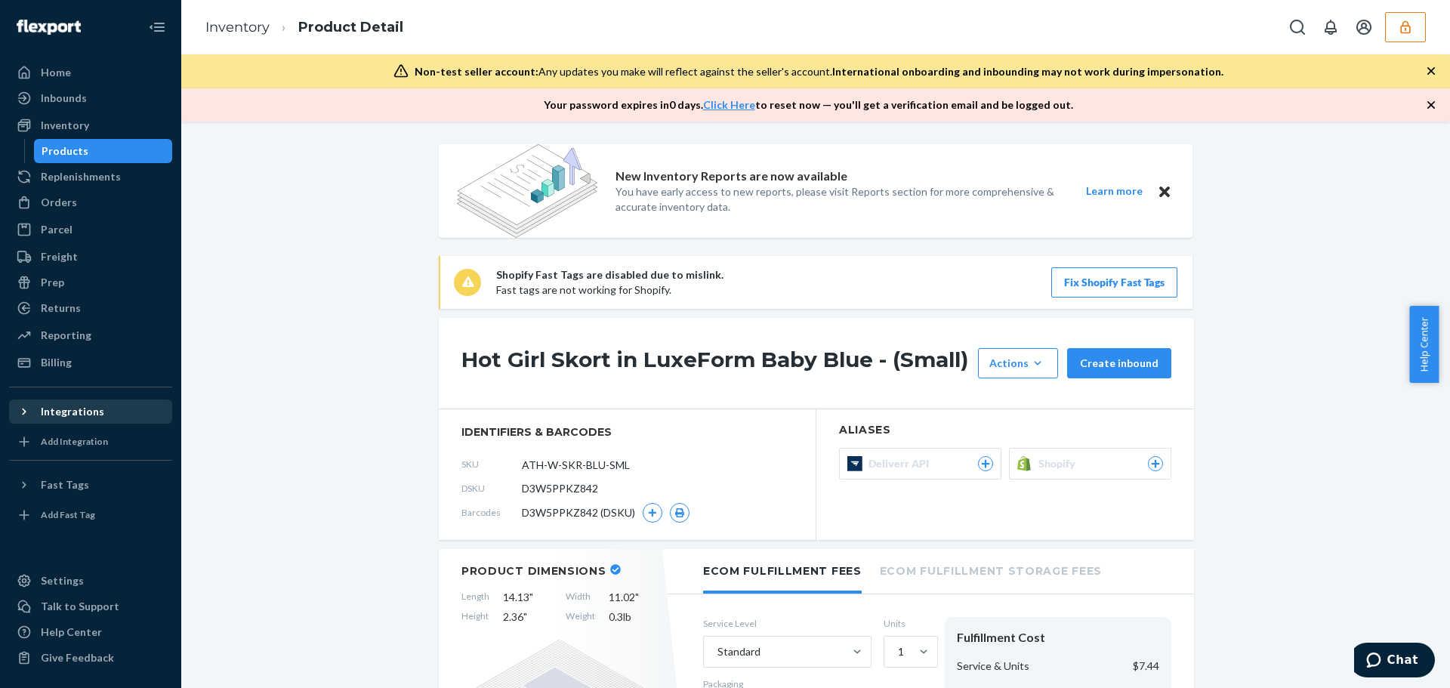
click at [80, 420] on div "Integrations" at bounding box center [91, 411] width 160 height 21
click at [640, 465] on div "SKU ATH-W-SKR-BLU-SML" at bounding box center [626, 464] width 331 height 24
drag, startPoint x: 637, startPoint y: 465, endPoint x: 517, endPoint y: 468, distance: 120.1
click at [517, 468] on div "SKU ATH-W-SKR-BLU-SML" at bounding box center [626, 464] width 331 height 24
click at [1044, 465] on span "Shopify" at bounding box center [1059, 463] width 43 height 15
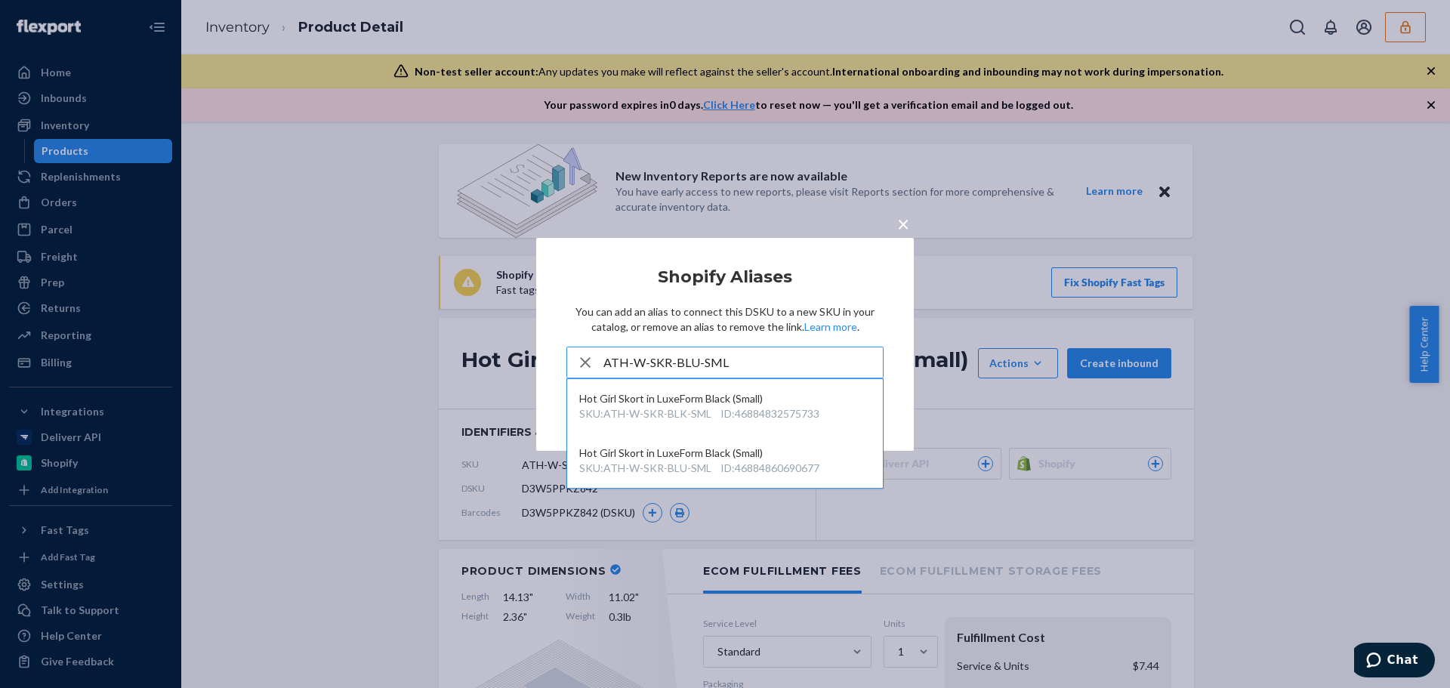
type input "ATH-W-SKR-BLU-SML"
click at [780, 463] on div "ID : 46884860690677" at bounding box center [769, 468] width 99 height 15
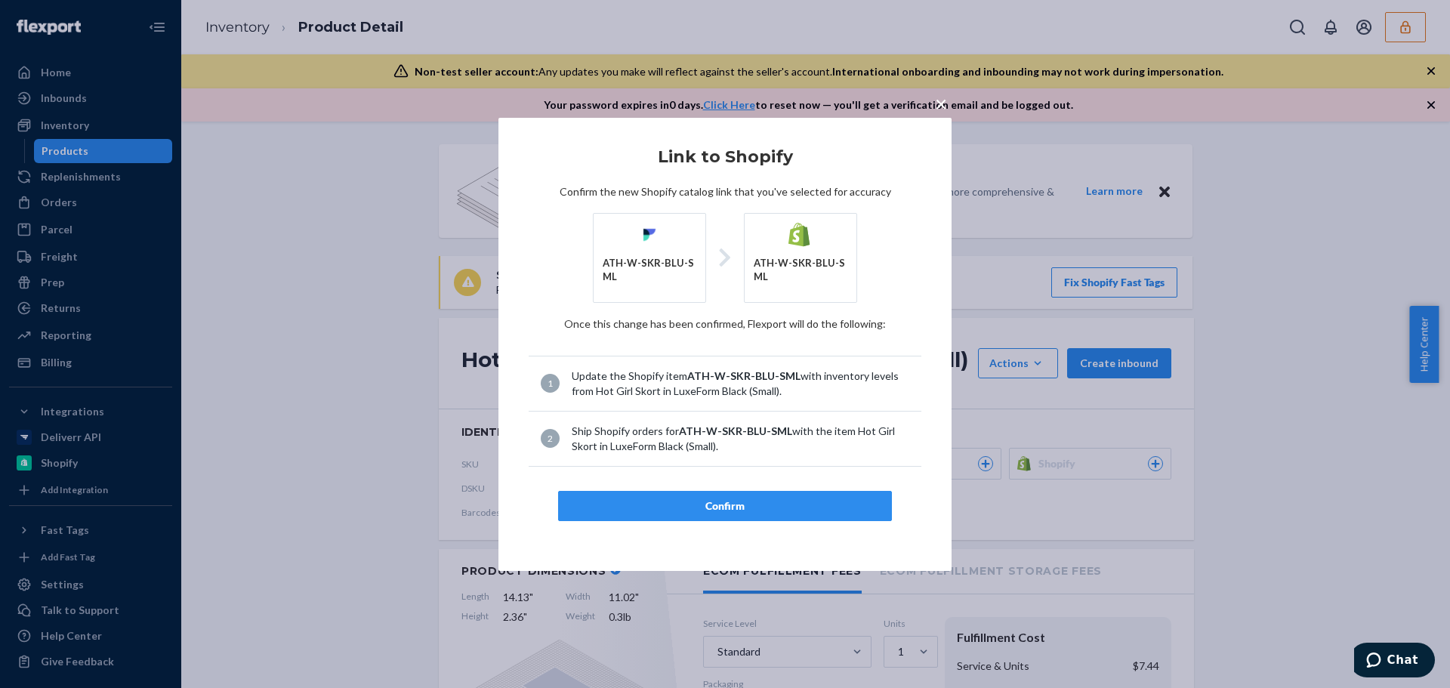
click at [777, 502] on div "Confirm" at bounding box center [725, 505] width 308 height 15
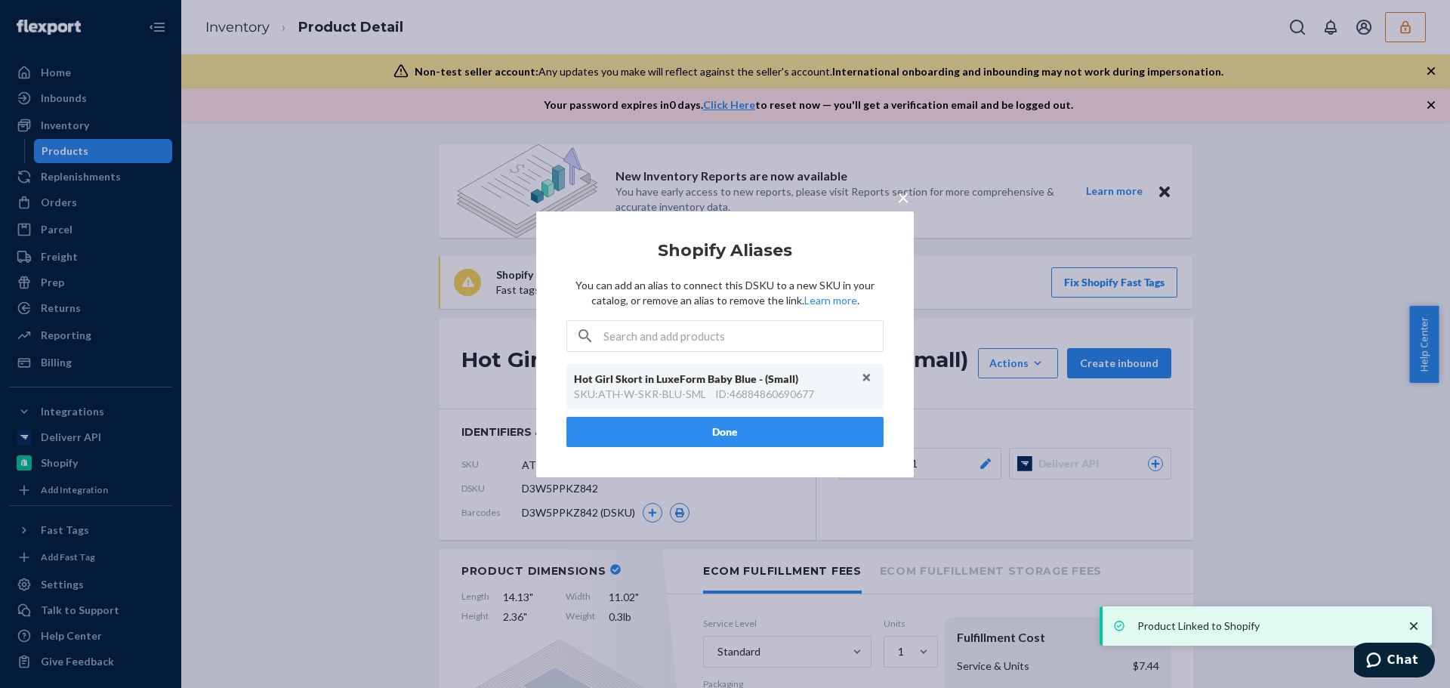
click at [797, 430] on button "Done" at bounding box center [724, 432] width 317 height 30
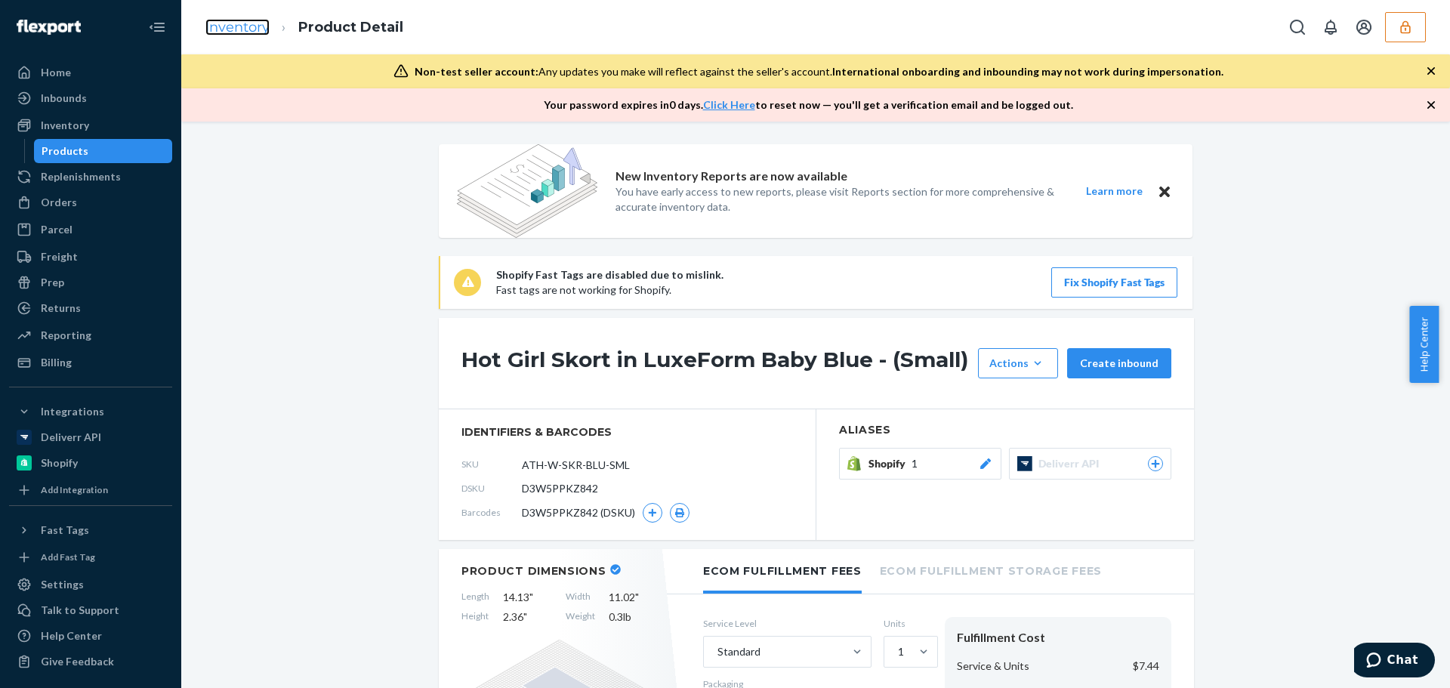
click at [220, 27] on link "Inventory" at bounding box center [237, 27] width 64 height 17
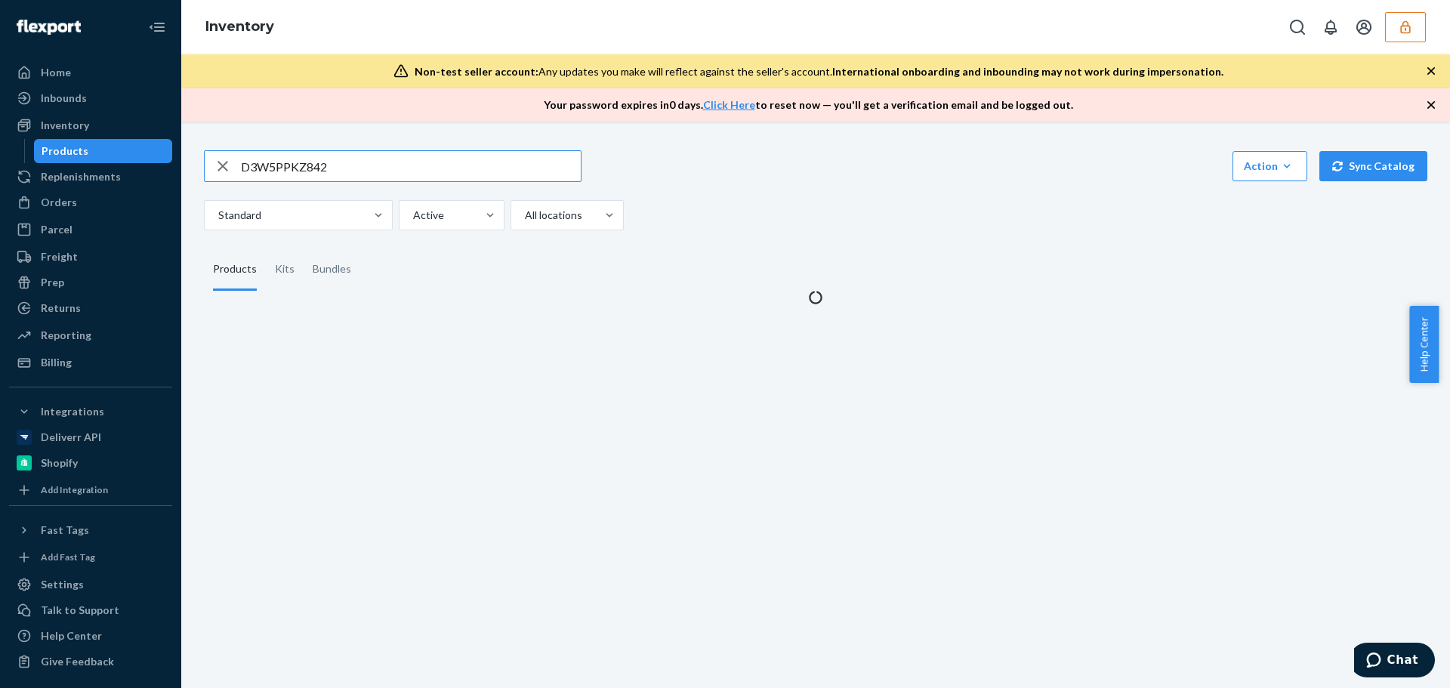
click at [353, 157] on input "D3W5PPKZ842" at bounding box center [411, 166] width 340 height 30
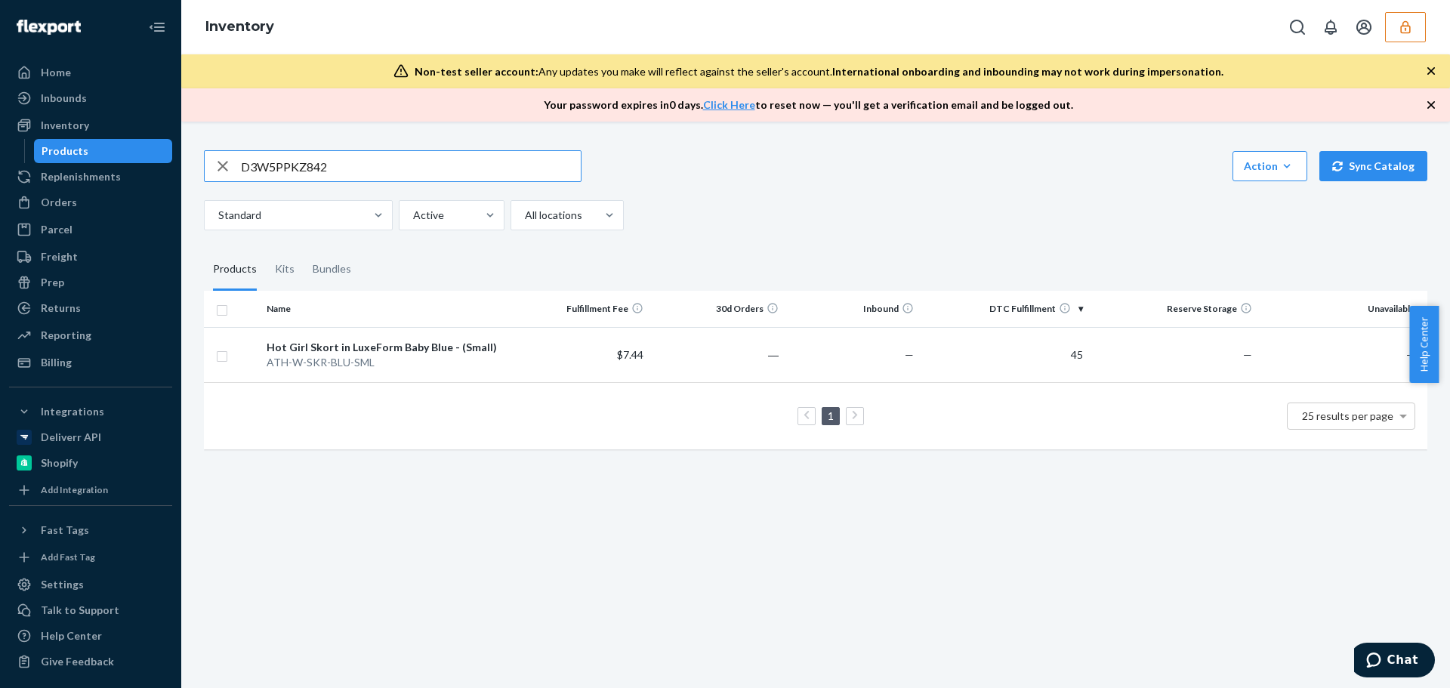
drag, startPoint x: 363, startPoint y: 164, endPoint x: 193, endPoint y: 159, distance: 170.0
click at [193, 159] on div "D3W5PPKZ842 Action Create product Create kit or bundle Bulk create products Bul…" at bounding box center [816, 298] width 1246 height 332
type input "D4TCA9M2FVK"
click at [464, 354] on div "Hot Girl Skort in LuxeForm Baby Blue (Medium)" at bounding box center [388, 347] width 242 height 15
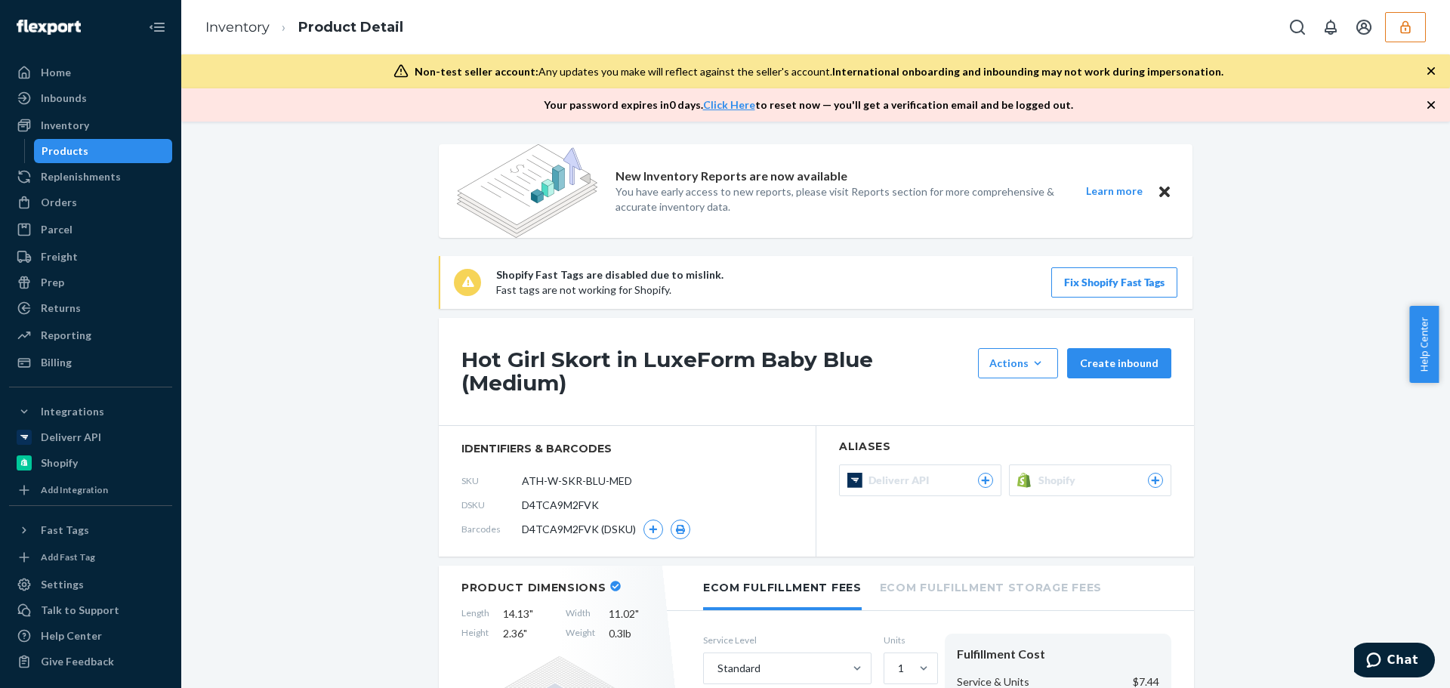
drag, startPoint x: 636, startPoint y: 480, endPoint x: 473, endPoint y: 482, distance: 163.1
click at [473, 482] on div "SKU ATH-W-SKR-BLU-MED" at bounding box center [626, 481] width 331 height 24
click at [1046, 485] on span "Shopify" at bounding box center [1059, 480] width 43 height 15
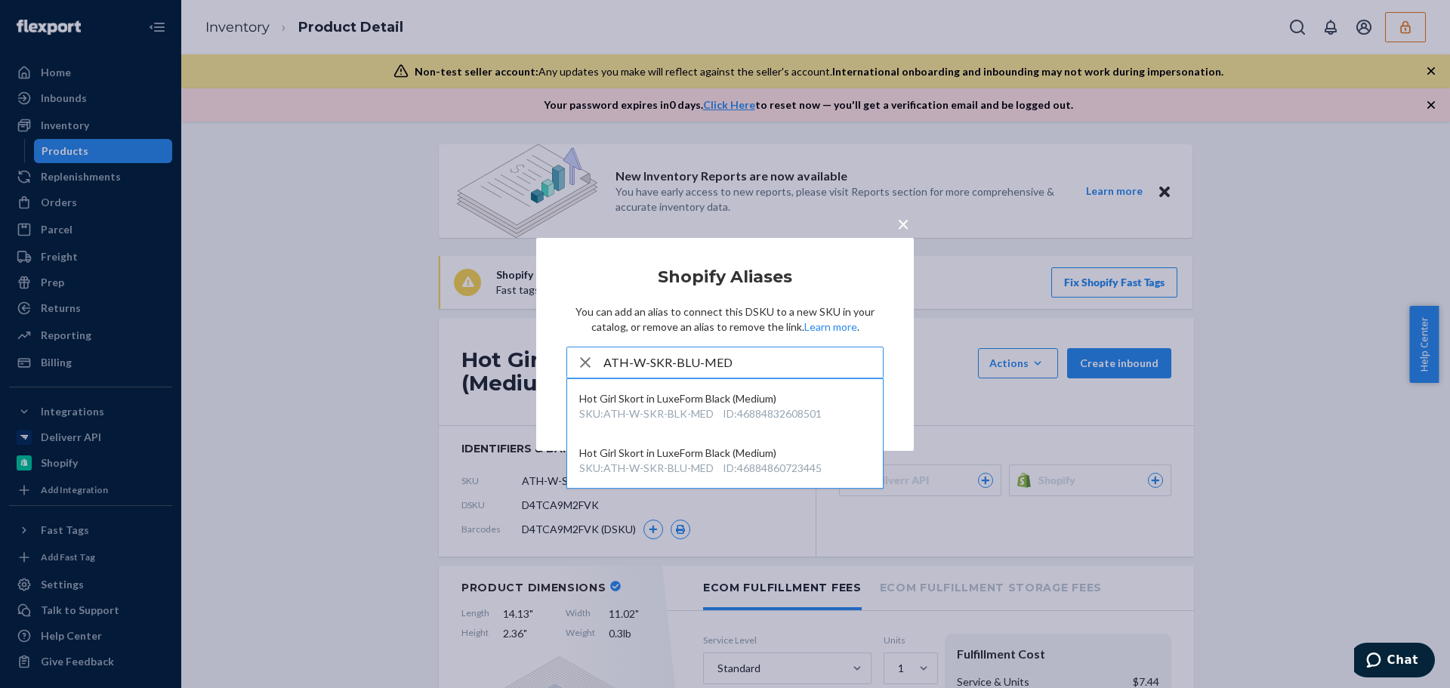
type input "ATH-W-SKR-BLU-MED"
click at [741, 459] on div "Hot Girl Skort in LuxeForm Black (Medium)" at bounding box center [724, 452] width 291 height 15
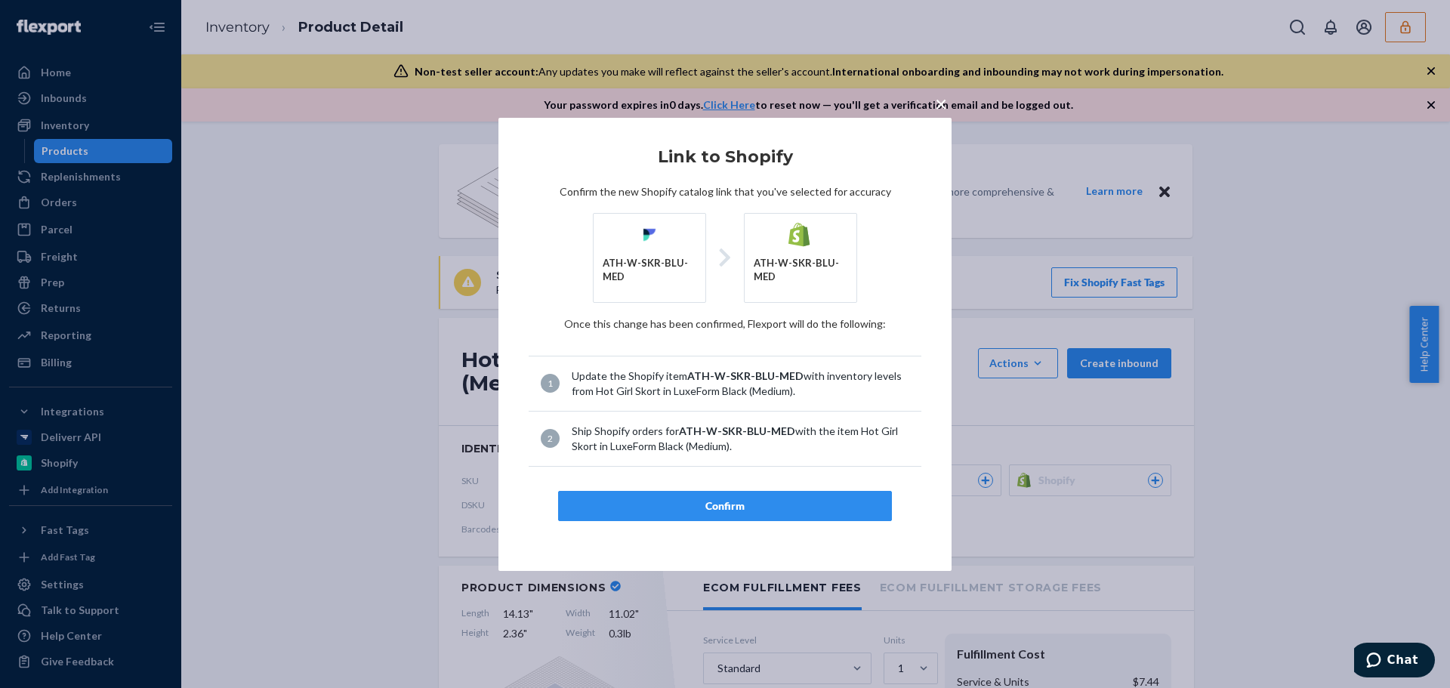
click at [797, 511] on div "Confirm" at bounding box center [725, 505] width 308 height 15
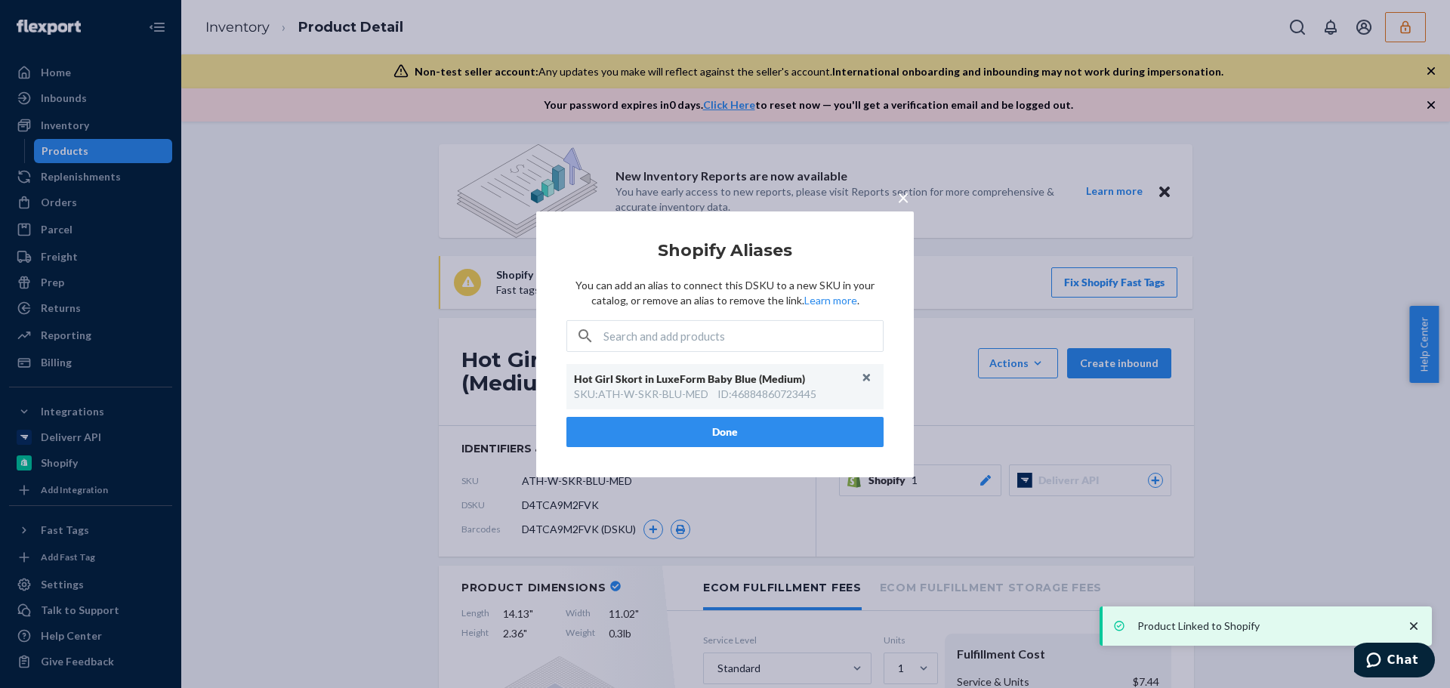
click at [683, 429] on button "Done" at bounding box center [724, 432] width 317 height 30
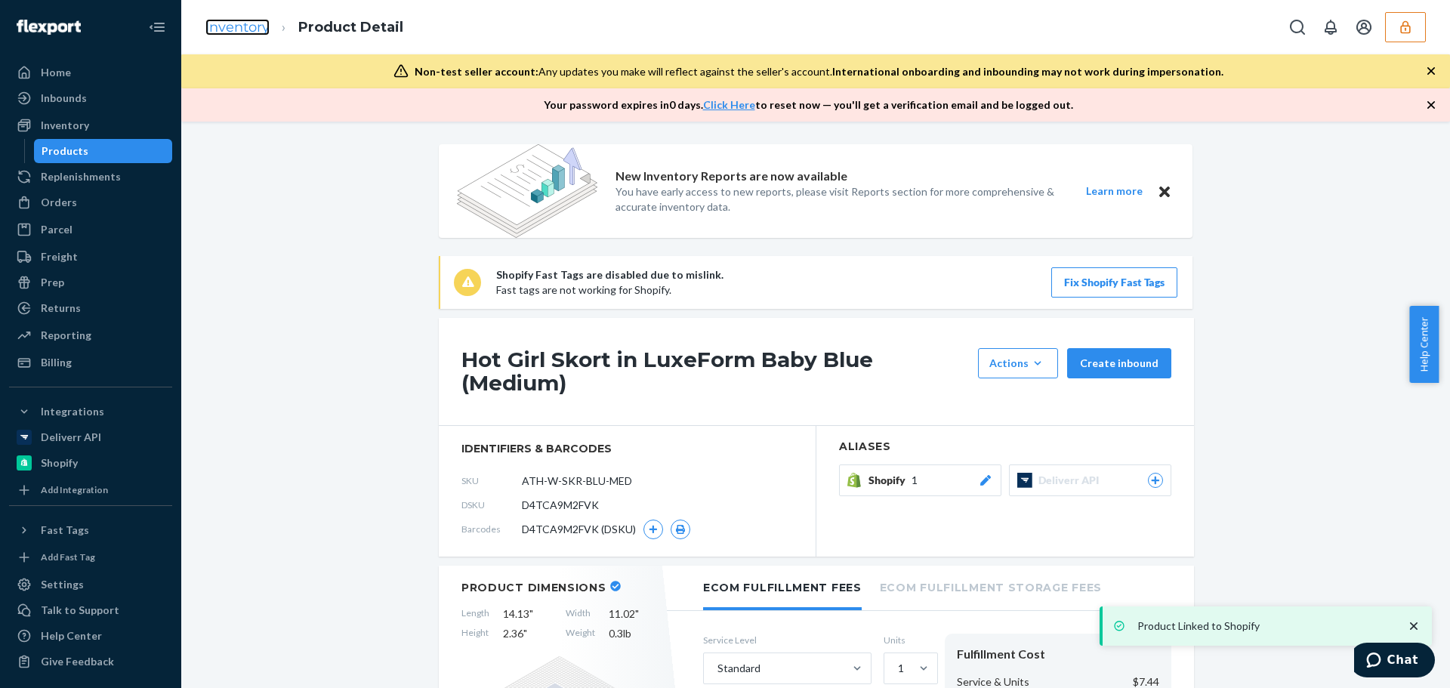
click at [213, 24] on link "Inventory" at bounding box center [237, 27] width 64 height 17
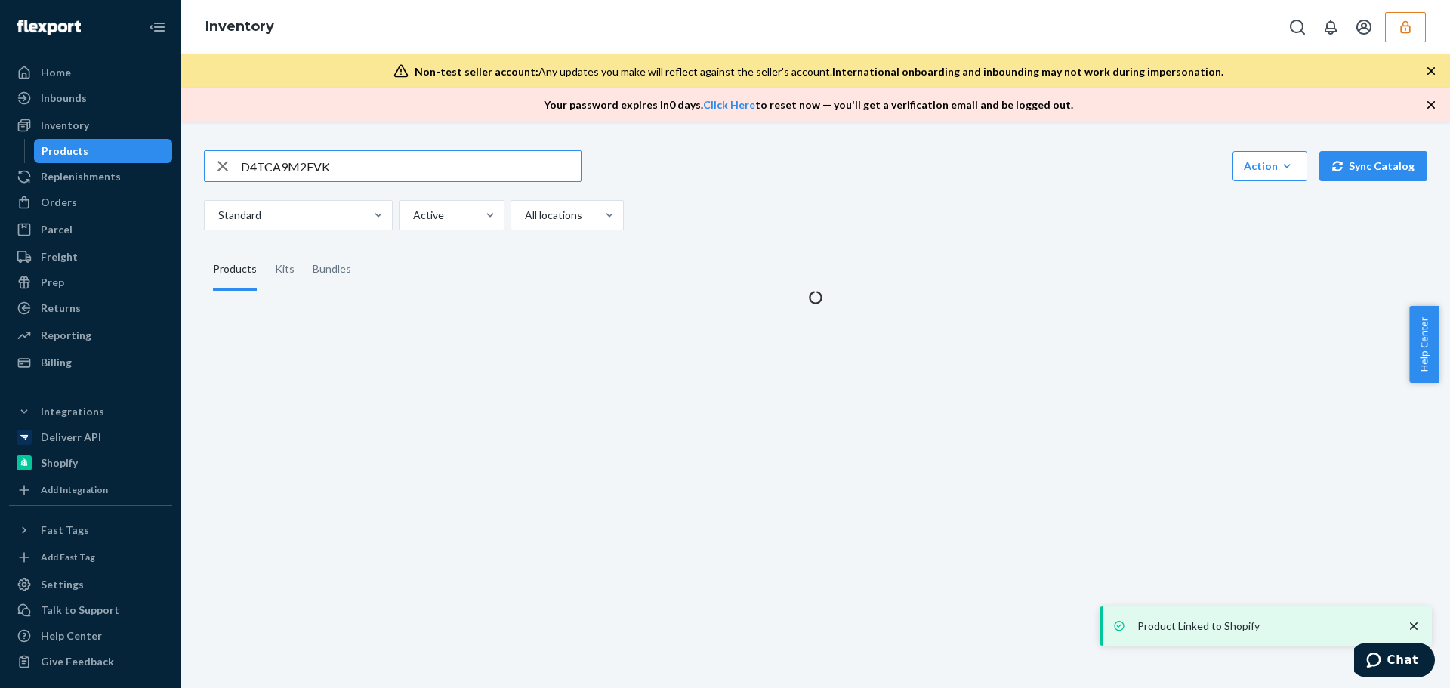
click at [372, 167] on input "D4TCA9M2FVK" at bounding box center [411, 166] width 340 height 30
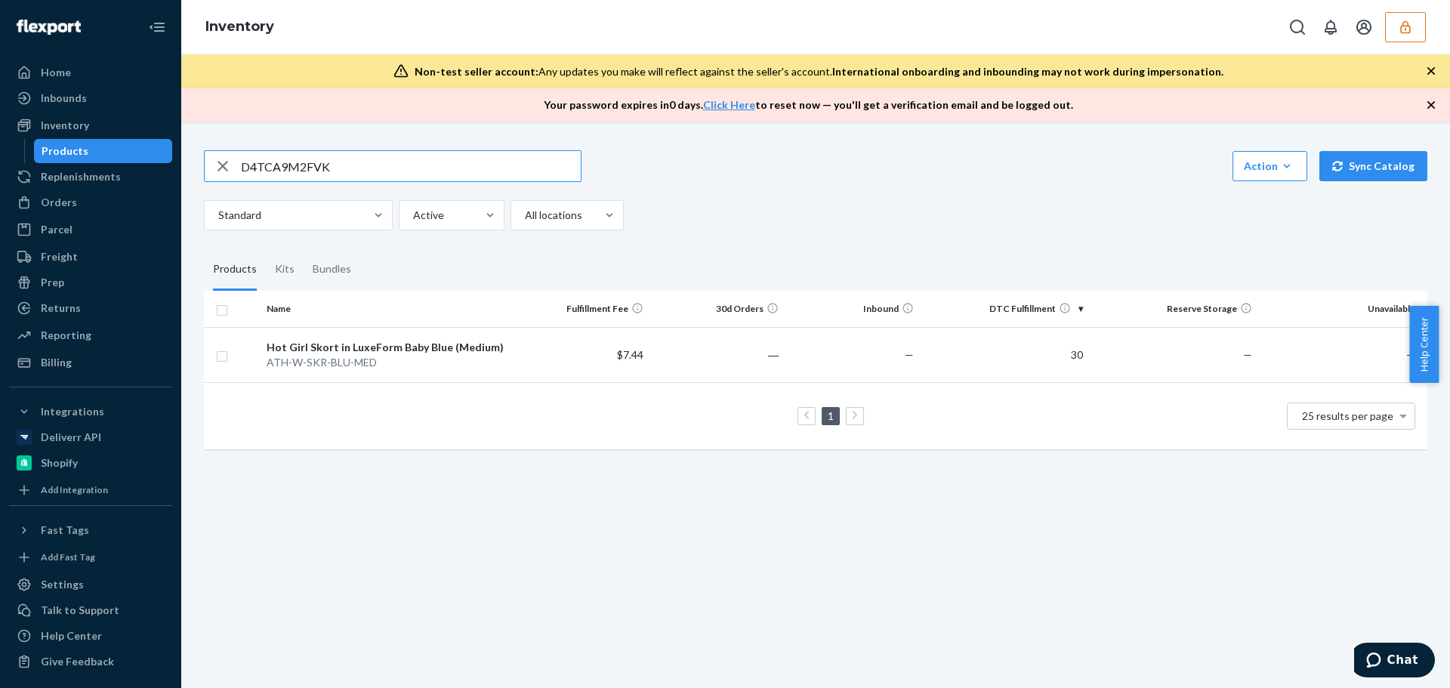
drag, startPoint x: 372, startPoint y: 167, endPoint x: 168, endPoint y: 155, distance: 205.0
click at [168, 155] on div "Home Inbounds Shipping Plans Problems Inventory Products Replenishments Orders …" at bounding box center [725, 344] width 1450 height 688
type input "DW4EZZ6699K"
click at [558, 362] on td "$7.44" at bounding box center [581, 354] width 135 height 55
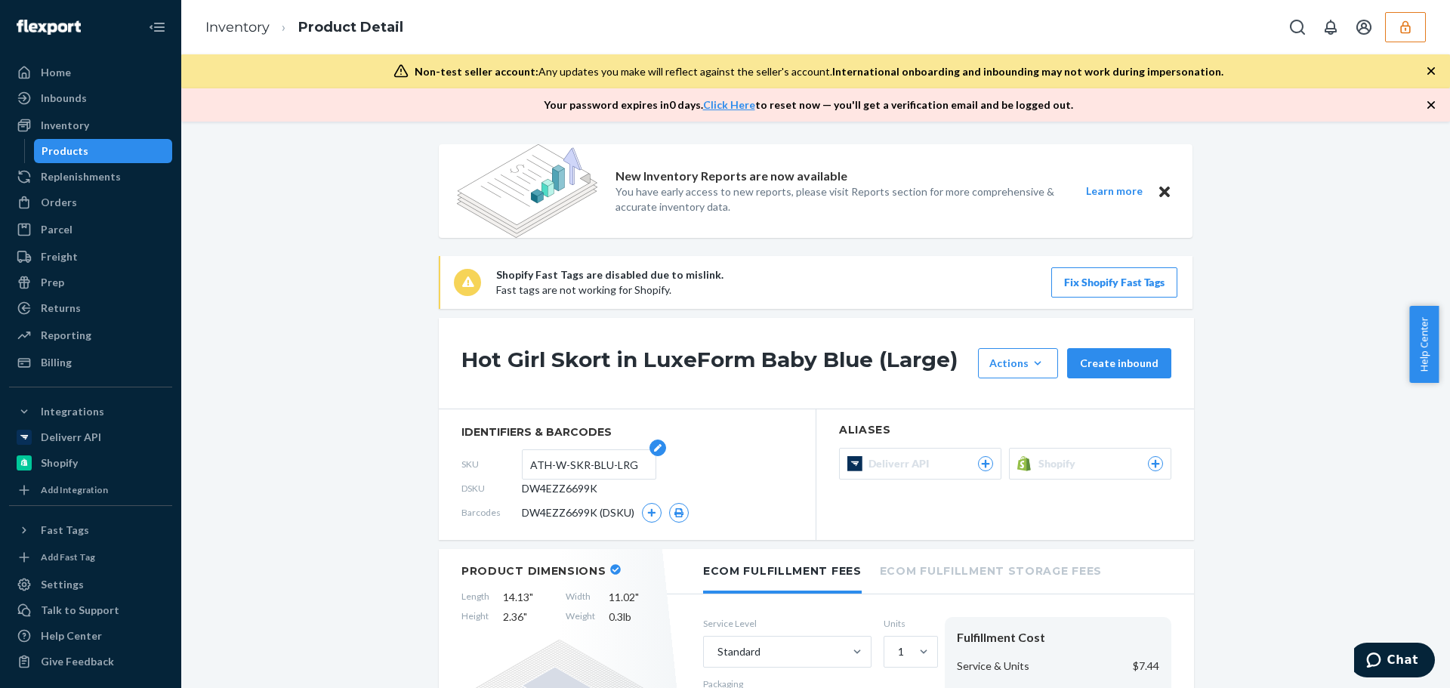
click at [578, 466] on input "ATH-W-SKR-BLU-LRG" at bounding box center [589, 464] width 118 height 29
click at [1060, 470] on span "Shopify" at bounding box center [1059, 463] width 43 height 15
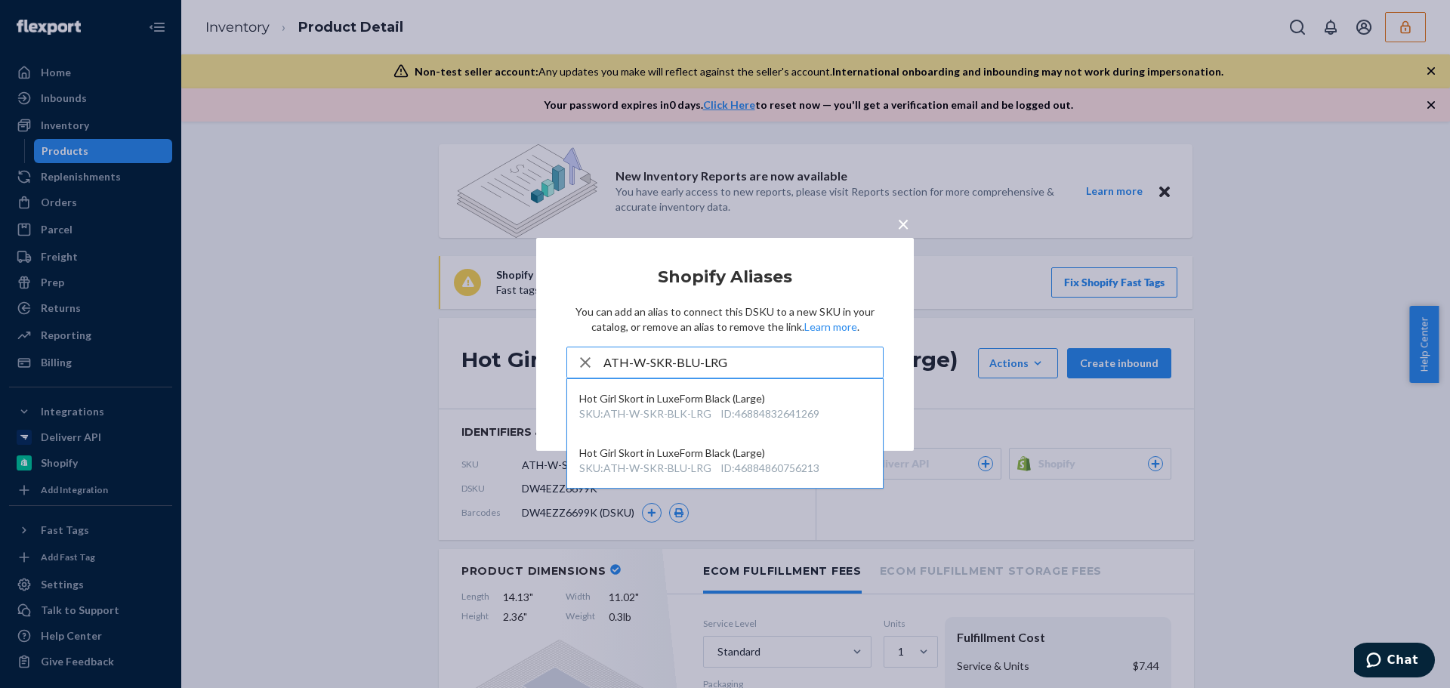
type input "ATH-W-SKR-BLU-LRG"
click at [729, 463] on div "ID : 46884860756213" at bounding box center [769, 468] width 99 height 15
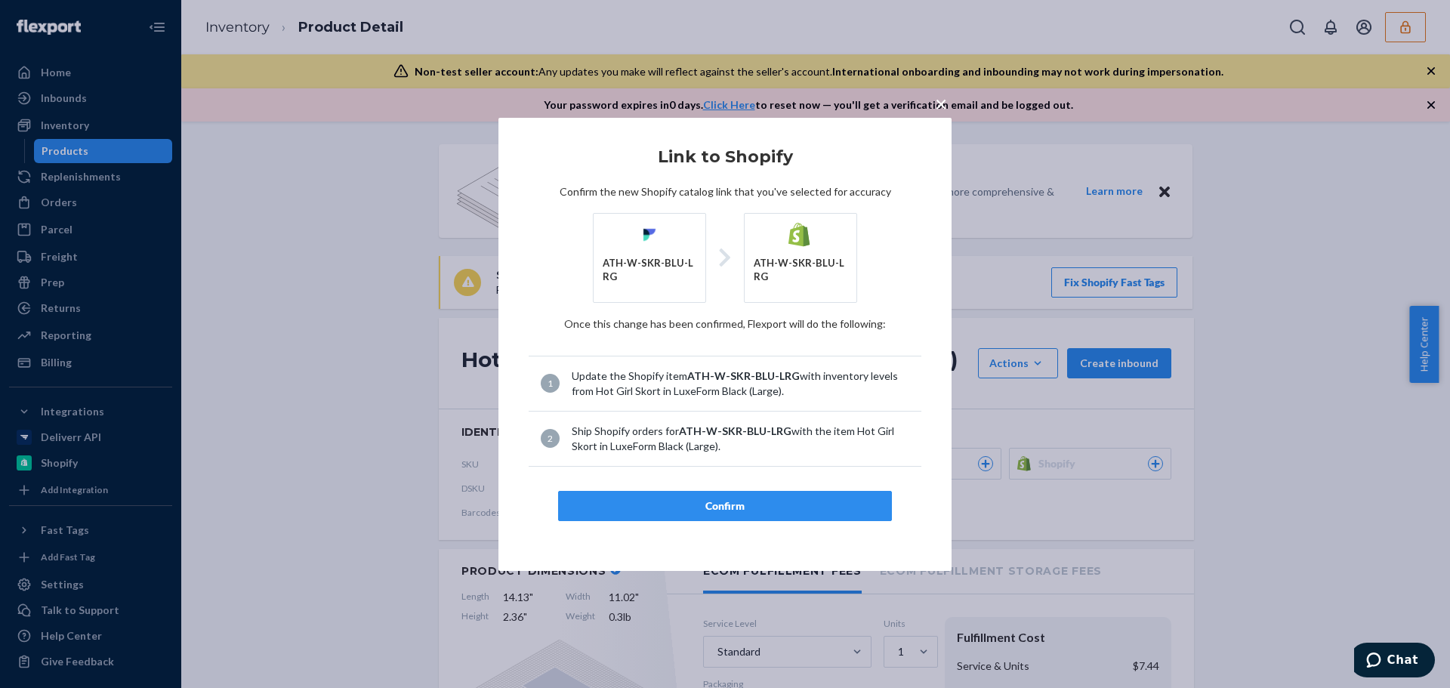
click at [732, 510] on div "Confirm" at bounding box center [725, 505] width 308 height 15
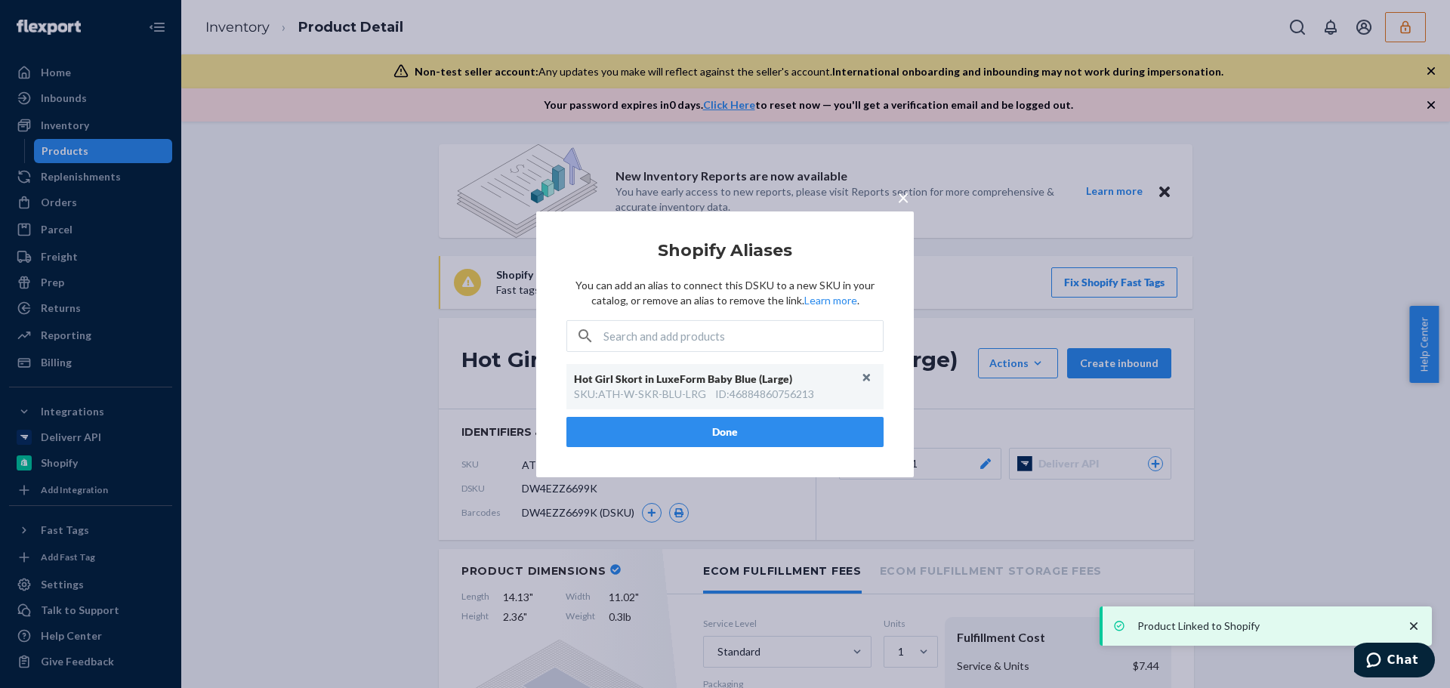
click at [675, 436] on button "Done" at bounding box center [724, 432] width 317 height 30
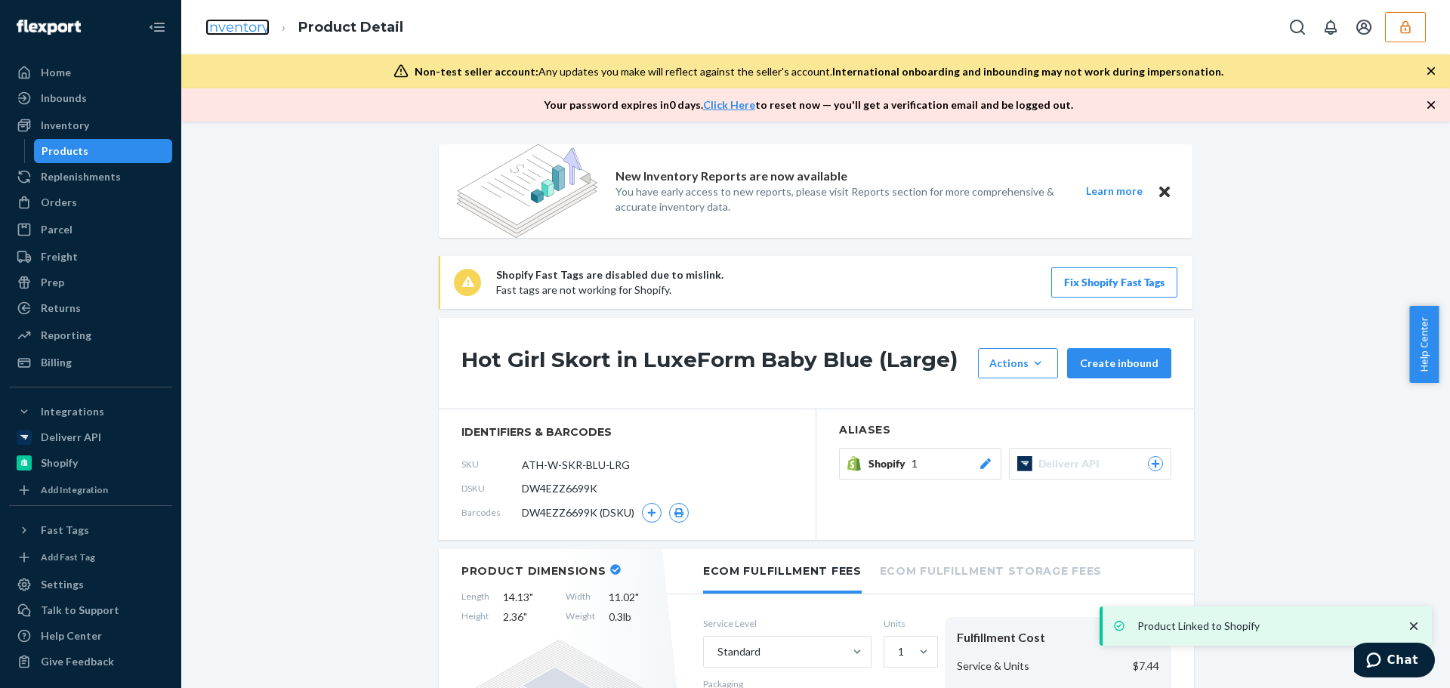
click at [248, 27] on link "Inventory" at bounding box center [237, 27] width 64 height 17
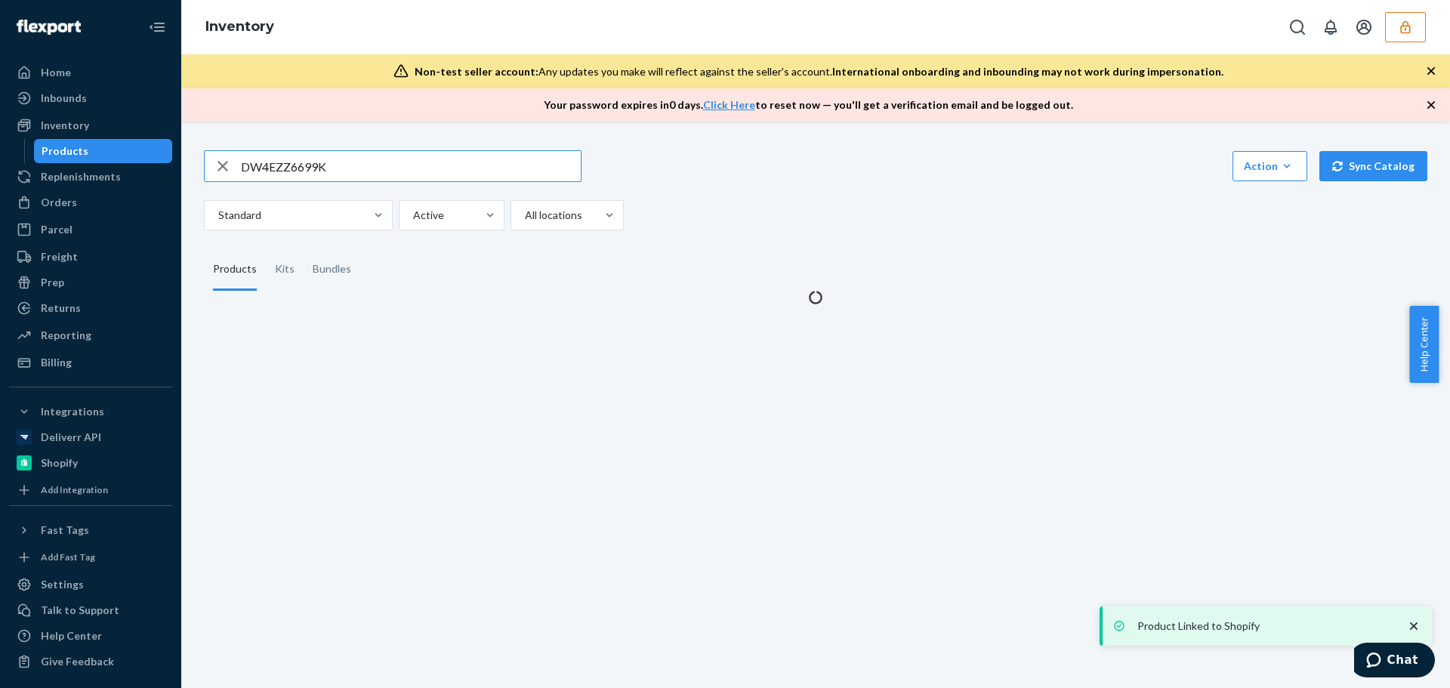
click at [337, 167] on input "DW4EZZ6699K" at bounding box center [411, 166] width 340 height 30
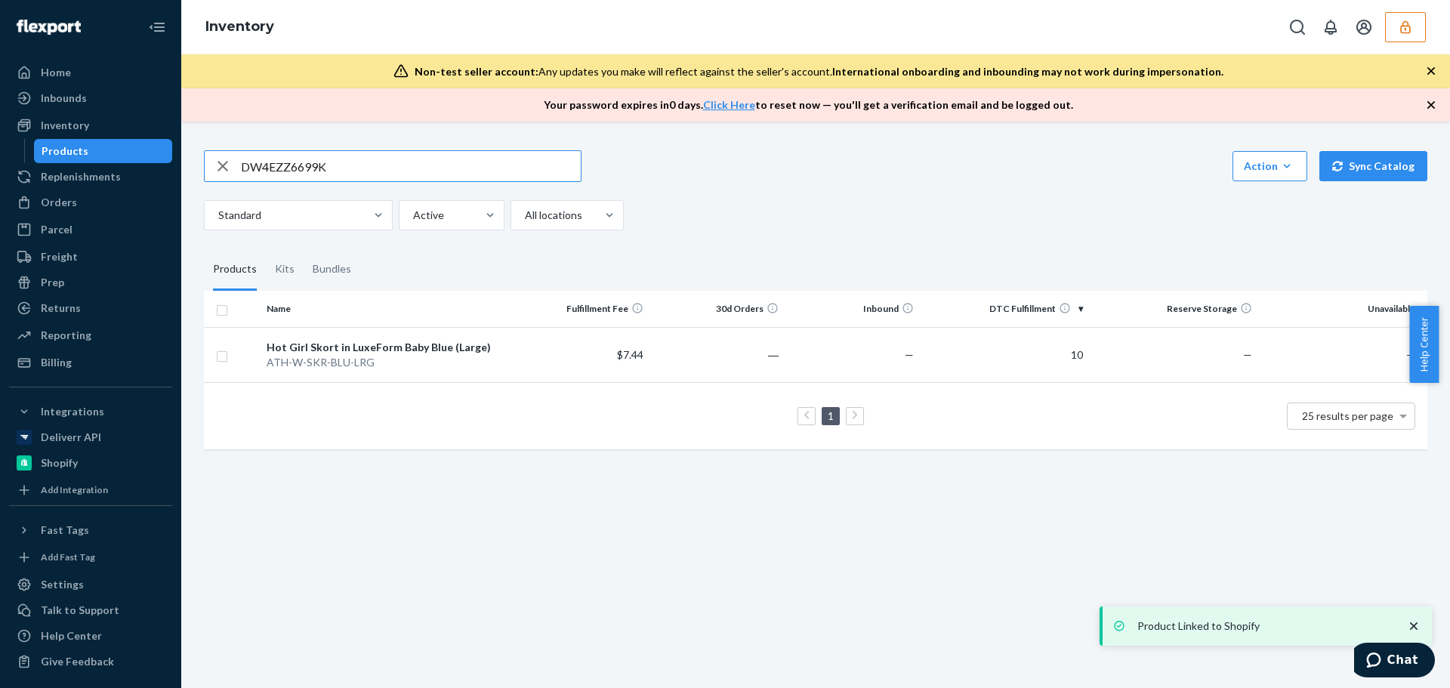
drag, startPoint x: 337, startPoint y: 167, endPoint x: 158, endPoint y: 149, distance: 180.5
click at [158, 149] on div "Home Inbounds Shipping Plans Problems Inventory Products Replenishments Orders …" at bounding box center [725, 344] width 1450 height 688
type input "DM34LQU58V6"
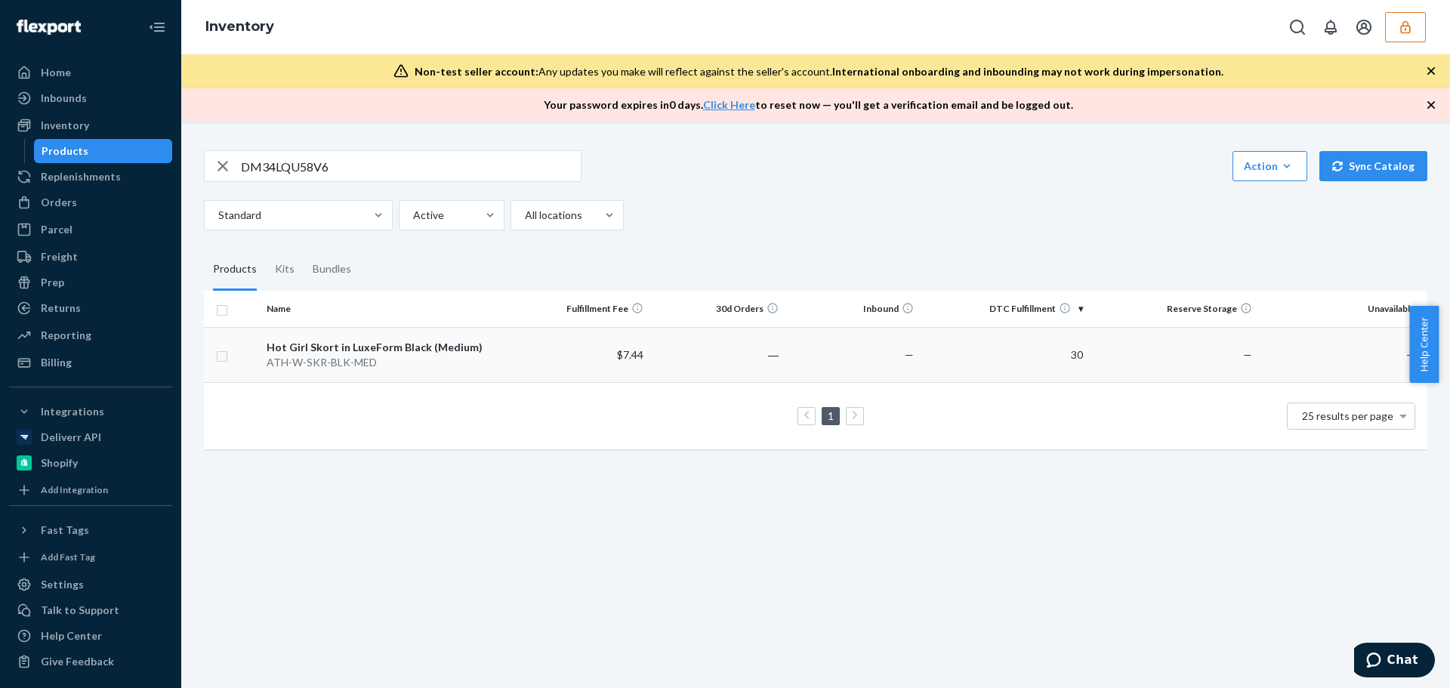
click at [528, 365] on td "$7.44" at bounding box center [581, 354] width 135 height 55
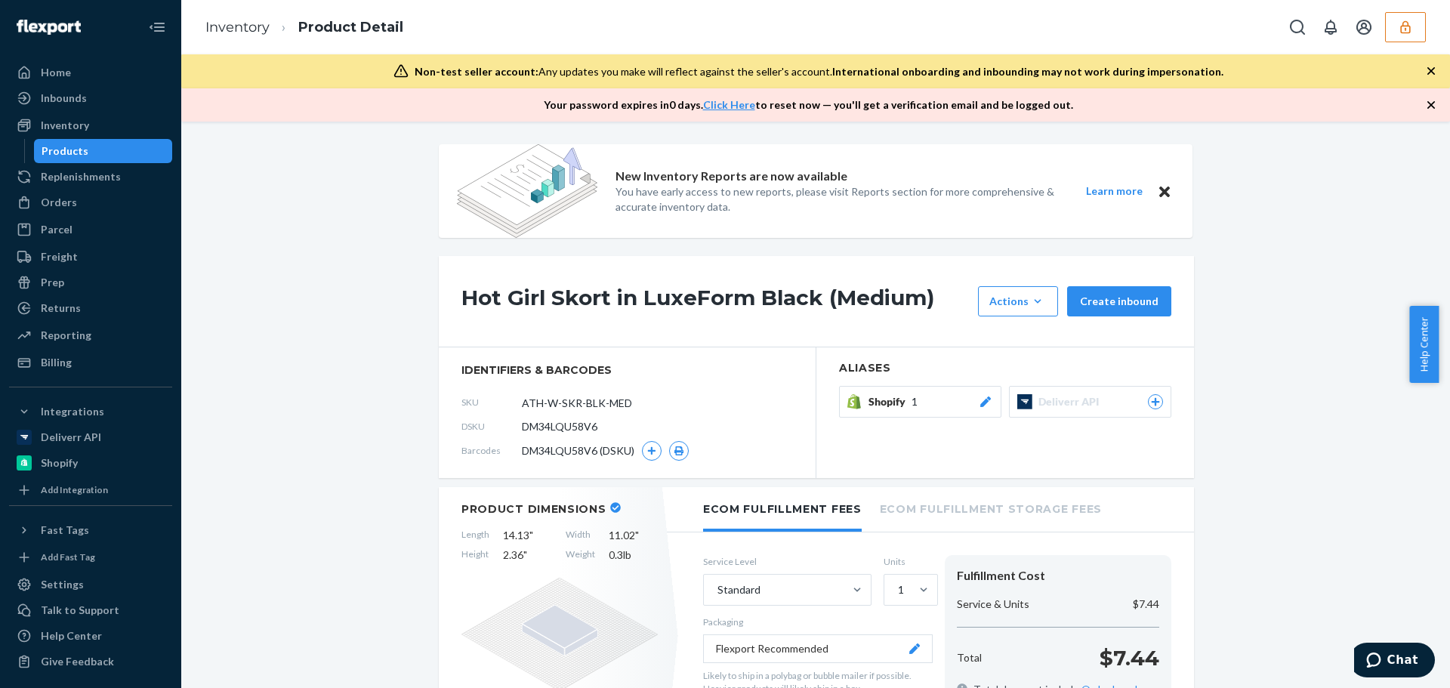
click at [892, 406] on span "Shopify" at bounding box center [889, 401] width 43 height 15
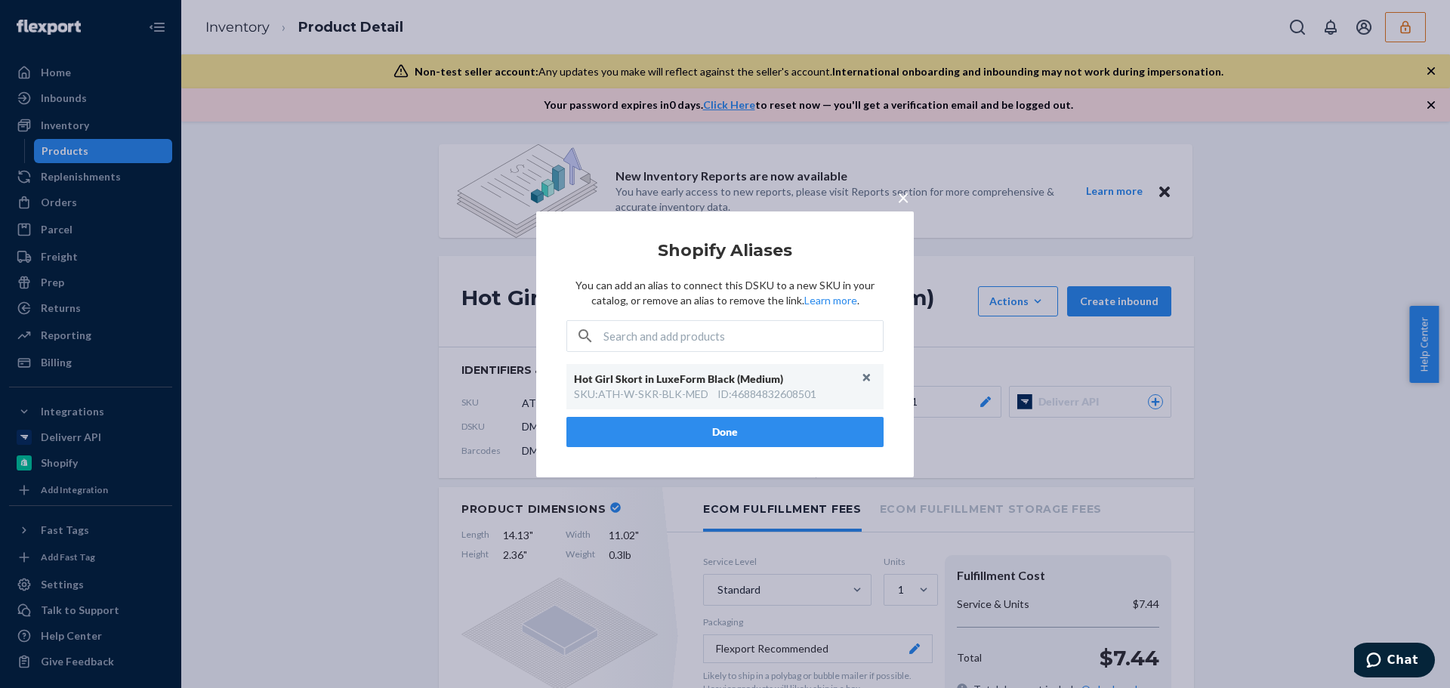
click at [379, 369] on div "× Shopify Aliases You can add an alias to connect this DSKU to a new SKU in you…" at bounding box center [725, 344] width 1450 height 688
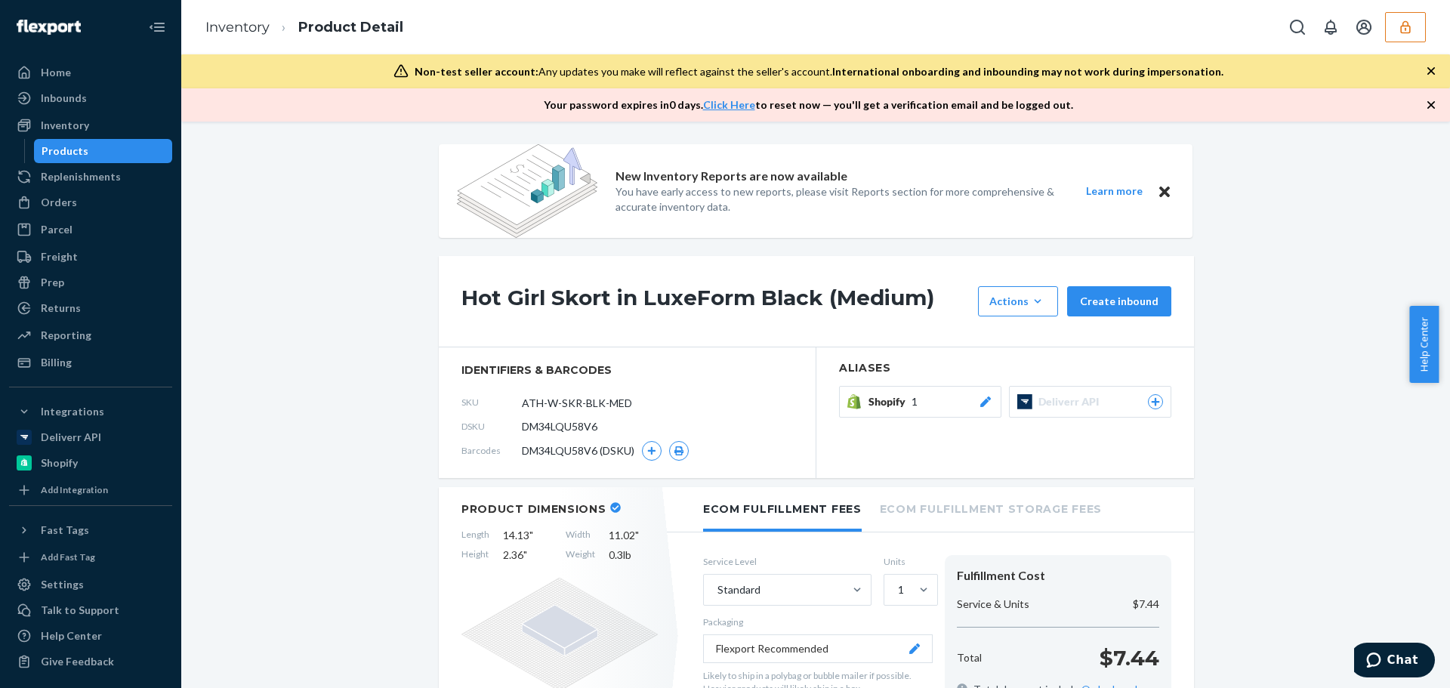
drag, startPoint x: 633, startPoint y: 403, endPoint x: 504, endPoint y: 400, distance: 129.9
click at [504, 400] on div "SKU ATH-W-SKR-BLK-MED" at bounding box center [626, 402] width 331 height 24
click at [889, 402] on span "Shopify" at bounding box center [889, 401] width 43 height 15
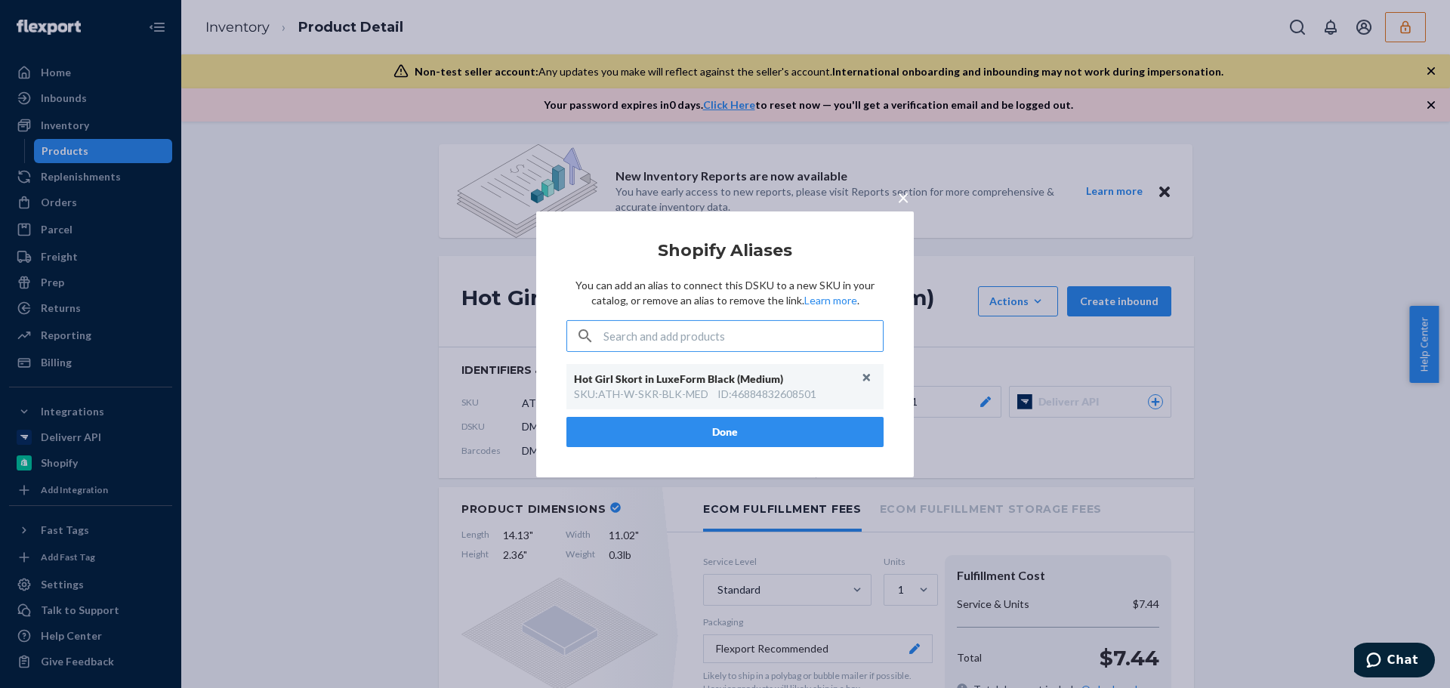
click at [639, 334] on input "text" at bounding box center [742, 336] width 279 height 30
type input "ATH-W-SKR-BLK-MED"
click at [907, 199] on span "×" at bounding box center [903, 196] width 12 height 26
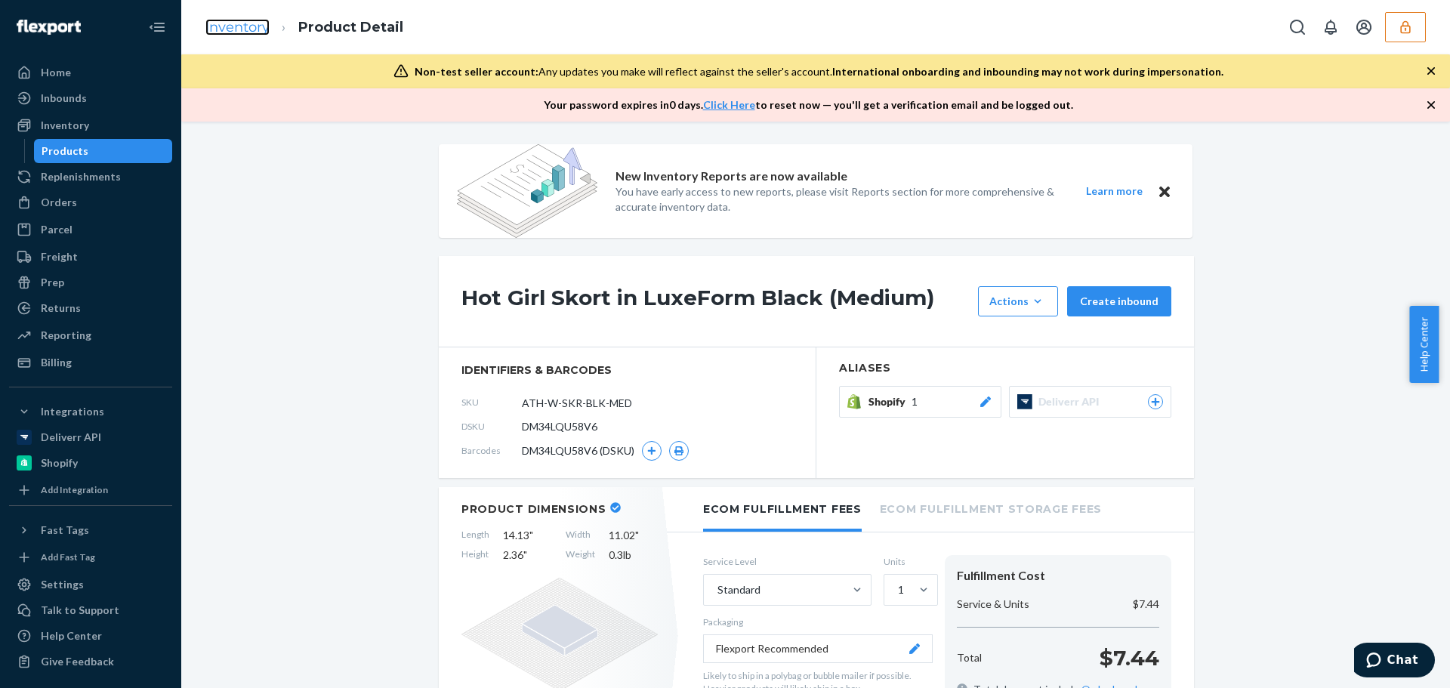
click at [239, 33] on link "Inventory" at bounding box center [237, 27] width 64 height 17
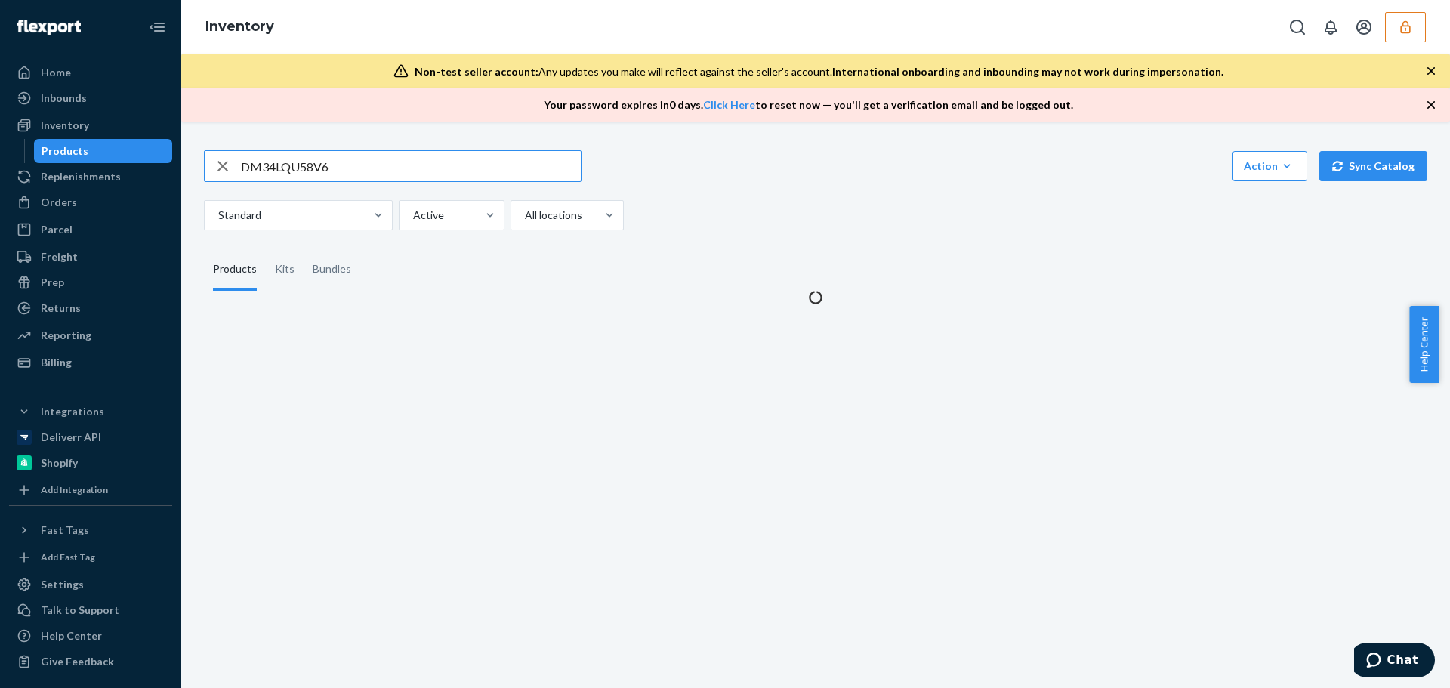
click at [370, 166] on input "DM34LQU58V6" at bounding box center [411, 166] width 340 height 30
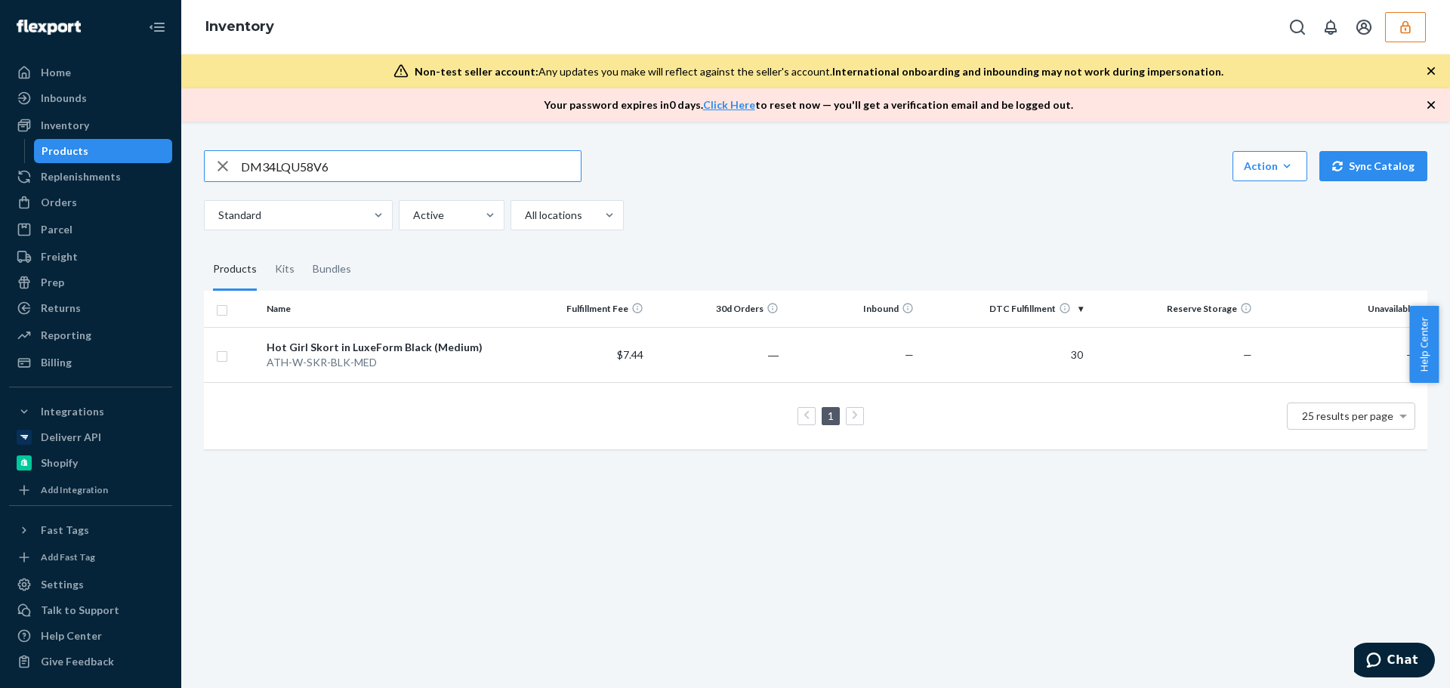
drag, startPoint x: 370, startPoint y: 166, endPoint x: 43, endPoint y: 159, distance: 327.0
click at [60, 161] on div "Home Inbounds Shipping Plans Problems Inventory Products Replenishments Orders …" at bounding box center [725, 344] width 1450 height 688
type input "D2QUBCZVJHH"
click at [455, 368] on div "ATH-W-SKR-BLK-LRG" at bounding box center [388, 362] width 242 height 15
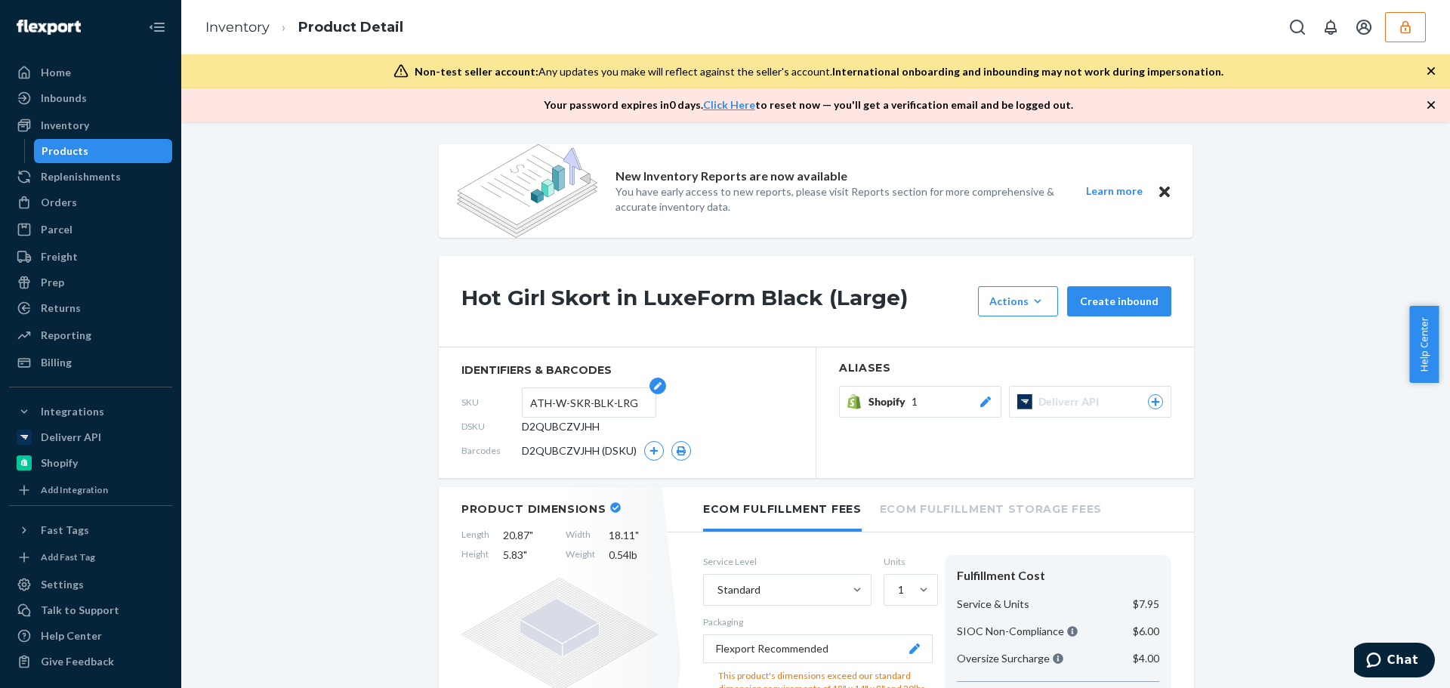
click at [629, 402] on input "ATH-W-SKR-BLK-LRG" at bounding box center [589, 402] width 118 height 29
drag, startPoint x: 609, startPoint y: 405, endPoint x: 483, endPoint y: 402, distance: 126.1
click at [483, 402] on div "SKU ATH-W-SKR-BLK-LRG" at bounding box center [626, 402] width 331 height 24
click at [878, 409] on span "Shopify" at bounding box center [889, 401] width 43 height 15
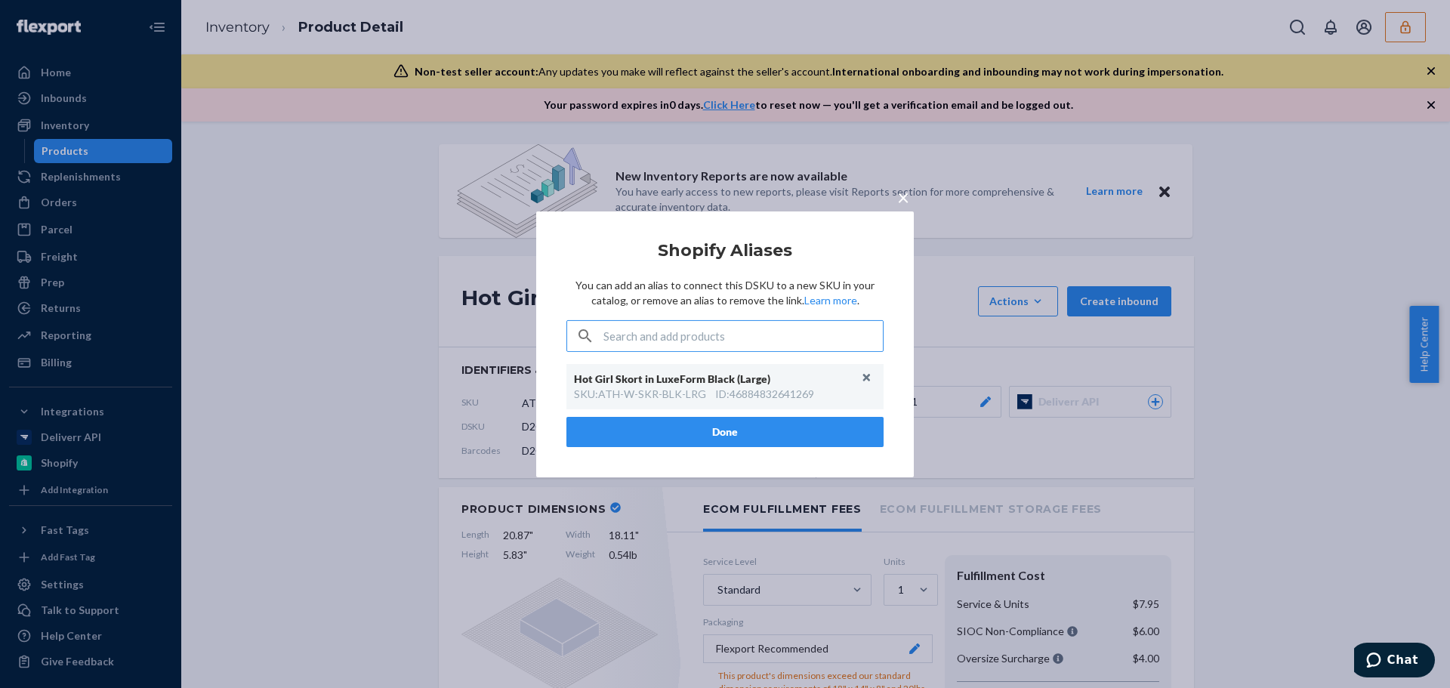
click at [716, 345] on input "text" at bounding box center [742, 336] width 279 height 30
type input "ATH-W-SKR-BLK-LRG"
click at [752, 436] on button "Done" at bounding box center [724, 432] width 317 height 30
